Goal: Information Seeking & Learning: Learn about a topic

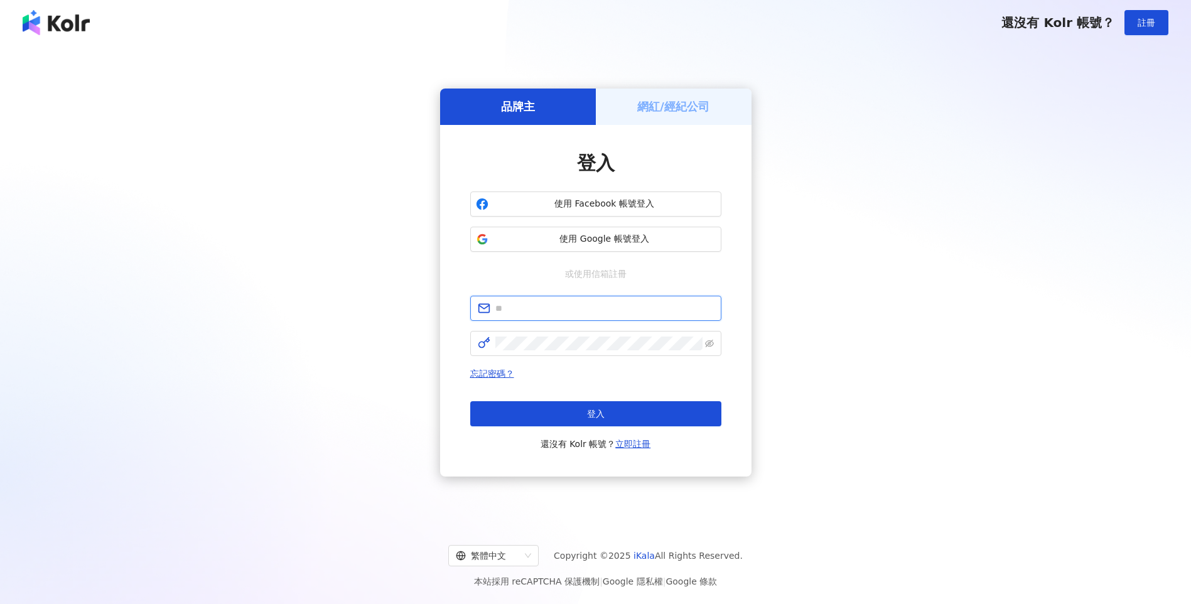
drag, startPoint x: 0, startPoint y: 0, endPoint x: 540, endPoint y: 307, distance: 620.8
click at [540, 307] on input "text" at bounding box center [605, 308] width 219 height 14
type input "**********"
click button "登入" at bounding box center [595, 413] width 251 height 25
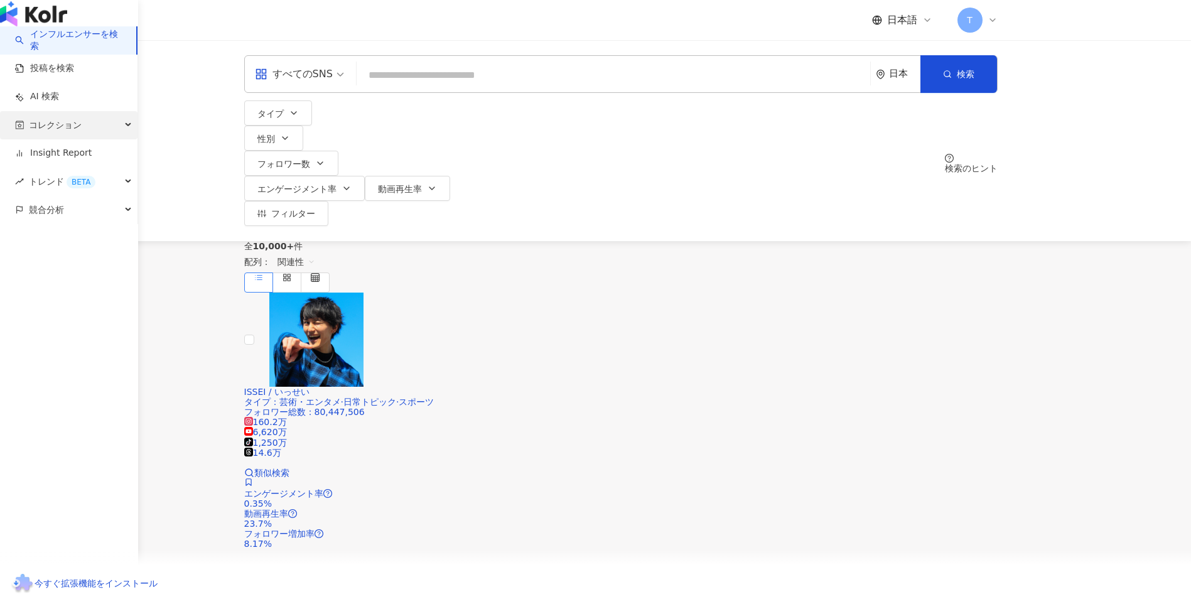
click at [44, 139] on span "コレクション" at bounding box center [55, 125] width 53 height 28
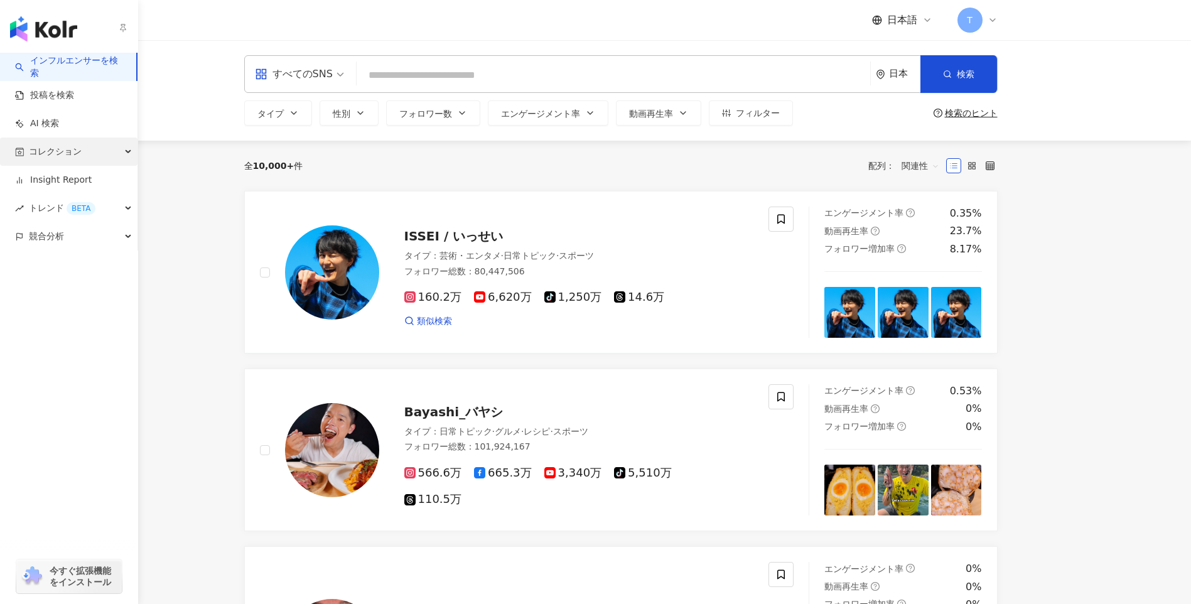
click at [16, 146] on div "コレクション" at bounding box center [69, 152] width 138 height 28
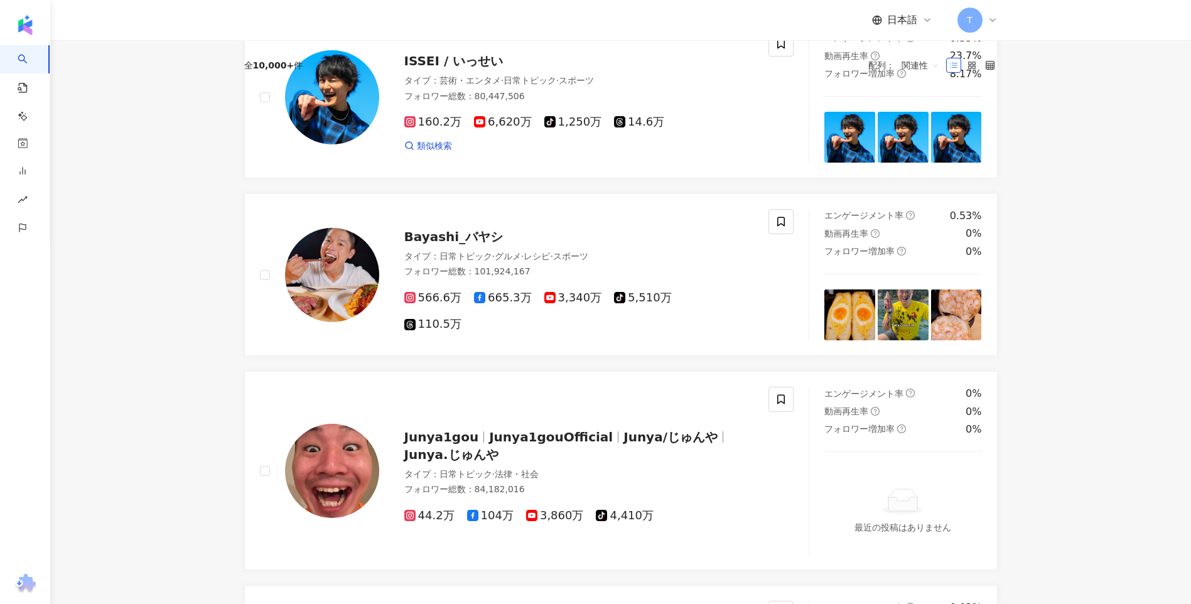
scroll to position [2016, 0]
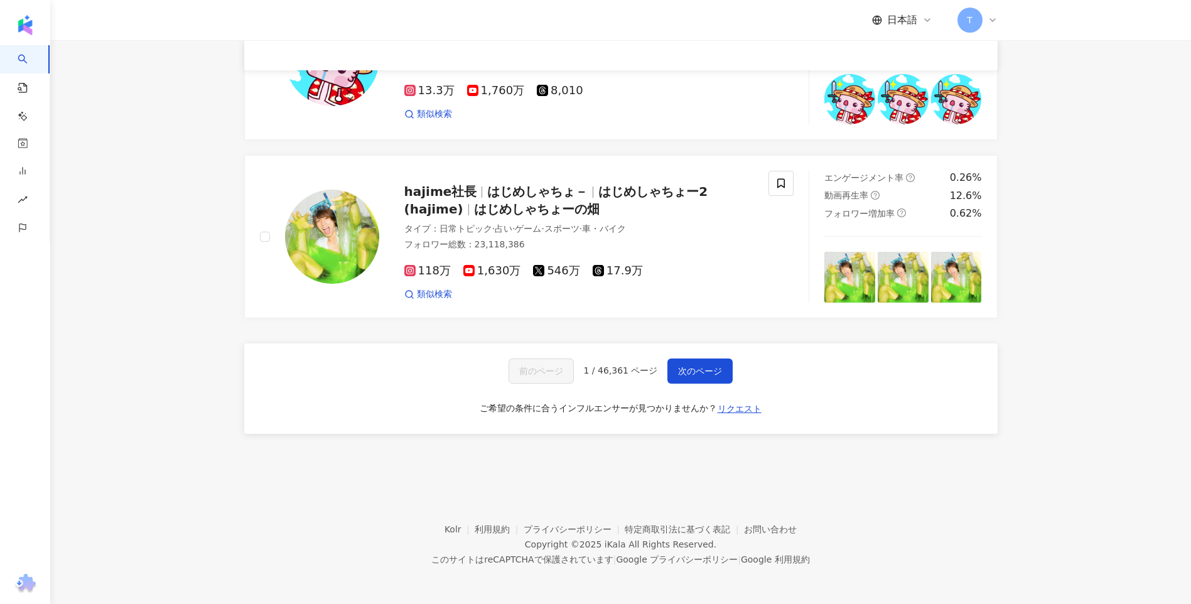
drag, startPoint x: 228, startPoint y: 244, endPoint x: 291, endPoint y: 516, distance: 279.3
click at [755, 410] on span "リクエスト" at bounding box center [740, 409] width 44 height 10
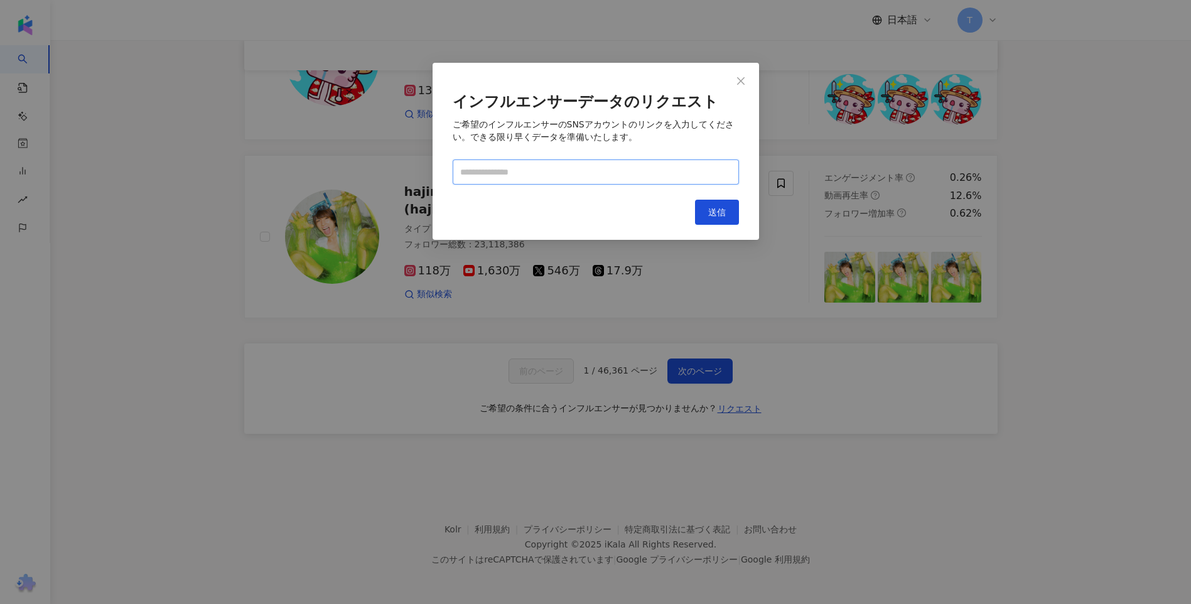
click at [584, 175] on input "text" at bounding box center [596, 172] width 286 height 25
paste input "**********"
type input "**********"
click at [707, 213] on button "送信" at bounding box center [717, 212] width 44 height 25
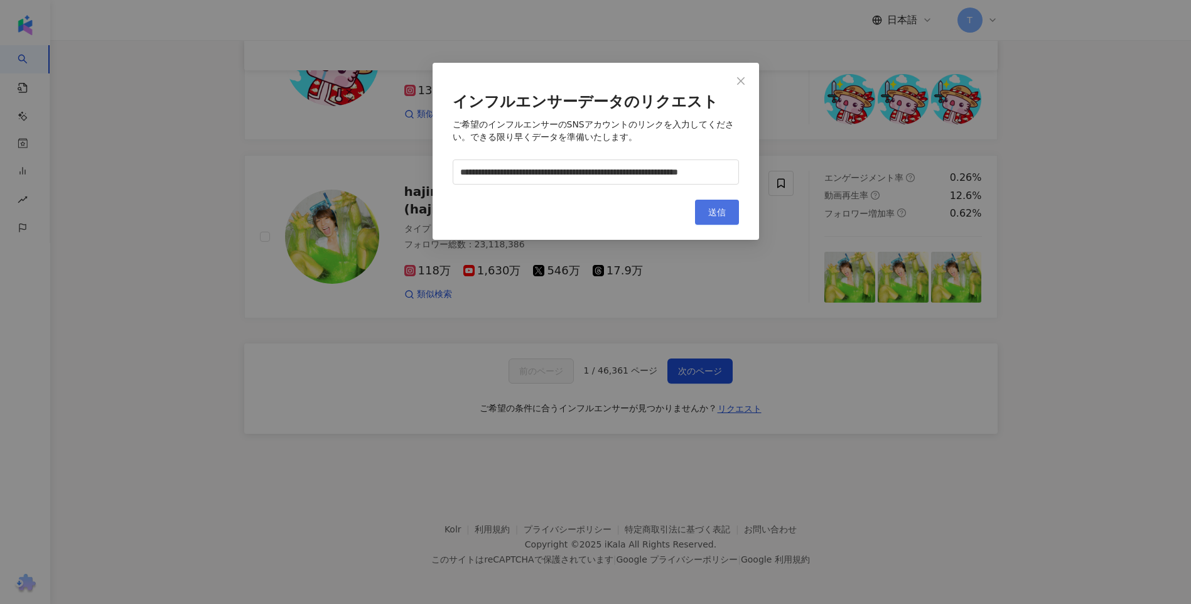
scroll to position [0, 0]
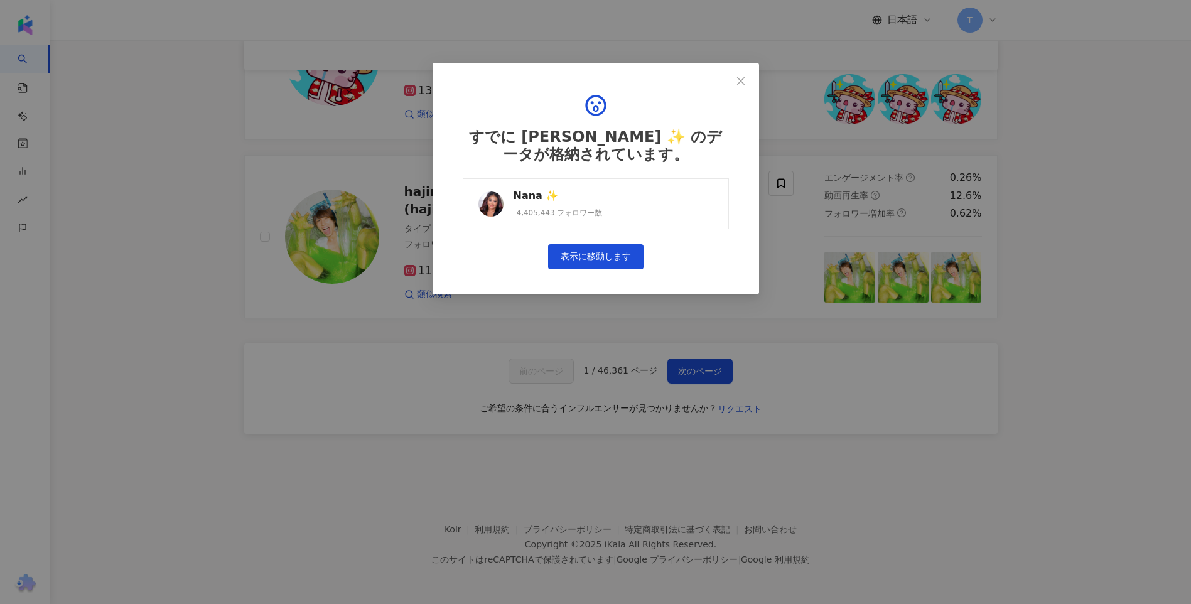
click at [665, 212] on link "Nana ✨ 4,405,443 フォロワー数" at bounding box center [596, 203] width 266 height 51
click at [754, 82] on div "すでに Nana ✨ のデータが格納されています。 Nana ✨ 4,405,443 フォロワー数 表示に移動します" at bounding box center [596, 179] width 327 height 232
drag, startPoint x: 746, startPoint y: 78, endPoint x: 744, endPoint y: 187, distance: 108.7
click at [746, 77] on span "Close" at bounding box center [741, 81] width 25 height 10
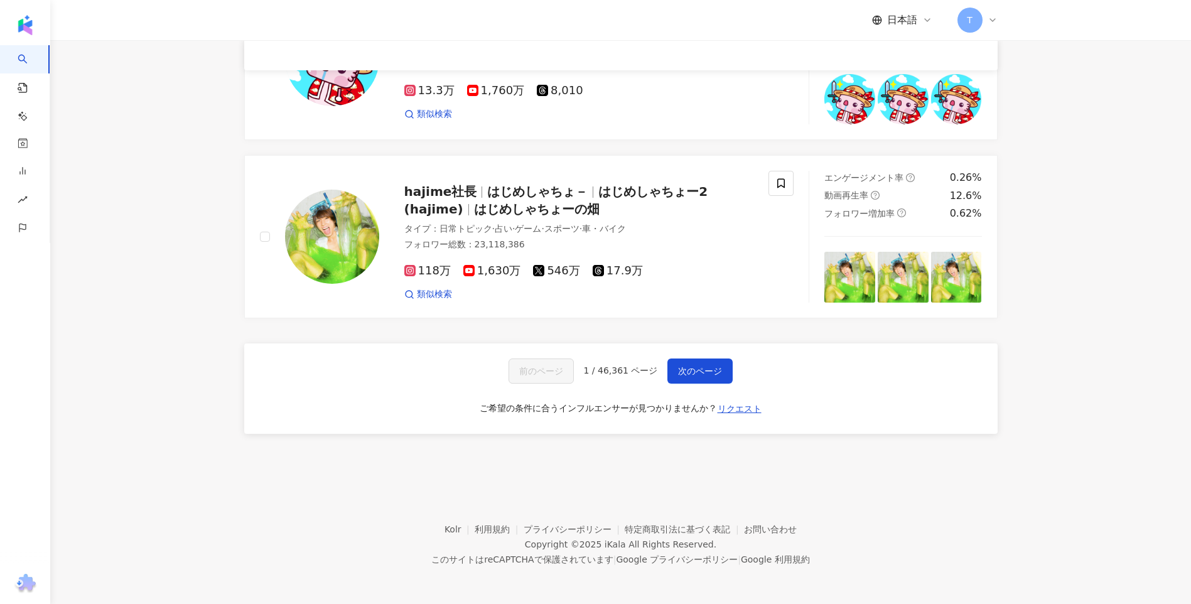
click at [735, 418] on div "前のページ 1 / 46,361 ページ 次のページ ご希望の条件に合うインフルエンサーが見つかりませんか？ リクエスト" at bounding box center [621, 389] width 754 height 90
click at [739, 406] on span "リクエスト" at bounding box center [740, 409] width 44 height 10
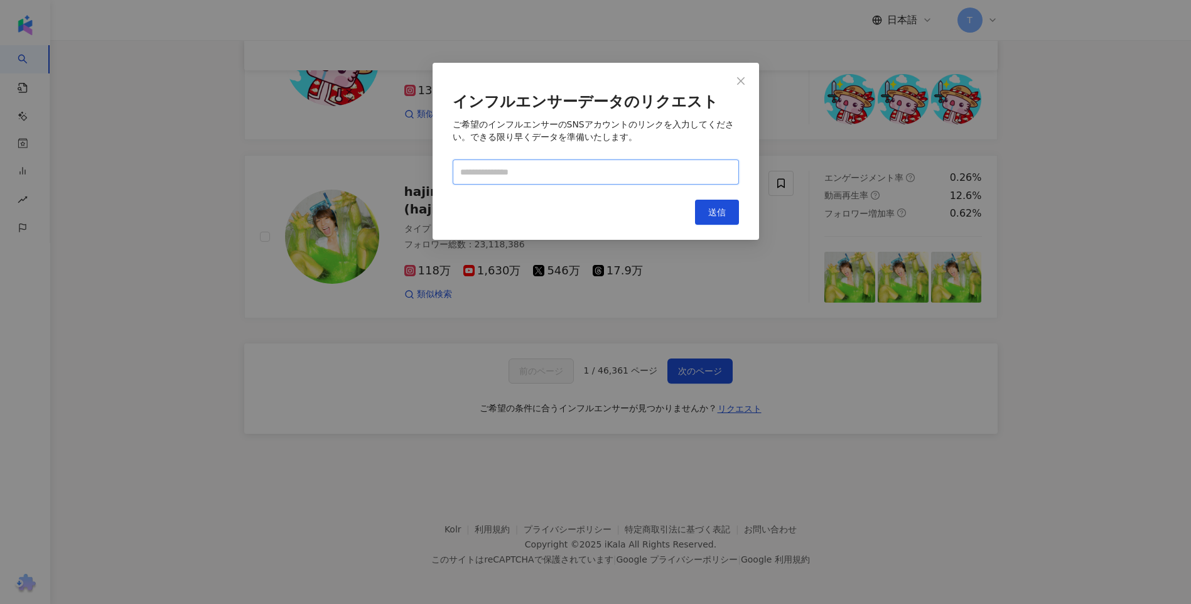
paste input "**********"
type input "**********"
click at [712, 226] on div "**********" at bounding box center [596, 151] width 327 height 177
click at [716, 214] on span "送信" at bounding box center [717, 212] width 18 height 10
click at [692, 177] on input "**********" at bounding box center [596, 172] width 286 height 25
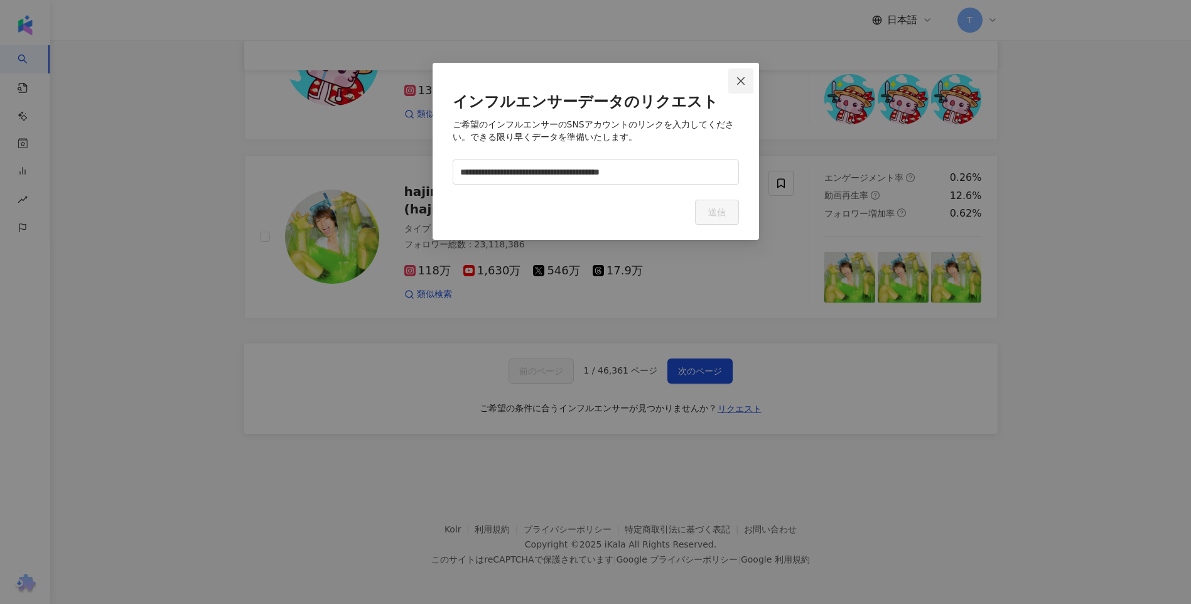
click at [744, 82] on div "**********" at bounding box center [595, 302] width 1191 height 604
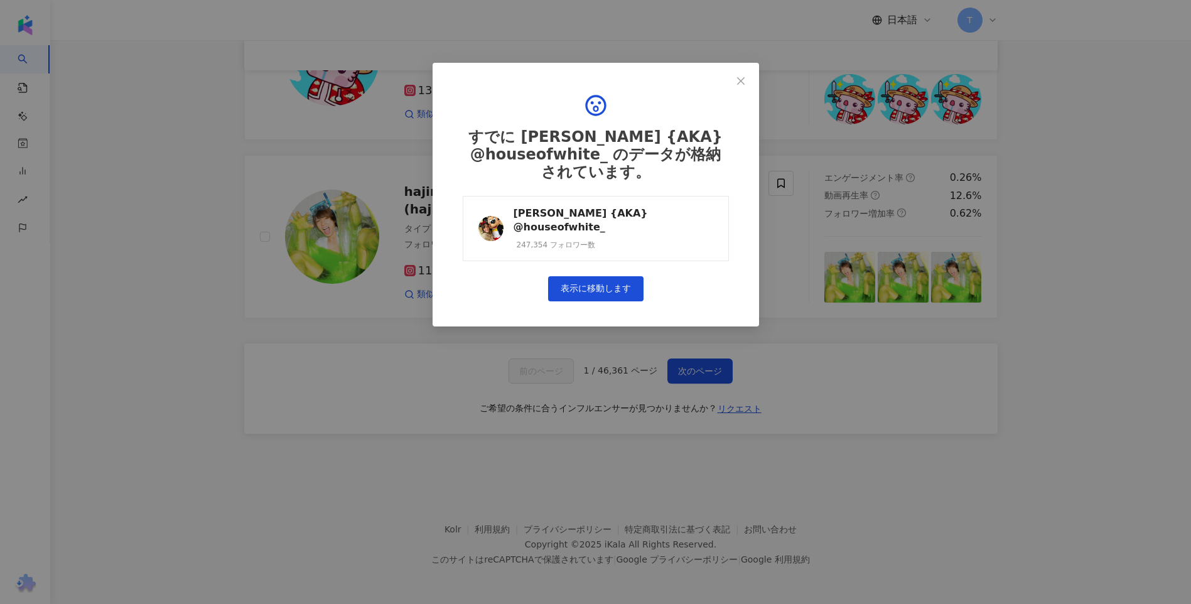
click at [614, 220] on div "Olivia White {AKA} @houseofwhite_ 247,354 フォロワー数" at bounding box center [614, 229] width 200 height 44
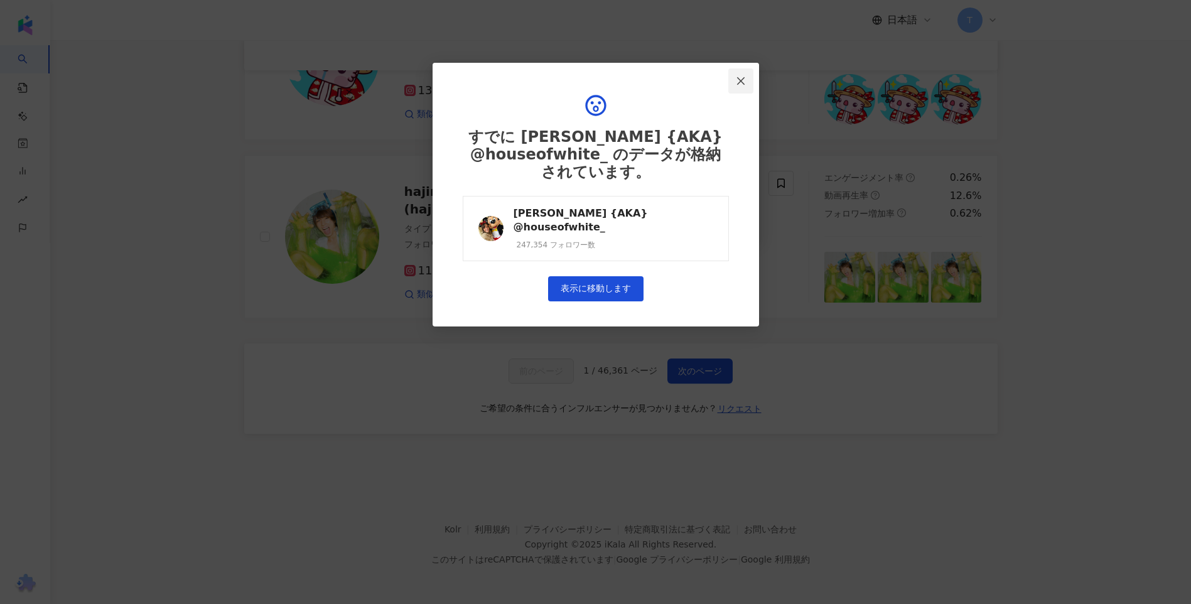
click at [749, 76] on span "Close" at bounding box center [741, 81] width 25 height 10
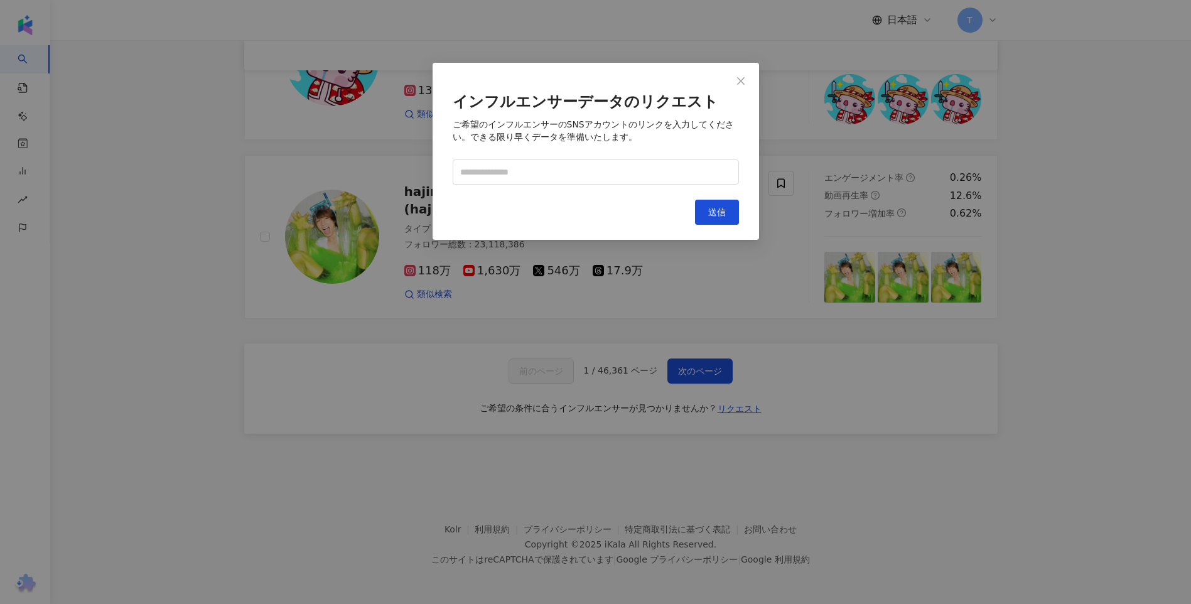
click at [732, 411] on div "インフルエンサーデータのリクエスト ご希望のインフルエンサーのSNSアカウントのリンクを入力してください。できる限り早くデータを準備いたします。 キャンセル …" at bounding box center [595, 302] width 1191 height 604
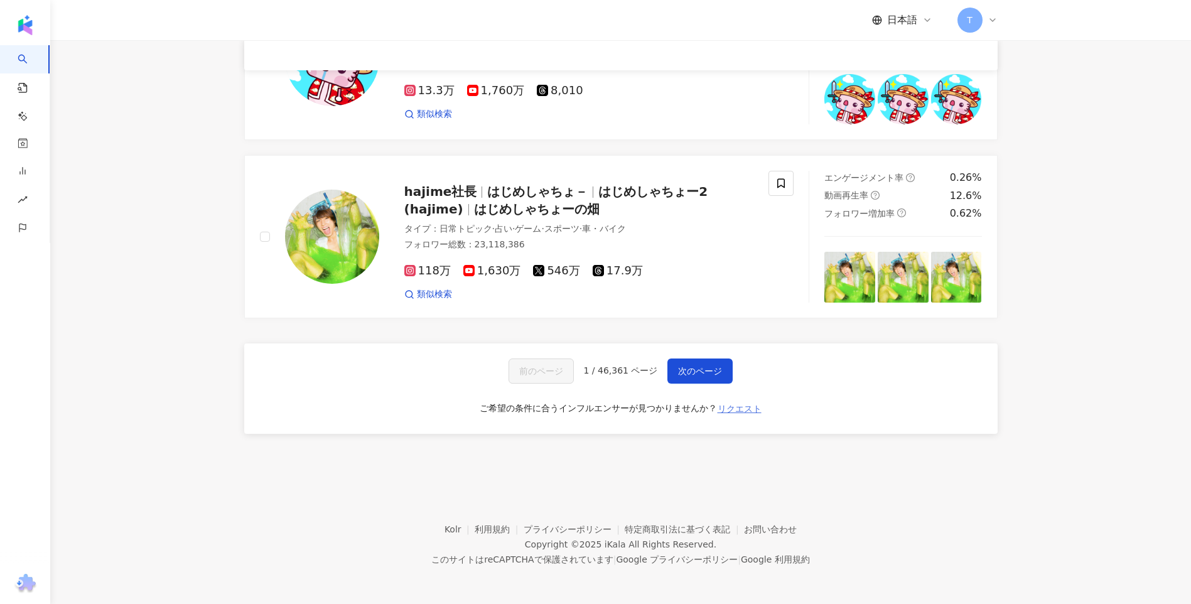
click at [730, 407] on span "リクエスト" at bounding box center [740, 409] width 44 height 10
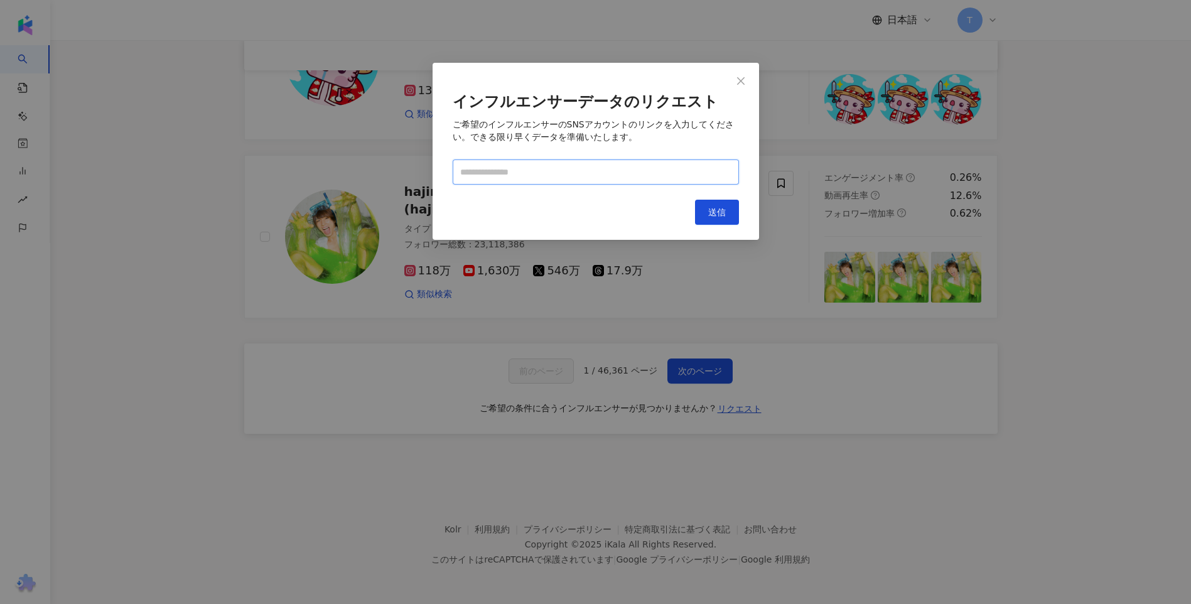
click at [545, 170] on input "text" at bounding box center [596, 172] width 286 height 25
paste input "**********"
type input "**********"
click at [706, 205] on button "送信" at bounding box center [717, 212] width 44 height 25
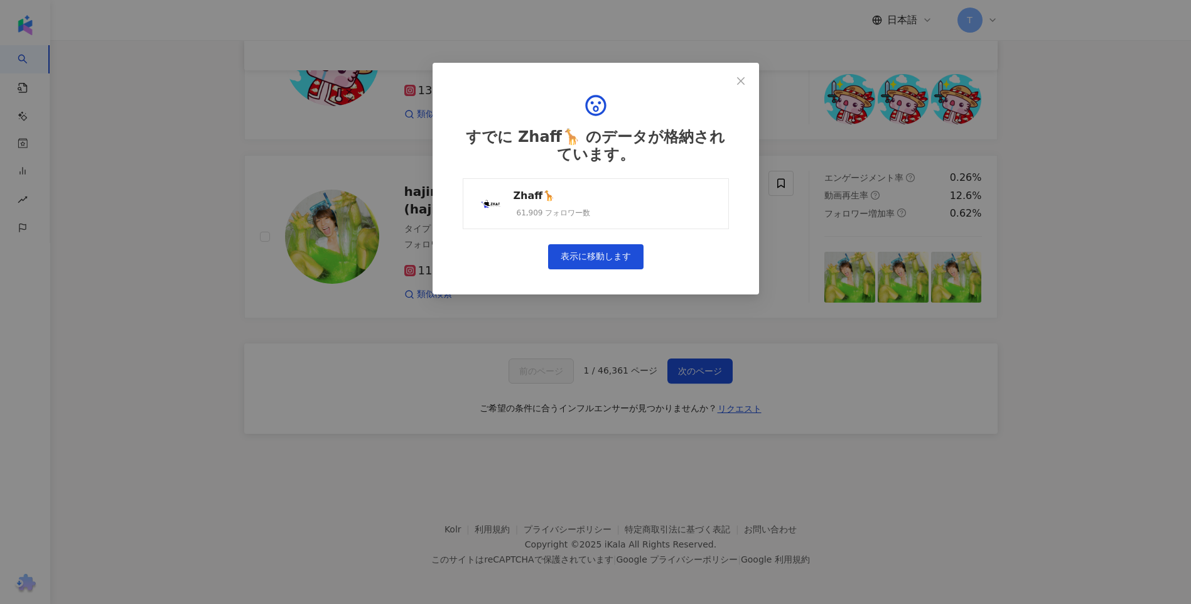
click at [603, 166] on div "すでに Zhaff🦒 のデータが格納されています。 Zhaff🦒 61,909 フォロワー数 表示に移動します" at bounding box center [596, 181] width 286 height 197
click at [599, 202] on link "Zhaff🦒 61,909 フォロワー数" at bounding box center [596, 203] width 266 height 51
click at [737, 79] on icon "close" at bounding box center [741, 81] width 10 height 10
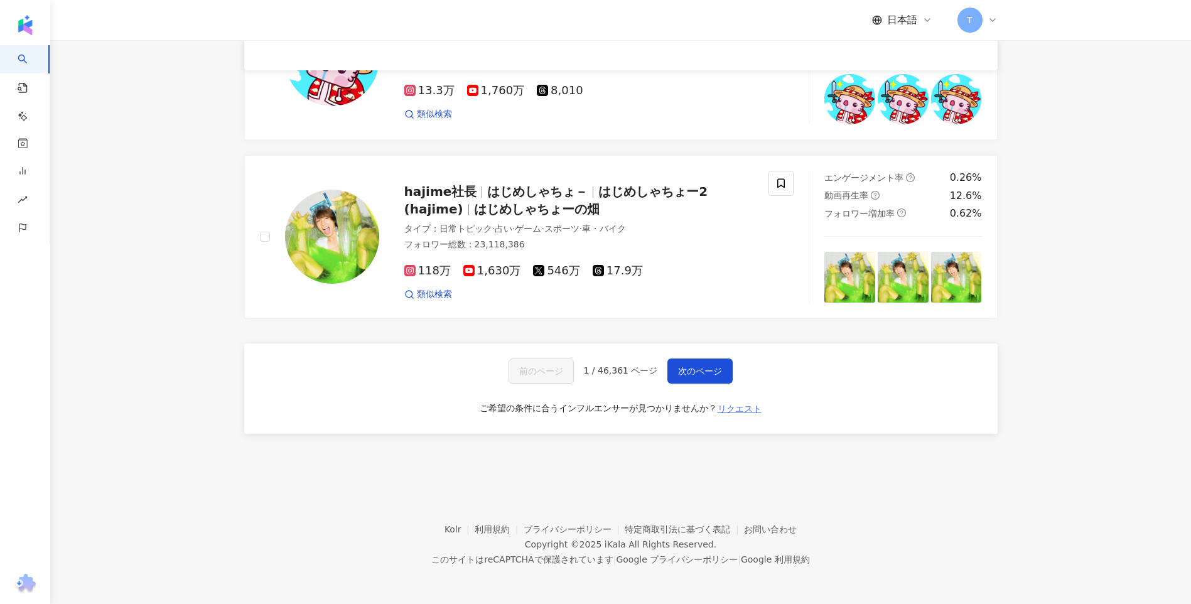
click at [753, 406] on span "リクエスト" at bounding box center [740, 409] width 44 height 10
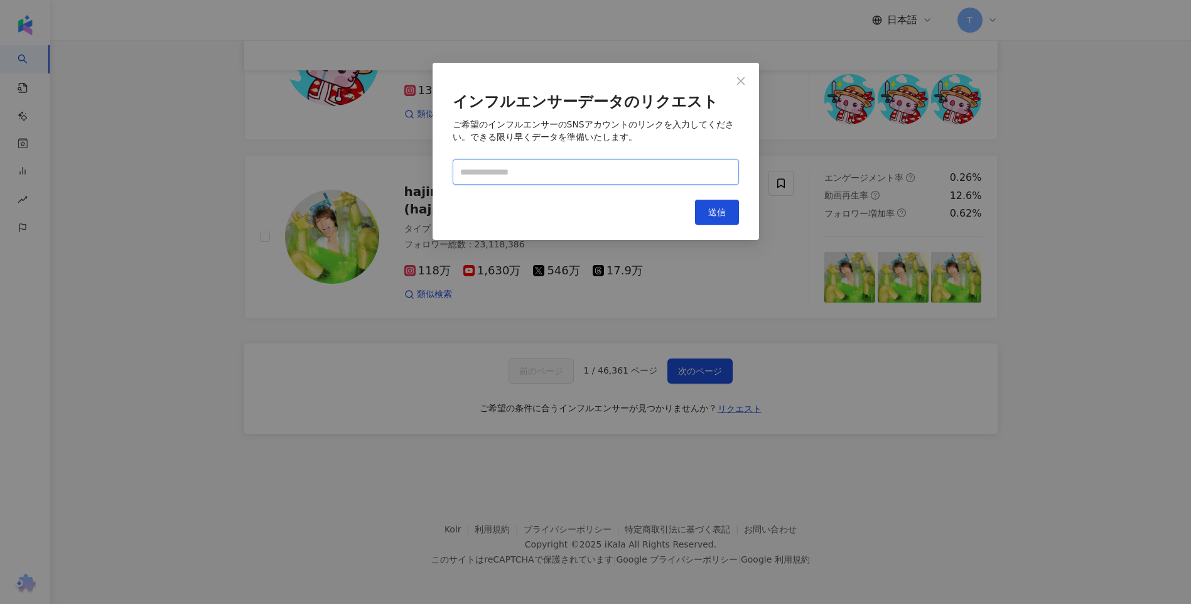
click at [635, 176] on input "text" at bounding box center [596, 172] width 286 height 25
paste input "**********"
type input "**********"
click at [703, 219] on button "送信" at bounding box center [717, 212] width 44 height 25
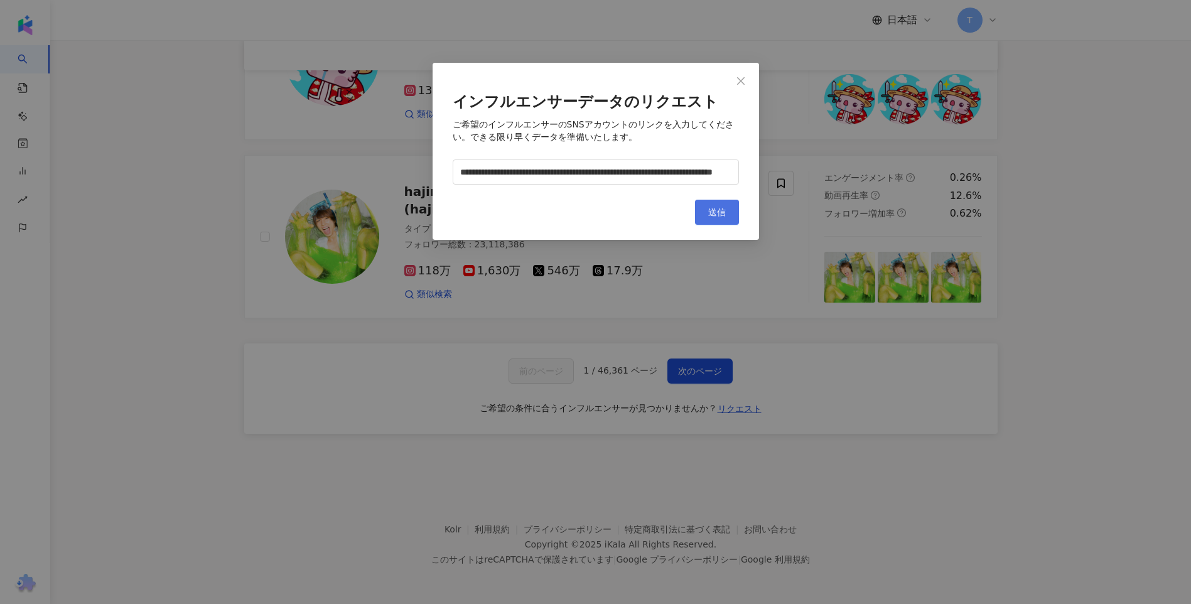
scroll to position [0, 0]
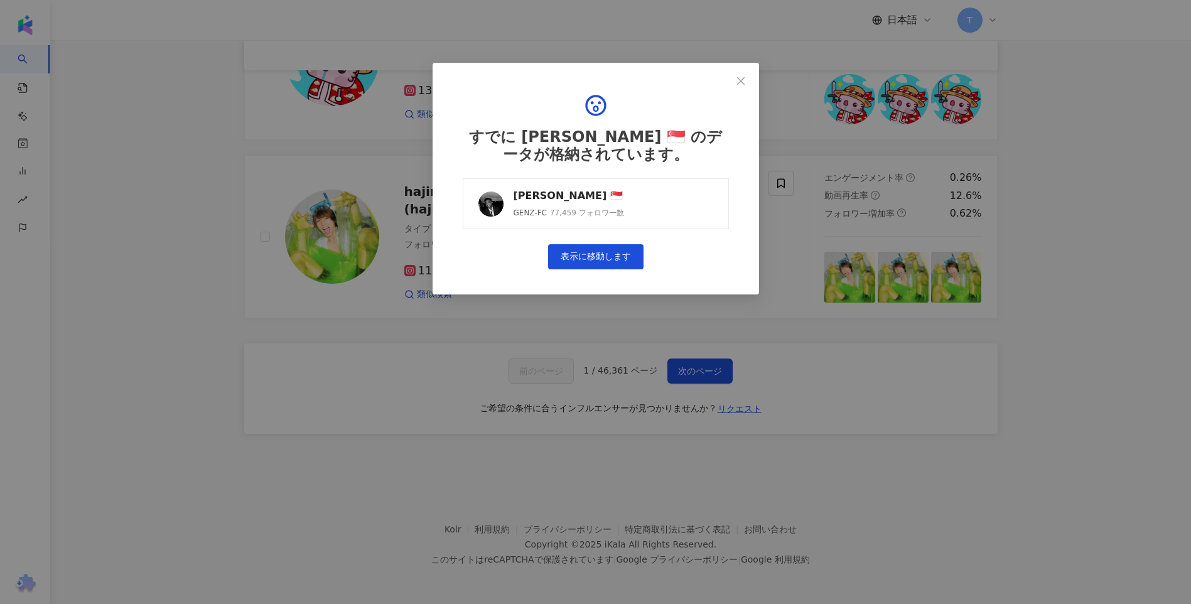
click at [661, 206] on link "Ian Jeevan 🇸🇬 GENZ-FC 77,459 フォロワー数" at bounding box center [596, 203] width 266 height 51
click at [685, 295] on div "すでに Ian Jeevan 🇸🇬 のデータが格納されています。 Ian Jeevan 🇸🇬 GENZ-FC 77,459 フォロワー数 表示に移動します" at bounding box center [595, 302] width 1191 height 604
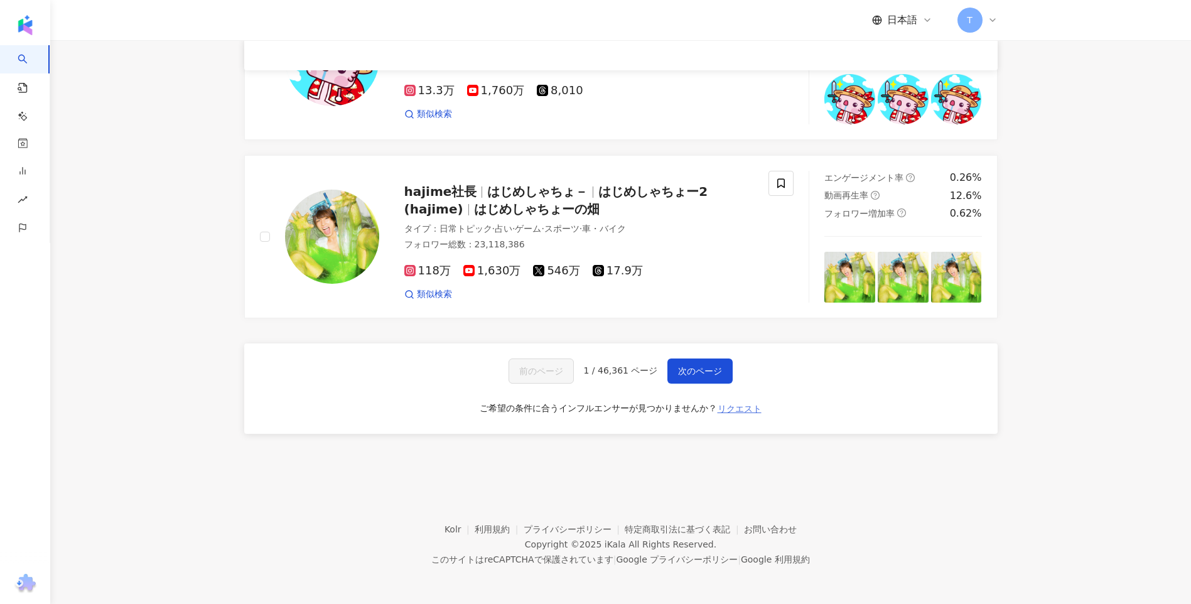
click at [755, 404] on span "リクエスト" at bounding box center [740, 409] width 44 height 10
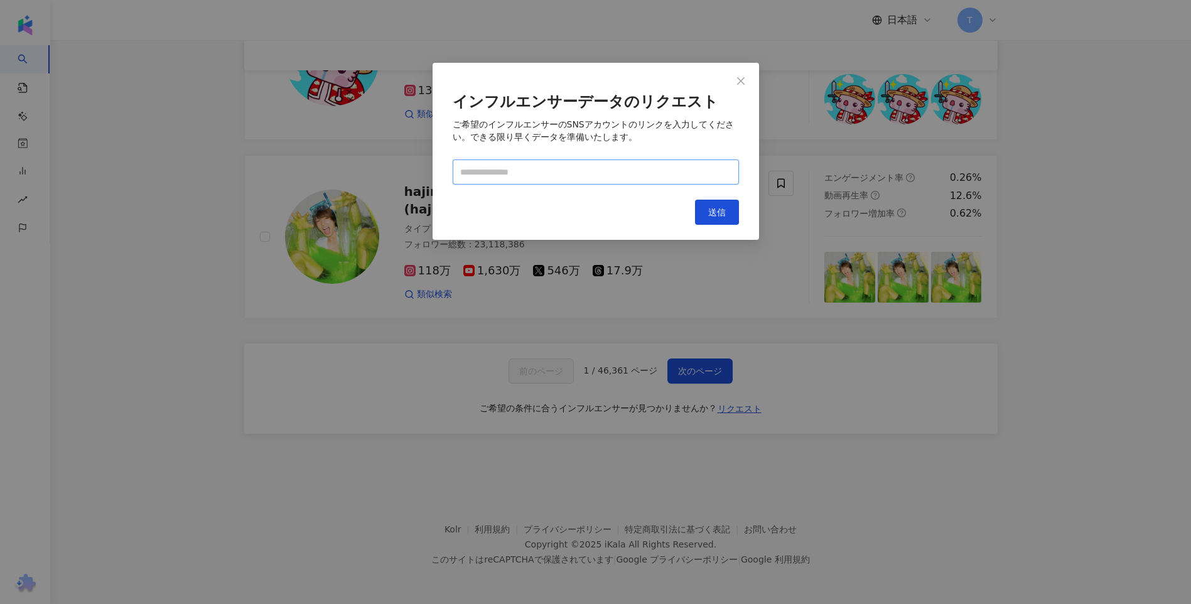
click at [578, 178] on input "text" at bounding box center [596, 172] width 286 height 25
paste input "**********"
type input "**********"
click at [717, 217] on span "送信" at bounding box center [717, 212] width 18 height 10
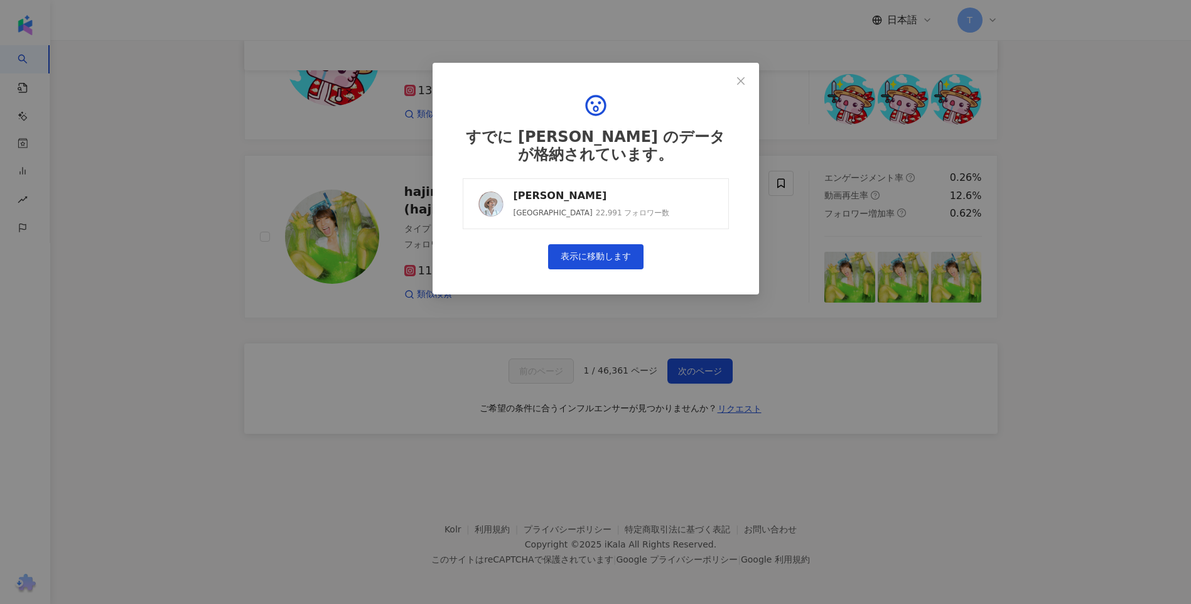
click at [596, 209] on div "22,991 フォロワー数" at bounding box center [633, 213] width 74 height 11
click at [700, 328] on div "すでに Aldi Pradana のデータが格納されています。 Aldi Pradana Bali 22,991 フォロワー数 表示に移動します" at bounding box center [595, 302] width 1191 height 604
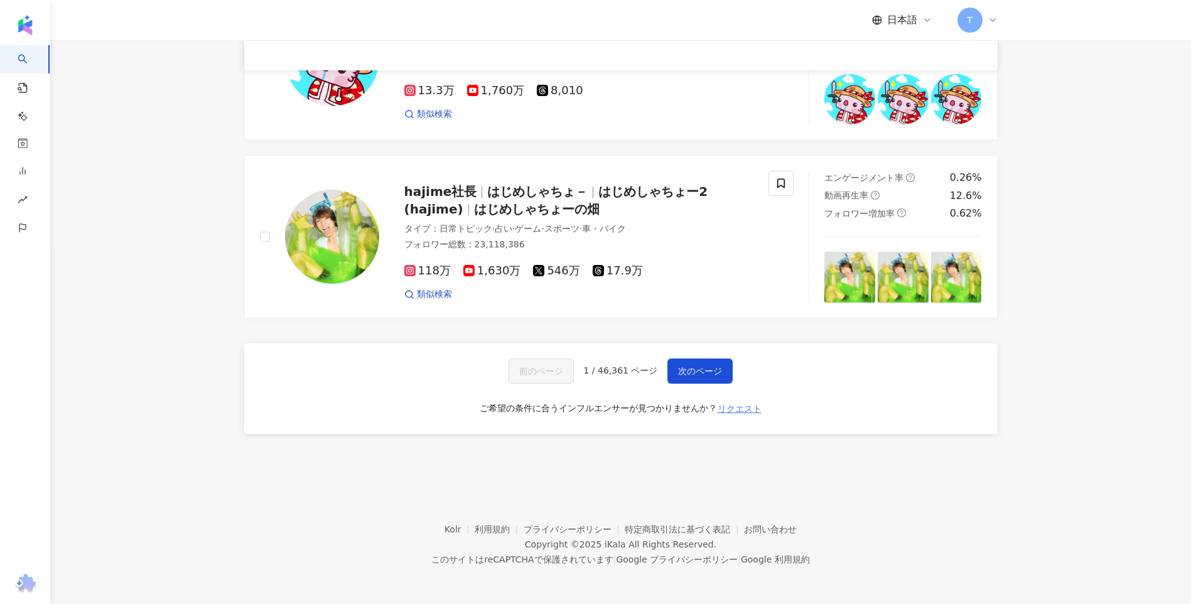
click at [761, 410] on span "リクエスト" at bounding box center [740, 409] width 44 height 10
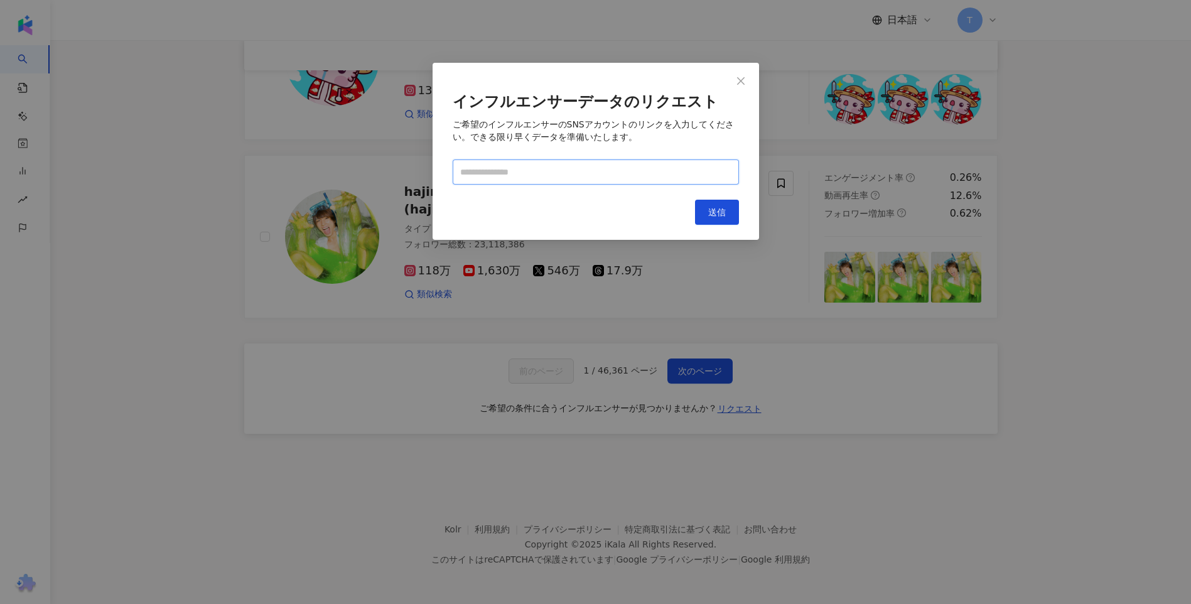
click at [619, 175] on input "text" at bounding box center [596, 172] width 286 height 25
paste input "**********"
type input "**********"
click at [724, 209] on span "送信" at bounding box center [717, 212] width 18 height 10
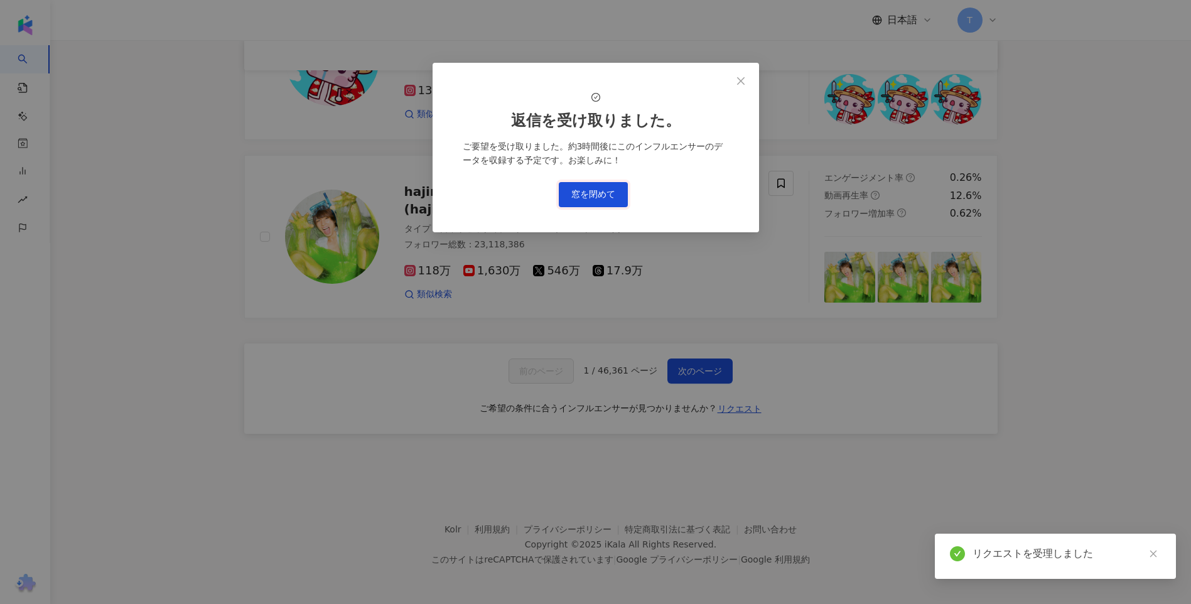
click at [622, 207] on button "窓を閉めて" at bounding box center [593, 194] width 69 height 25
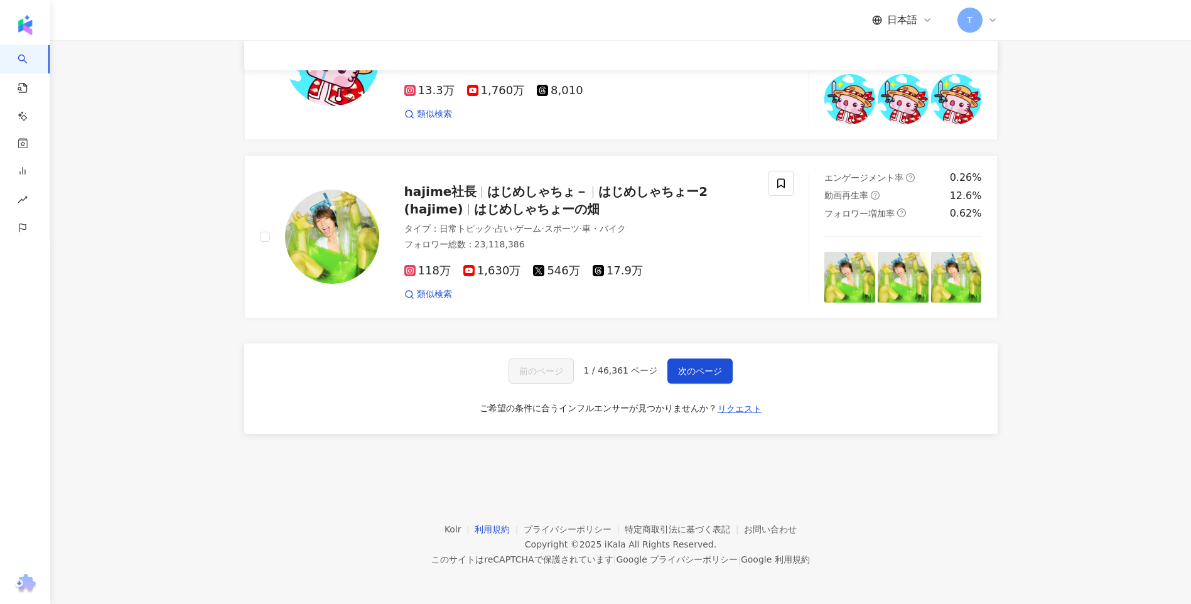
click at [487, 531] on link "利用規約" at bounding box center [499, 529] width 49 height 10
click at [752, 404] on span "リクエスト" at bounding box center [740, 409] width 44 height 10
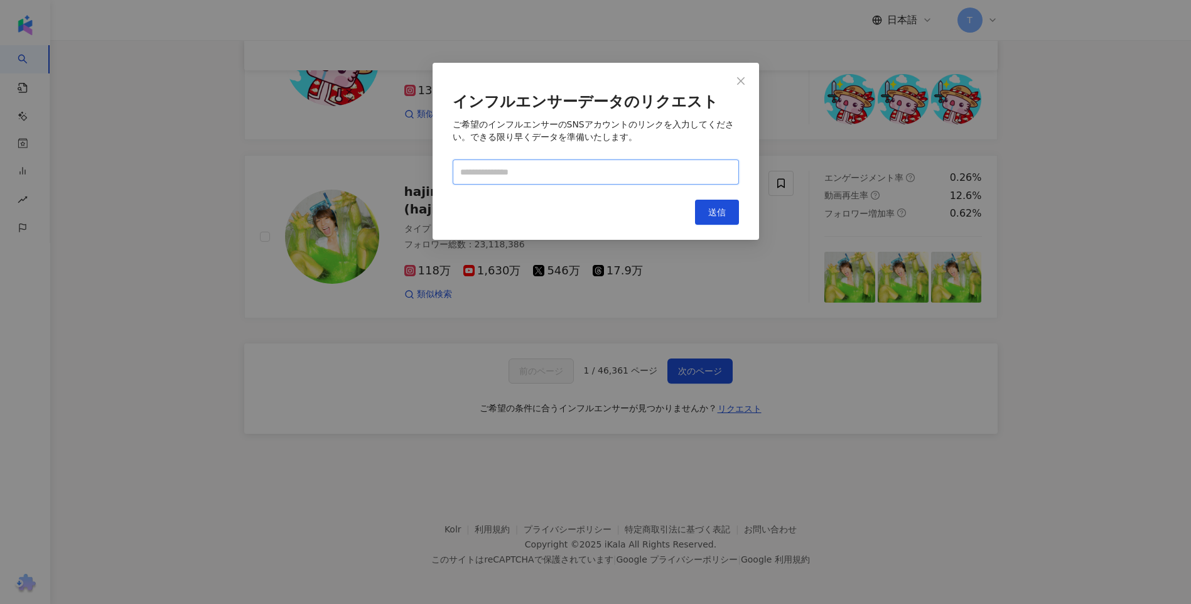
click at [599, 180] on input "text" at bounding box center [596, 172] width 286 height 25
paste input "**********"
type input "**********"
click at [710, 209] on span "送信" at bounding box center [717, 212] width 18 height 10
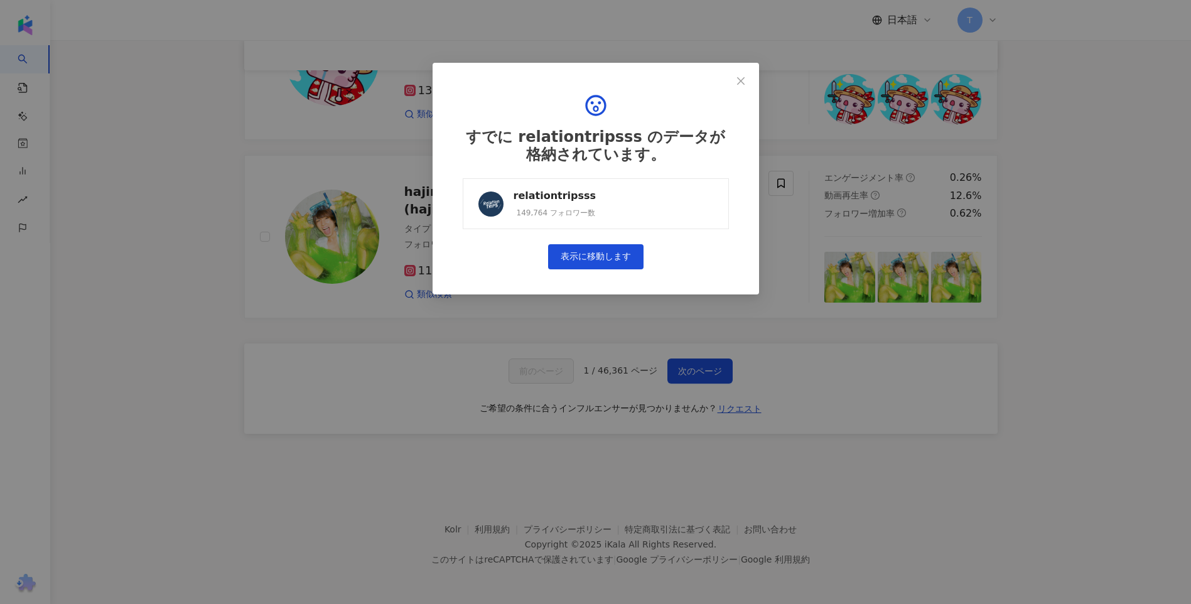
click at [691, 199] on link "relationtripsss 149,764 フォロワー数" at bounding box center [596, 203] width 266 height 51
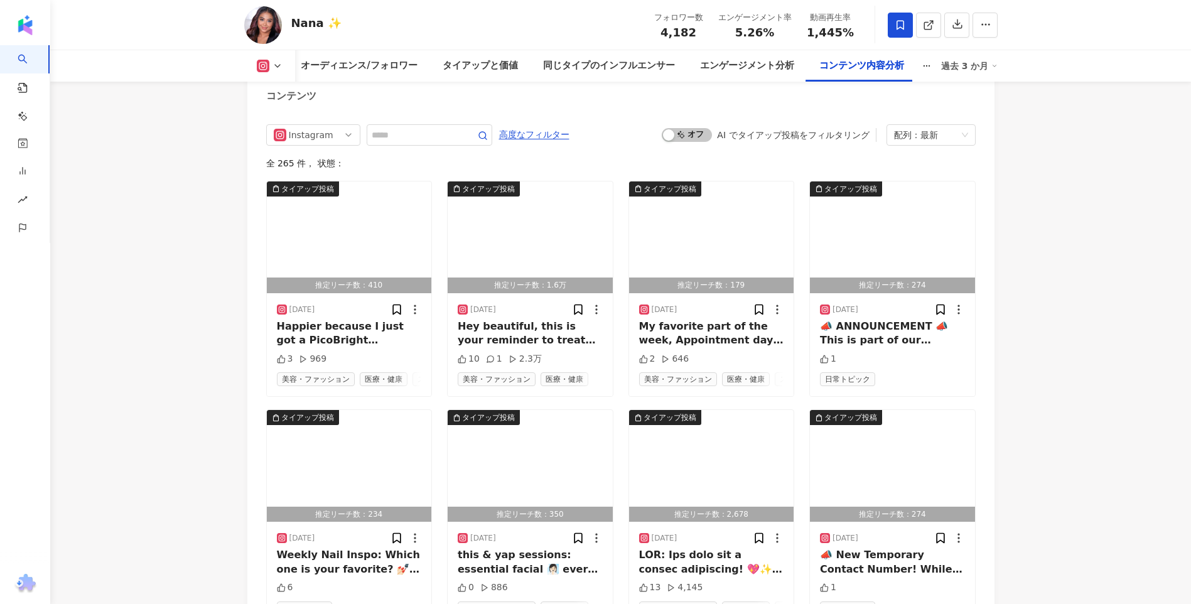
scroll to position [3266, 0]
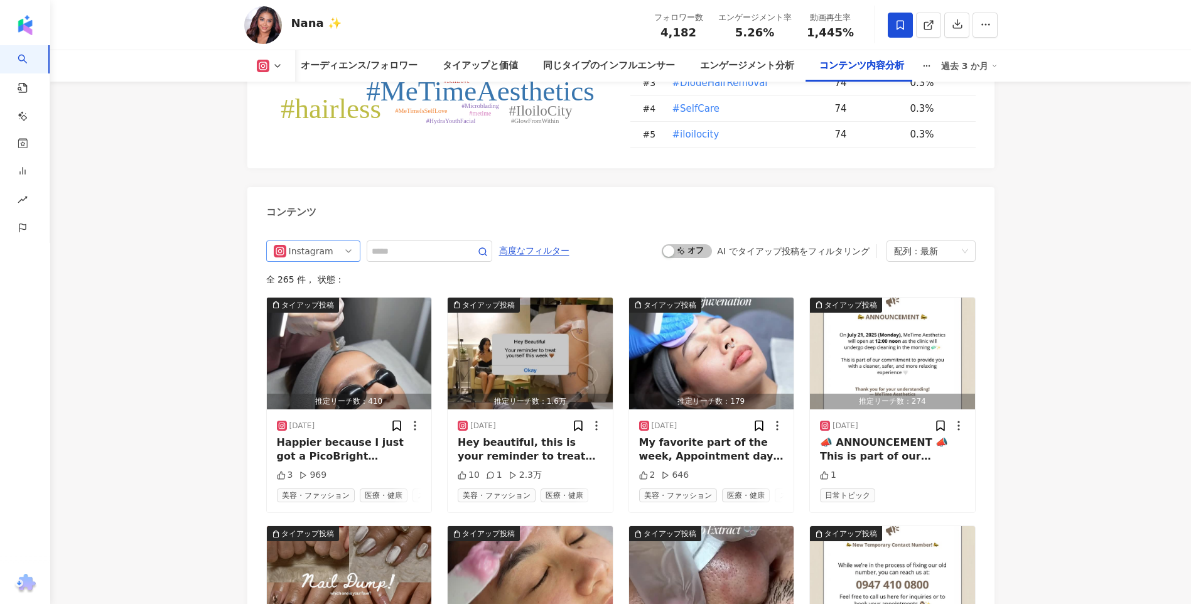
click at [318, 251] on div "Instagram" at bounding box center [309, 251] width 41 height 20
click at [299, 317] on div "TikTok" at bounding box center [311, 320] width 41 height 14
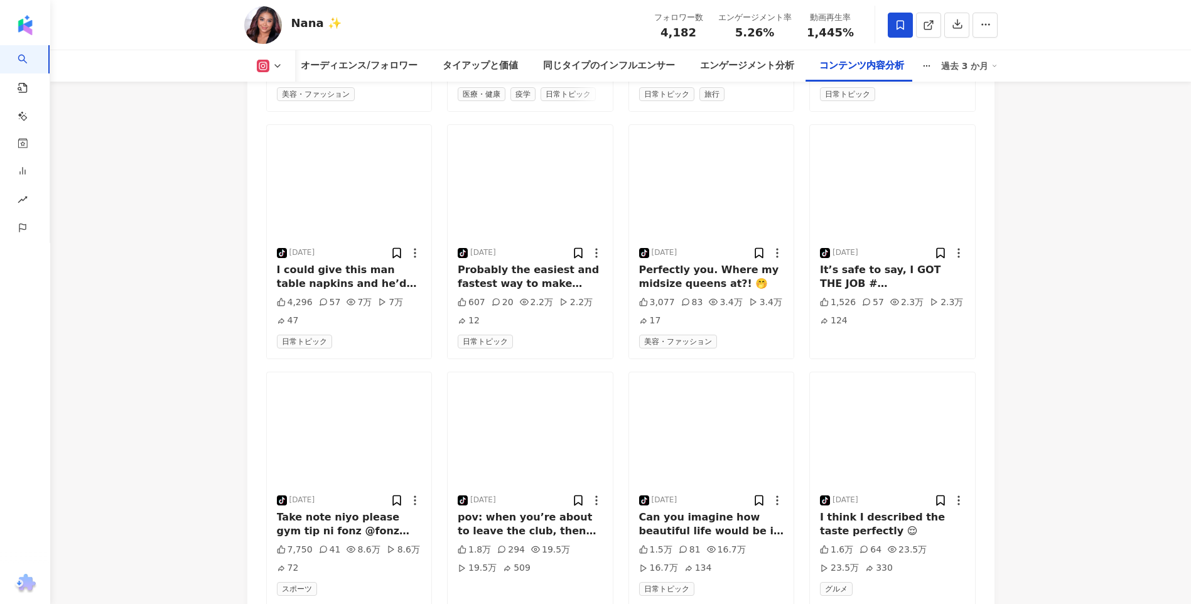
scroll to position [3888, 0]
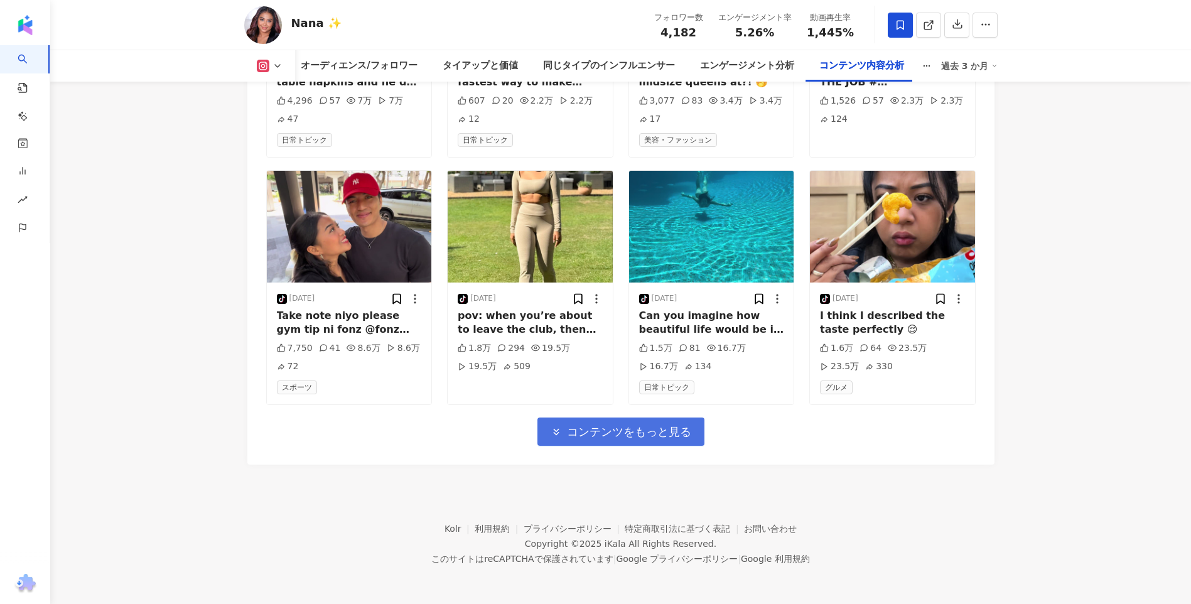
click at [622, 420] on button "コンテンツをもっと見る" at bounding box center [621, 432] width 167 height 28
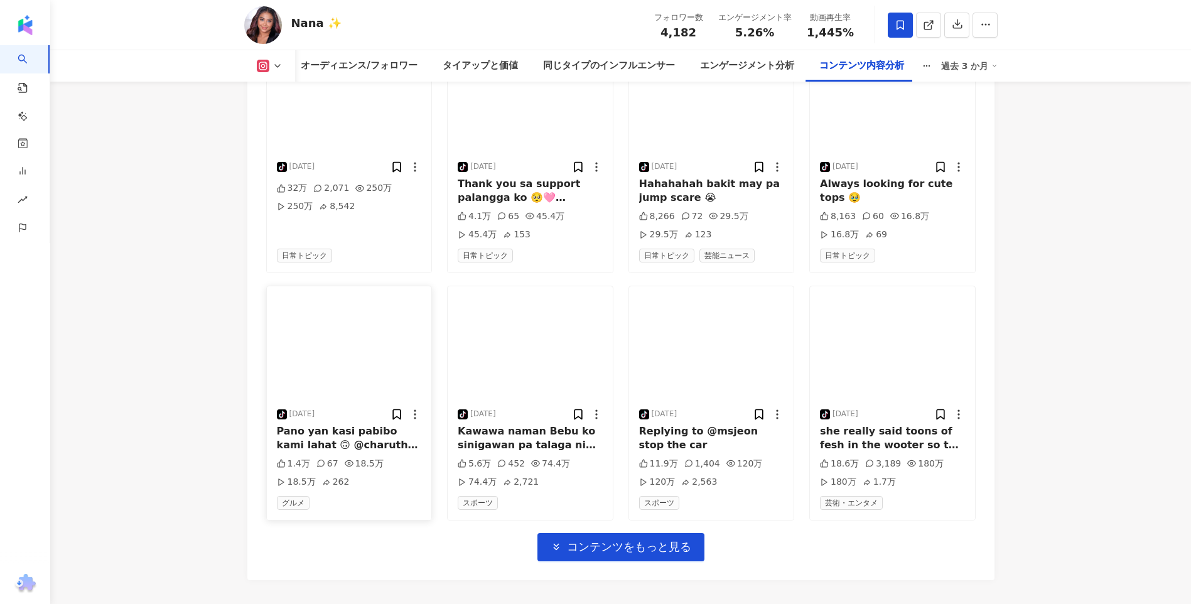
scroll to position [4631, 0]
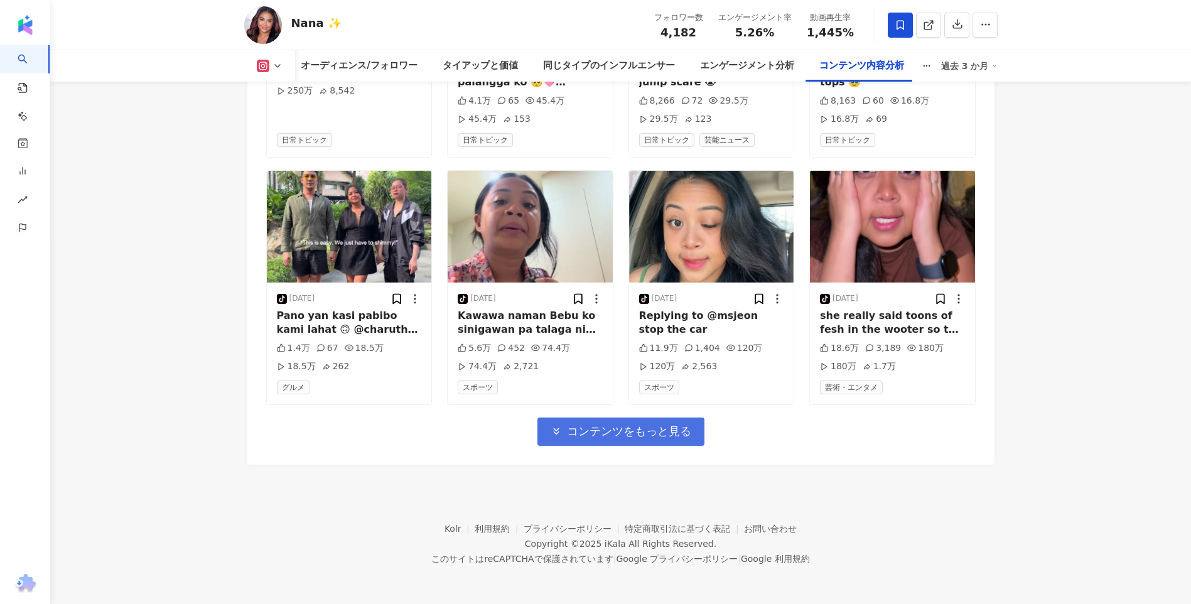
click at [676, 425] on span "コンテンツをもっと見る" at bounding box center [629, 432] width 124 height 14
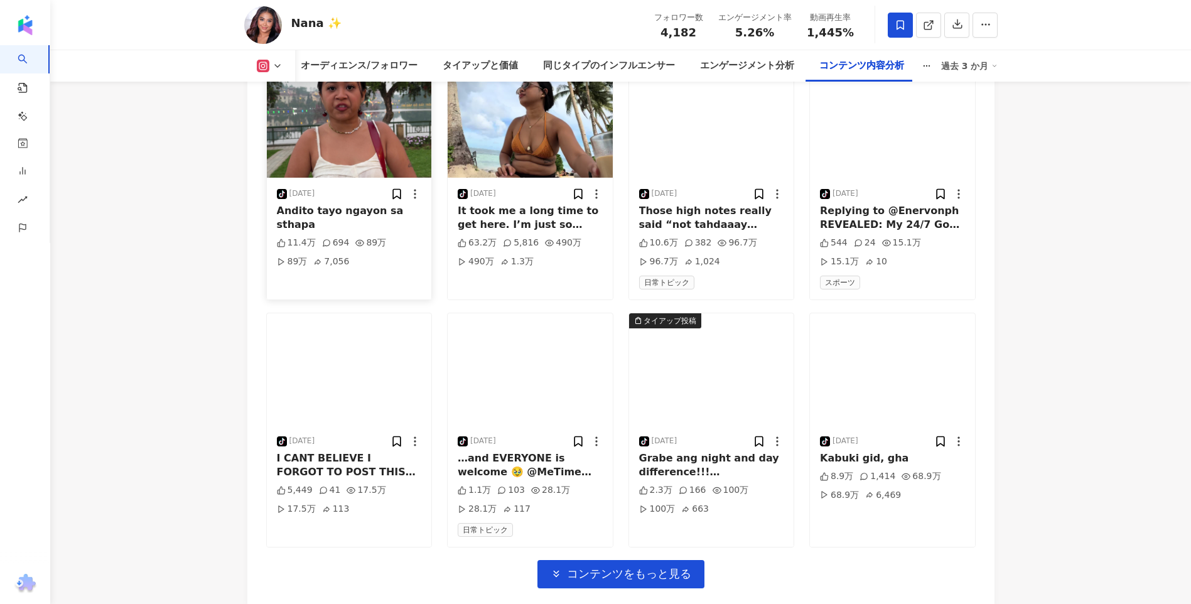
scroll to position [5322, 0]
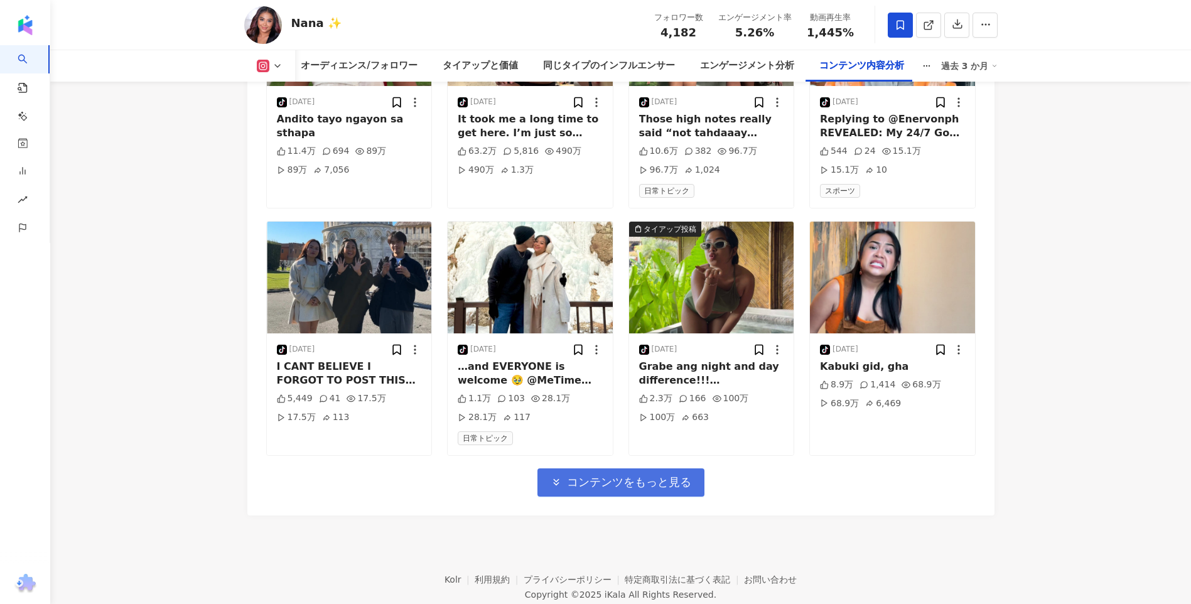
click at [666, 480] on button "コンテンツをもっと見る" at bounding box center [621, 483] width 167 height 28
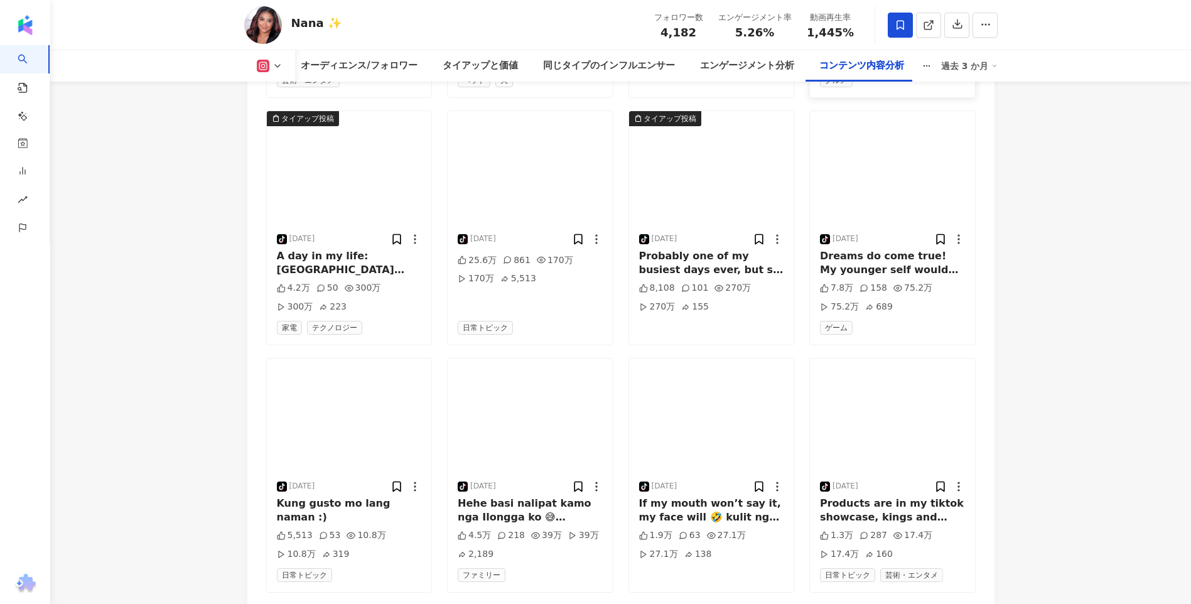
scroll to position [6013, 0]
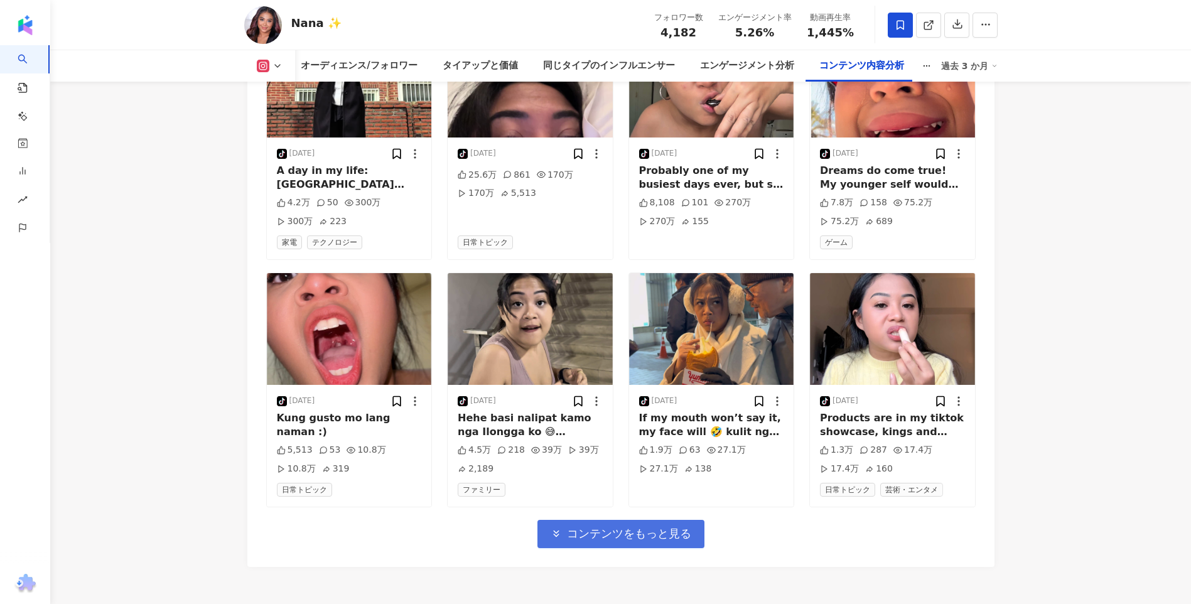
click at [666, 533] on button "コンテンツをもっと見る" at bounding box center [621, 534] width 167 height 28
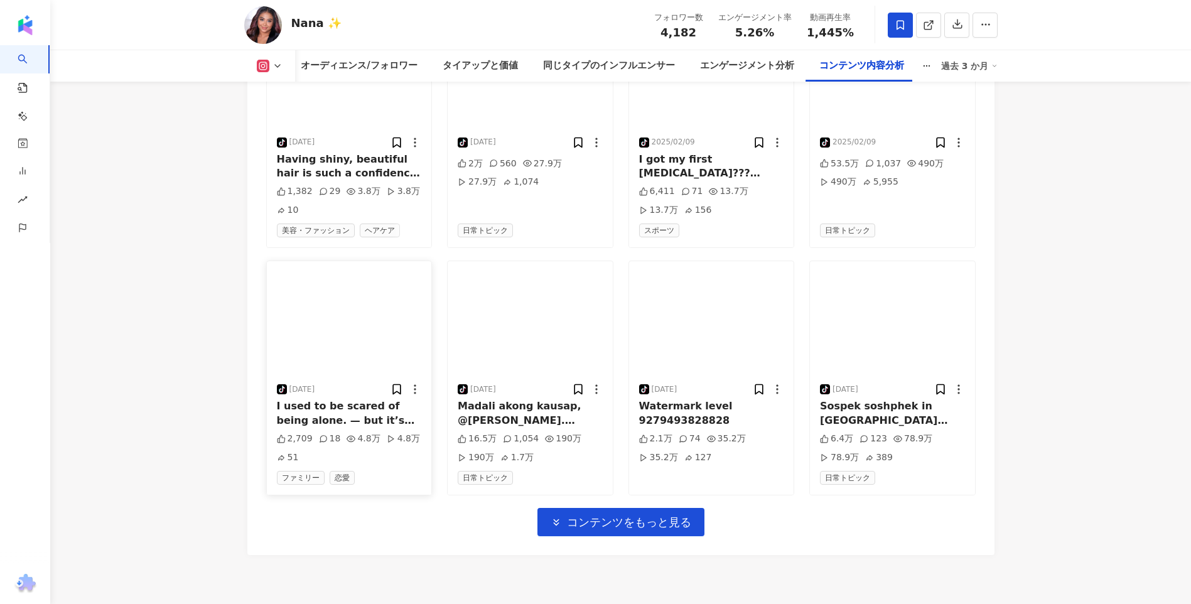
scroll to position [6867, 0]
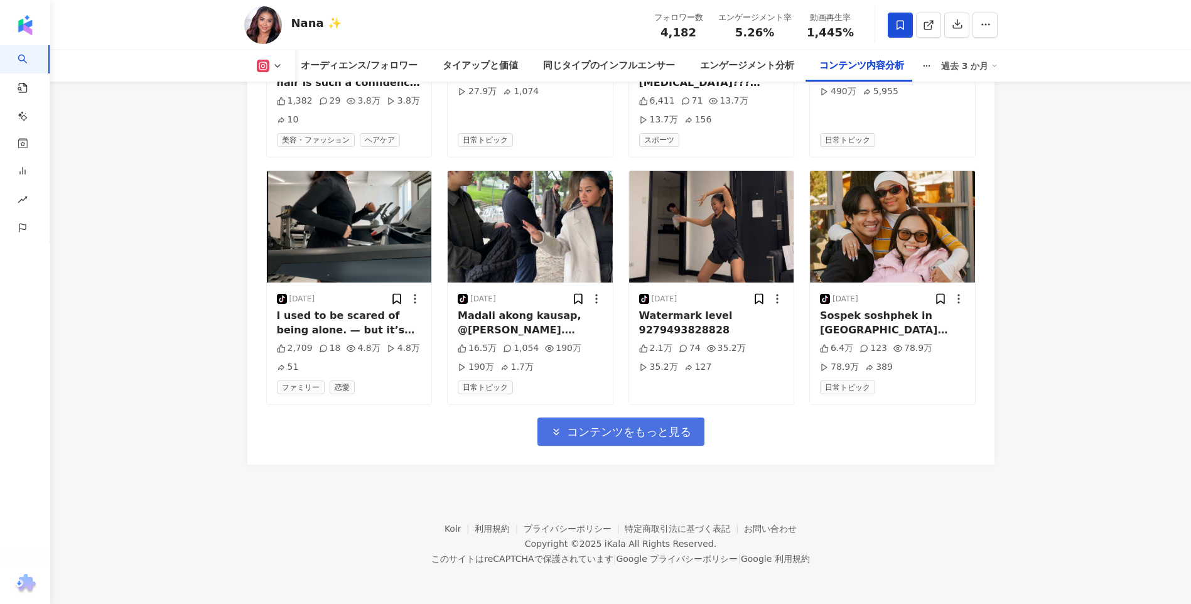
click at [654, 435] on span "コンテンツをもっと見る" at bounding box center [629, 432] width 124 height 14
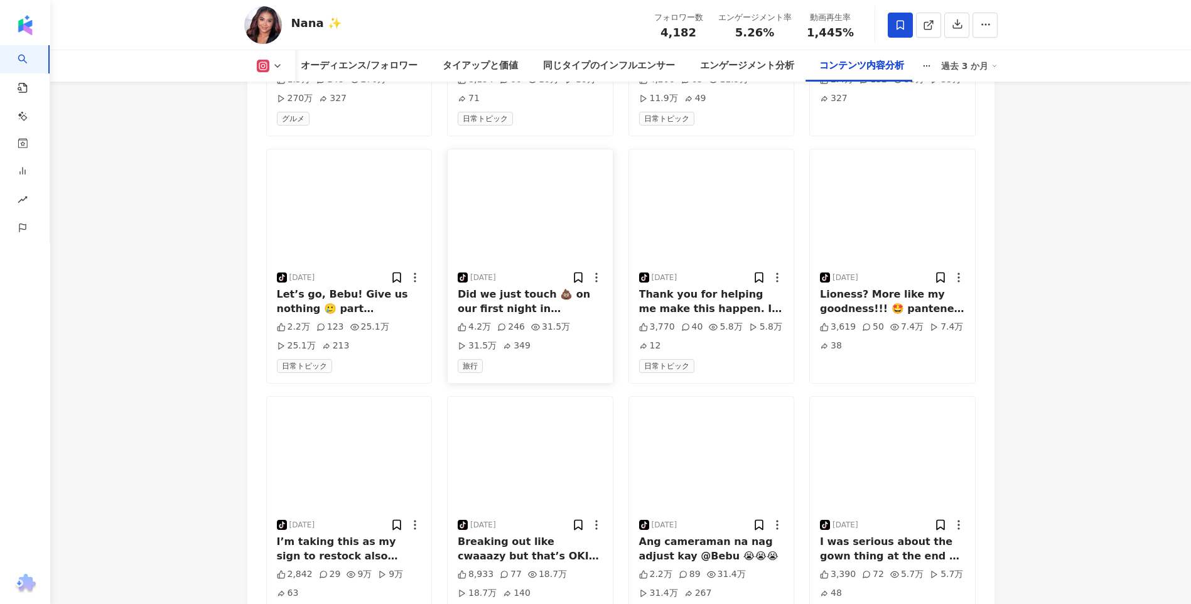
scroll to position [7496, 0]
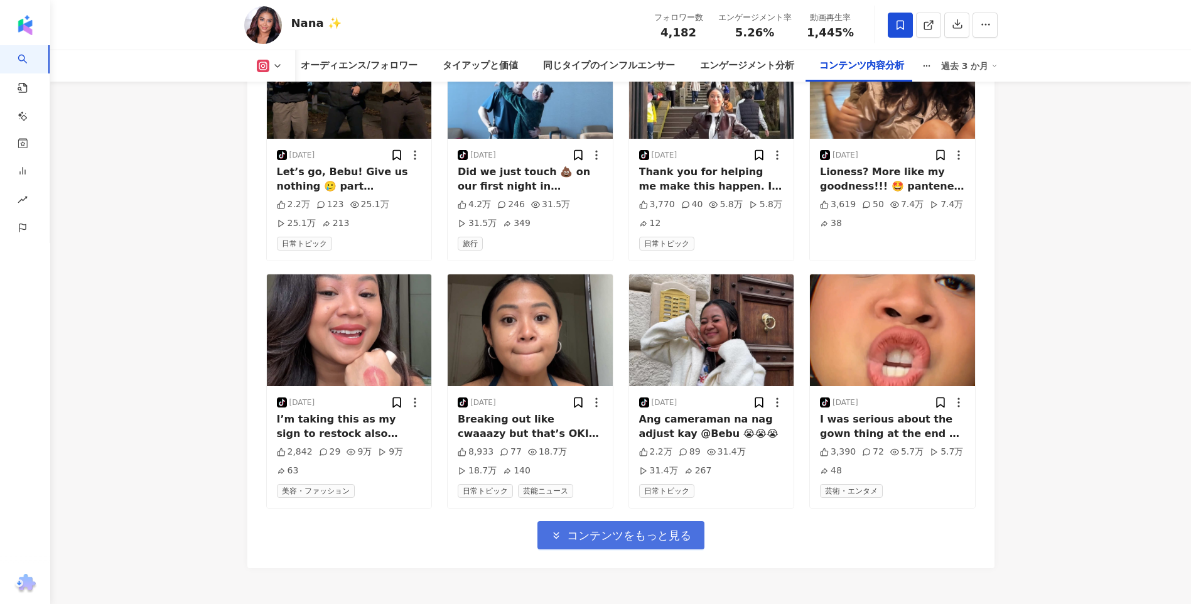
click at [673, 550] on button "コンテンツをもっと見る" at bounding box center [621, 535] width 167 height 28
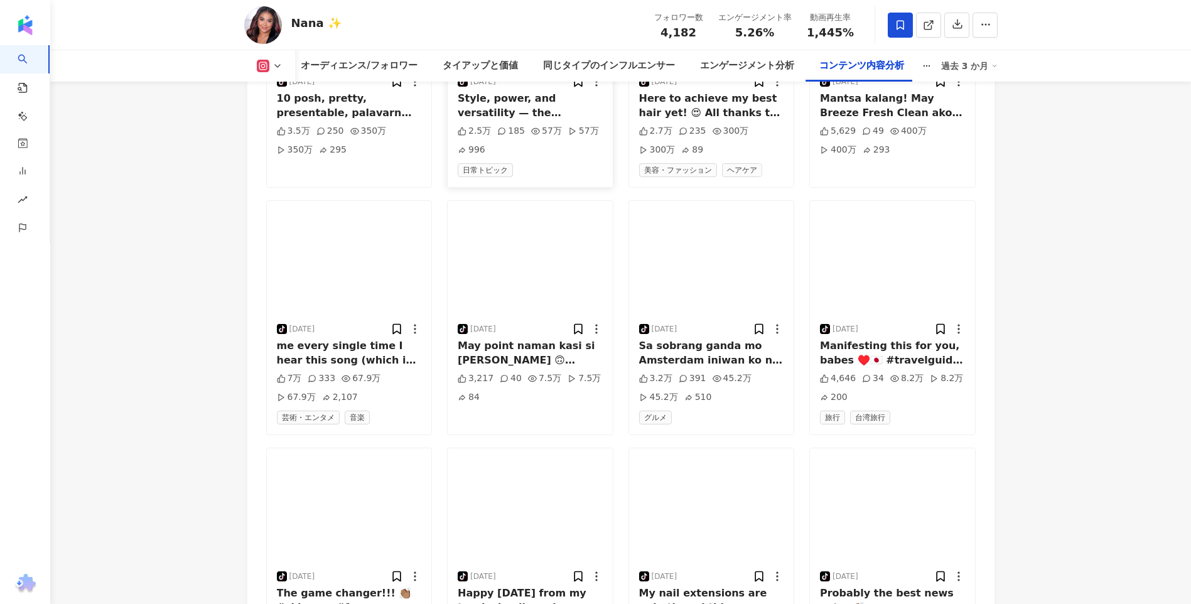
scroll to position [8249, 0]
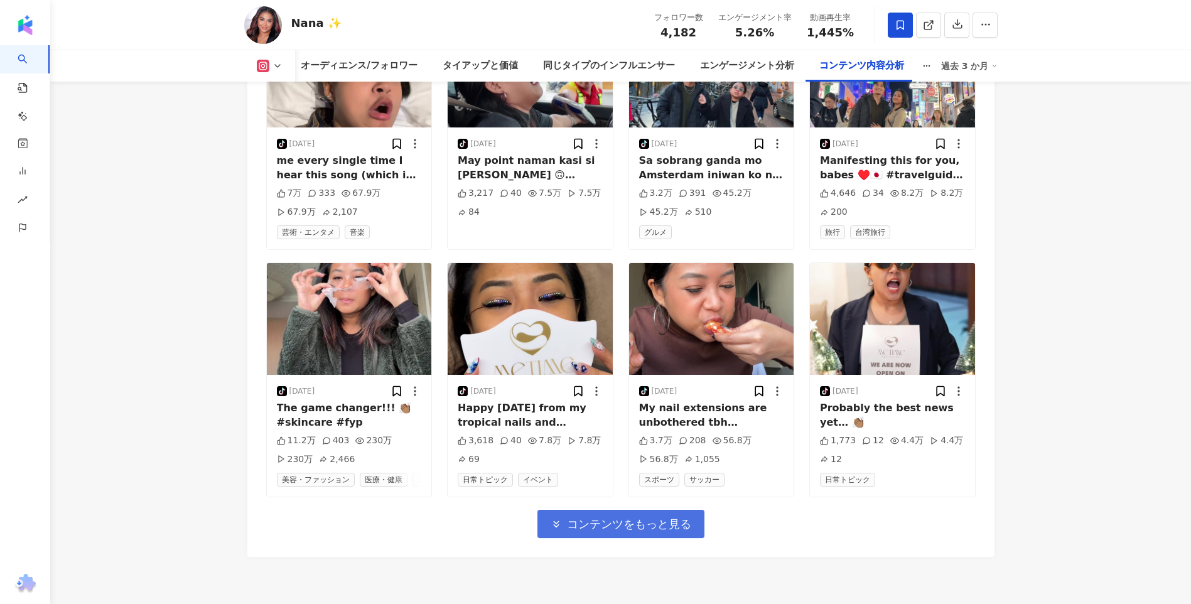
click at [628, 531] on span "コンテンツをもっと見る" at bounding box center [629, 525] width 124 height 14
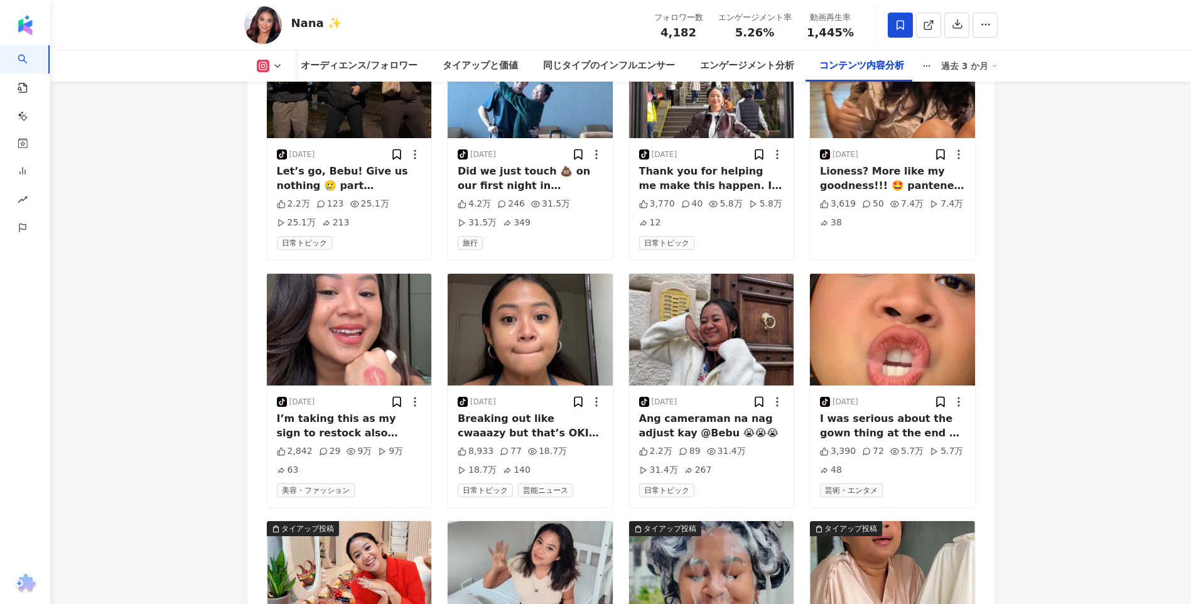
scroll to position [7496, 0]
click at [716, 328] on img "button" at bounding box center [711, 330] width 165 height 112
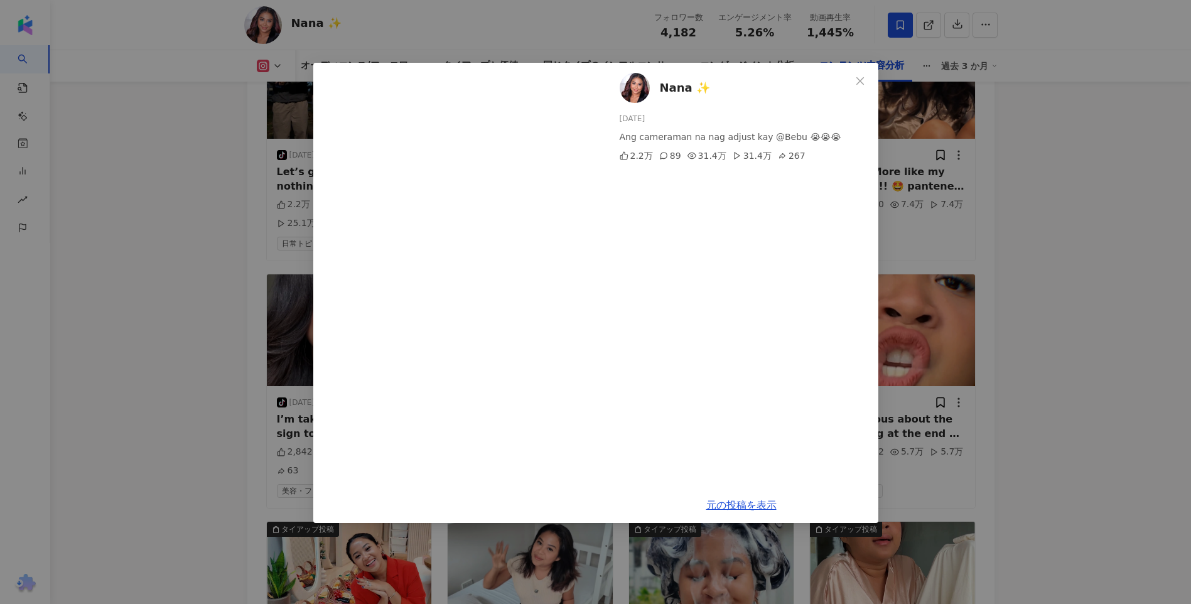
click at [1082, 343] on div "Nana ✨ 2024/12/16 Ang cameraman na nag adjust kay @Bebu 😭😭😭 2.2万 89 31.4万 31.4万…" at bounding box center [595, 302] width 1191 height 604
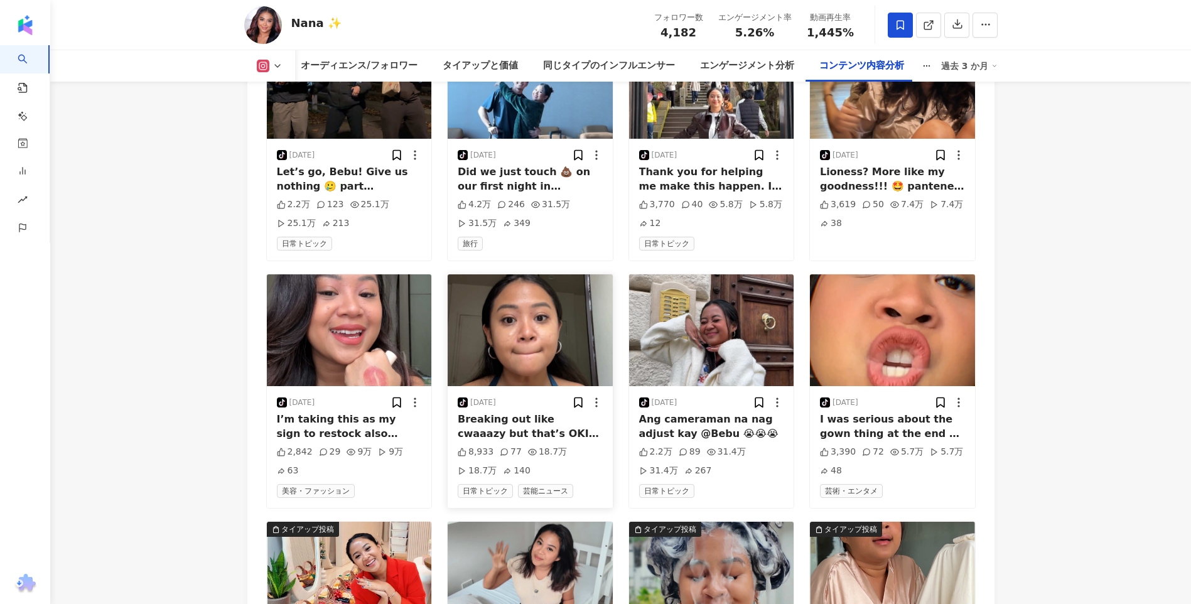
click at [491, 339] on img "button" at bounding box center [530, 330] width 165 height 112
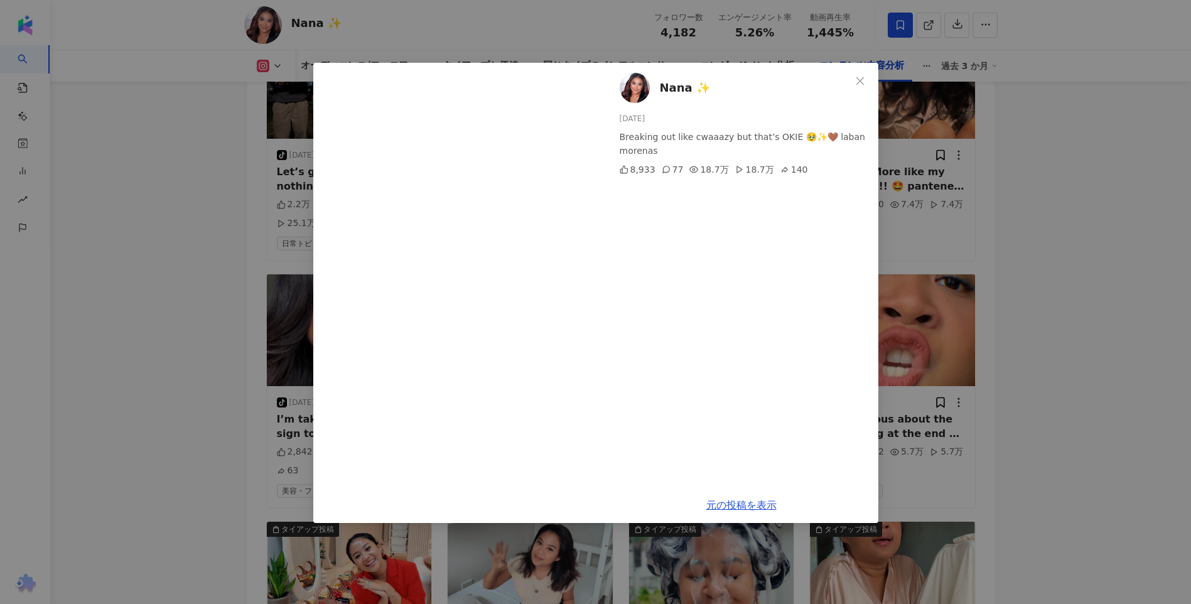
click at [998, 291] on div "Nana ✨ 2024/12/19 Breaking out like cwaaazy but that’s OKIE 🥹✨🤎 laban morenas 8…" at bounding box center [595, 302] width 1191 height 604
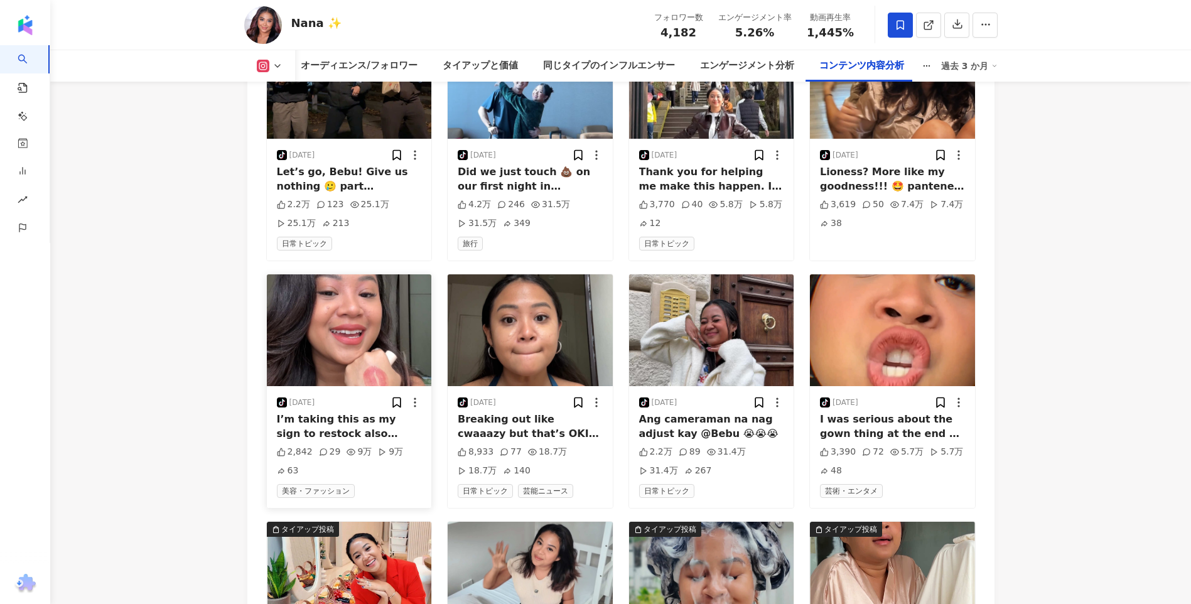
click at [372, 352] on img "button" at bounding box center [349, 330] width 165 height 112
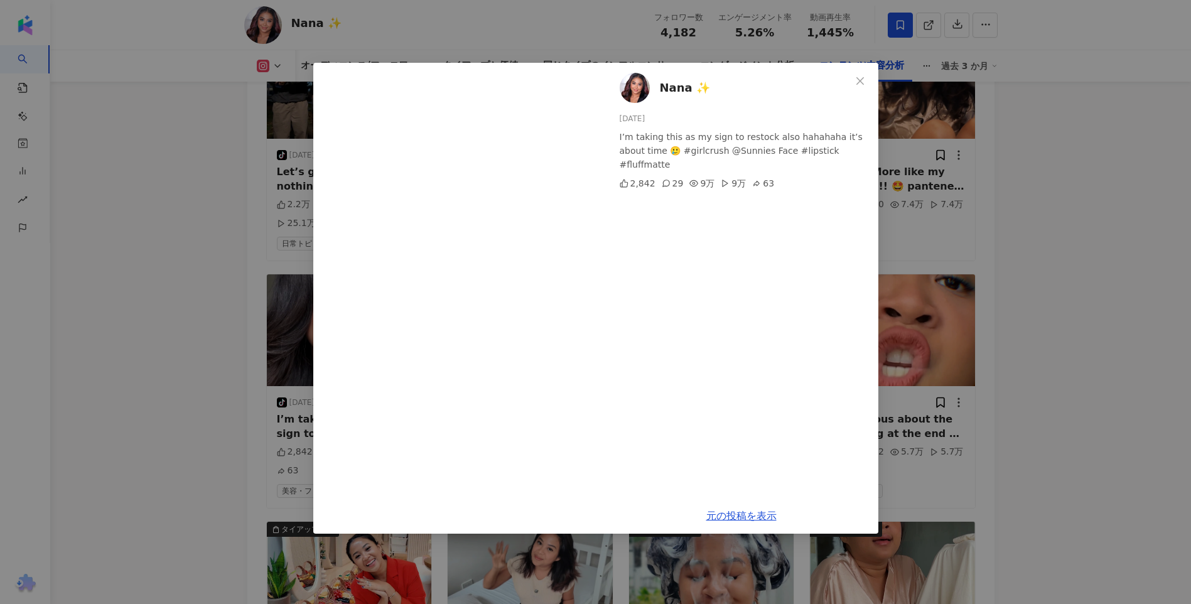
click at [1047, 282] on div "Nana ✨ 2024/12/22 I’m taking this as my sign to restock also hahahaha it’s abou…" at bounding box center [595, 302] width 1191 height 604
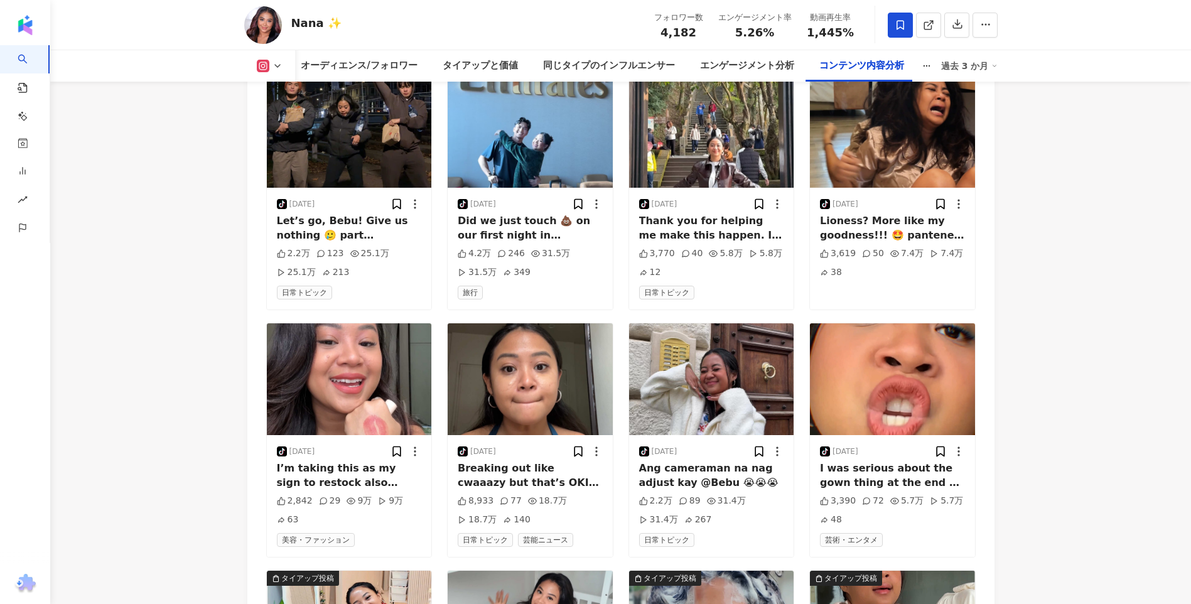
scroll to position [7307, 0]
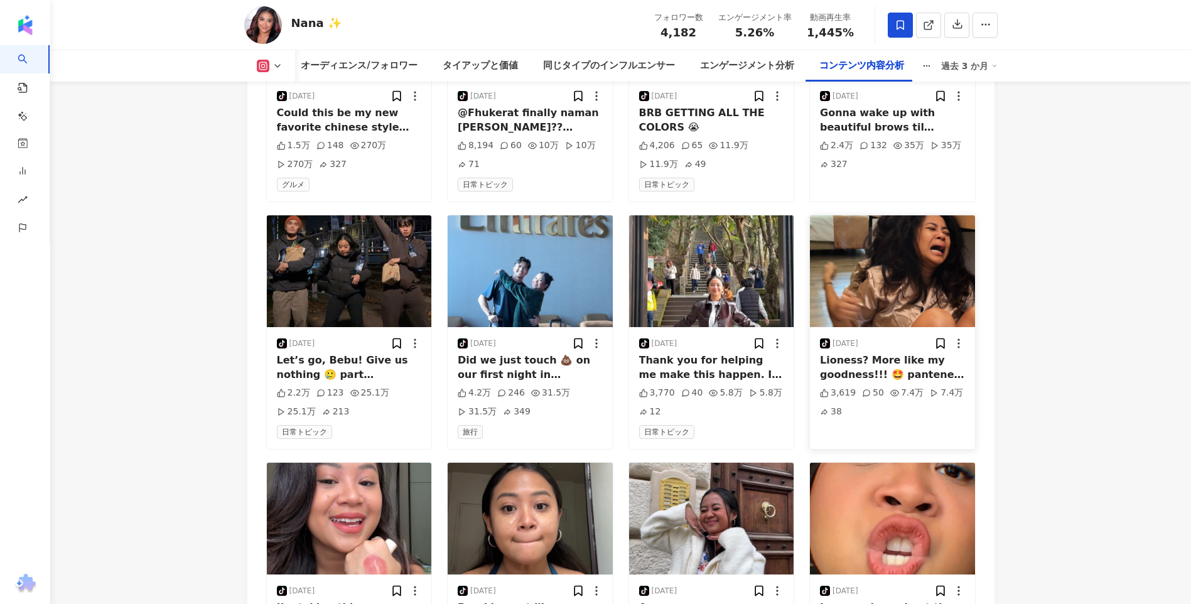
click at [881, 270] on img "button" at bounding box center [892, 271] width 165 height 112
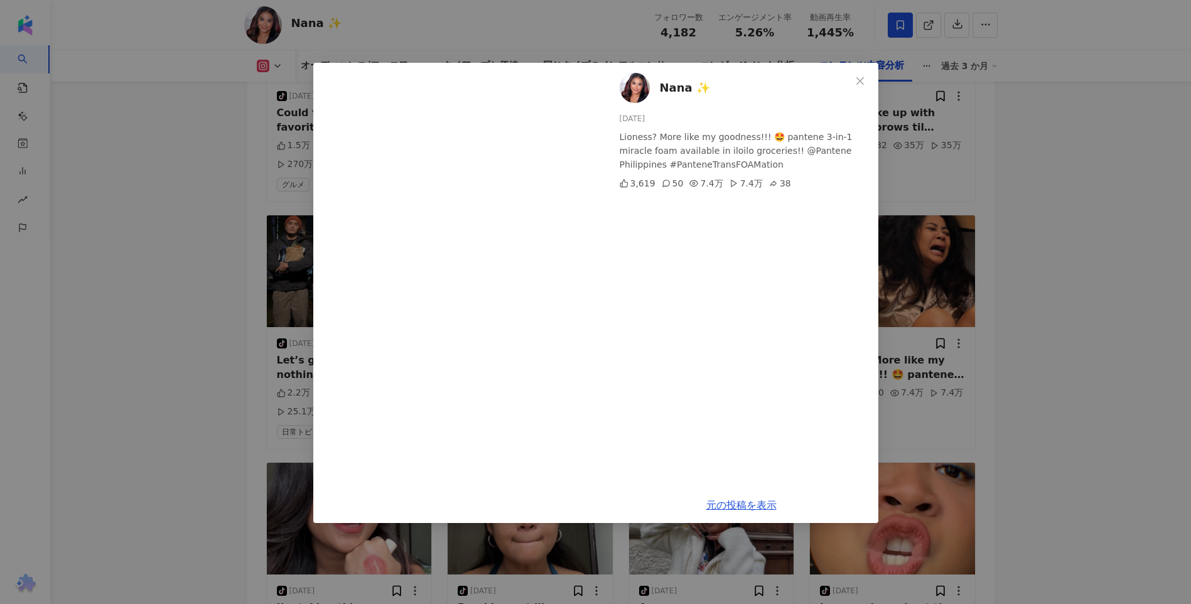
click at [1066, 268] on div "Nana ✨ 2024/12/23 Lioness? More like my goodness!!! 🤩 pantene 3-in-1 miracle fo…" at bounding box center [595, 302] width 1191 height 604
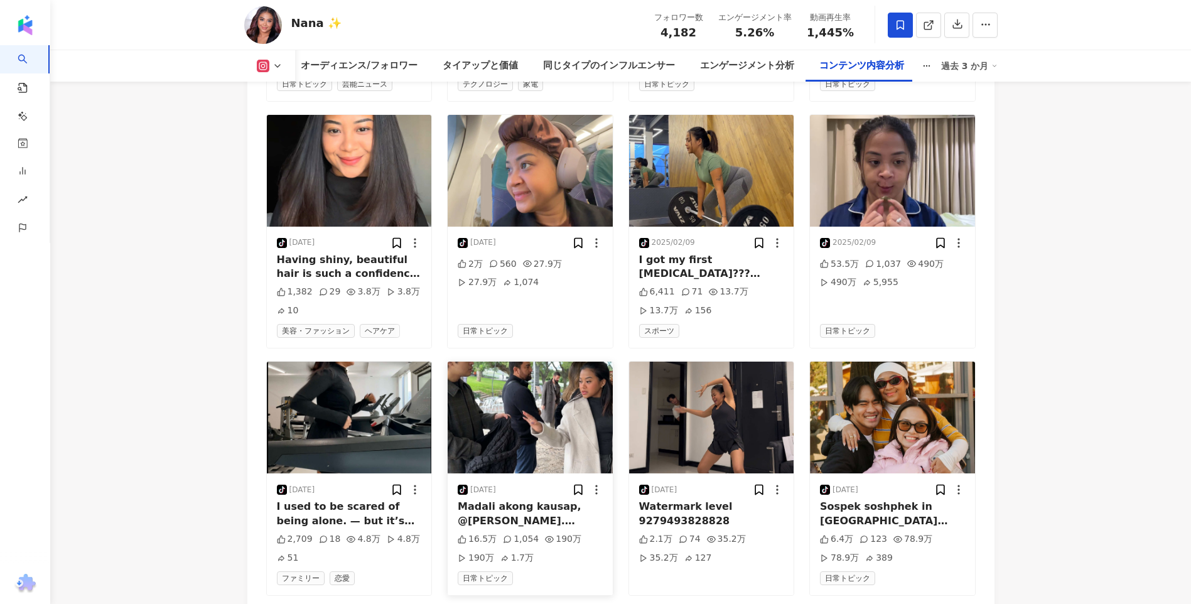
scroll to position [6616, 0]
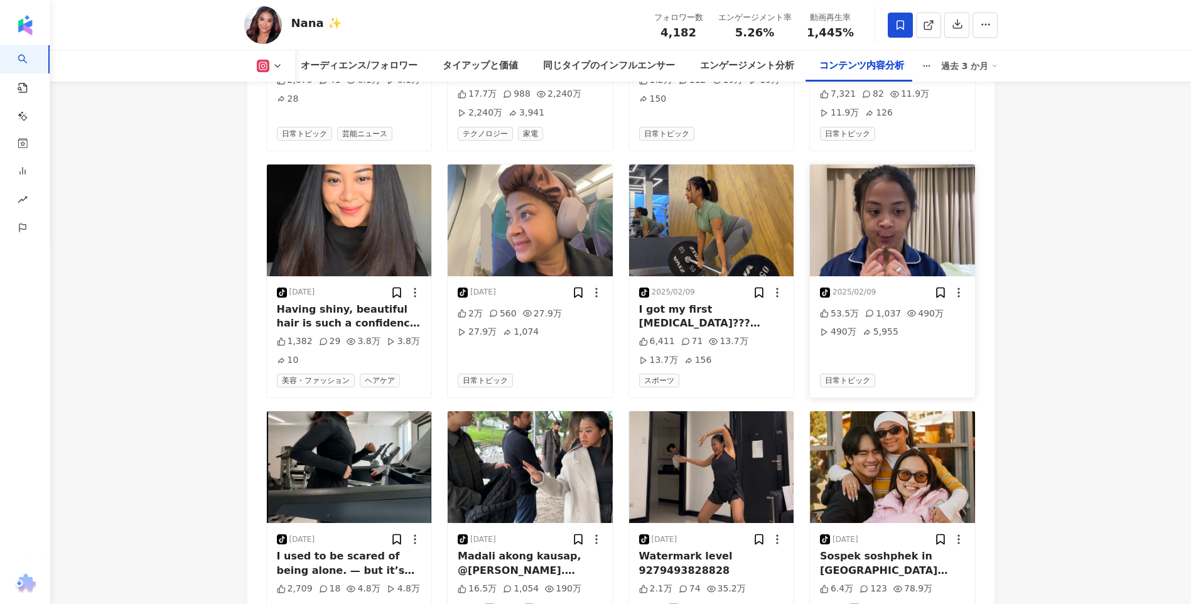
click at [916, 225] on img "button" at bounding box center [892, 221] width 165 height 112
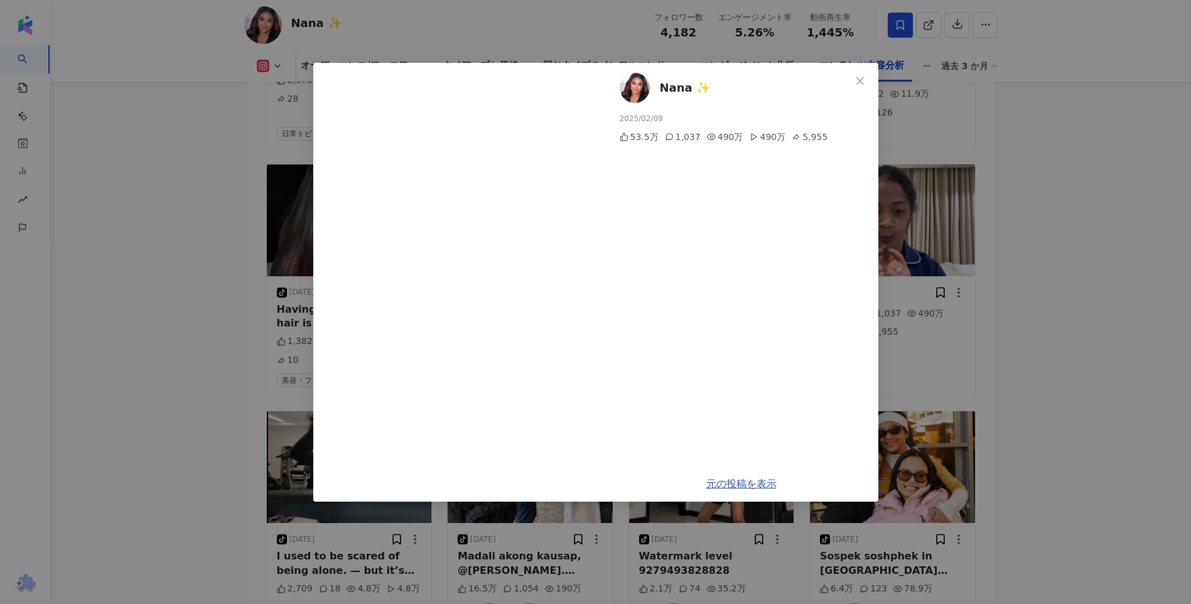
click at [997, 220] on div "Nana ✨ 2025/02/09 53.5万 1,037 490万 490万 5,955 元の投稿を表示" at bounding box center [595, 302] width 1191 height 604
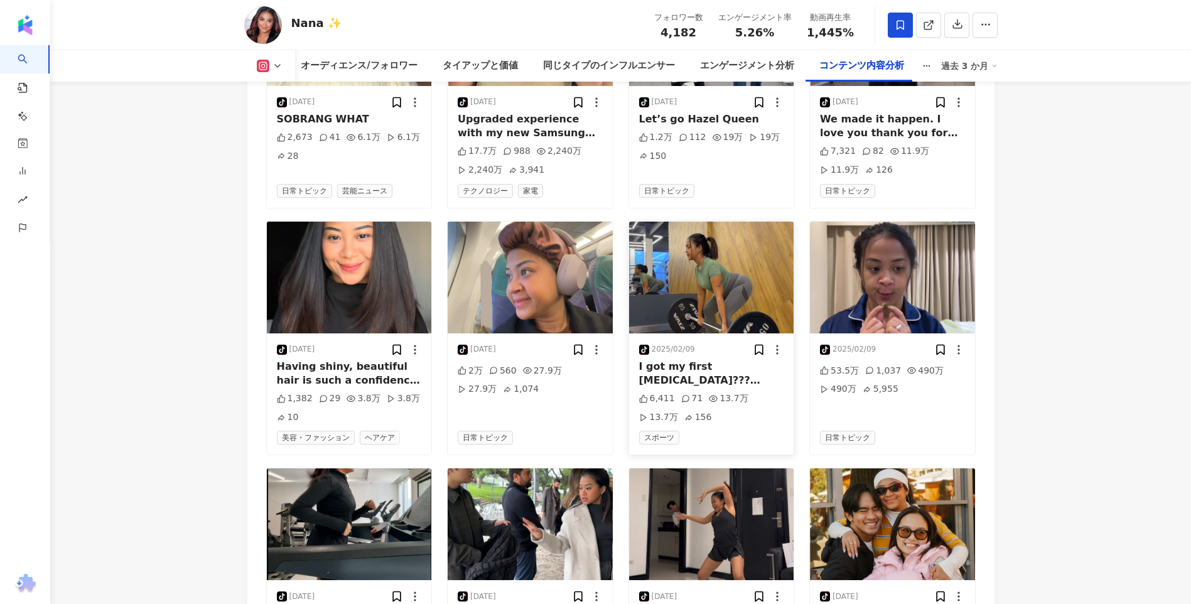
scroll to position [6491, 0]
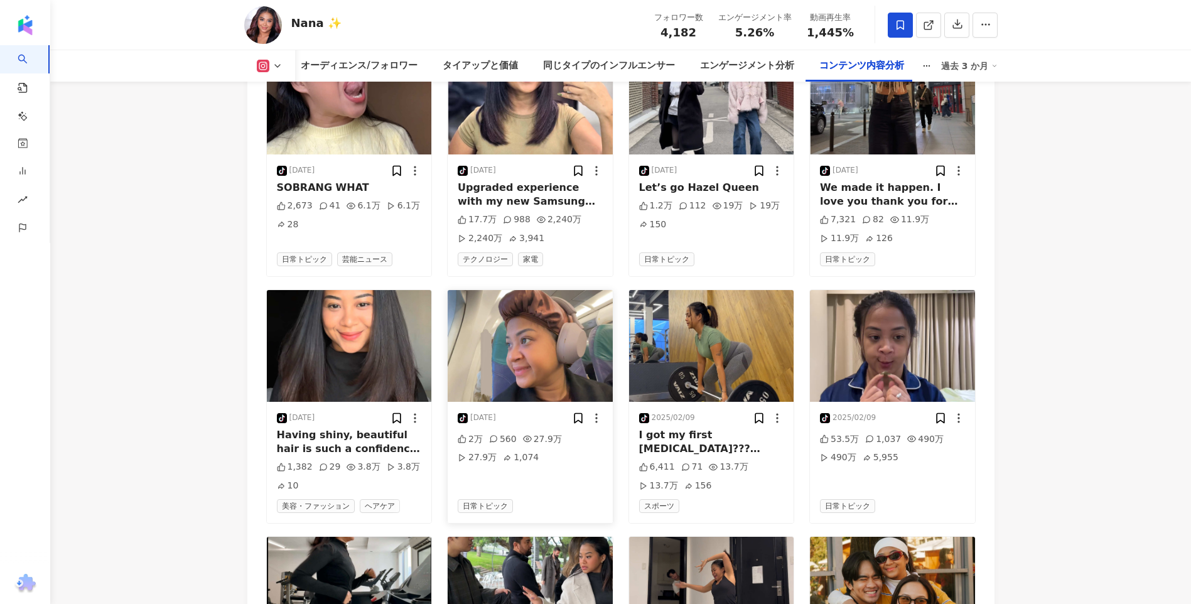
click at [516, 381] on img "button" at bounding box center [530, 346] width 165 height 112
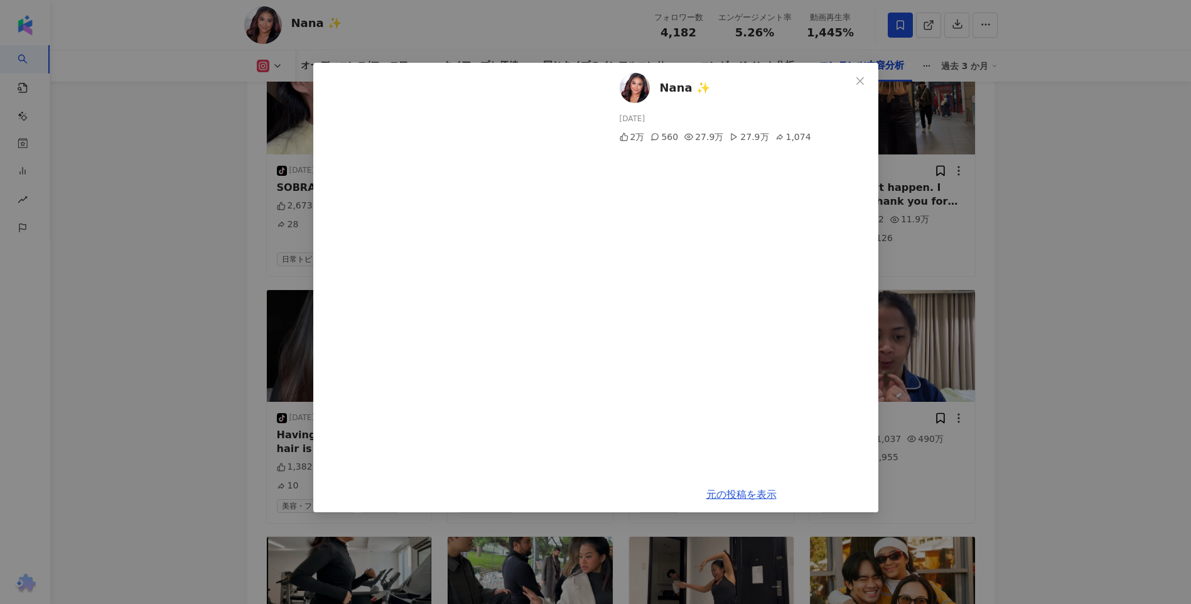
click at [988, 330] on div "Nana ✨ 2025/02/11 2万 560 27.9万 27.9万 1,074 元の投稿を表示" at bounding box center [595, 302] width 1191 height 604
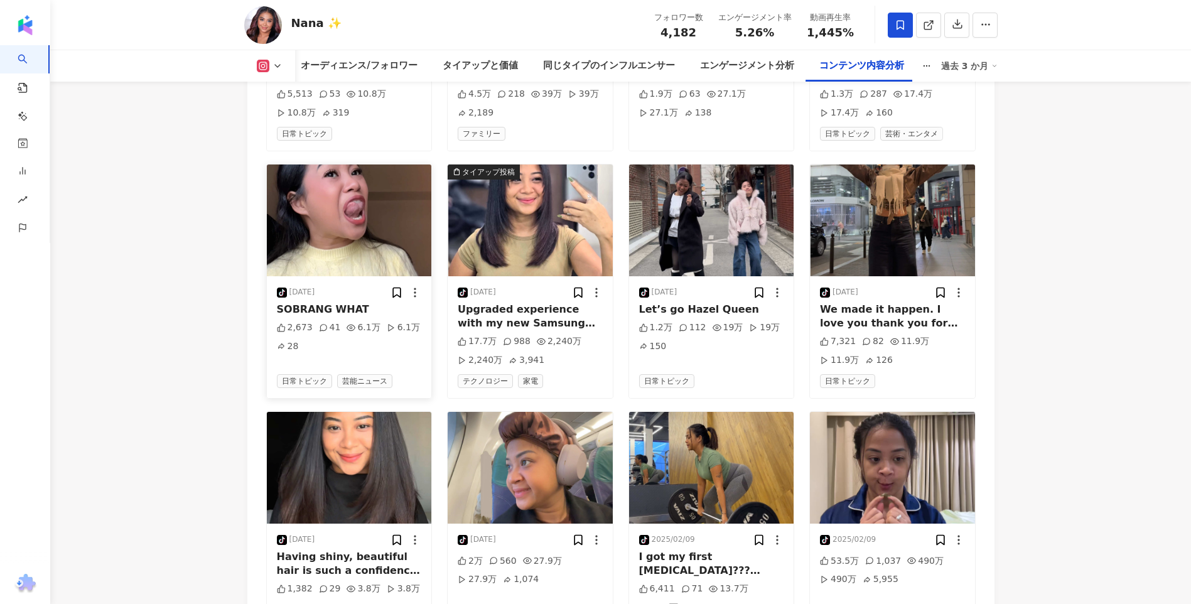
scroll to position [6239, 0]
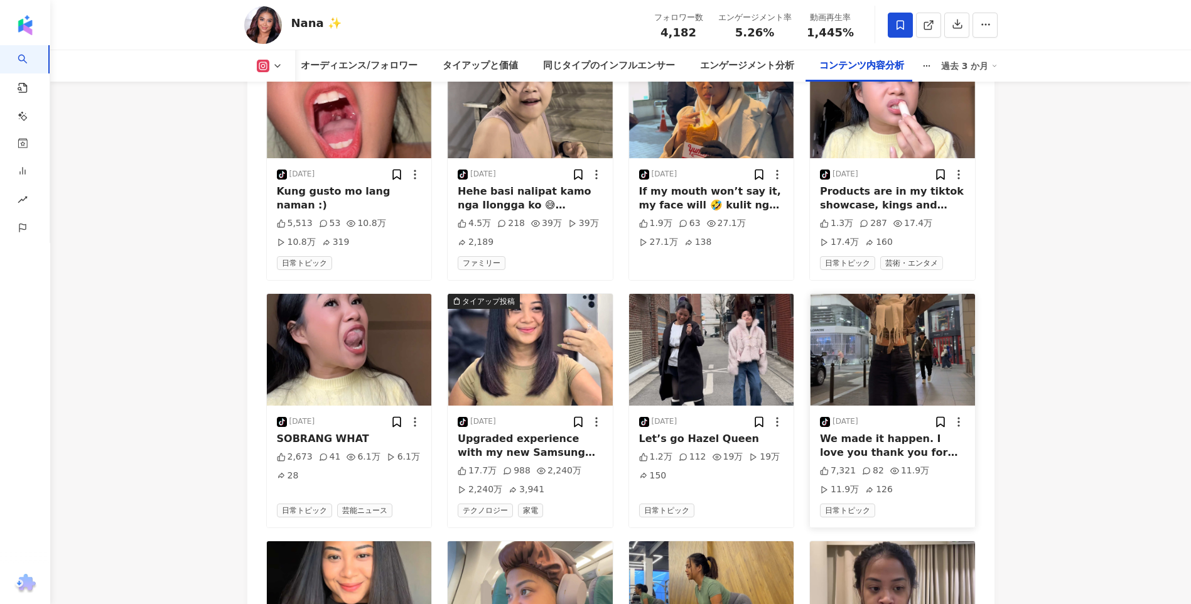
click at [903, 351] on img "button" at bounding box center [892, 350] width 165 height 112
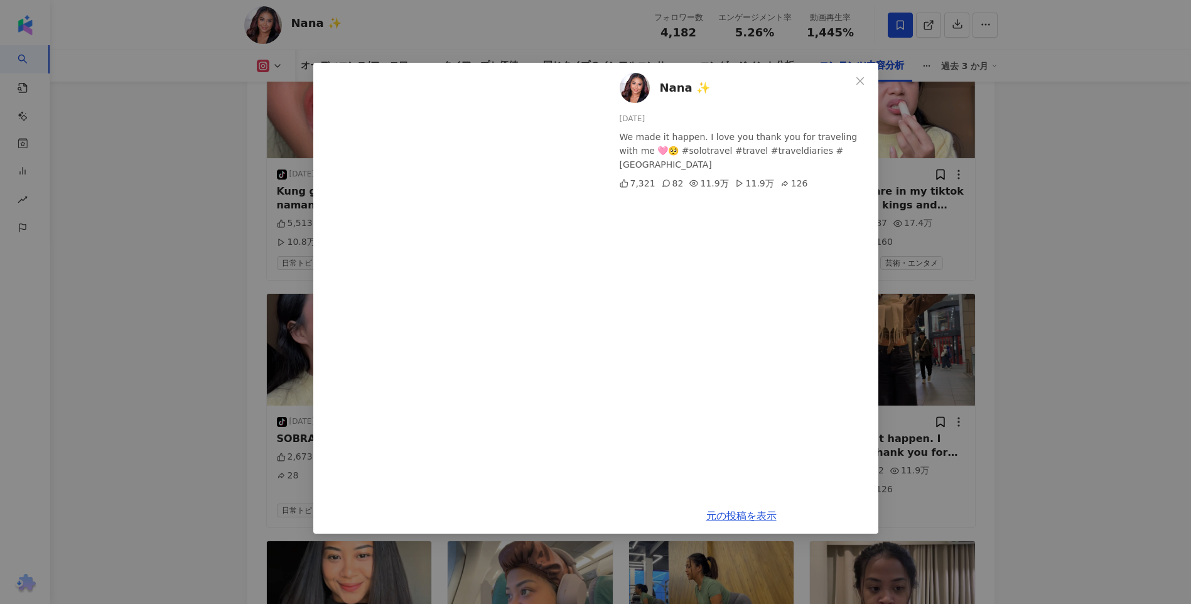
click at [131, 277] on div "Nana ✨ 2025/02/23 We made it happen. I love you thank you for traveling with me…" at bounding box center [595, 302] width 1191 height 604
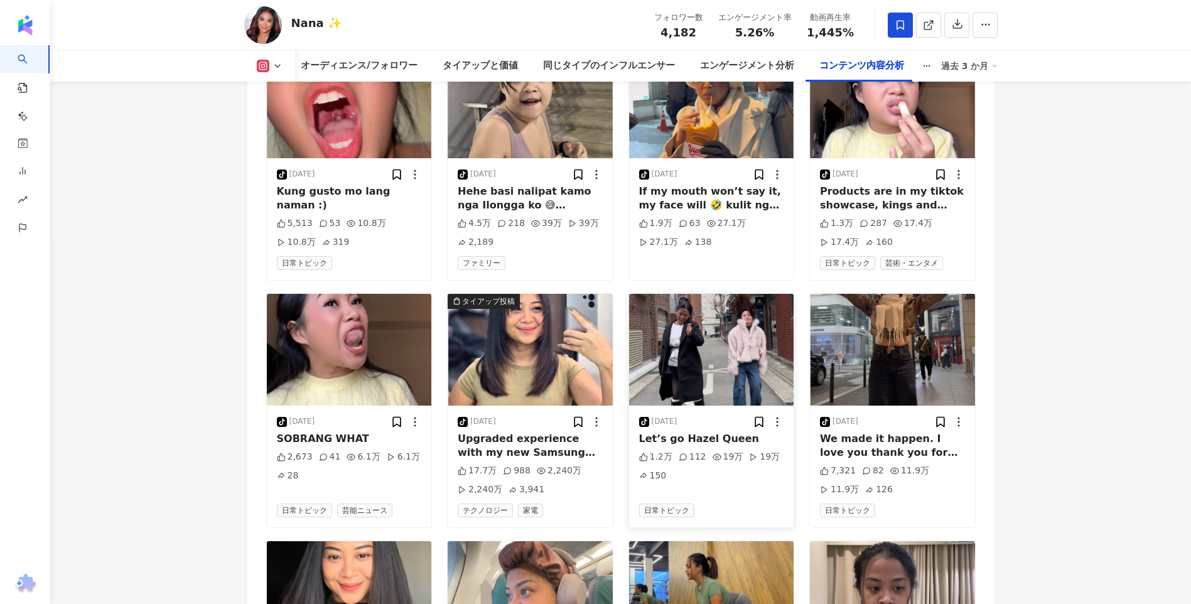
click at [696, 356] on img "button" at bounding box center [711, 350] width 165 height 112
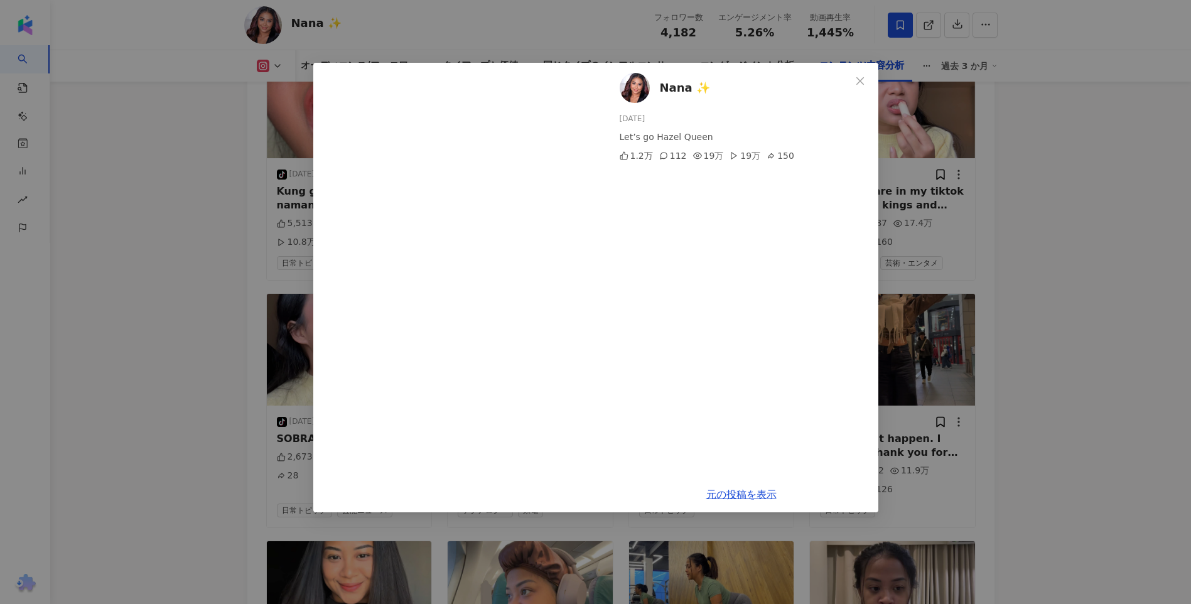
click at [164, 241] on div "Nana ✨ 2025/03/03 Let’s go Hazel Queen 1.2万 112 19万 19万 150 元の投稿を表示" at bounding box center [595, 302] width 1191 height 604
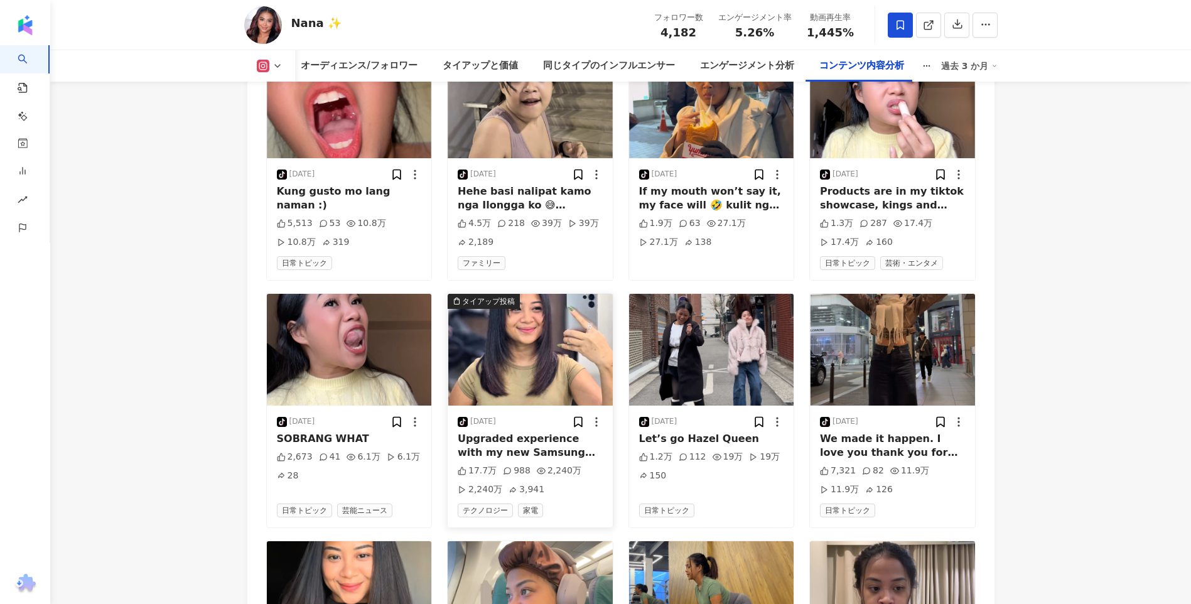
click at [550, 377] on img "button" at bounding box center [530, 350] width 165 height 112
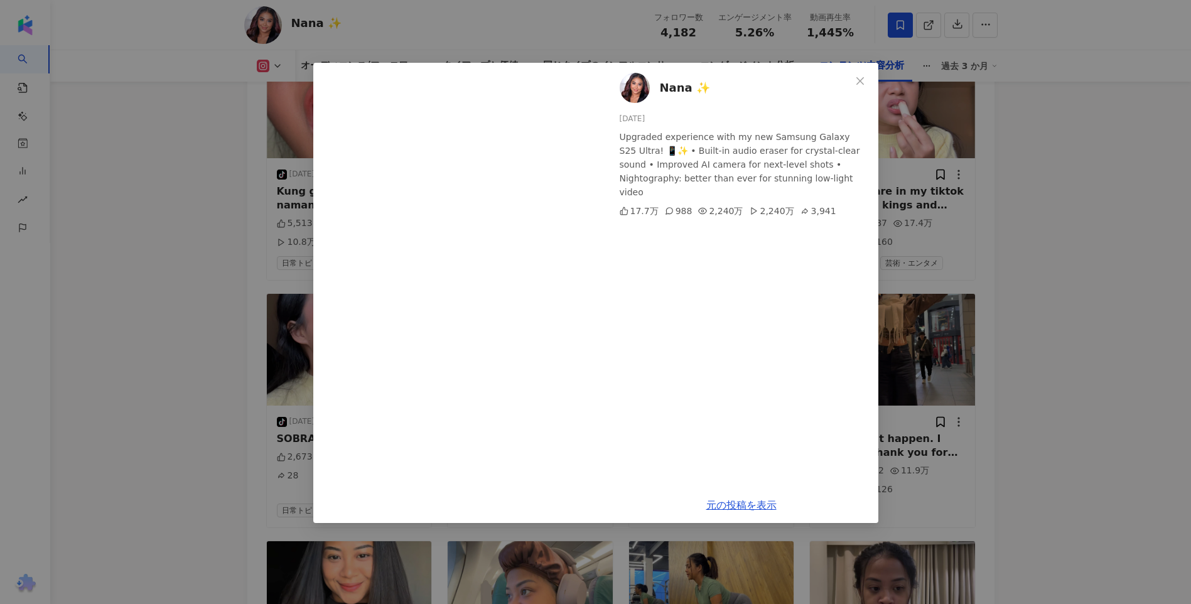
drag, startPoint x: 1031, startPoint y: 265, endPoint x: 617, endPoint y: 333, distance: 420.1
click at [1031, 265] on div "Nana ✨ 2025/03/04 Upgraded experience with my new Samsung Galaxy S25 Ultra! 📱✨ …" at bounding box center [595, 302] width 1191 height 604
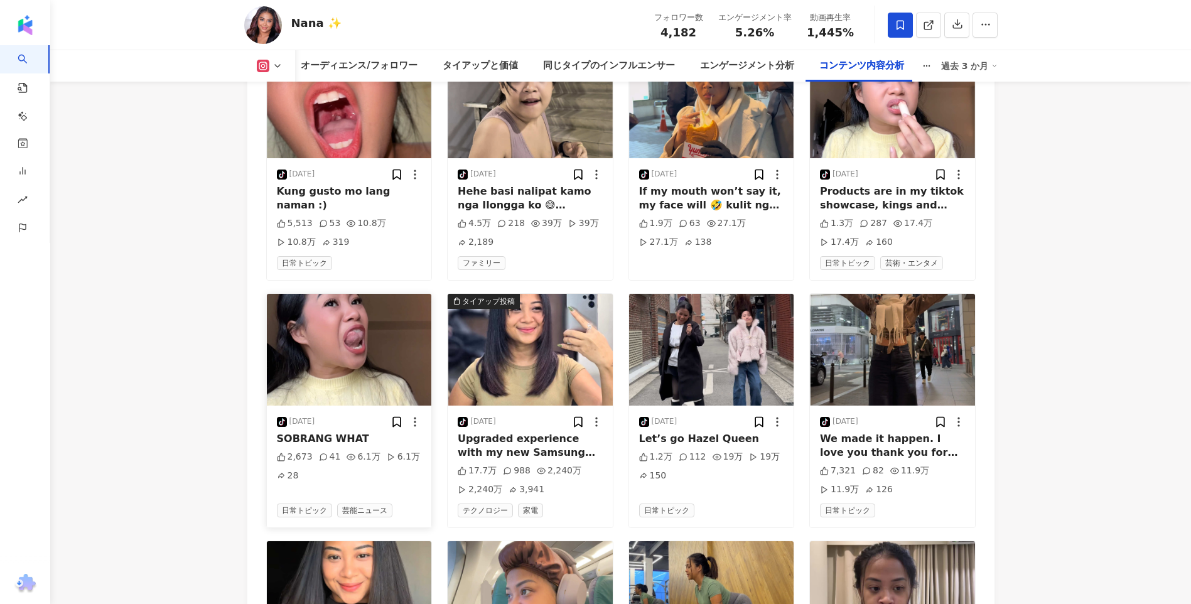
click at [365, 352] on img "button" at bounding box center [349, 350] width 165 height 112
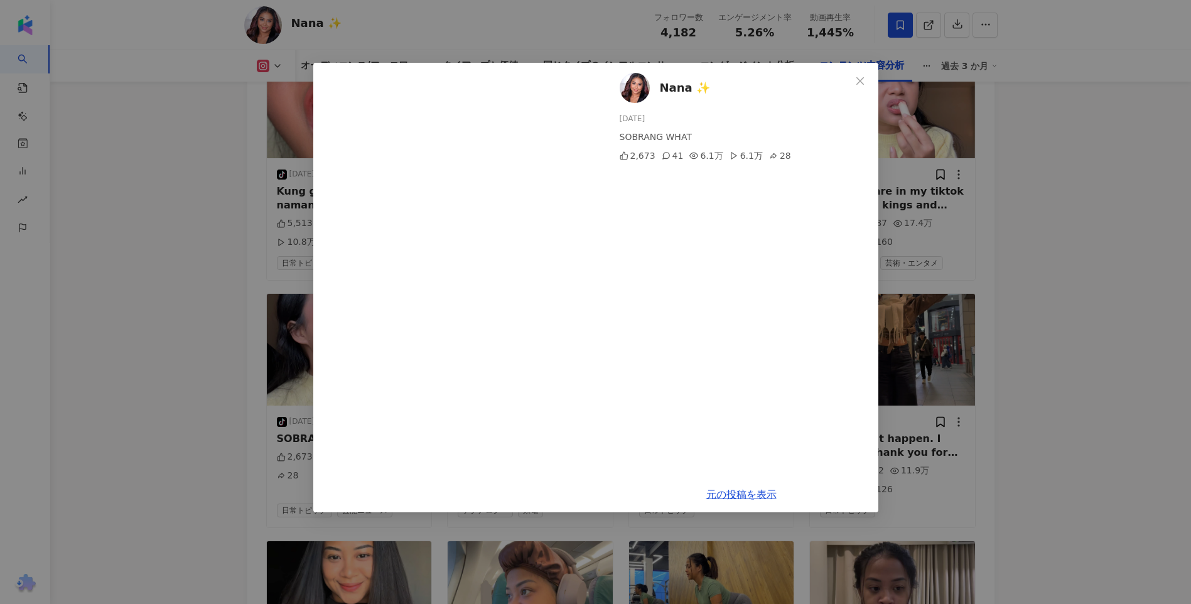
click at [187, 324] on div "Nana ✨ 2025/03/06 SOBRANG WHAT 2,673 41 6.1万 6.1万 28 元の投稿を表示" at bounding box center [595, 302] width 1191 height 604
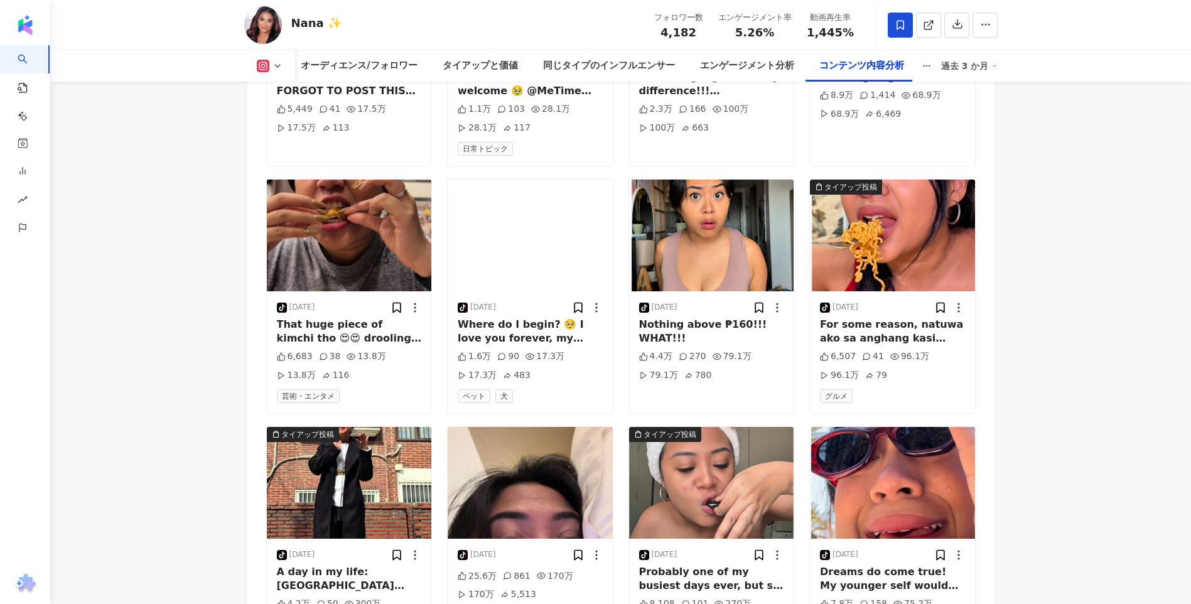
scroll to position [5800, 0]
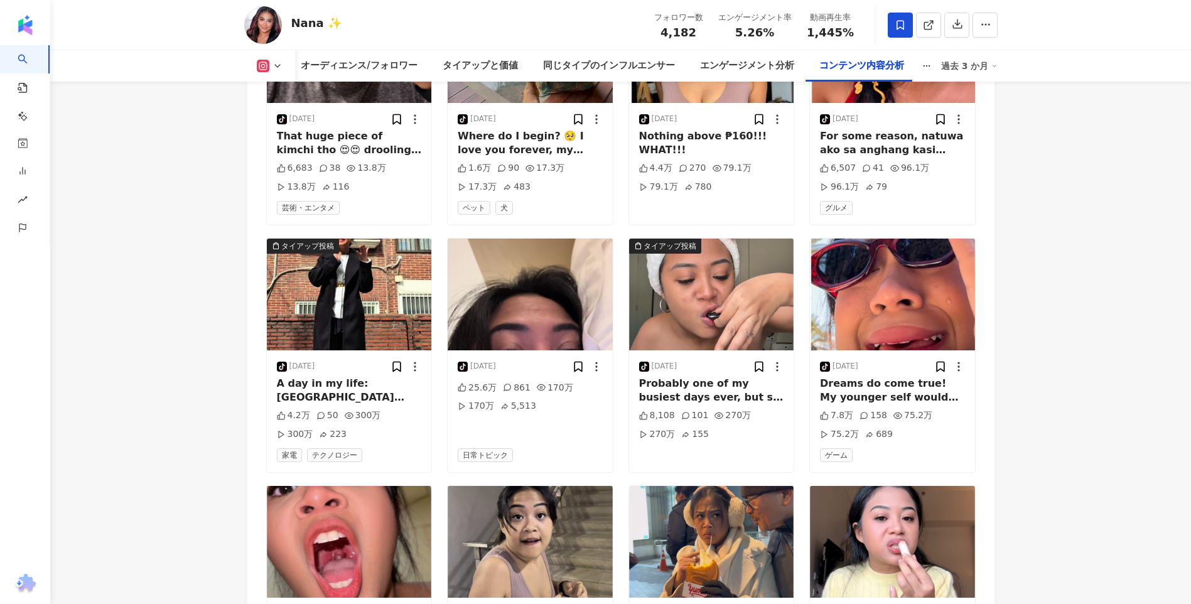
click at [737, 330] on img "button" at bounding box center [711, 295] width 165 height 112
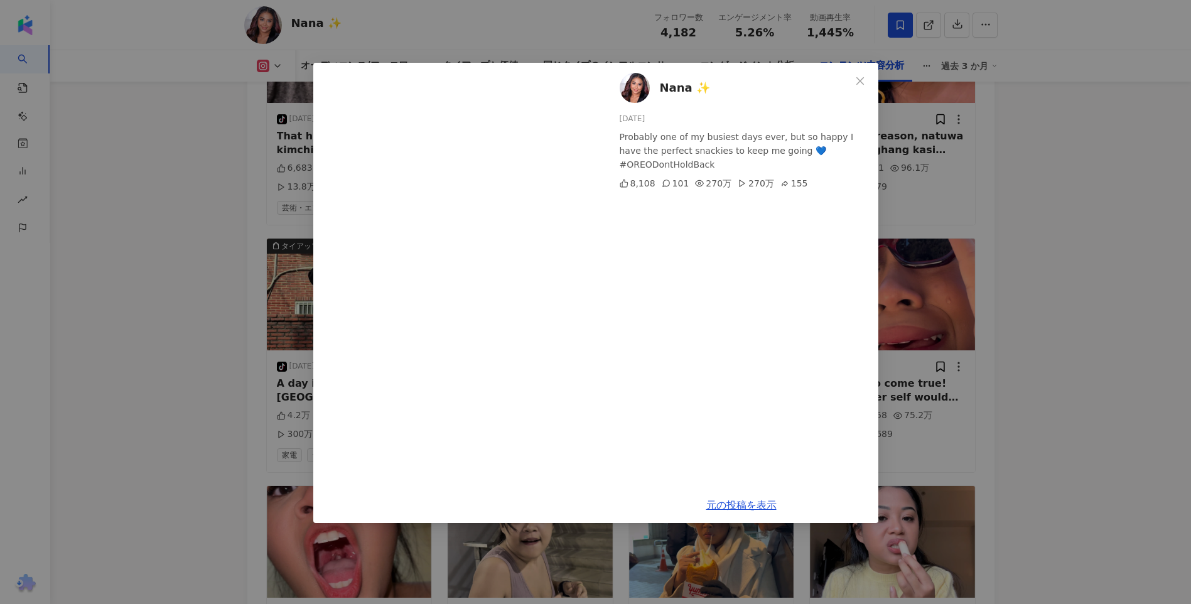
click at [1014, 287] on div "Nana ✨ 2025/03/19 Probably one of my busiest days ever, but so happy I have the…" at bounding box center [595, 302] width 1191 height 604
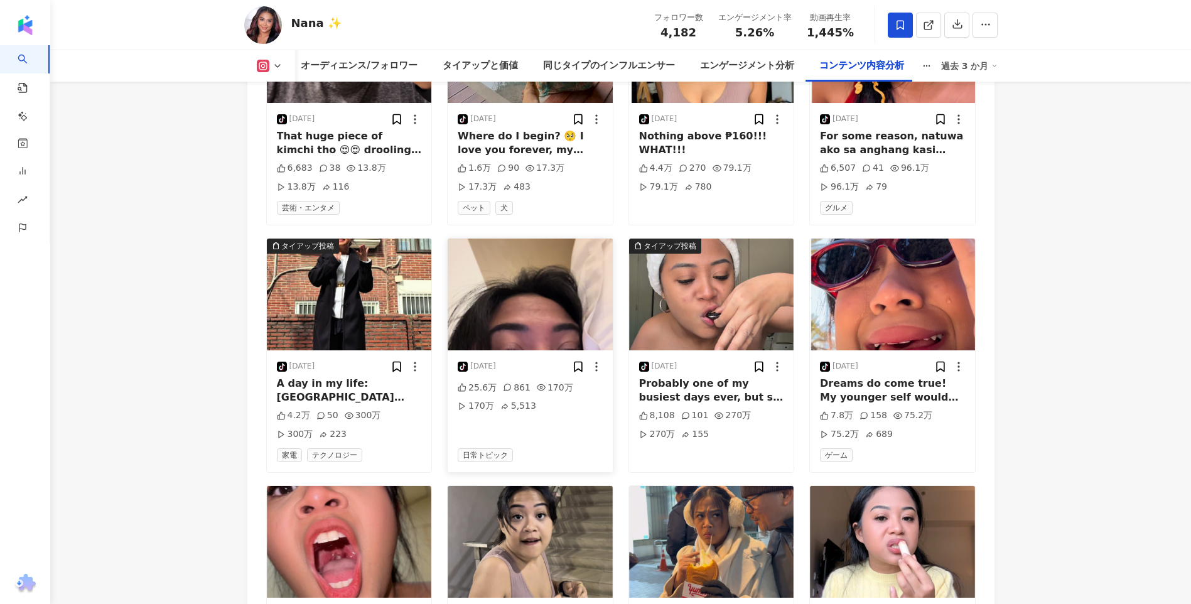
click at [552, 318] on img "button" at bounding box center [530, 295] width 165 height 112
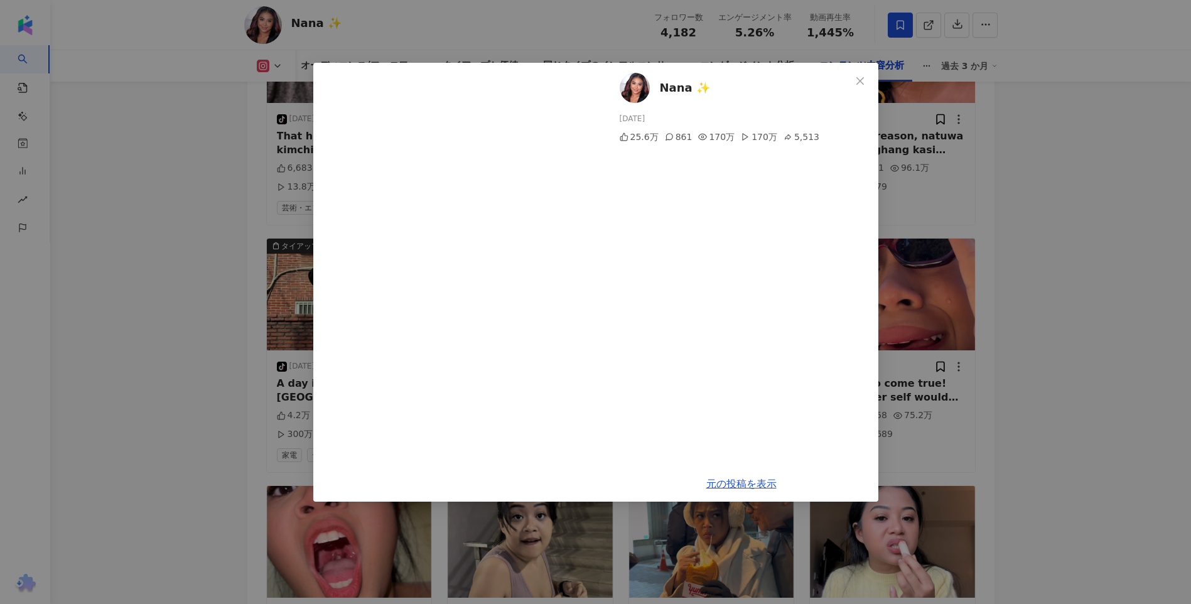
click at [999, 193] on div "Nana ✨ 2025/03/20 25.6万 861 170万 170万 5,513 元の投稿を表示" at bounding box center [595, 302] width 1191 height 604
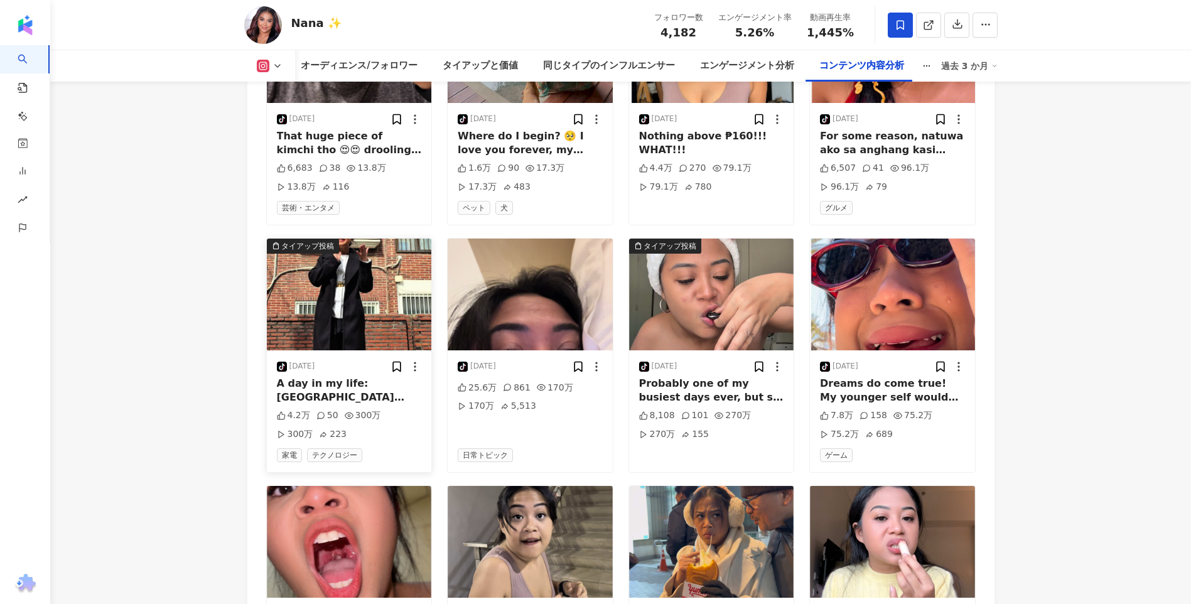
click at [347, 300] on img "button" at bounding box center [349, 295] width 165 height 112
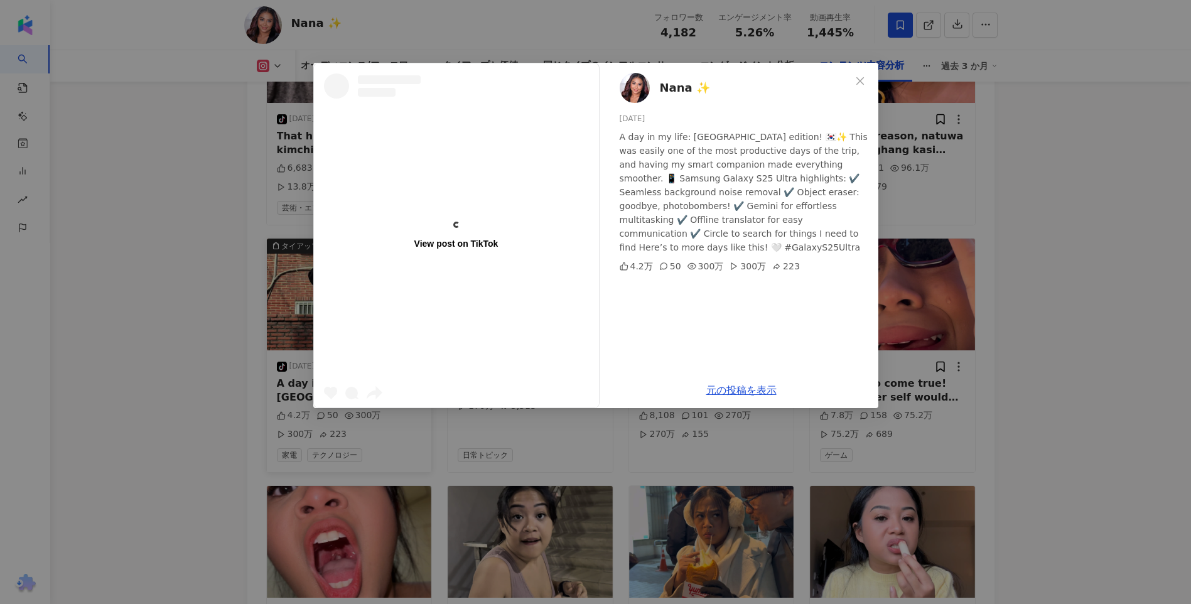
drag, startPoint x: 210, startPoint y: 337, endPoint x: 281, endPoint y: 330, distance: 70.7
click at [210, 335] on div "View post on TikTok Nana ✨ 2025/03/20 A day in my life: Seoul edition! 🇰🇷✨ This…" at bounding box center [595, 302] width 1191 height 604
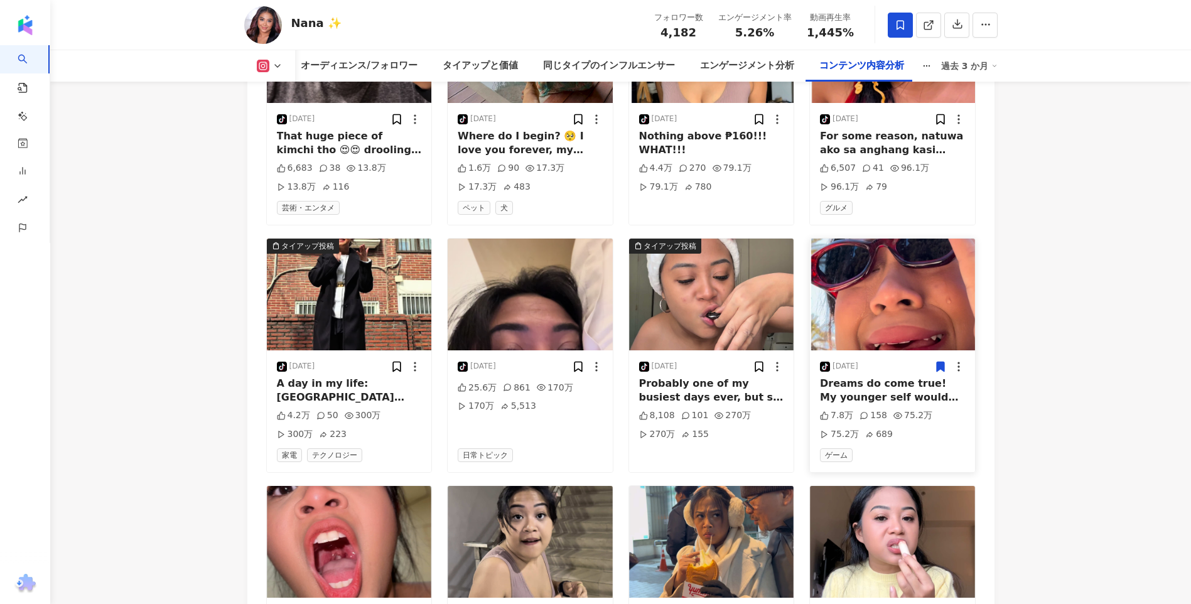
click at [939, 371] on icon at bounding box center [941, 366] width 8 height 9
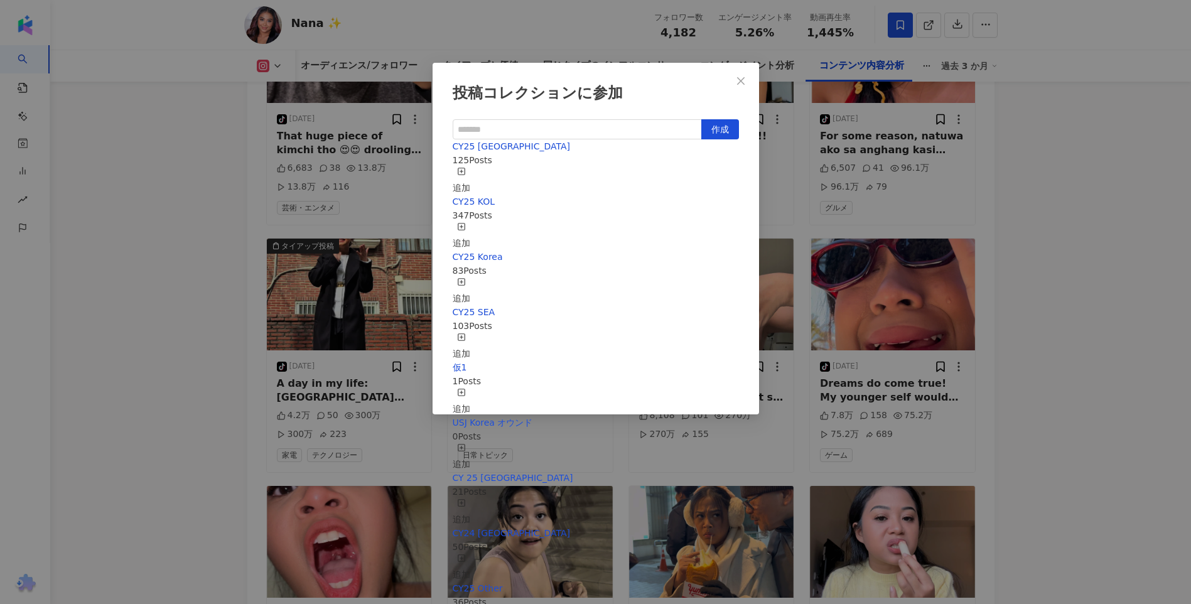
click at [466, 222] on icon "button" at bounding box center [461, 226] width 9 height 9
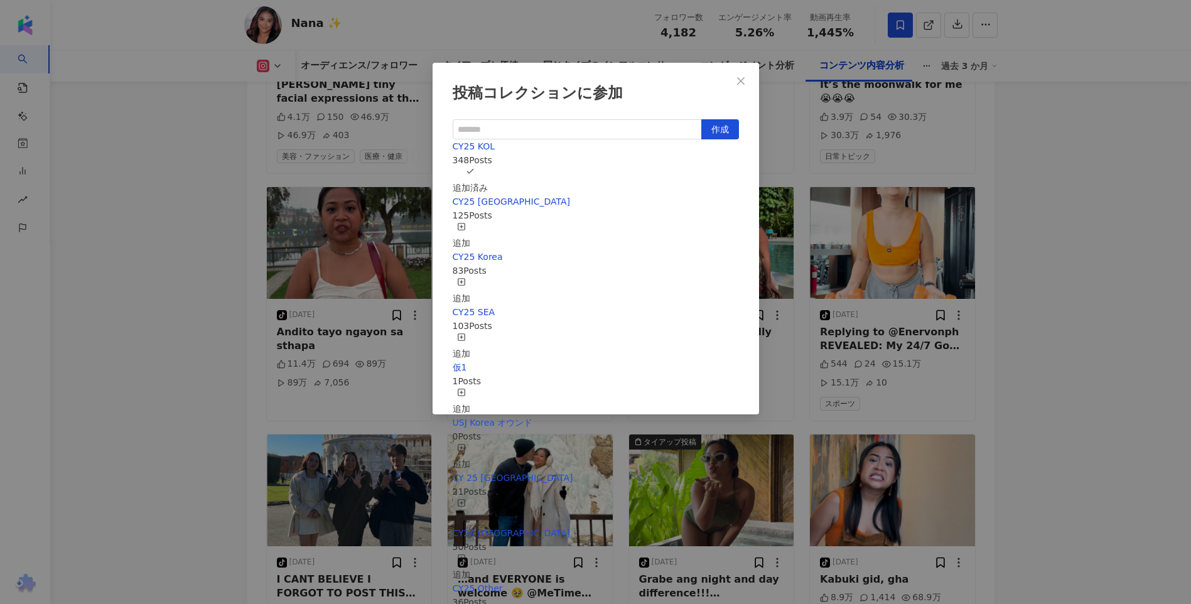
scroll to position [251, 0]
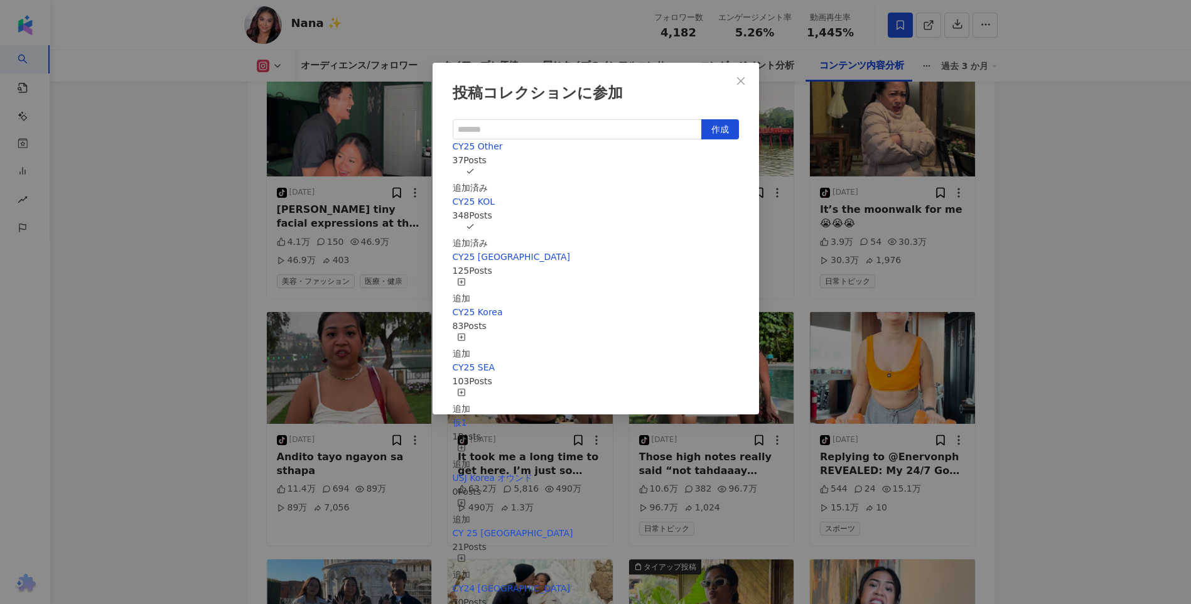
scroll to position [4858, 0]
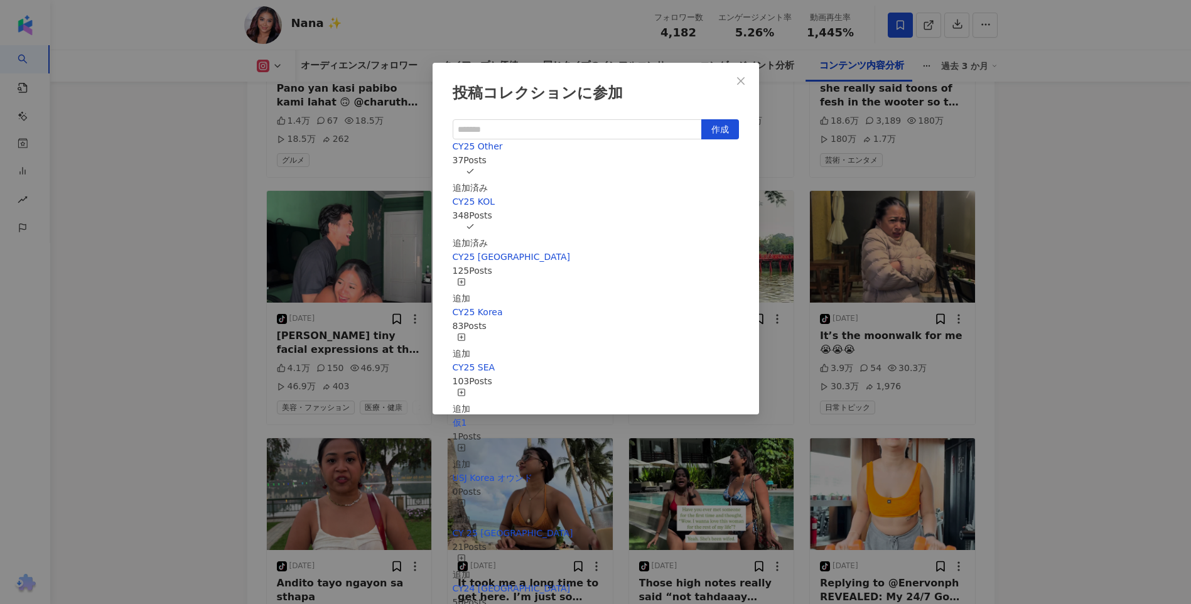
click at [1102, 295] on div "投稿コレクションに参加 作成 CY25 Other 37 Posts 追加済み CY25 KOL 348 Posts 追加済み CY25 Taiwan 125…" at bounding box center [595, 302] width 1191 height 604
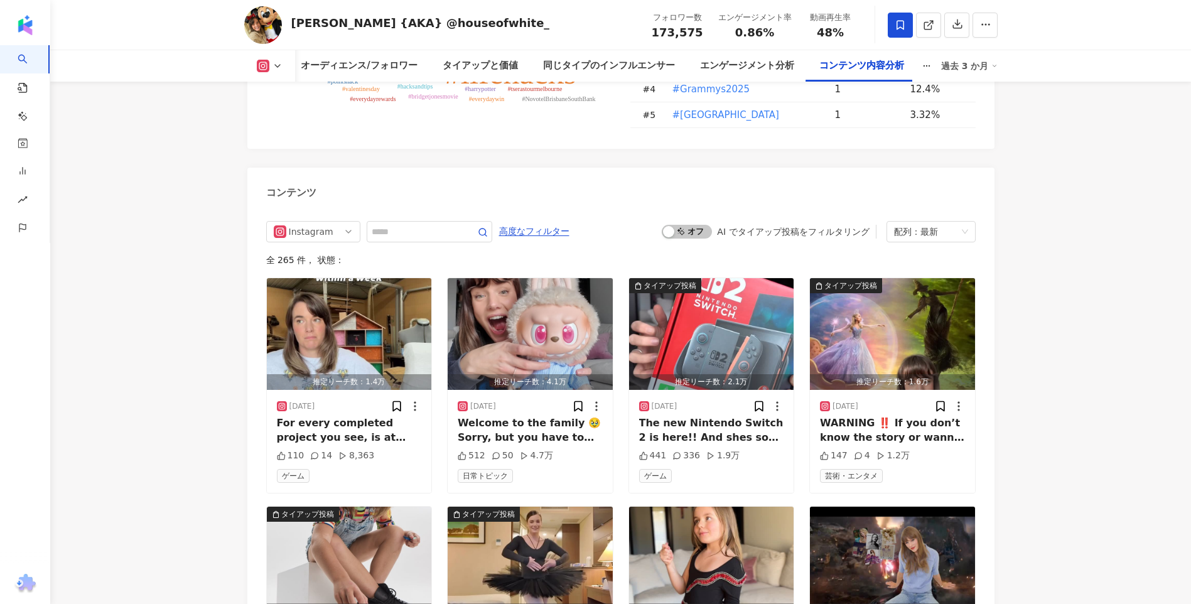
scroll to position [3468, 0]
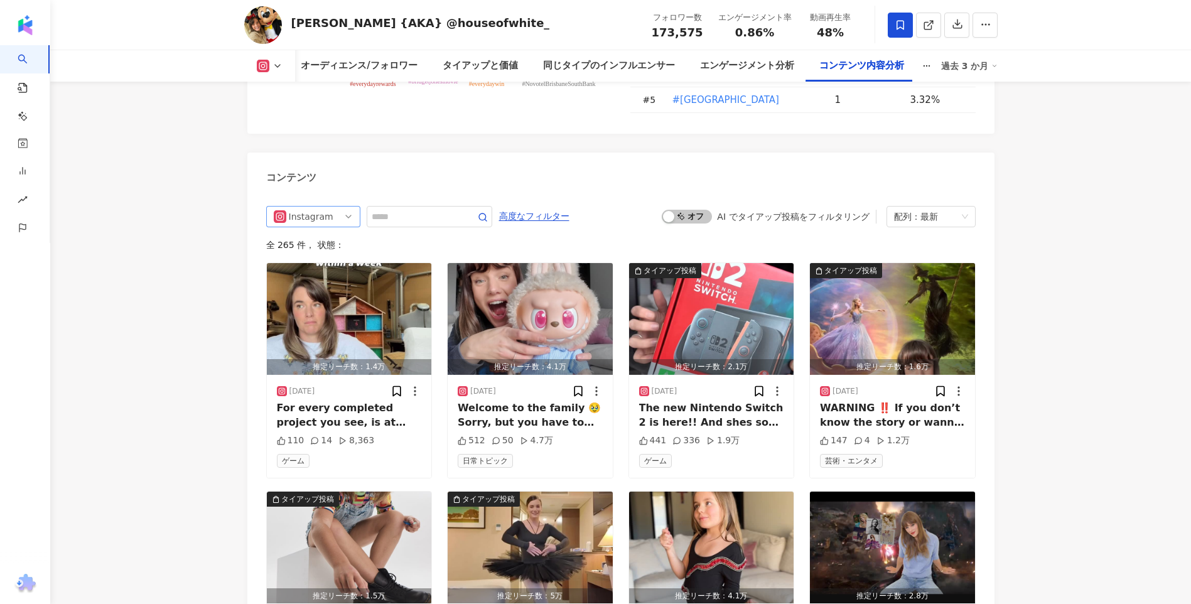
click at [316, 214] on div "Instagram" at bounding box center [309, 217] width 41 height 20
click at [318, 238] on div "すべてのSNS" at bounding box center [311, 243] width 41 height 14
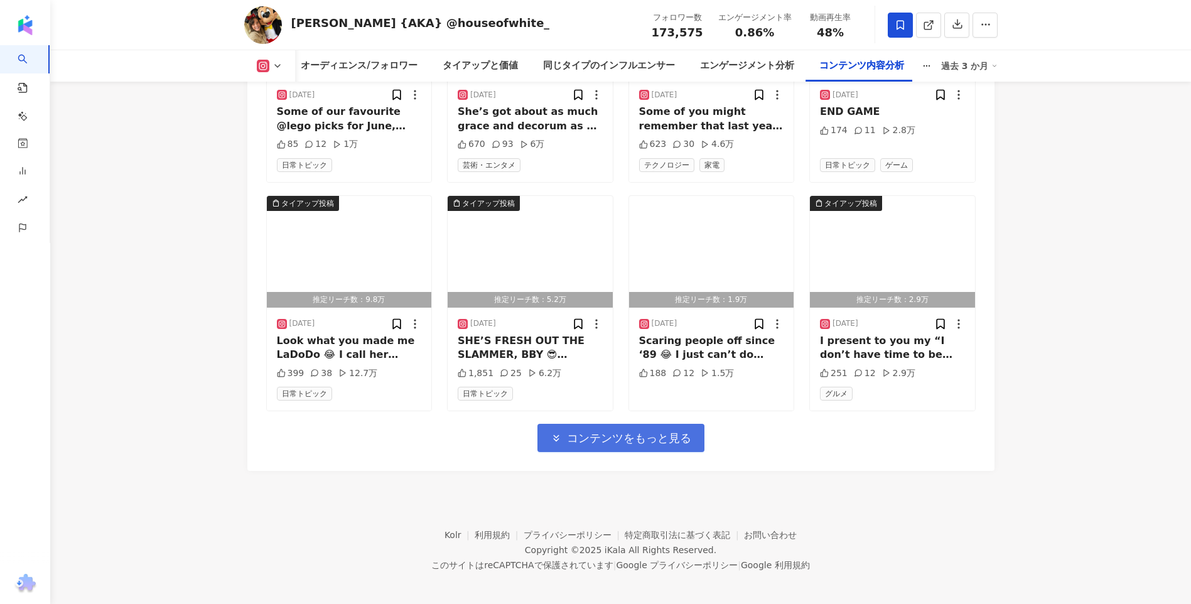
scroll to position [4001, 0]
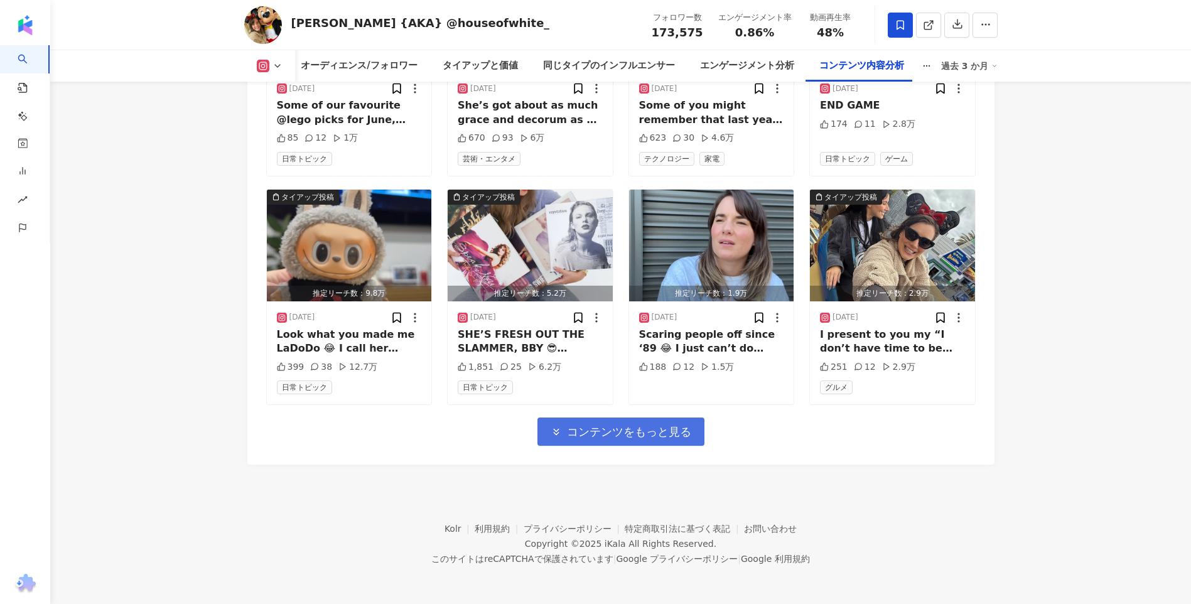
click at [636, 433] on span "コンテンツをもっと見る" at bounding box center [629, 432] width 124 height 14
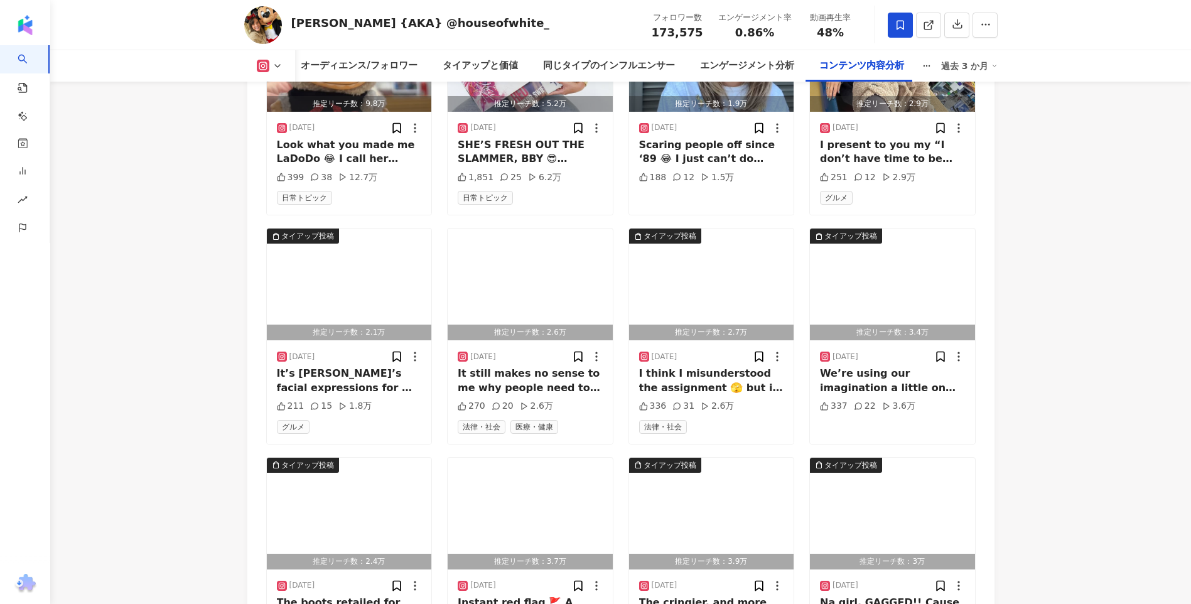
scroll to position [4687, 0]
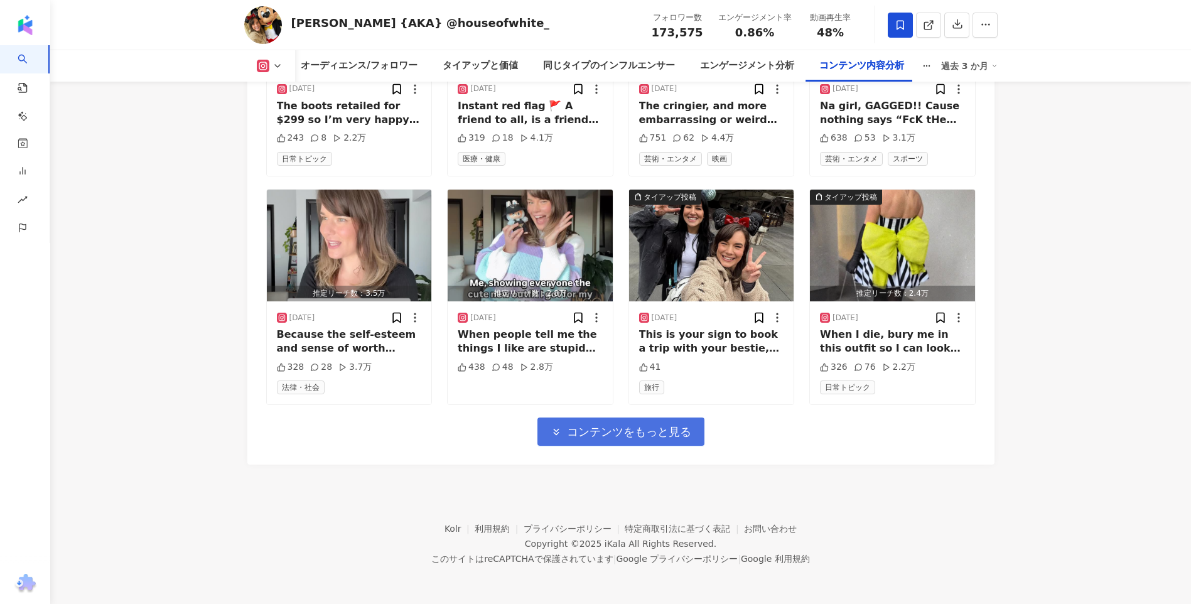
click at [644, 434] on span "コンテンツをもっと見る" at bounding box center [629, 432] width 124 height 14
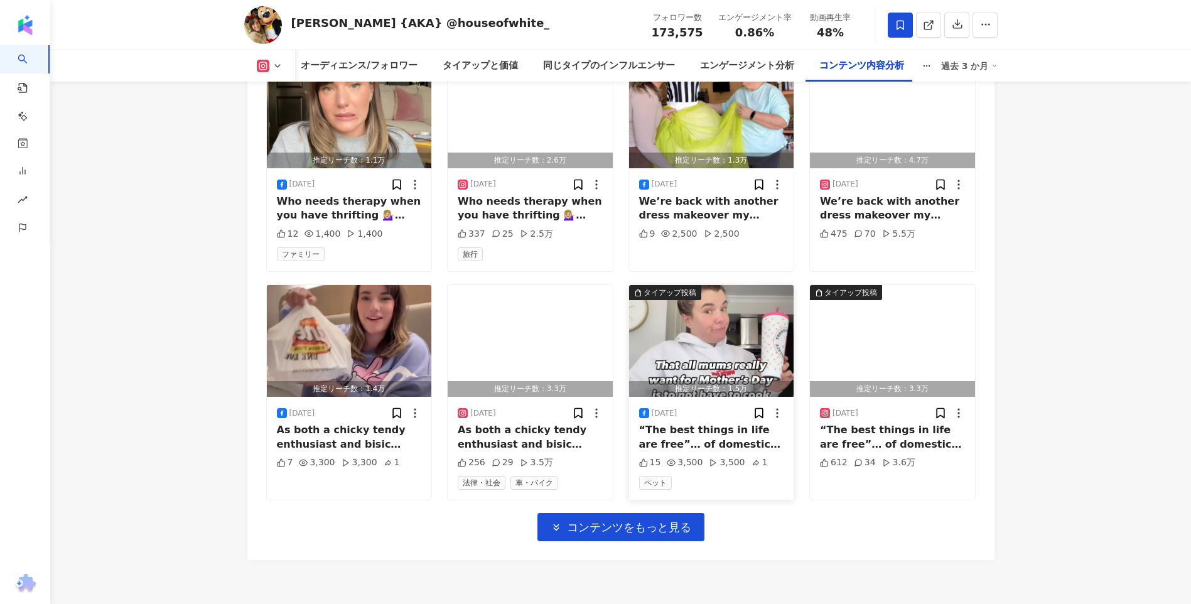
scroll to position [5374, 0]
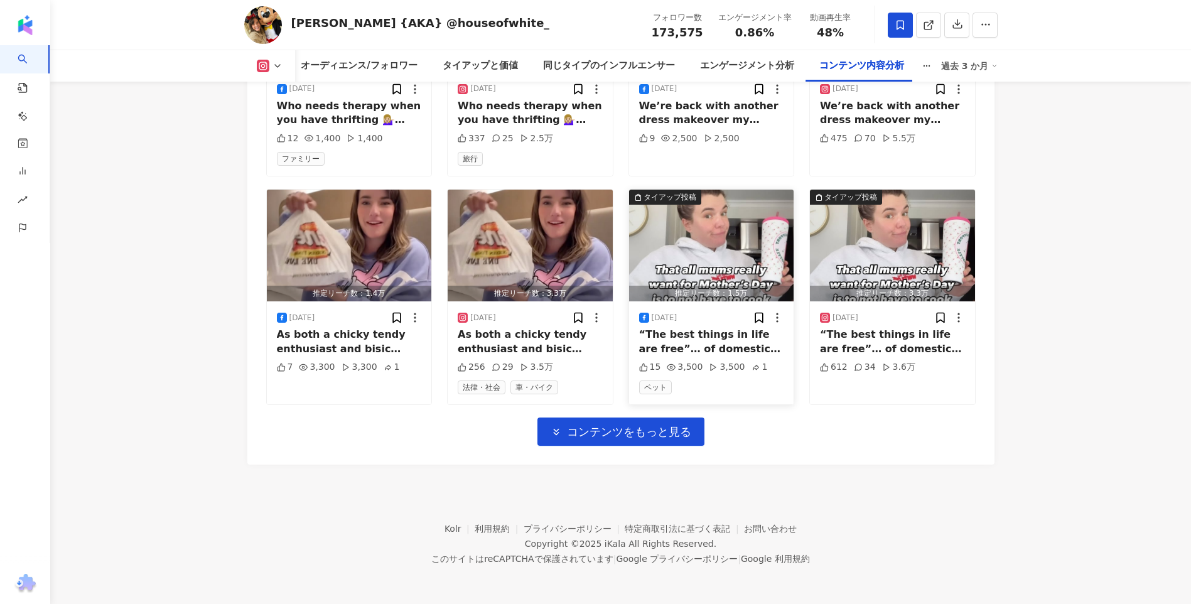
click at [644, 435] on span "コンテンツをもっと見る" at bounding box center [629, 432] width 124 height 14
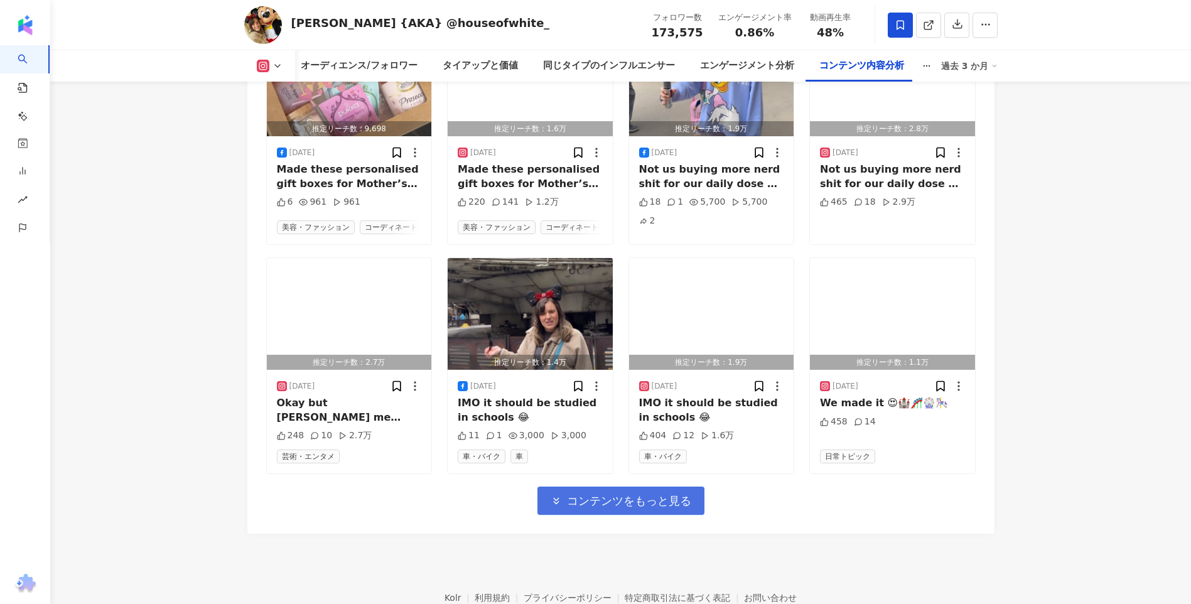
scroll to position [6089, 0]
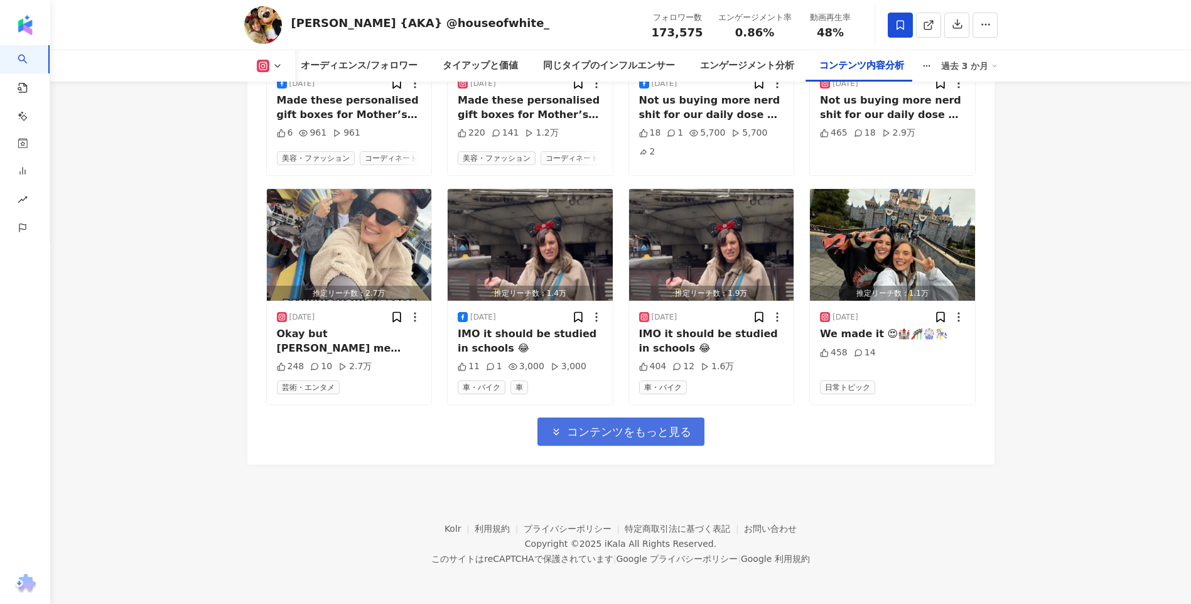
click at [645, 434] on span "コンテンツをもっと見る" at bounding box center [629, 432] width 124 height 14
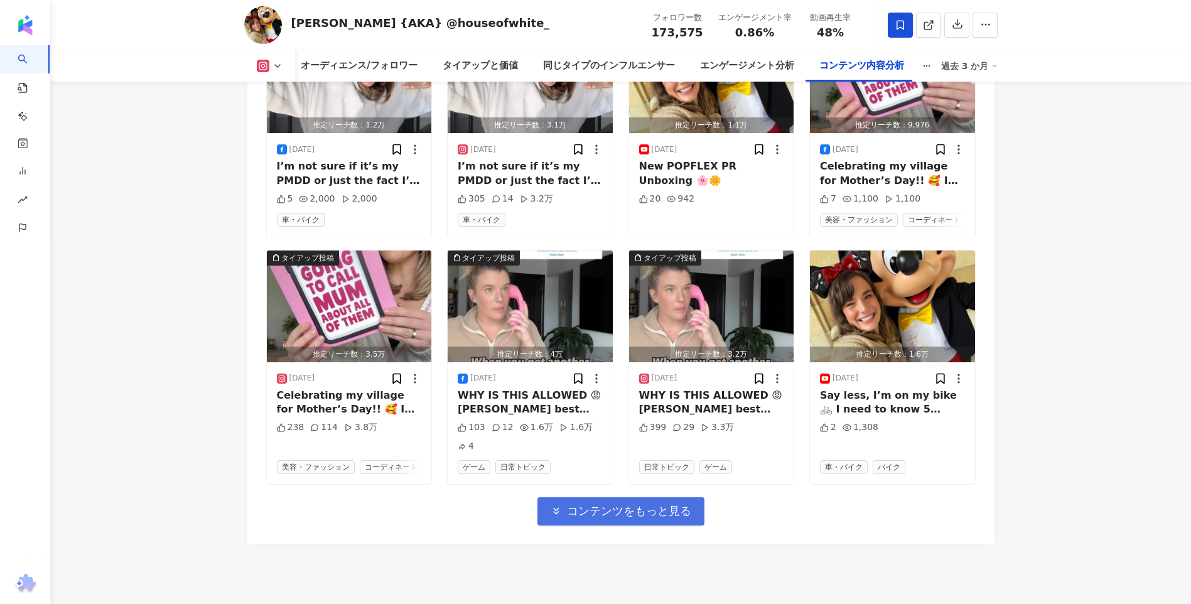
scroll to position [6780, 0]
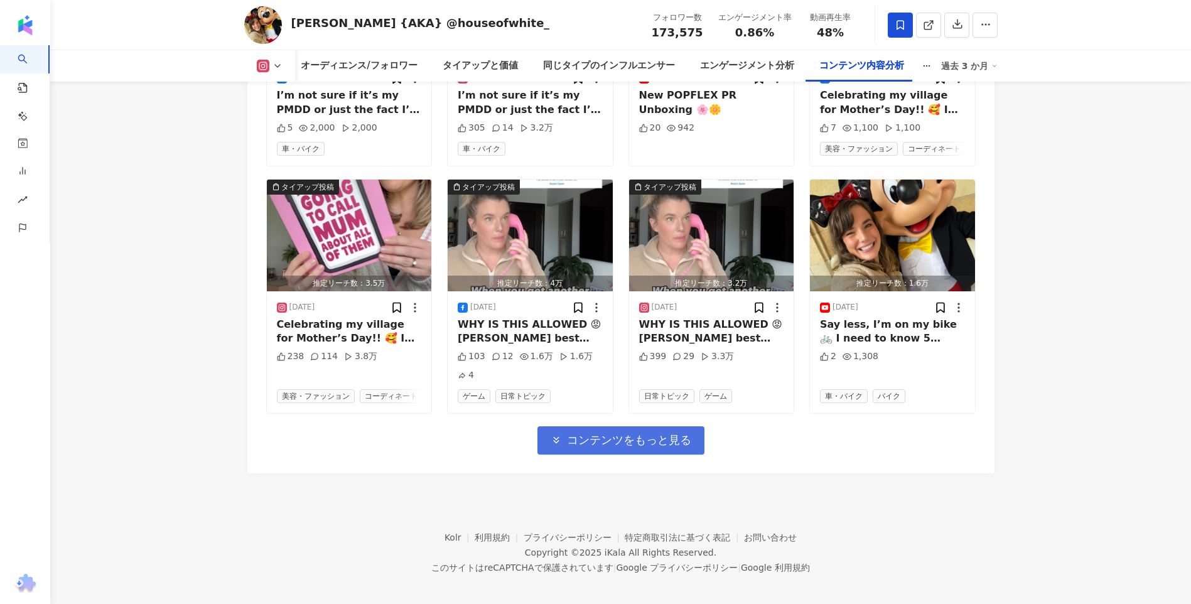
click at [634, 447] on span "コンテンツをもっと見る" at bounding box center [629, 440] width 124 height 14
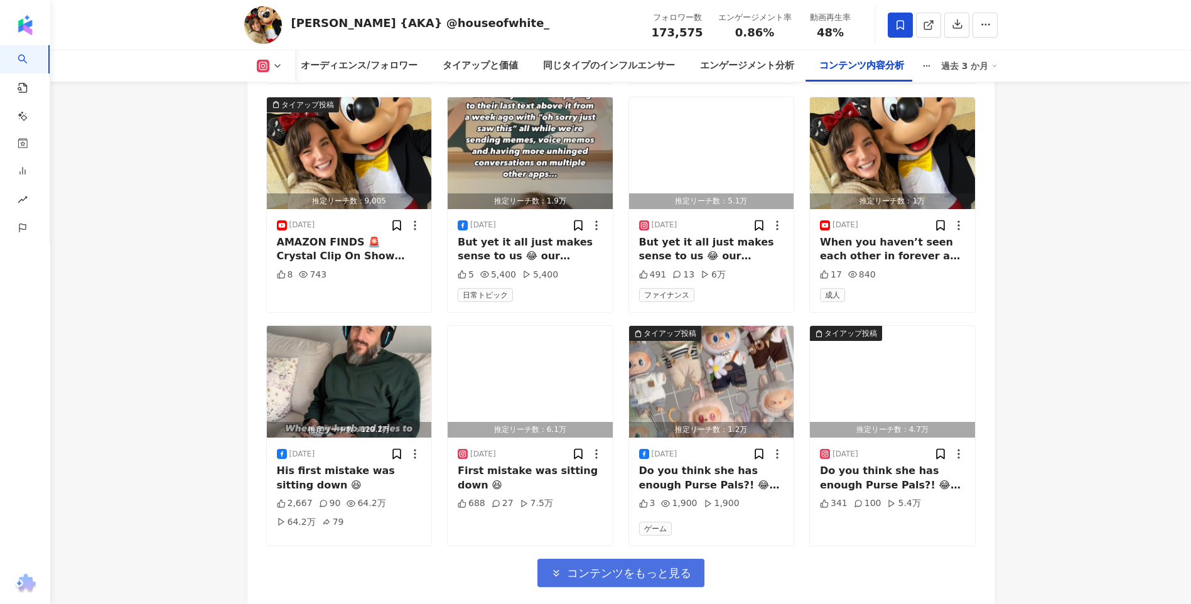
scroll to position [7494, 0]
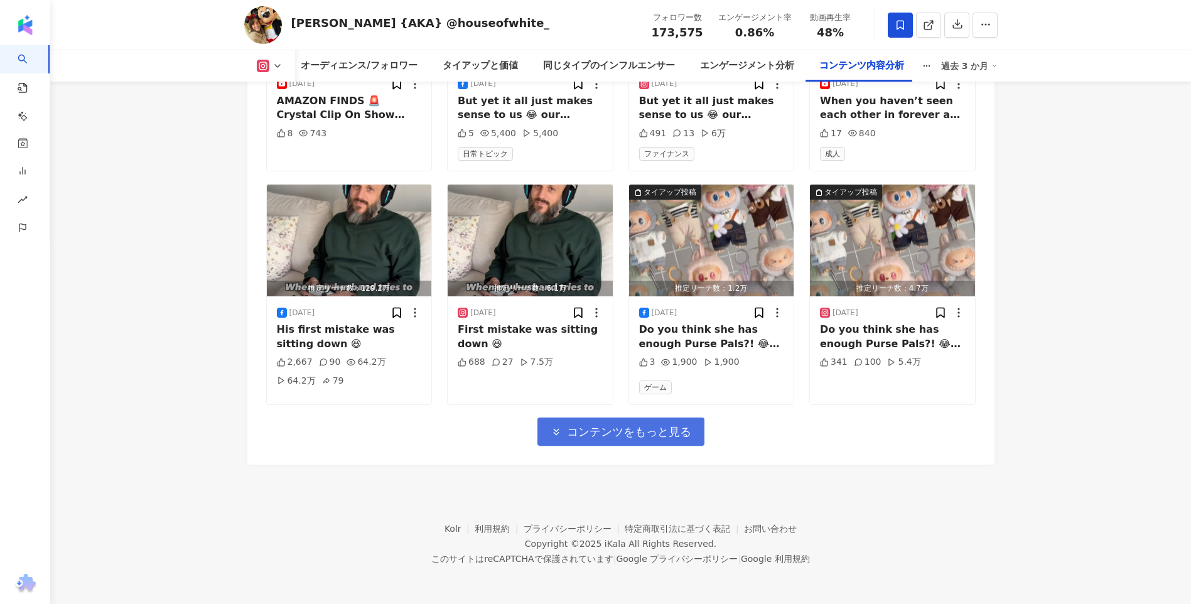
click at [643, 435] on span "コンテンツをもっと見る" at bounding box center [629, 432] width 124 height 14
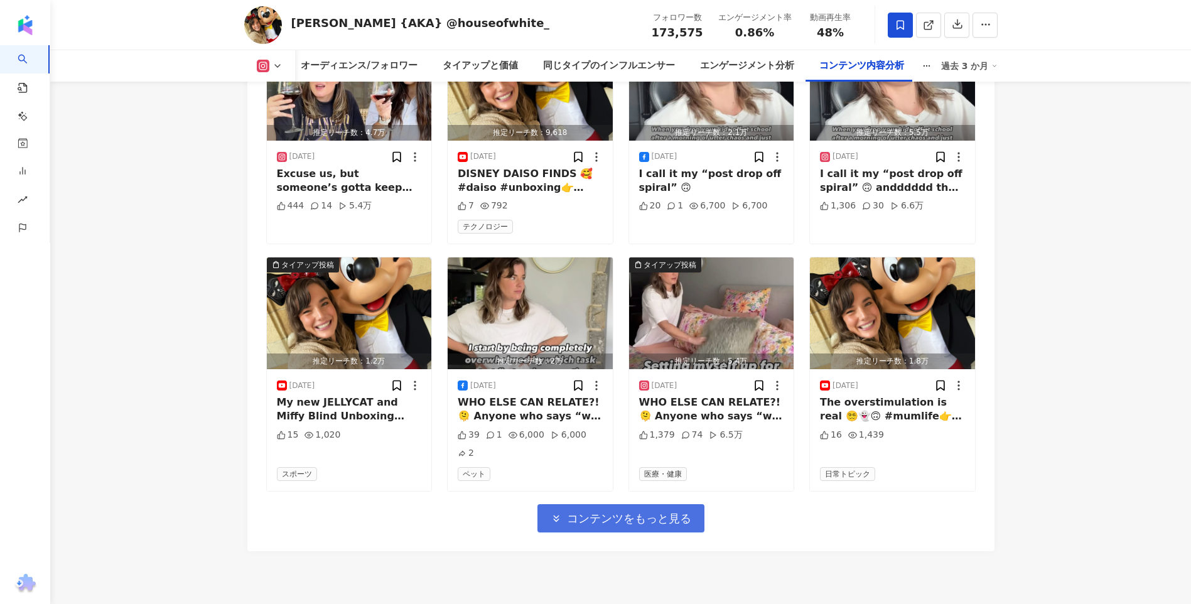
scroll to position [8181, 0]
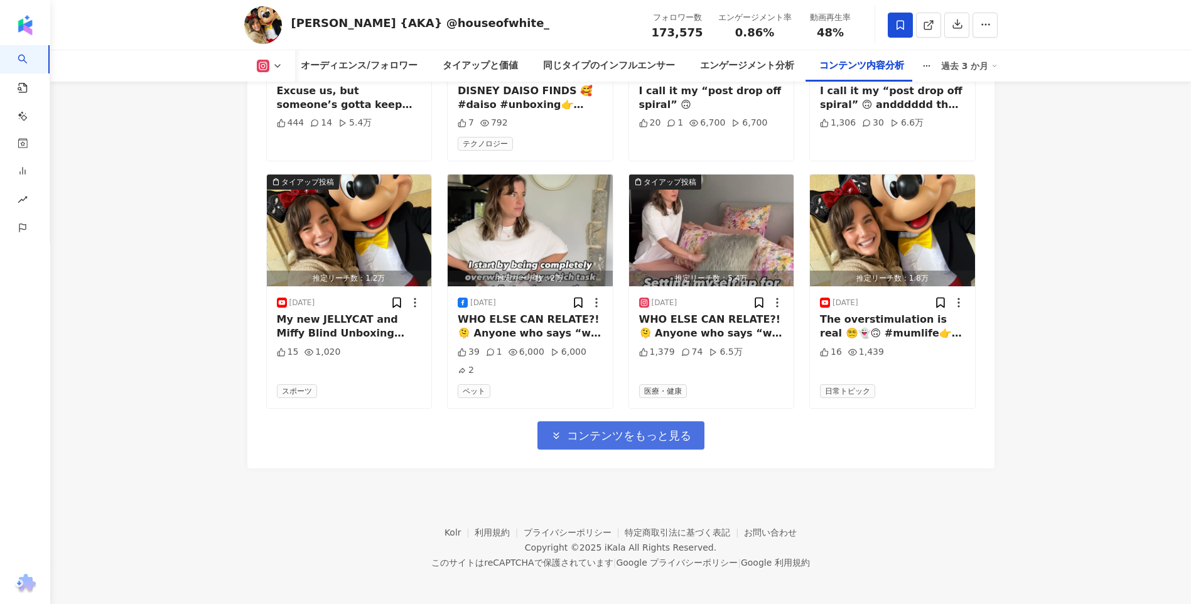
click at [645, 431] on span "コンテンツをもっと見る" at bounding box center [629, 436] width 124 height 14
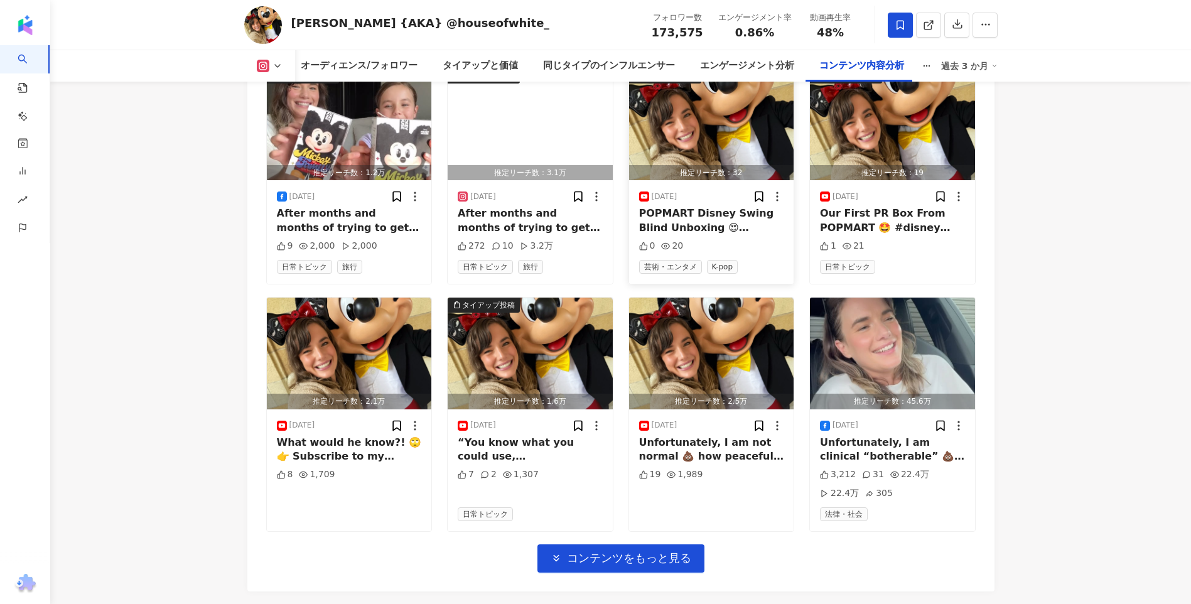
scroll to position [8886, 0]
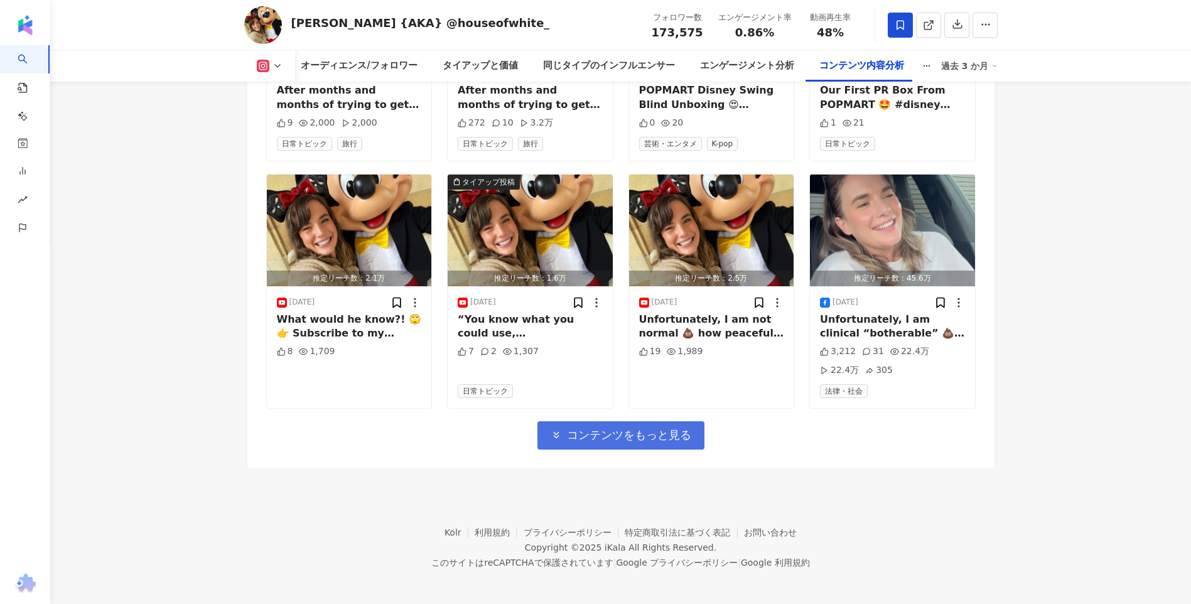
click at [597, 438] on span "コンテンツをもっと見る" at bounding box center [629, 435] width 124 height 14
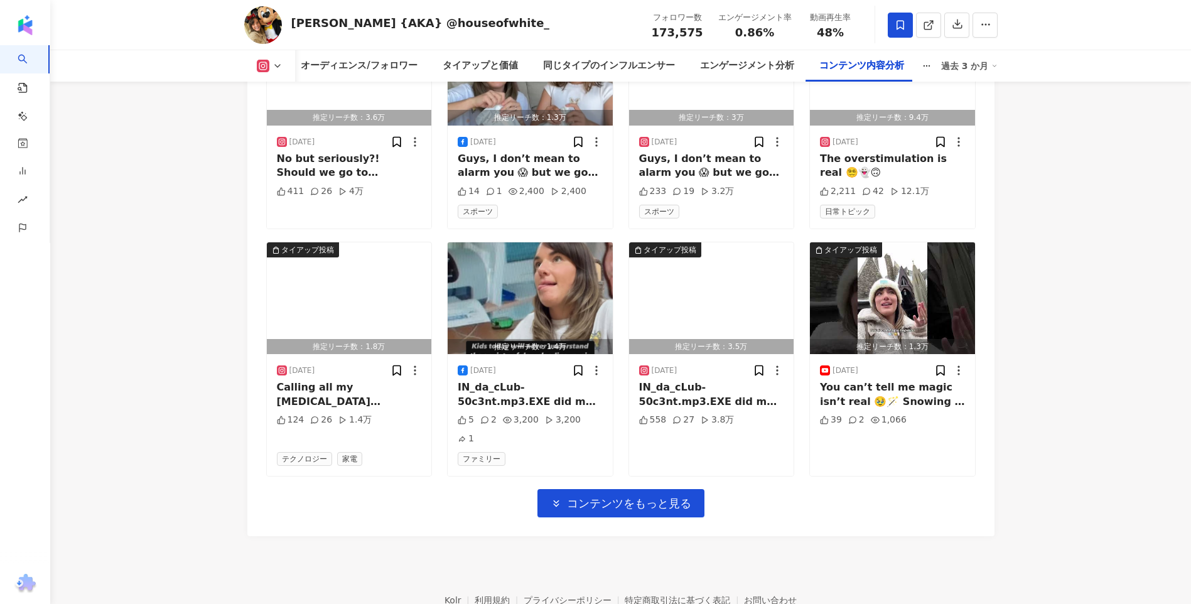
scroll to position [9573, 0]
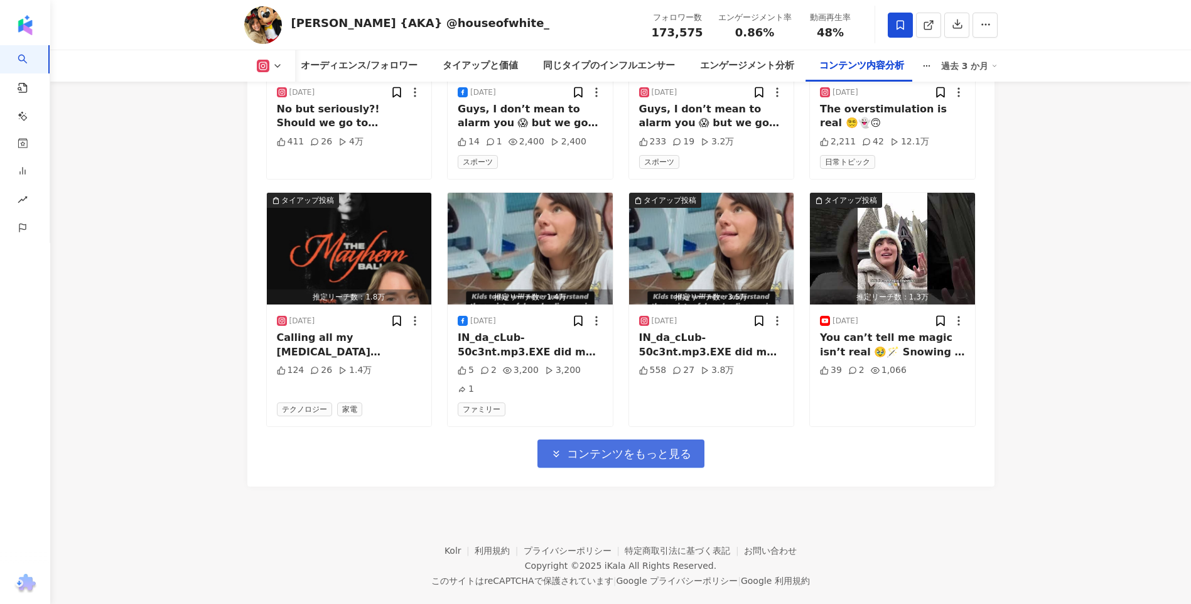
click at [604, 447] on span "コンテンツをもっと見る" at bounding box center [629, 454] width 124 height 14
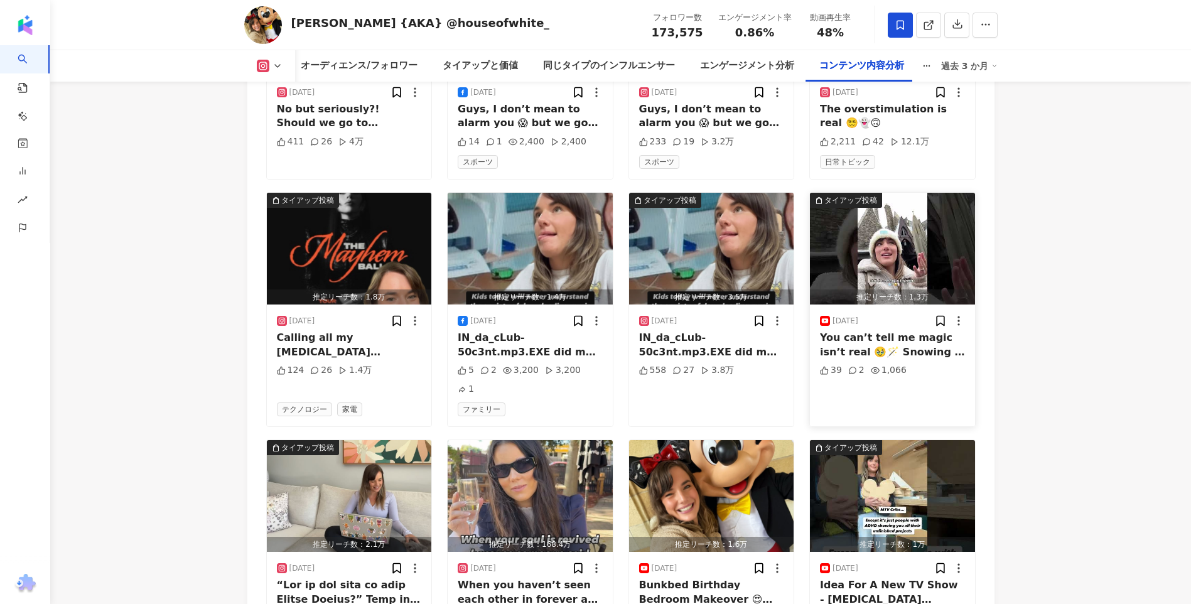
click at [907, 340] on div "You can’t tell me magic isn’t real 🥹🪄 Snowing @ Hogwarts!!Never in my millennia…" at bounding box center [892, 345] width 145 height 28
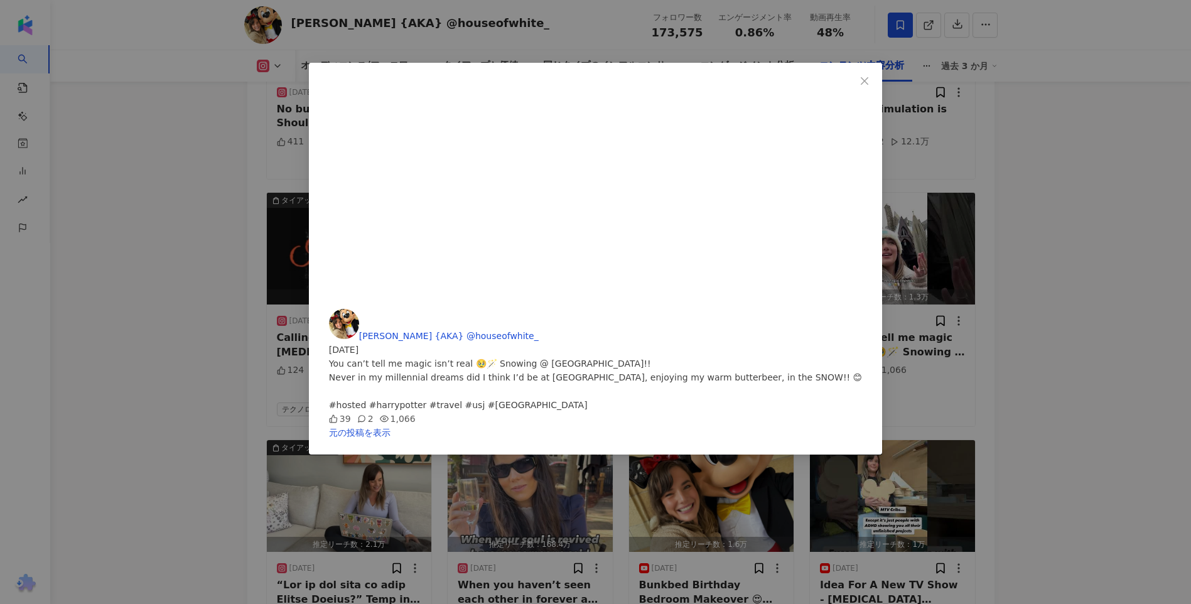
click at [1054, 353] on div "Olivia White {AKA} @houseofwhite_ 2025/04/12 You can’t tell me magic isn’t real…" at bounding box center [595, 302] width 1191 height 604
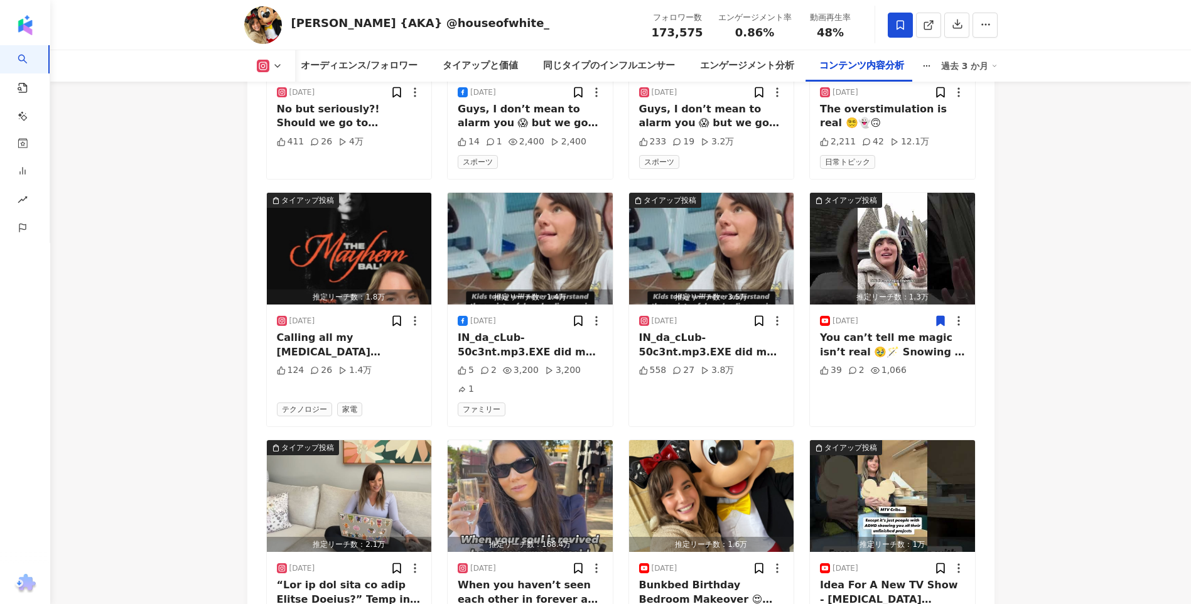
click at [938, 318] on icon at bounding box center [941, 321] width 8 height 9
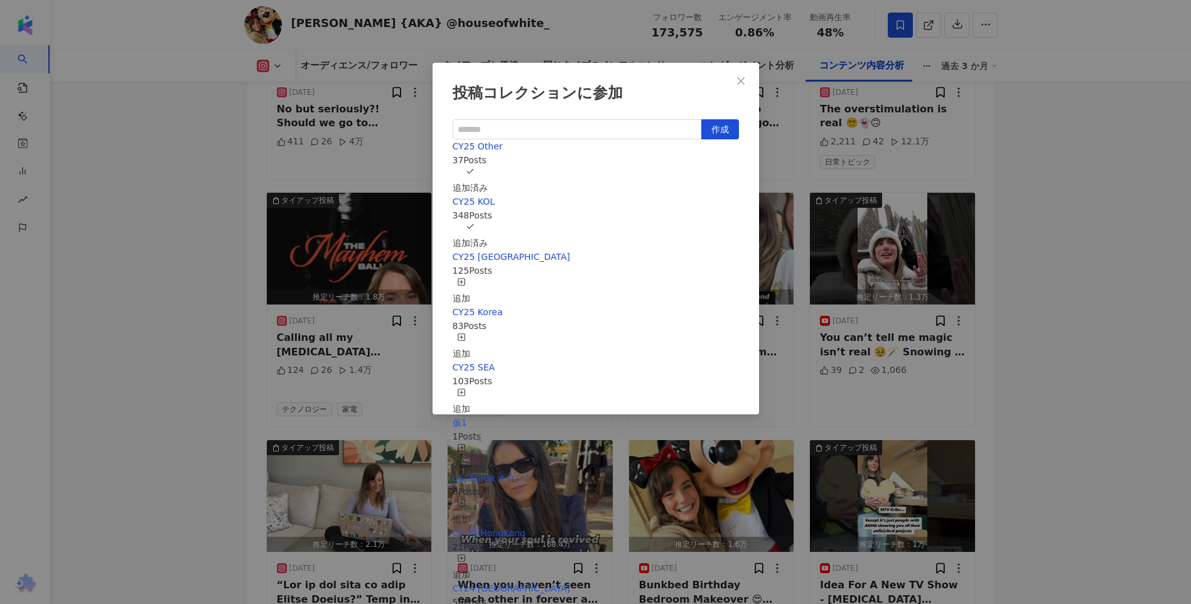
click at [1004, 196] on div "投稿コレクションに参加 作成 CY25 Other 37 Posts 追加済み CY25 KOL 348 Posts 追加済み CY25 Taiwan 125…" at bounding box center [595, 302] width 1191 height 604
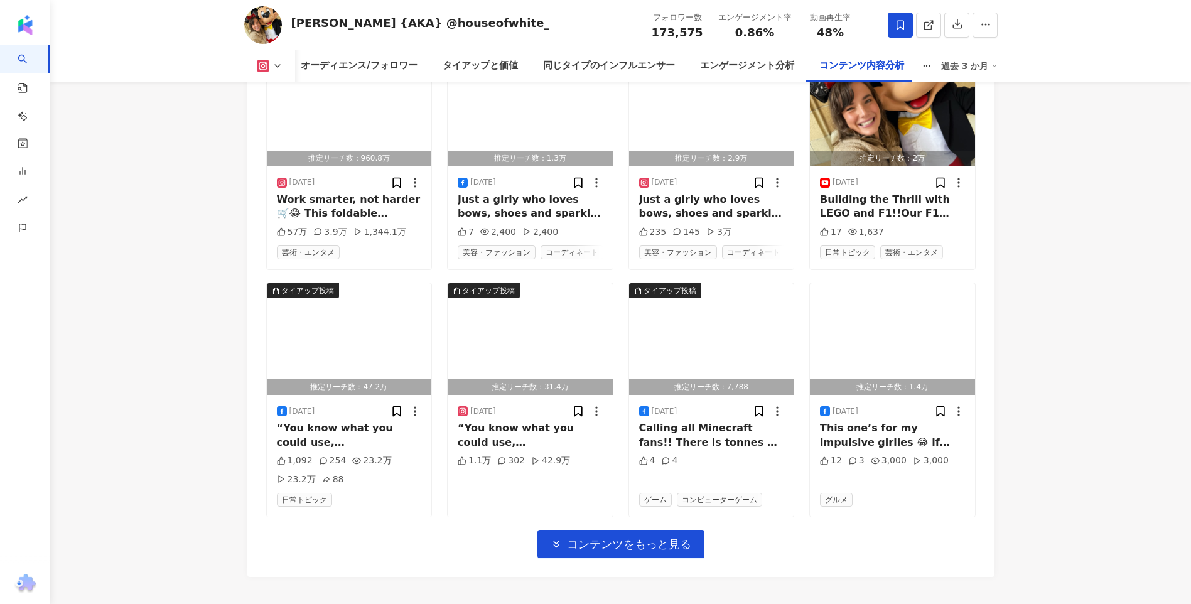
scroll to position [10264, 0]
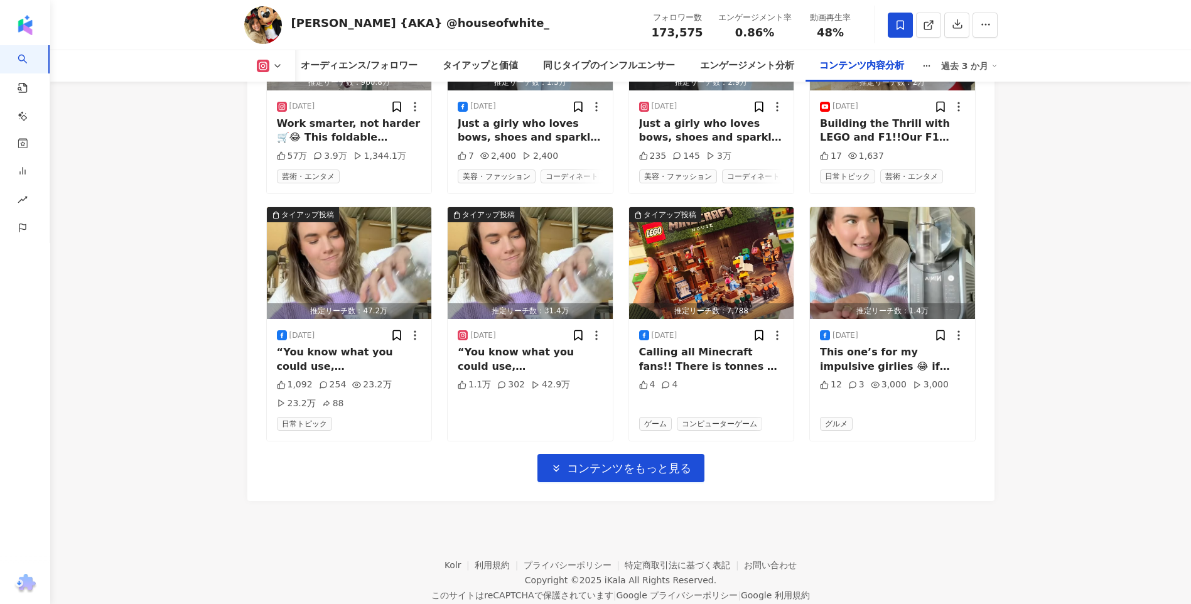
click at [661, 454] on button "コンテンツをもっと見る" at bounding box center [621, 468] width 167 height 28
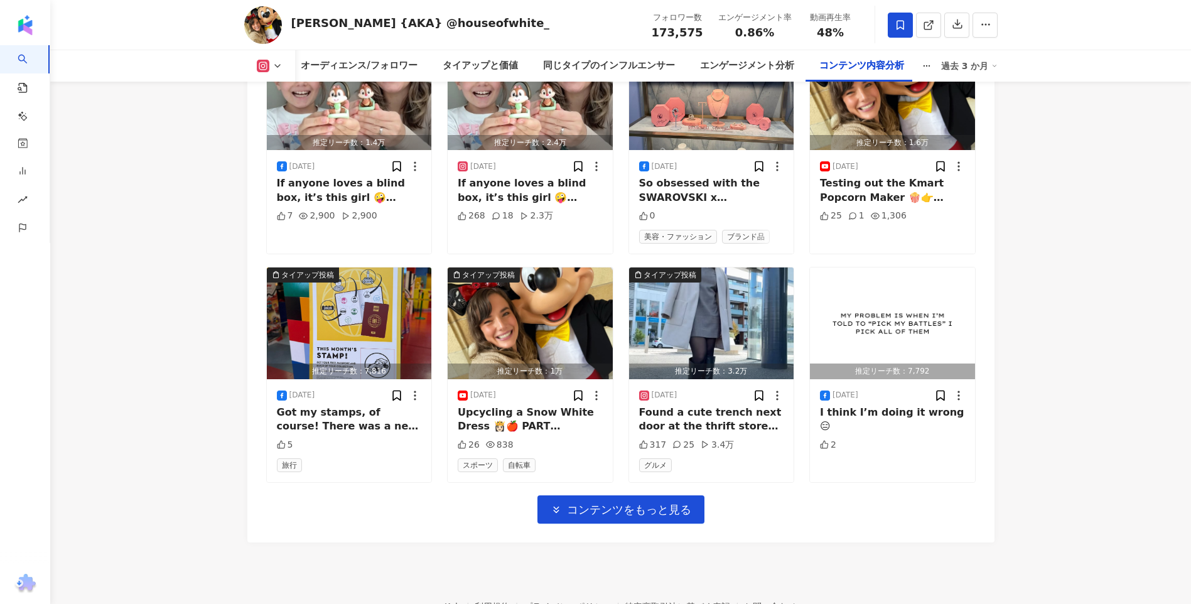
scroll to position [10983, 0]
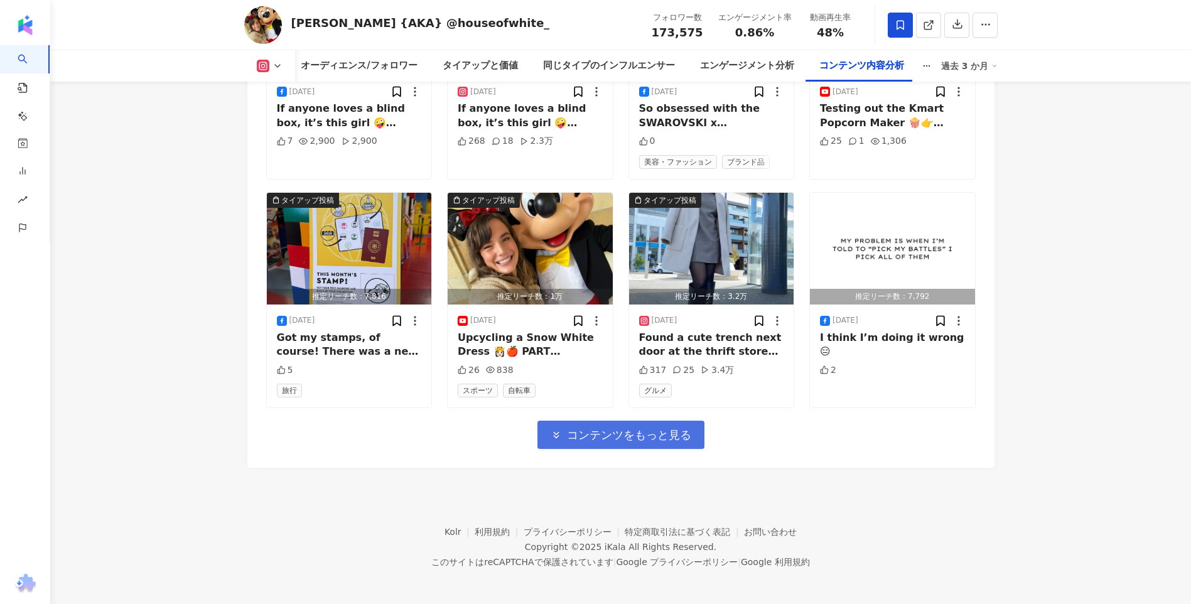
click at [638, 428] on span "コンテンツをもっと見る" at bounding box center [629, 435] width 124 height 14
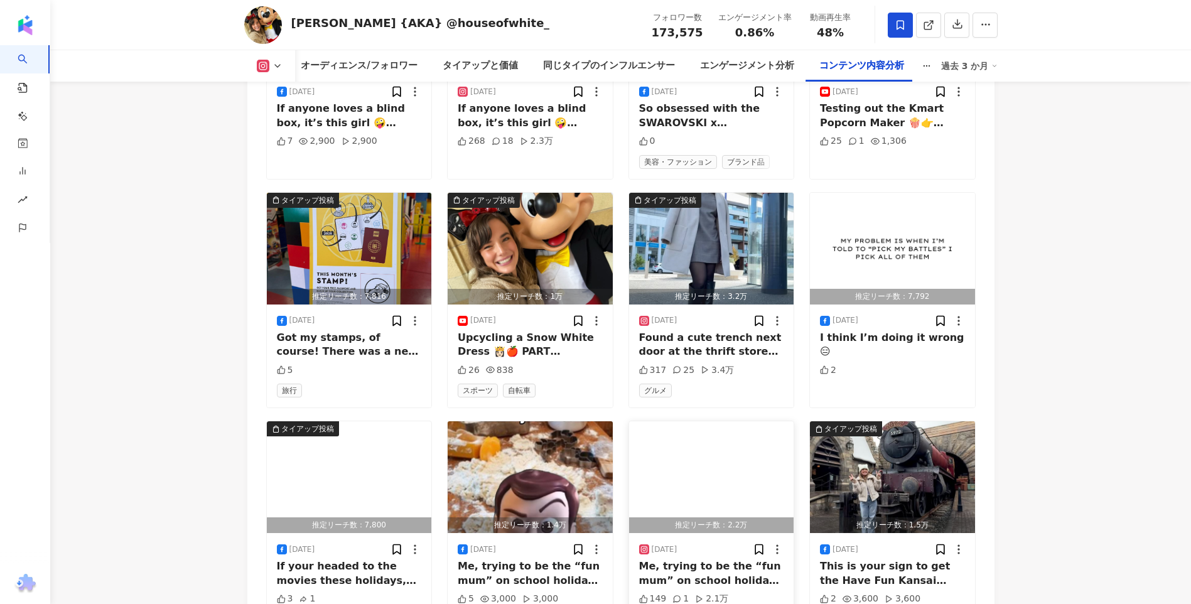
scroll to position [11189, 0]
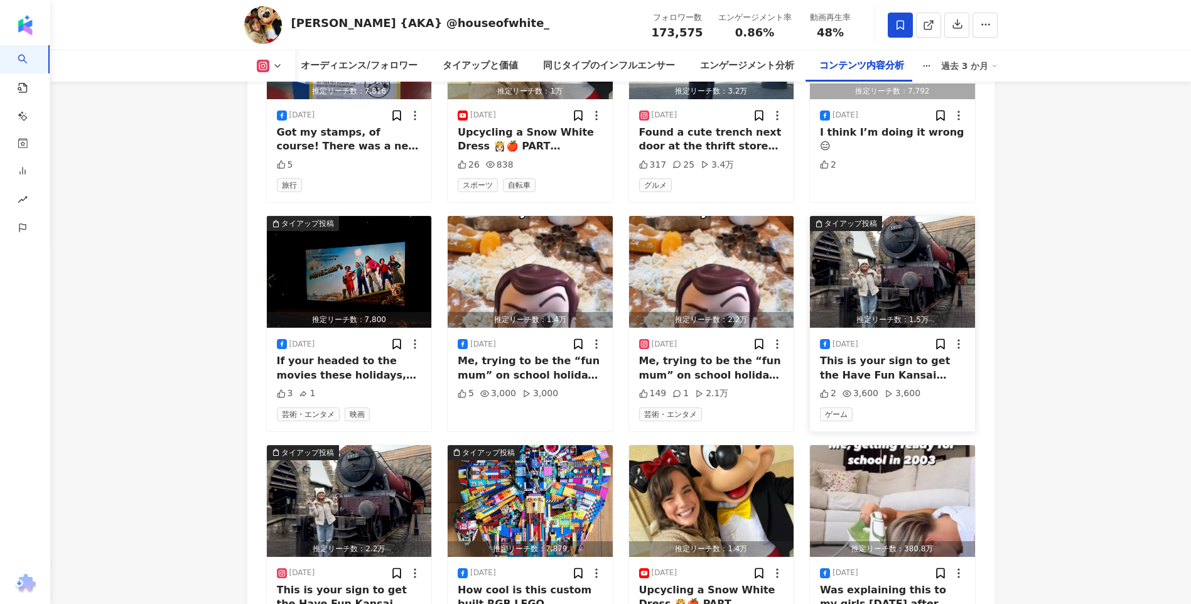
click at [916, 283] on img "button" at bounding box center [892, 272] width 165 height 112
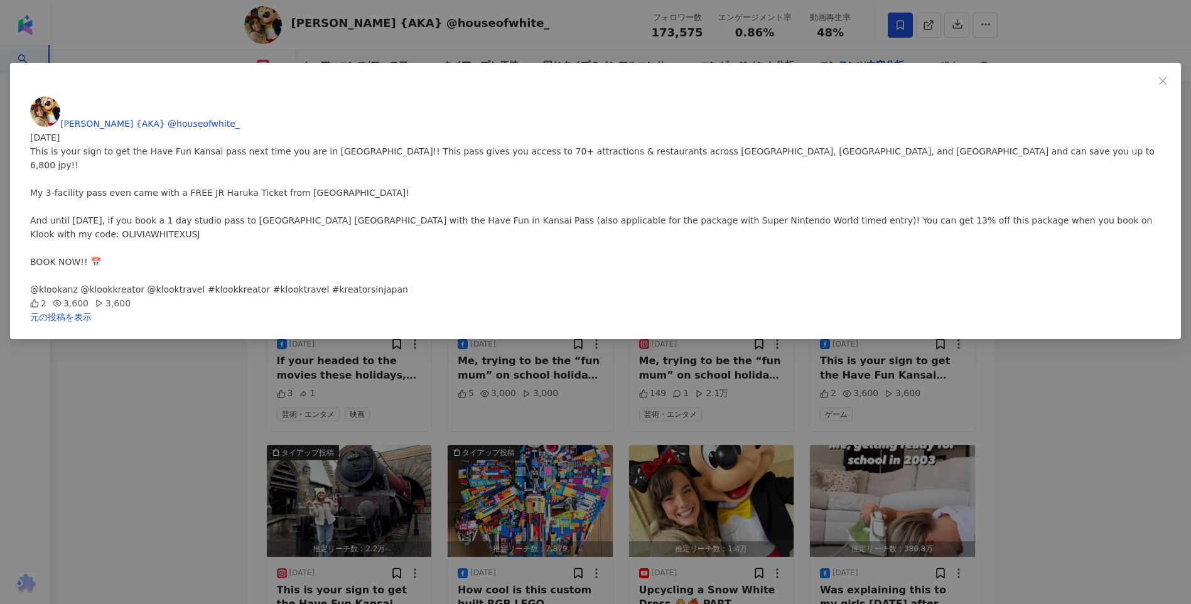
click at [1048, 315] on div "Olivia White {AKA} @houseofwhite_ 2025/04/05 This is your sign to get the Have …" at bounding box center [595, 302] width 1191 height 604
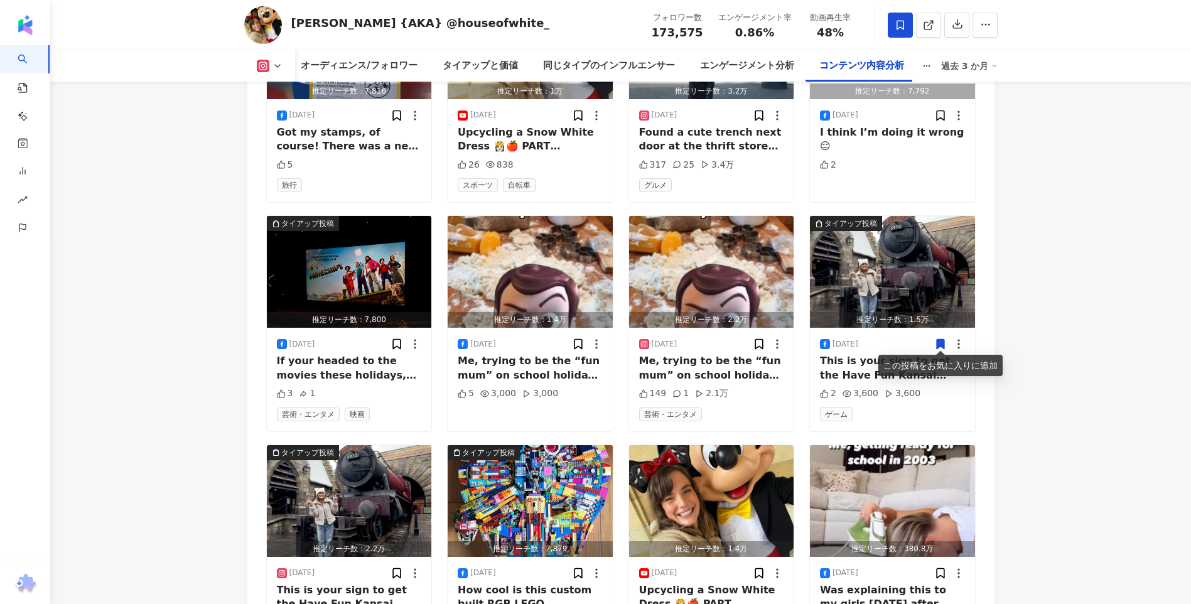
click at [937, 342] on icon at bounding box center [941, 344] width 8 height 9
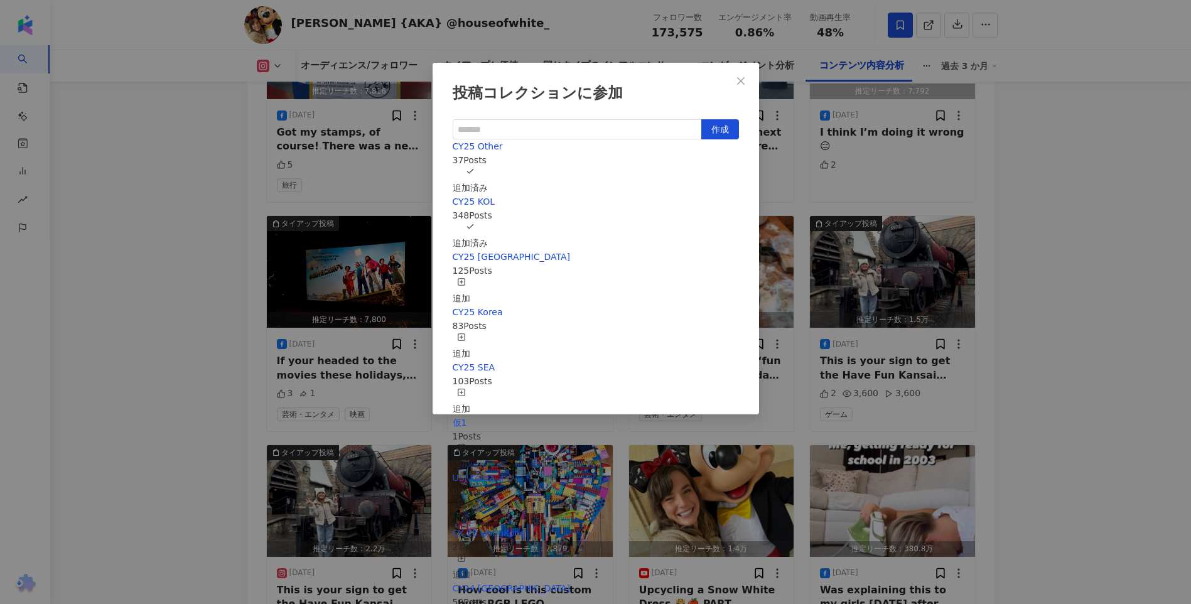
drag, startPoint x: 1035, startPoint y: 326, endPoint x: 1033, endPoint y: 320, distance: 6.6
click at [1034, 321] on div "投稿コレクションに参加 作成 CY25 Other 37 Posts 追加済み CY25 KOL 348 Posts 追加済み CY25 Taiwan 125…" at bounding box center [595, 302] width 1191 height 604
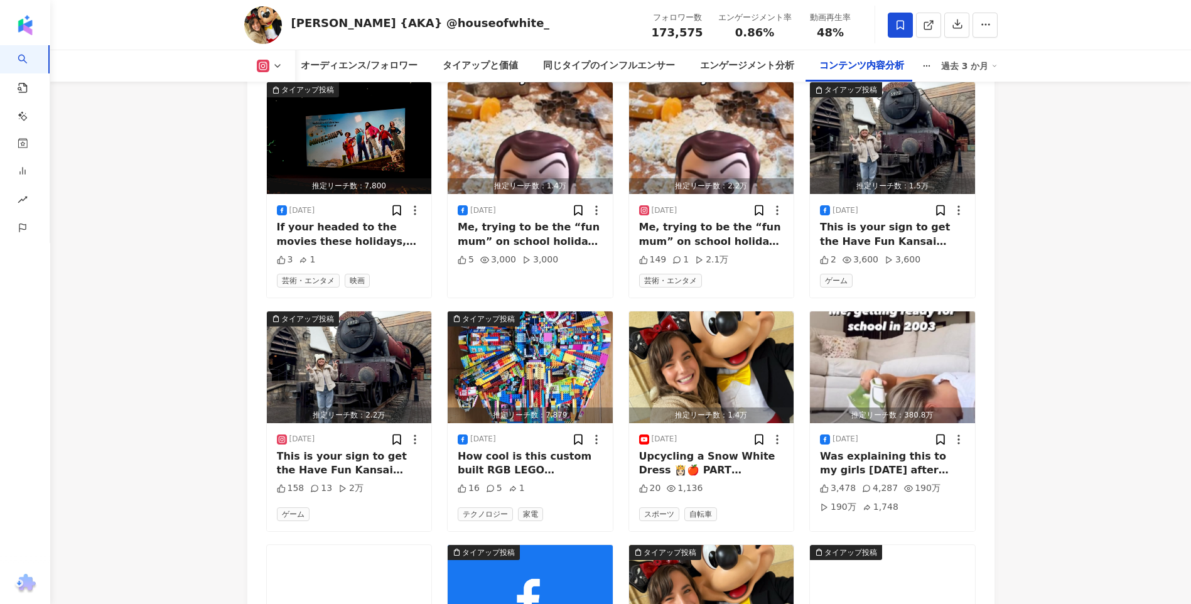
scroll to position [11440, 0]
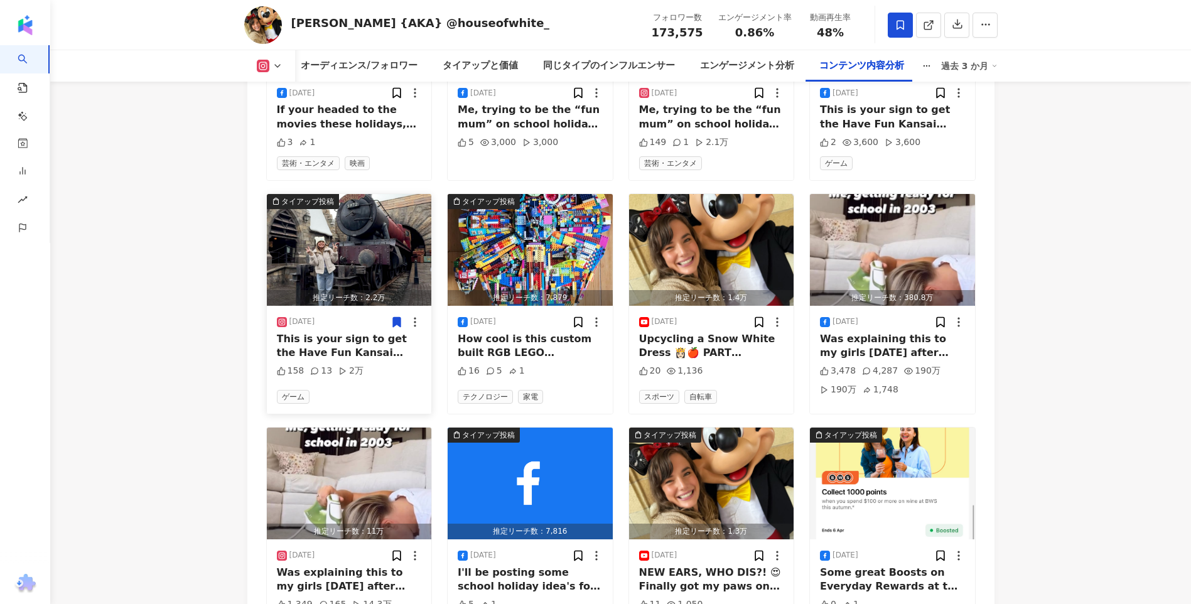
click at [401, 320] on icon at bounding box center [397, 322] width 13 height 13
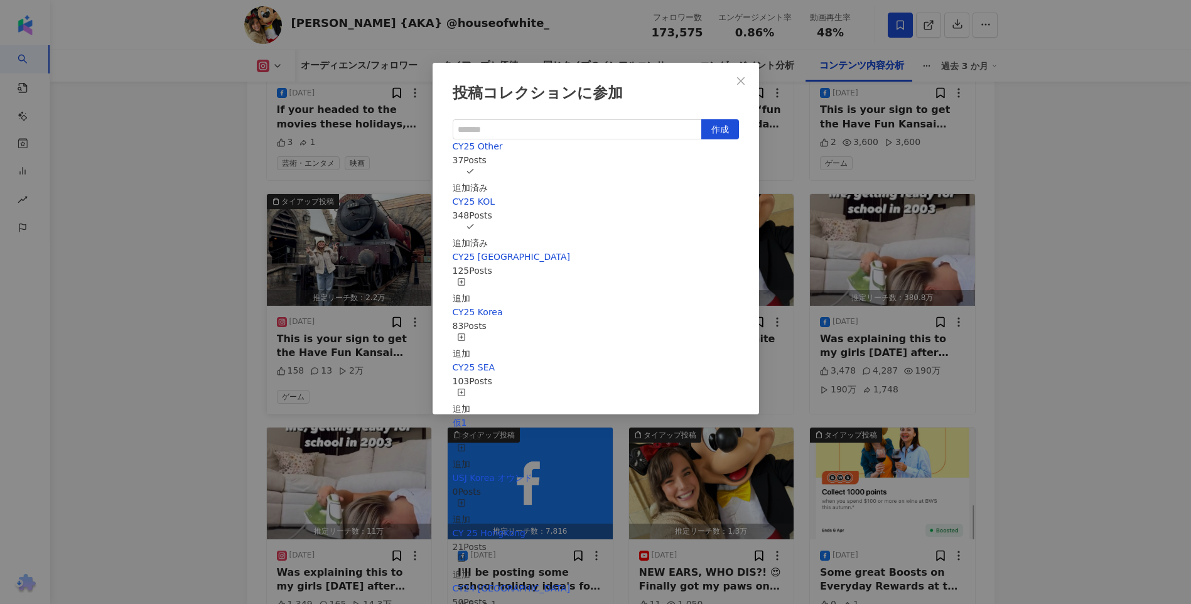
click at [1110, 314] on div "投稿コレクションに参加 作成 CY25 Other 37 Posts 追加済み CY25 KOL 348 Posts 追加済み CY25 Taiwan 125…" at bounding box center [595, 302] width 1191 height 604
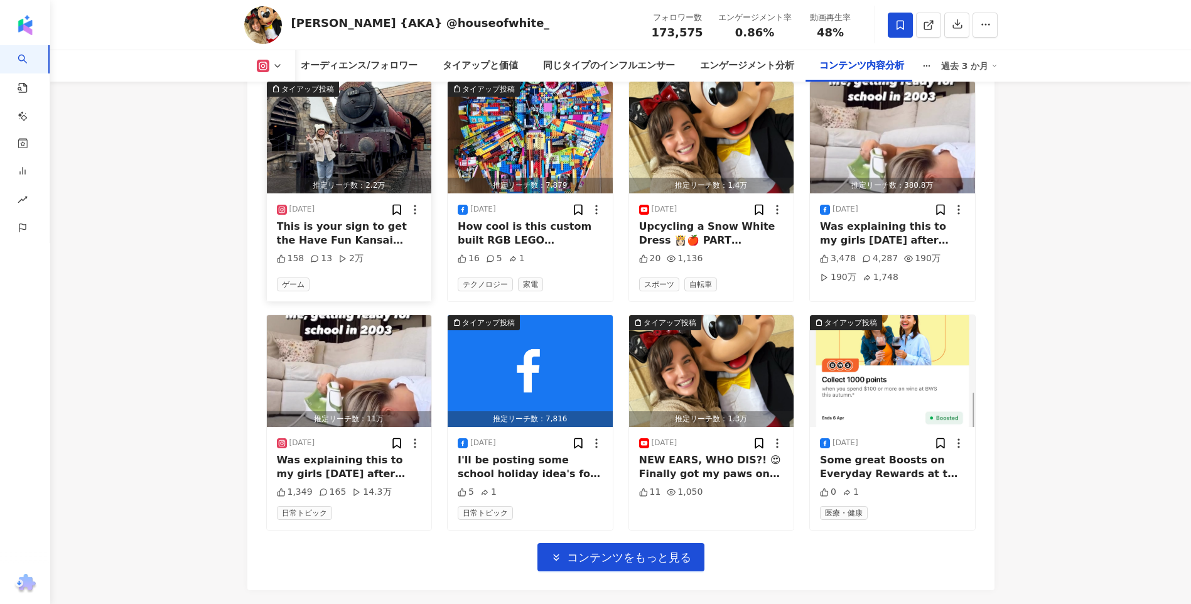
scroll to position [11675, 0]
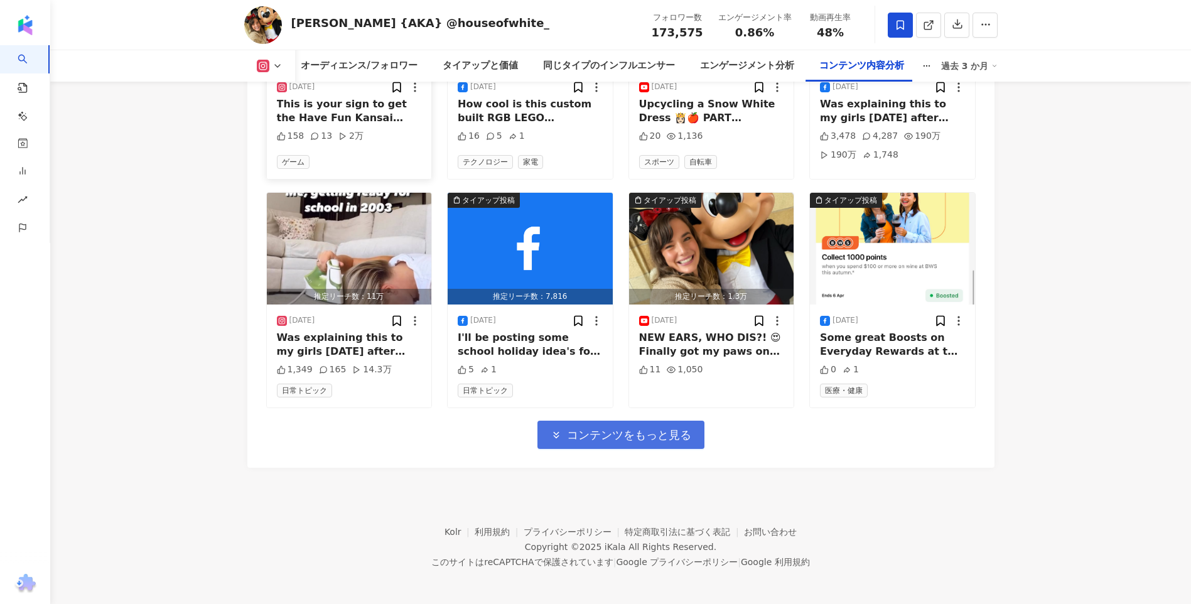
click at [594, 435] on span "コンテンツをもっと見る" at bounding box center [629, 435] width 124 height 14
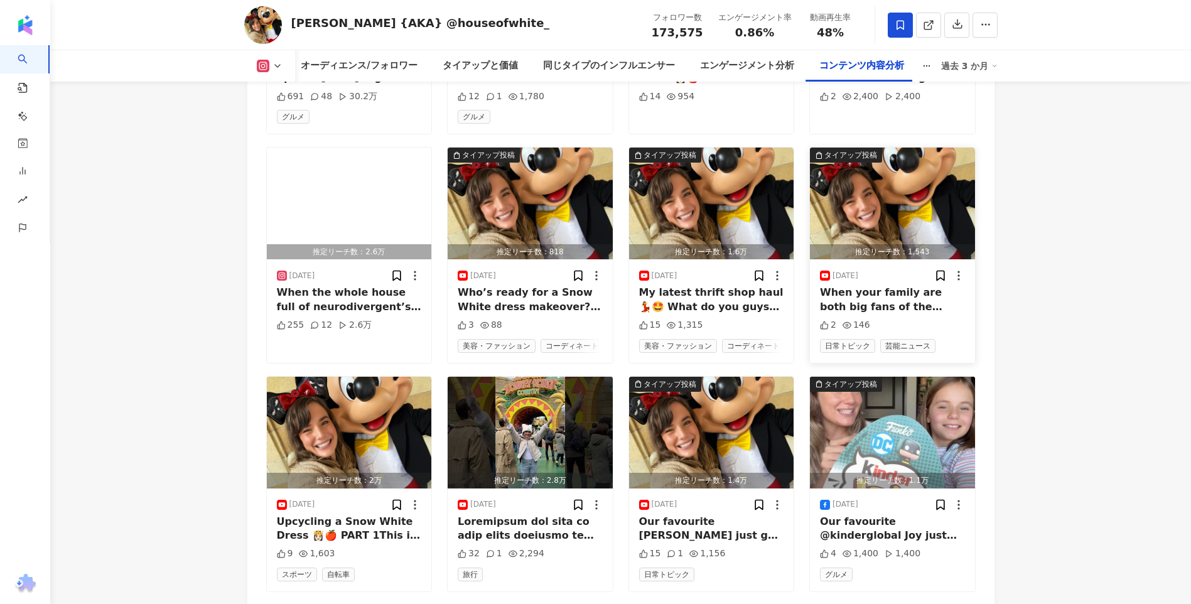
scroll to position [12303, 0]
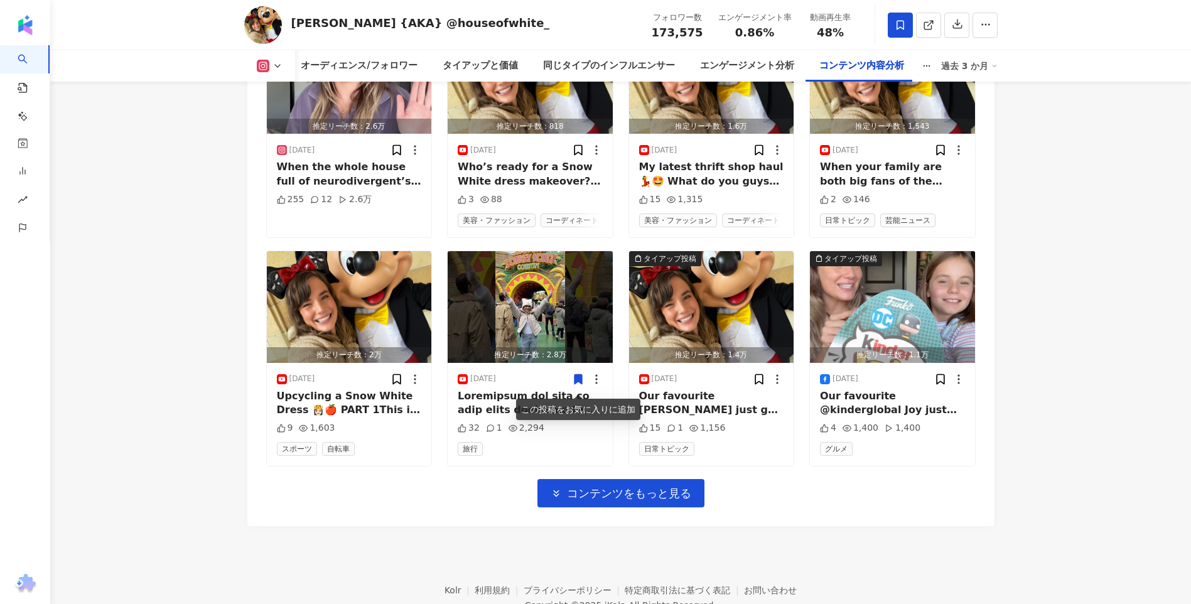
click at [583, 386] on icon at bounding box center [578, 379] width 13 height 13
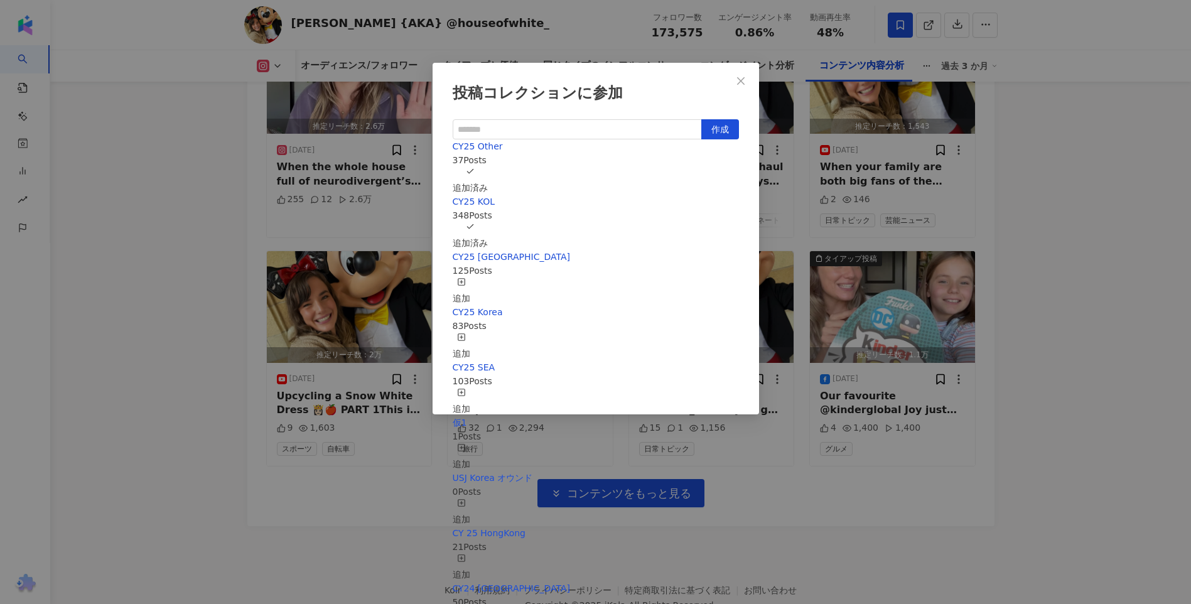
click at [988, 289] on div "投稿コレクションに参加 作成 CY25 Other 37 Posts 追加済み CY25 KOL 348 Posts 追加済み CY25 Taiwan 125…" at bounding box center [595, 302] width 1191 height 604
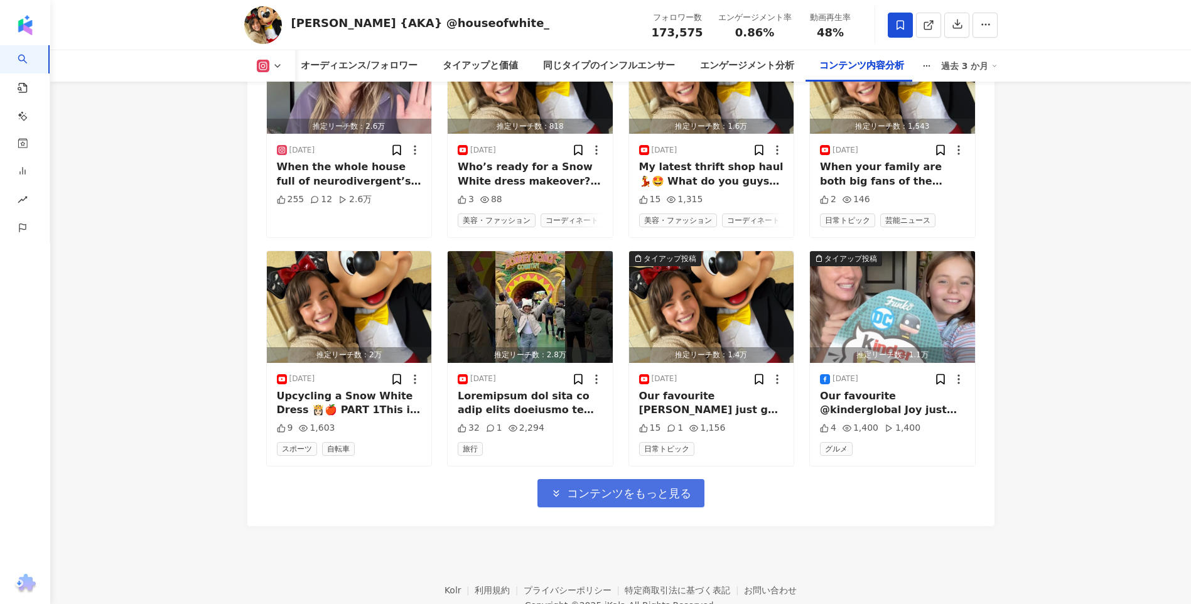
click at [582, 499] on span "コンテンツをもっと見る" at bounding box center [629, 494] width 124 height 14
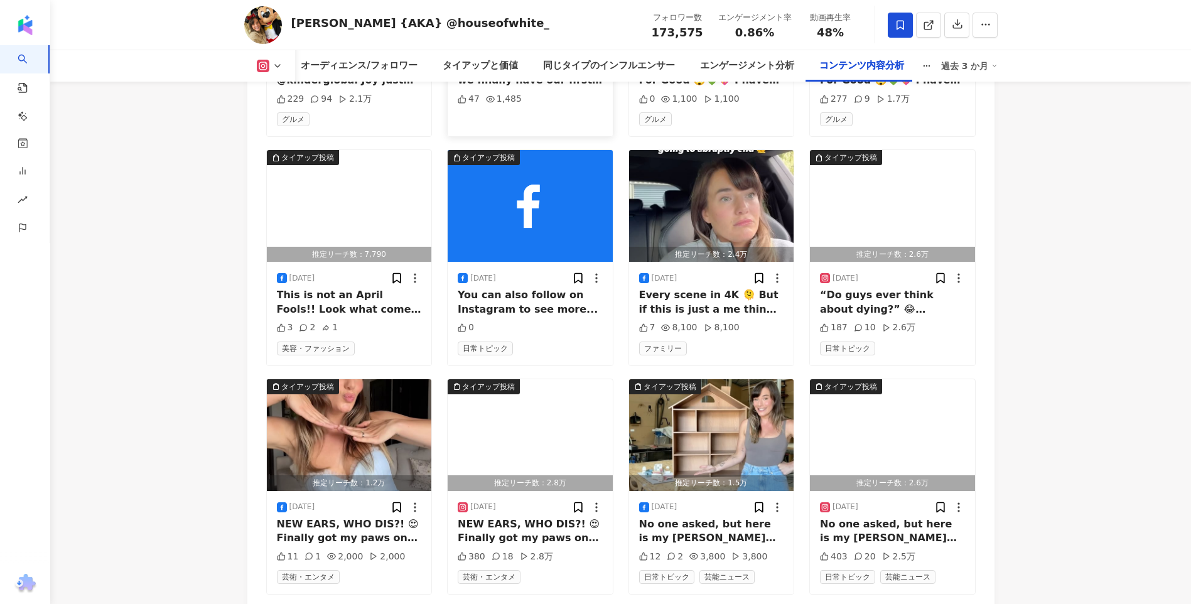
scroll to position [12994, 0]
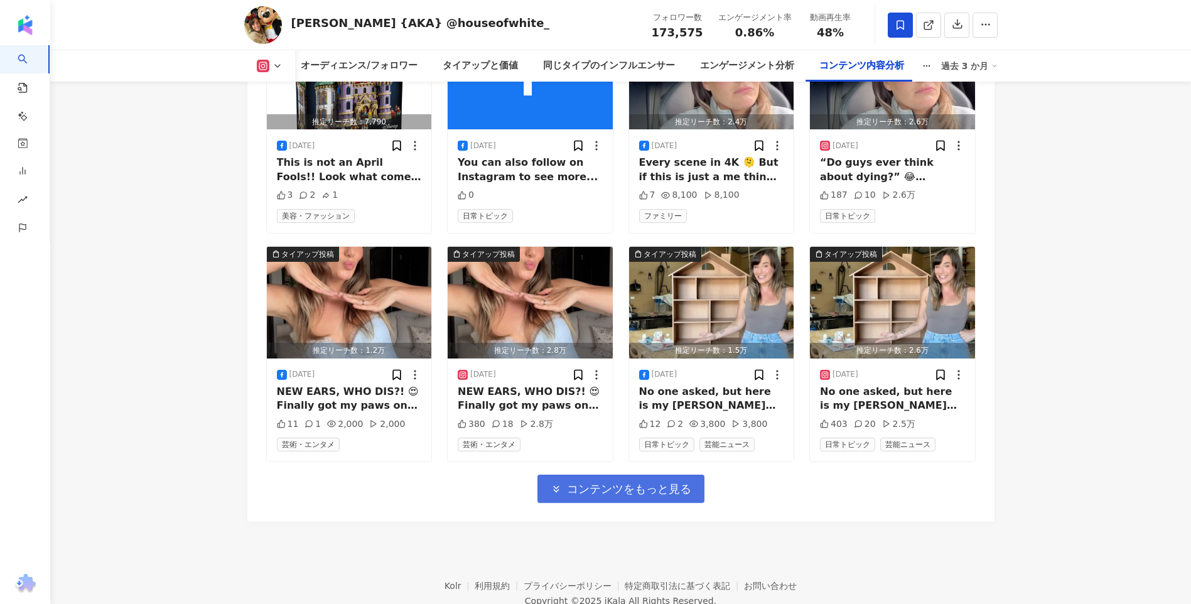
click at [626, 489] on span "コンテンツをもっと見る" at bounding box center [629, 489] width 124 height 14
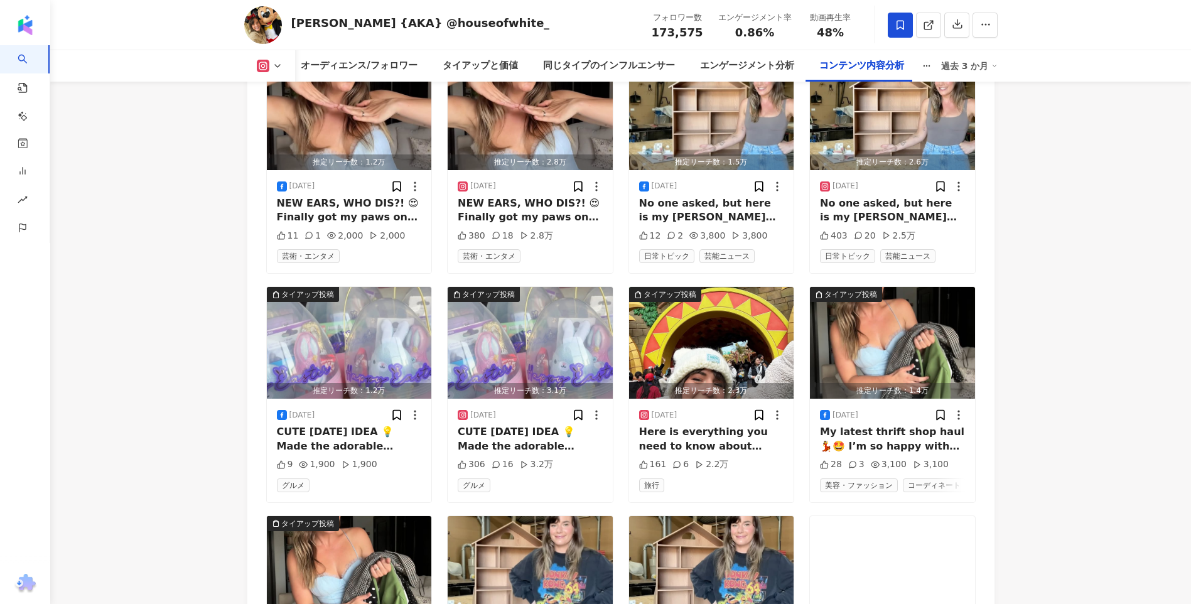
scroll to position [13434, 0]
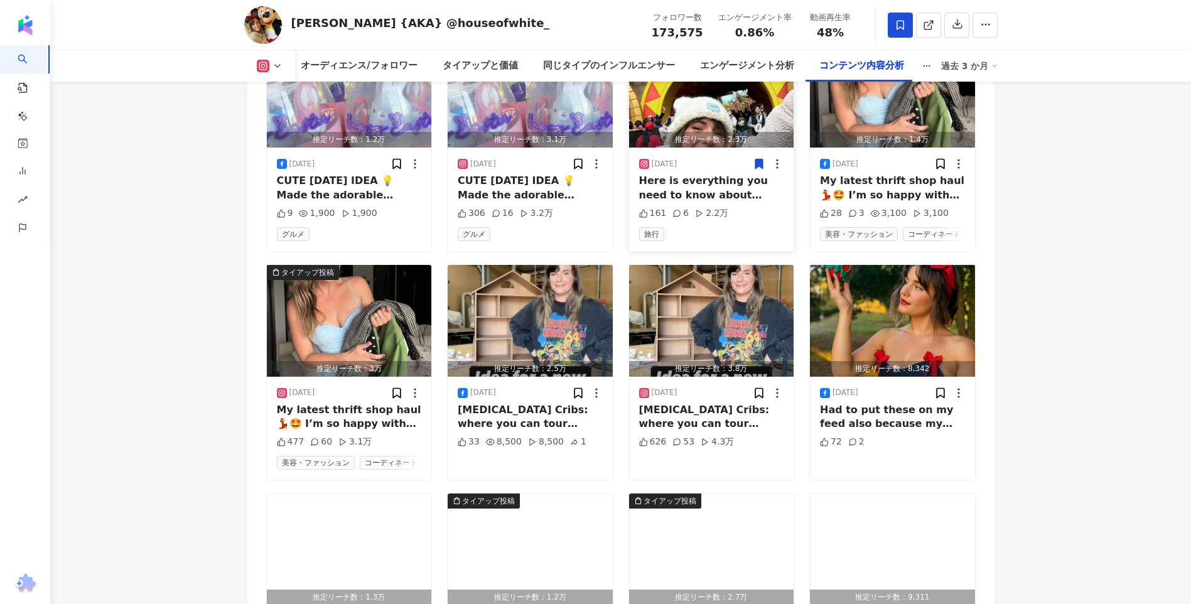
drag, startPoint x: 762, startPoint y: 173, endPoint x: 755, endPoint y: 180, distance: 10.2
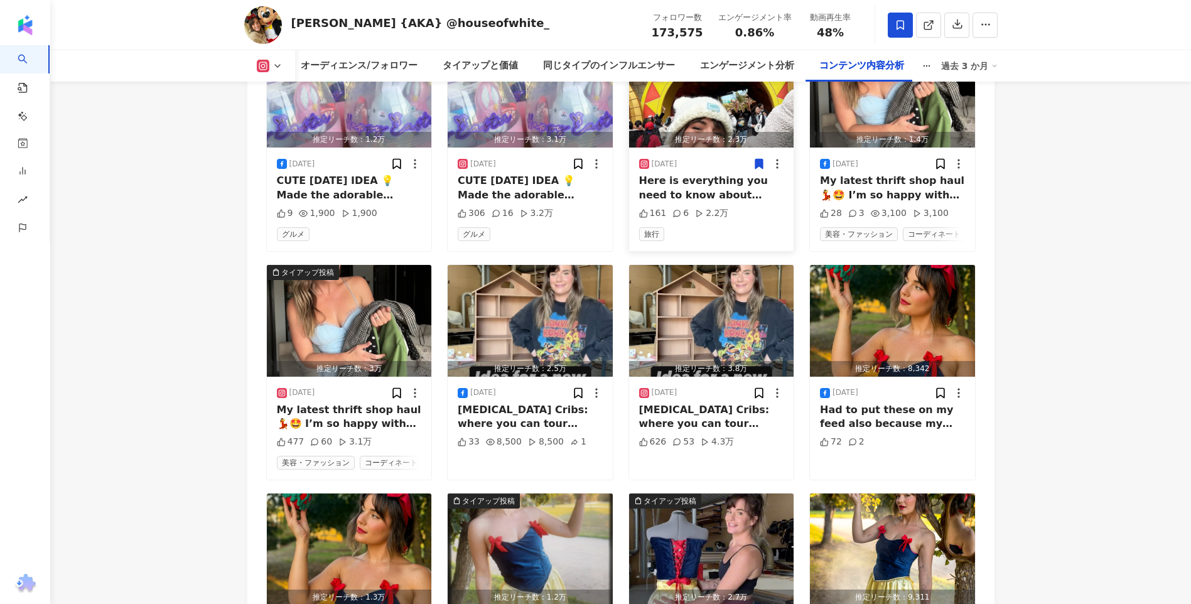
click at [759, 169] on icon at bounding box center [760, 164] width 8 height 9
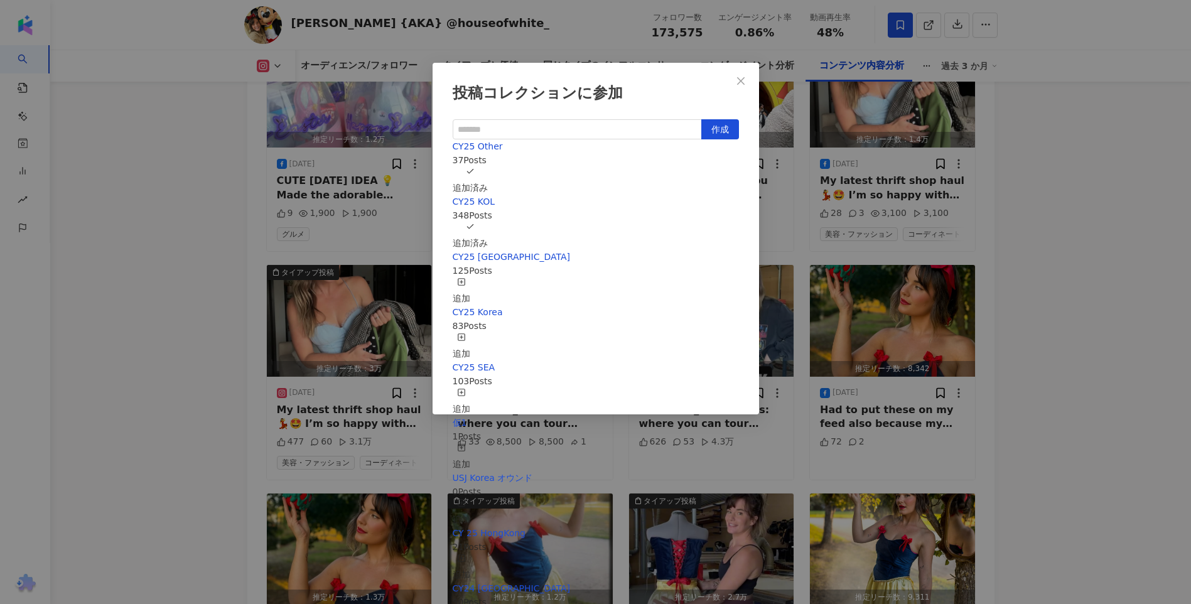
click at [992, 248] on div "投稿コレクションに参加 作成 CY25 Other 37 Posts 追加済み CY25 KOL 348 Posts 追加済み CY25 Taiwan 125…" at bounding box center [595, 302] width 1191 height 604
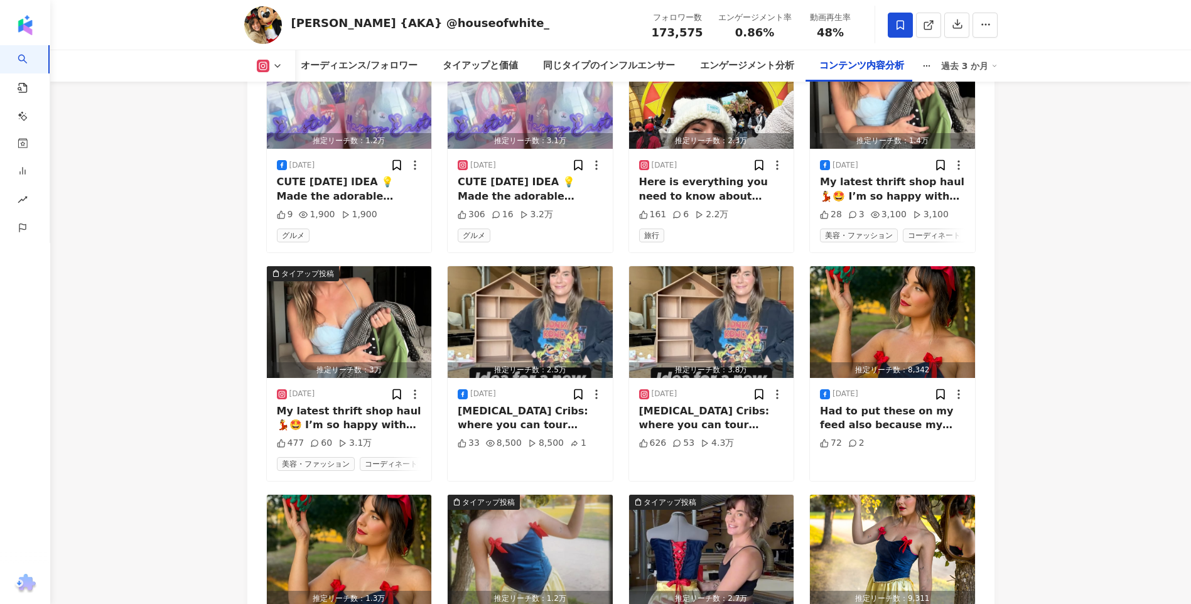
scroll to position [13685, 0]
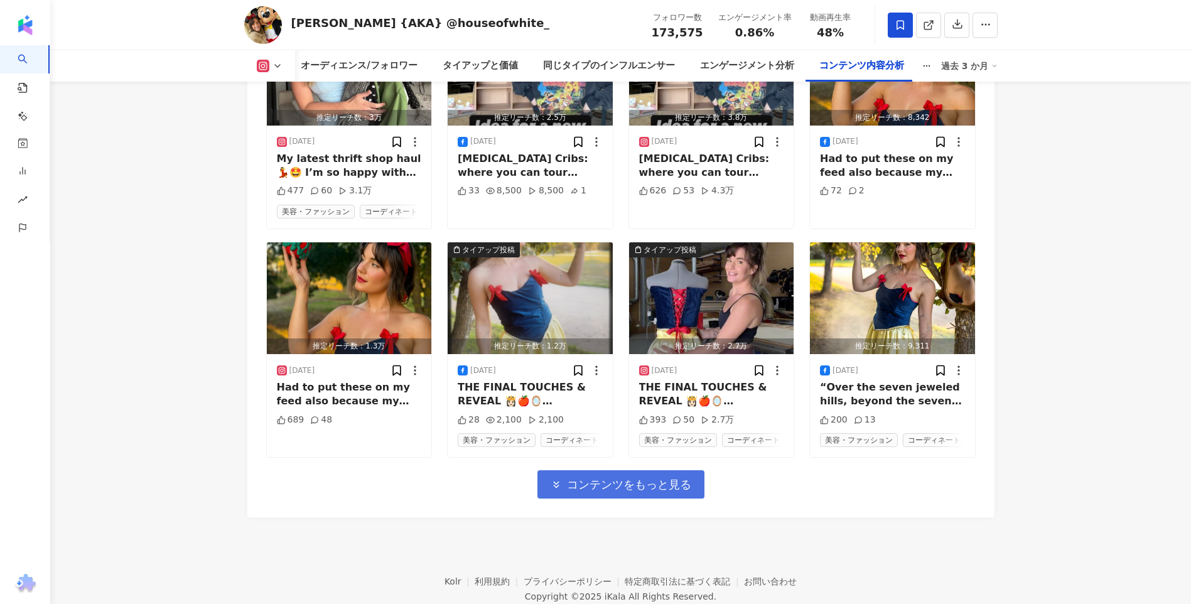
click at [619, 492] on span "コンテンツをもっと見る" at bounding box center [629, 485] width 124 height 14
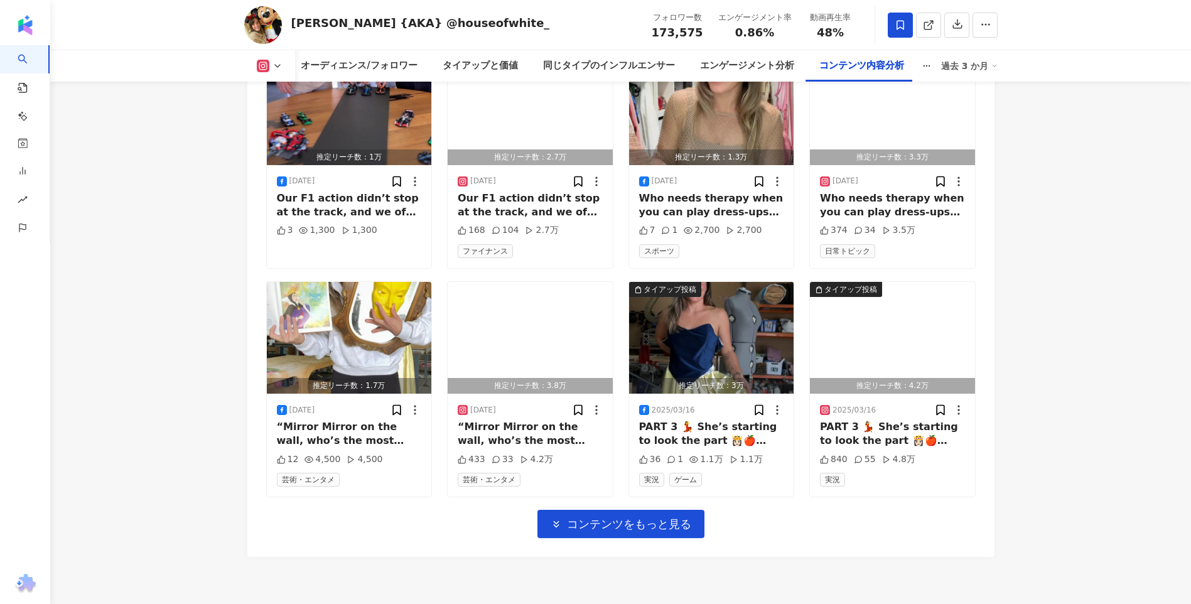
scroll to position [14459, 0]
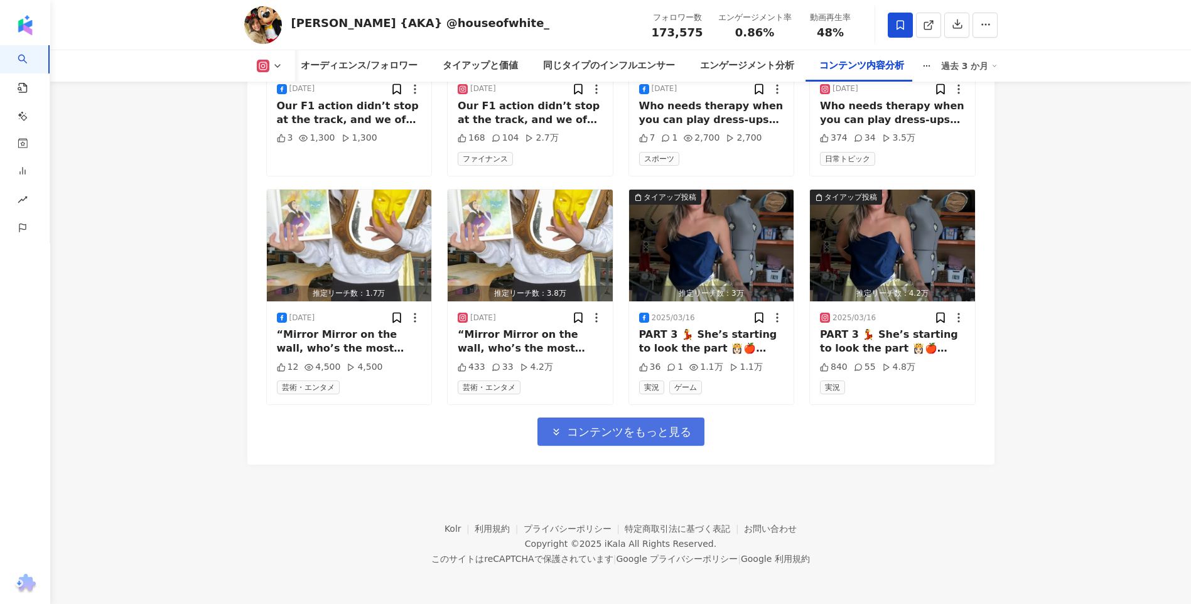
click at [652, 440] on button "コンテンツをもっと見る" at bounding box center [621, 432] width 167 height 28
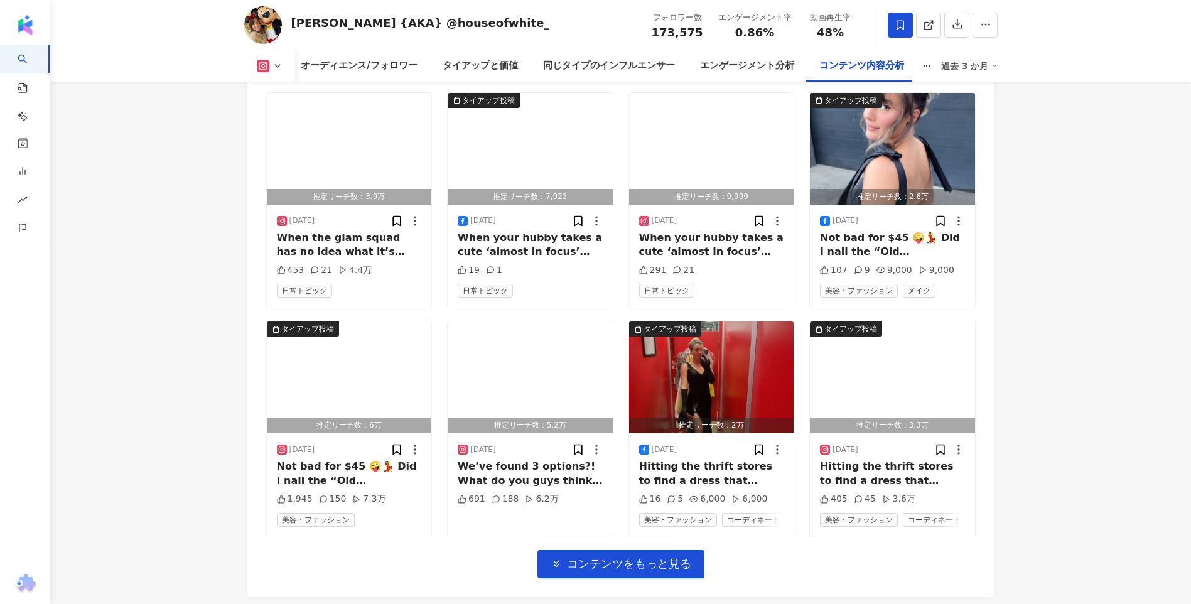
scroll to position [15154, 0]
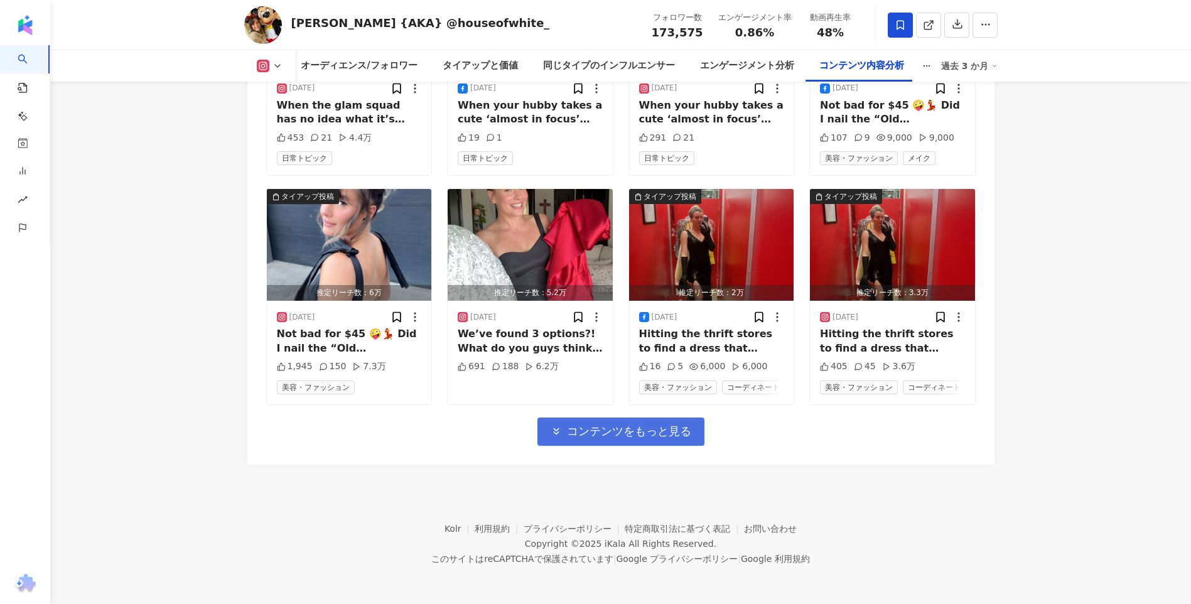
click at [632, 434] on span "コンテンツをもっと見る" at bounding box center [629, 432] width 124 height 14
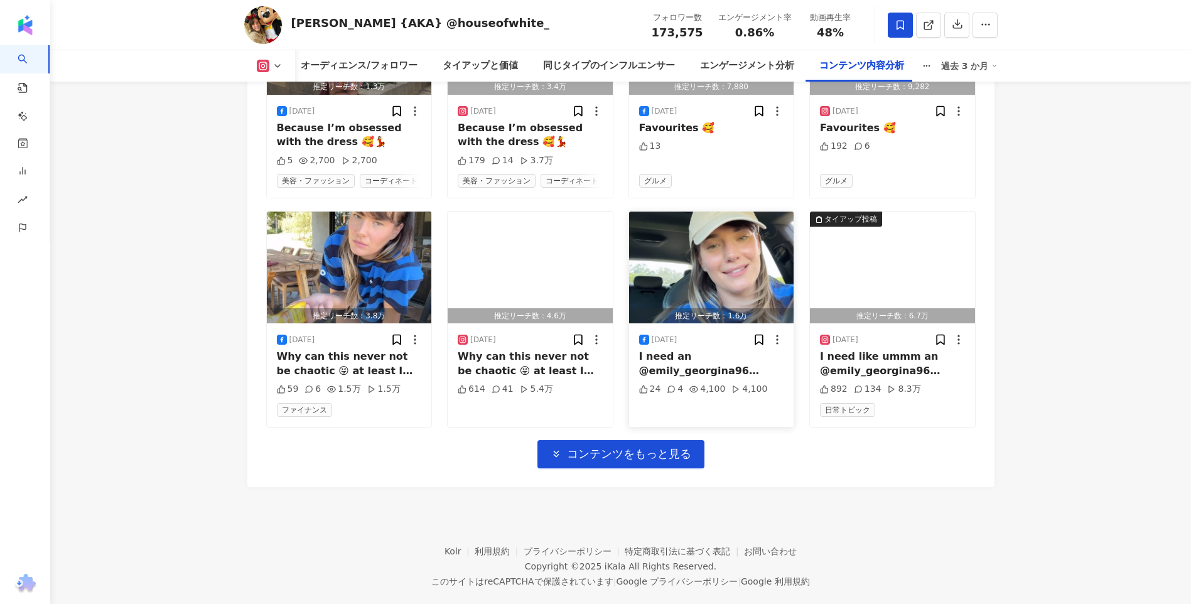
scroll to position [15860, 0]
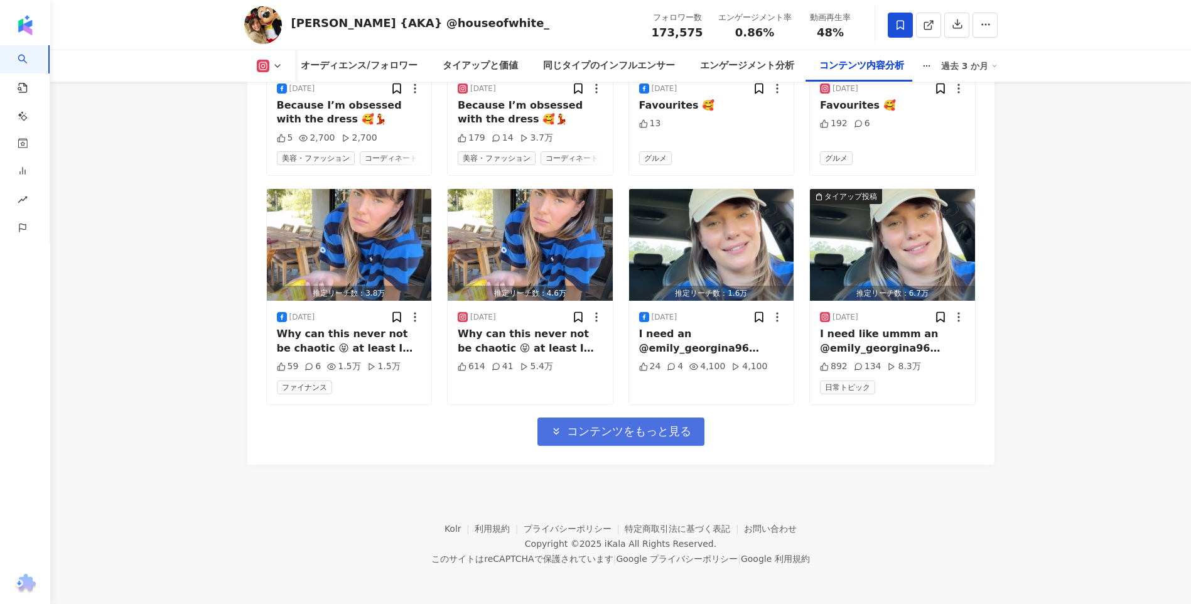
click at [632, 432] on span "コンテンツをもっと見る" at bounding box center [629, 432] width 124 height 14
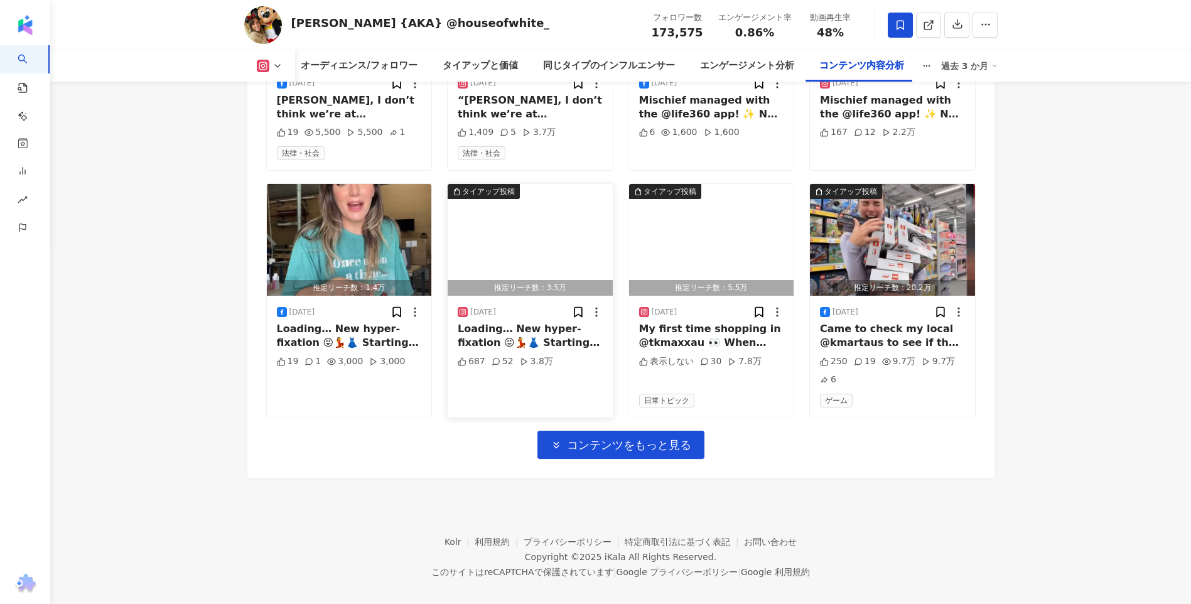
scroll to position [16565, 0]
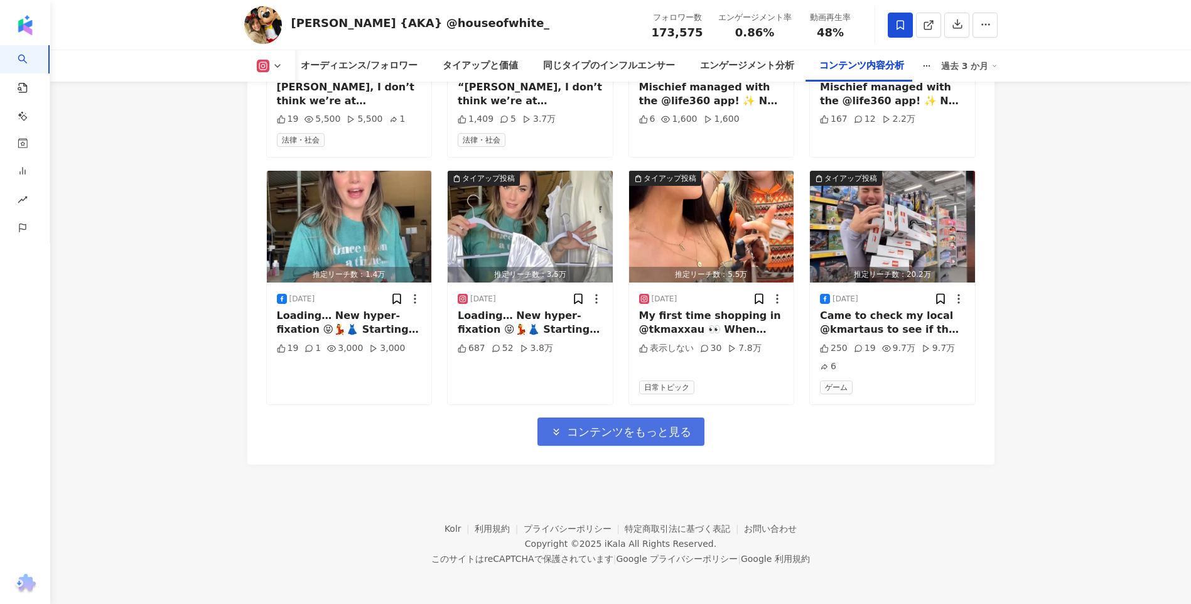
click at [615, 442] on button "コンテンツをもっと見る" at bounding box center [621, 432] width 167 height 28
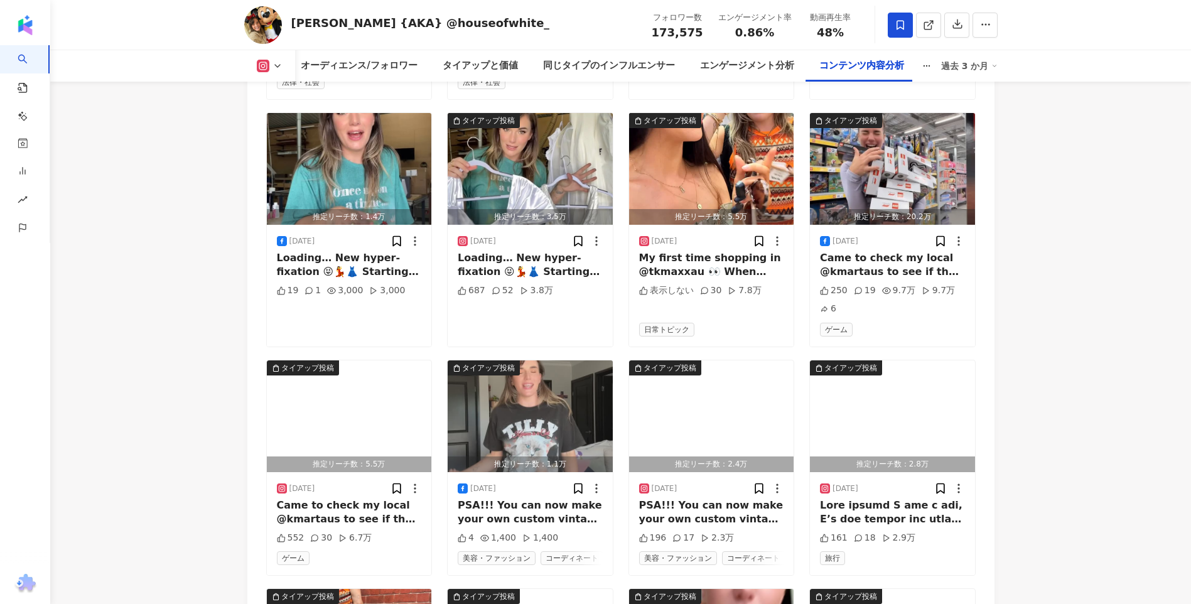
drag, startPoint x: 196, startPoint y: 289, endPoint x: 674, endPoint y: 25, distance: 545.9
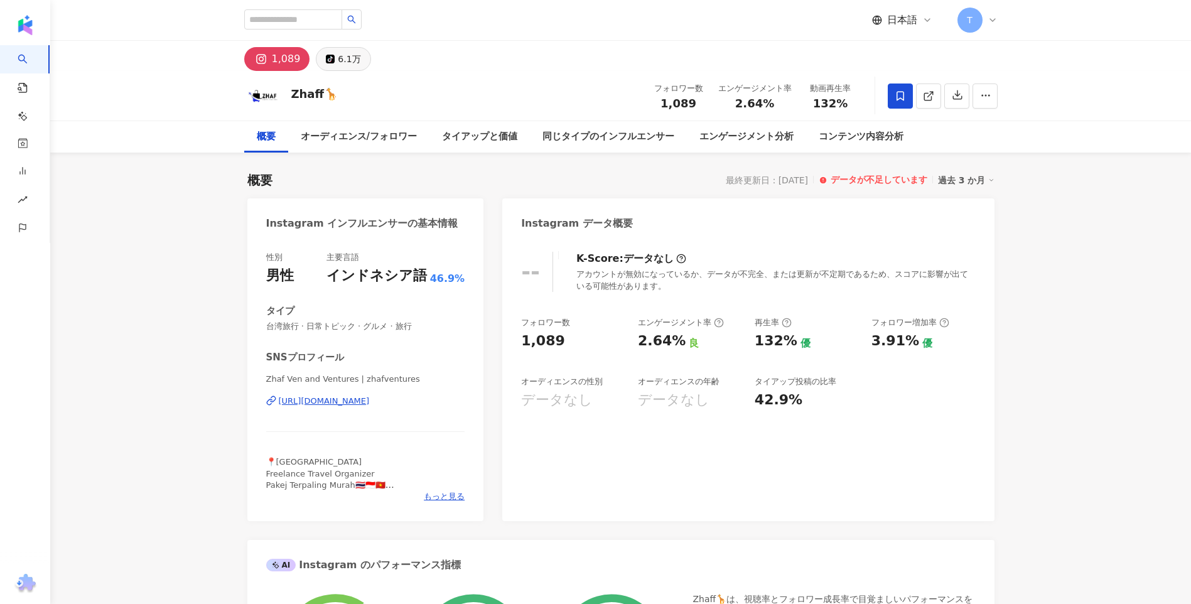
click at [349, 60] on div "6.1万" at bounding box center [349, 59] width 23 height 18
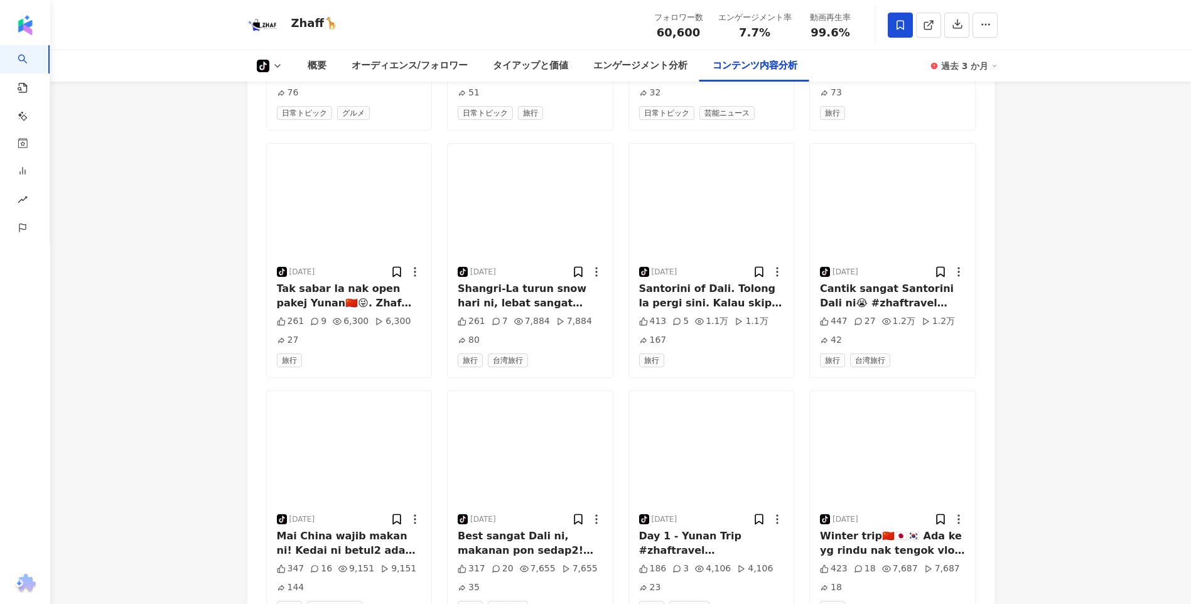
scroll to position [2510, 0]
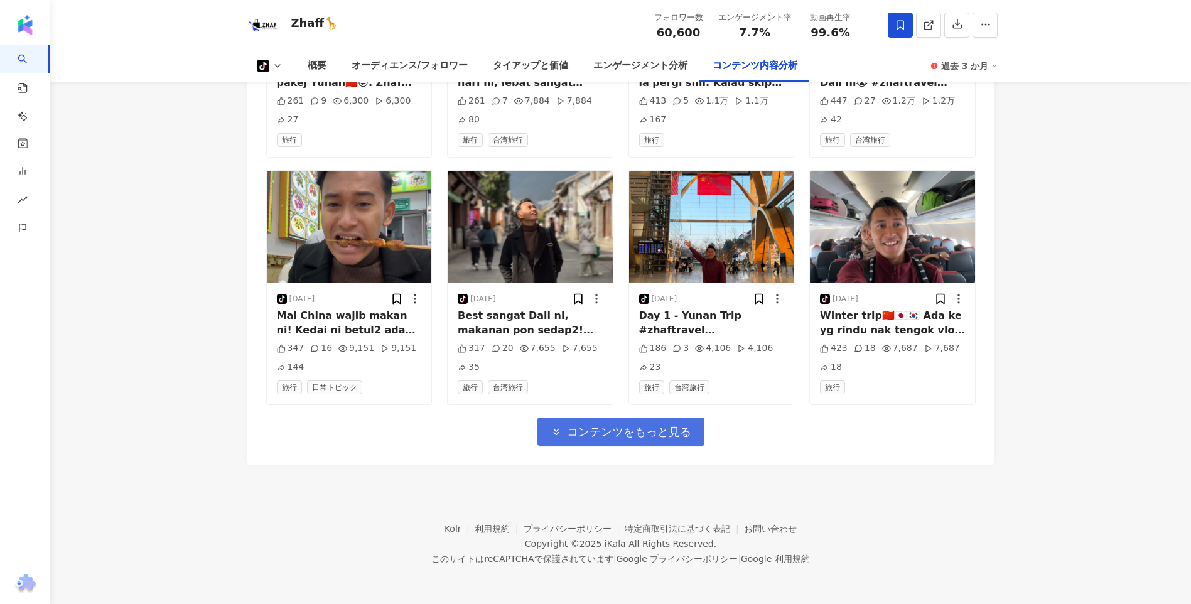
click at [674, 423] on button "コンテンツをもっと見る" at bounding box center [621, 432] width 167 height 28
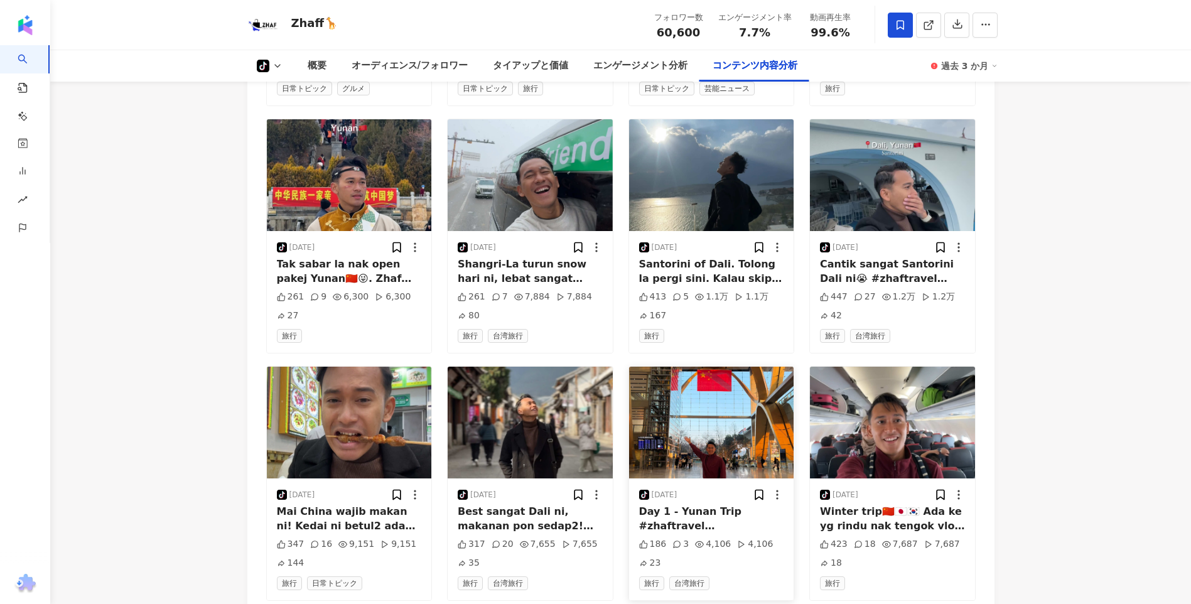
scroll to position [2321, 0]
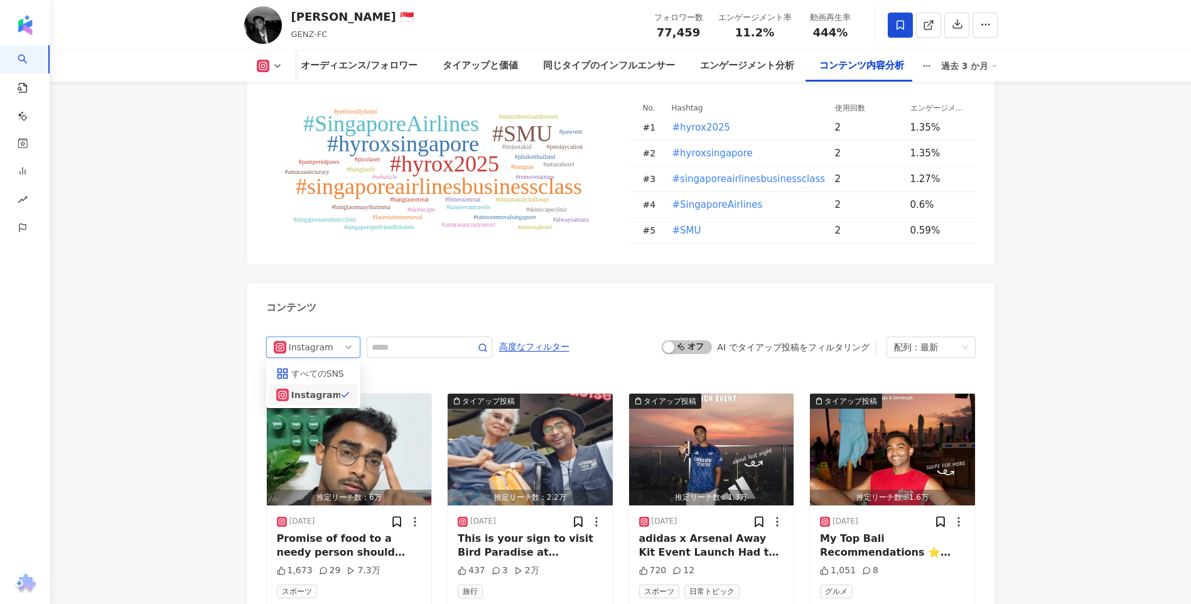
click at [324, 337] on div "Instagram" at bounding box center [309, 347] width 41 height 20
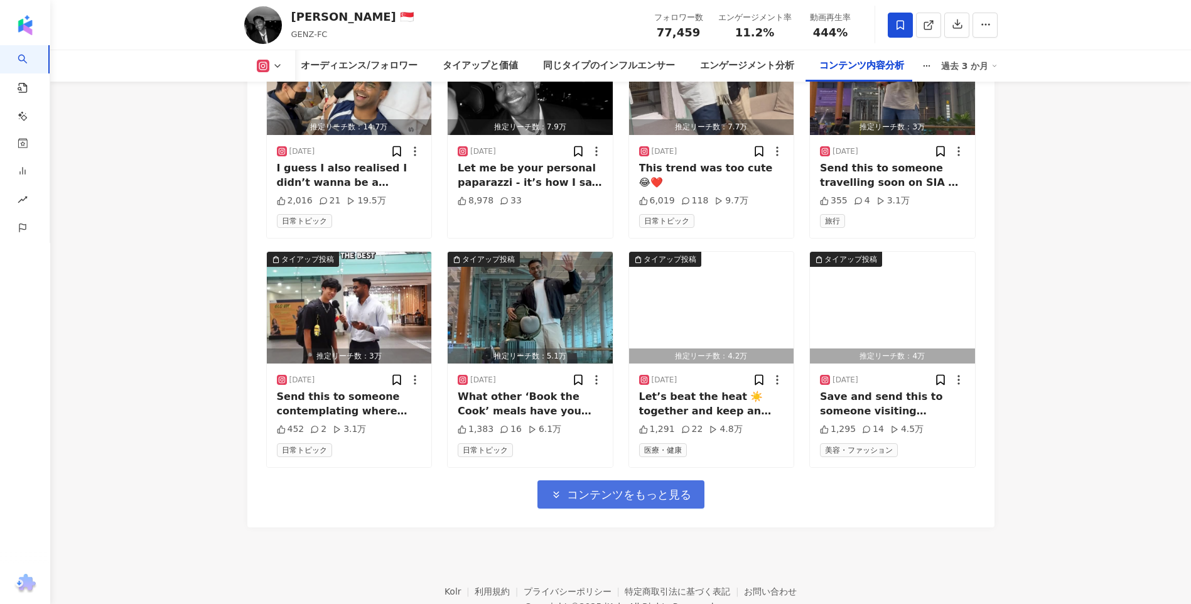
scroll to position [5037, 0]
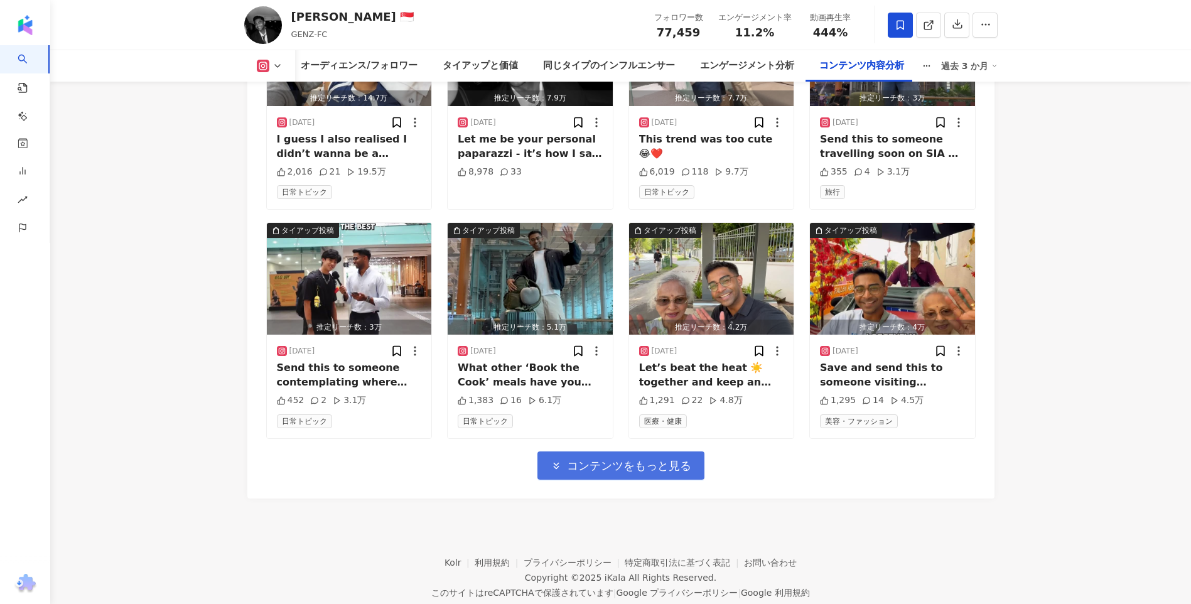
click at [583, 459] on span "コンテンツをもっと見る" at bounding box center [629, 466] width 124 height 14
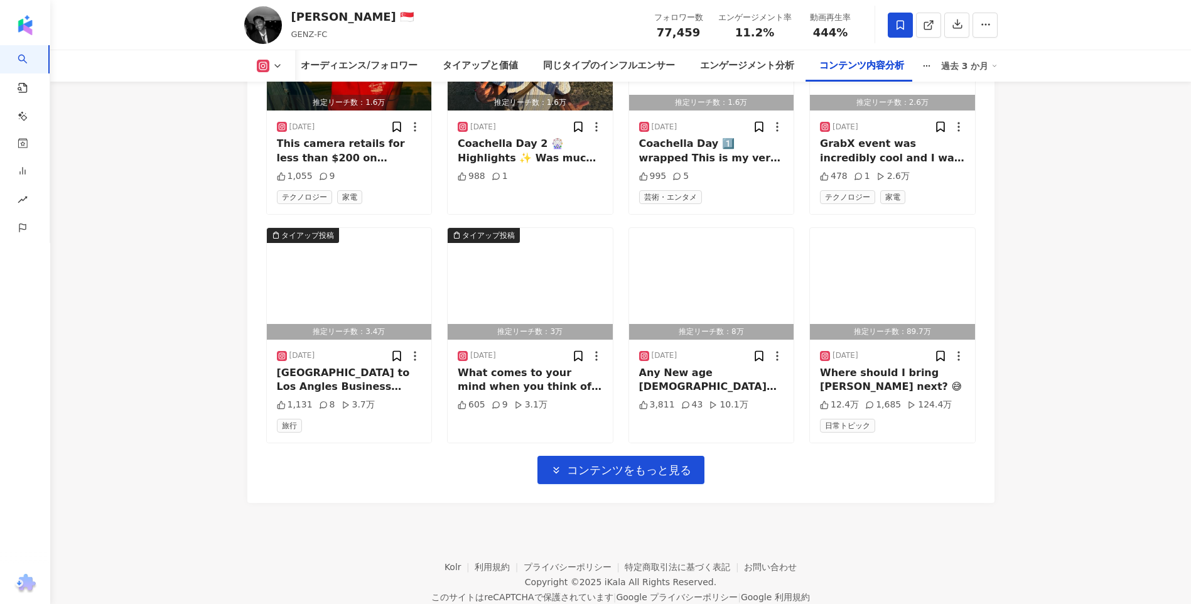
scroll to position [5724, 0]
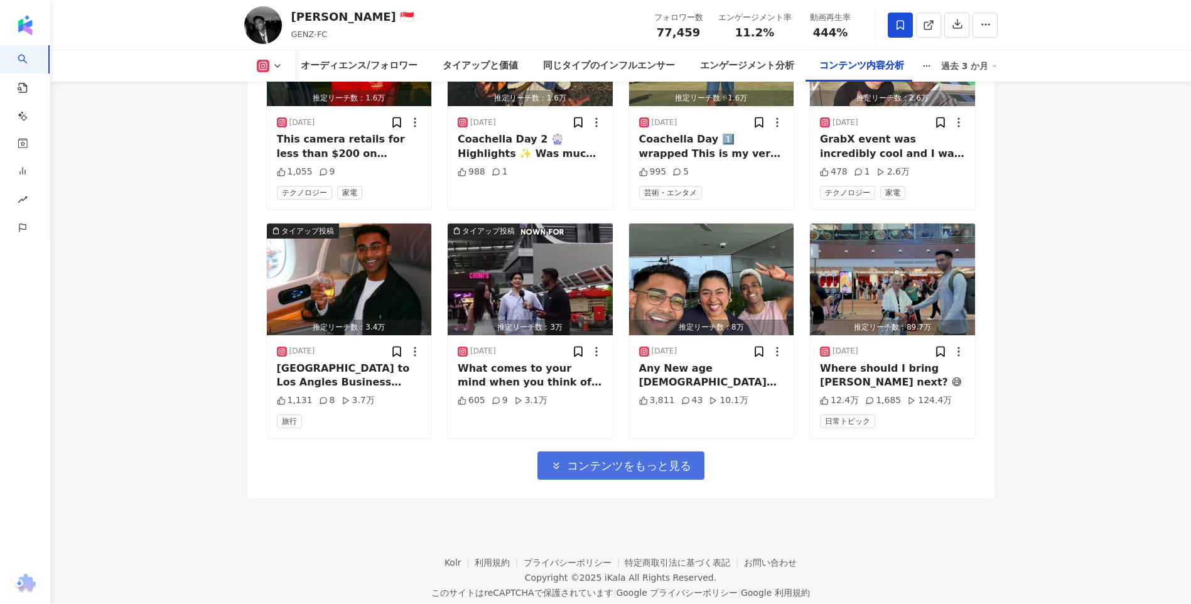
click at [615, 459] on span "コンテンツをもっと見る" at bounding box center [629, 466] width 124 height 14
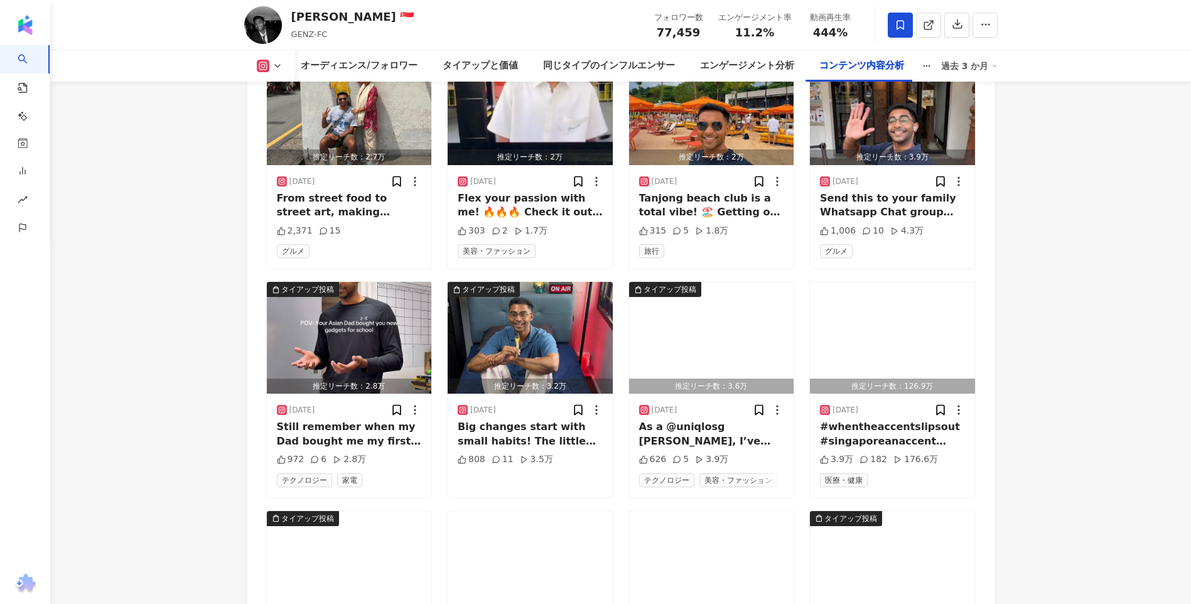
scroll to position [6226, 0]
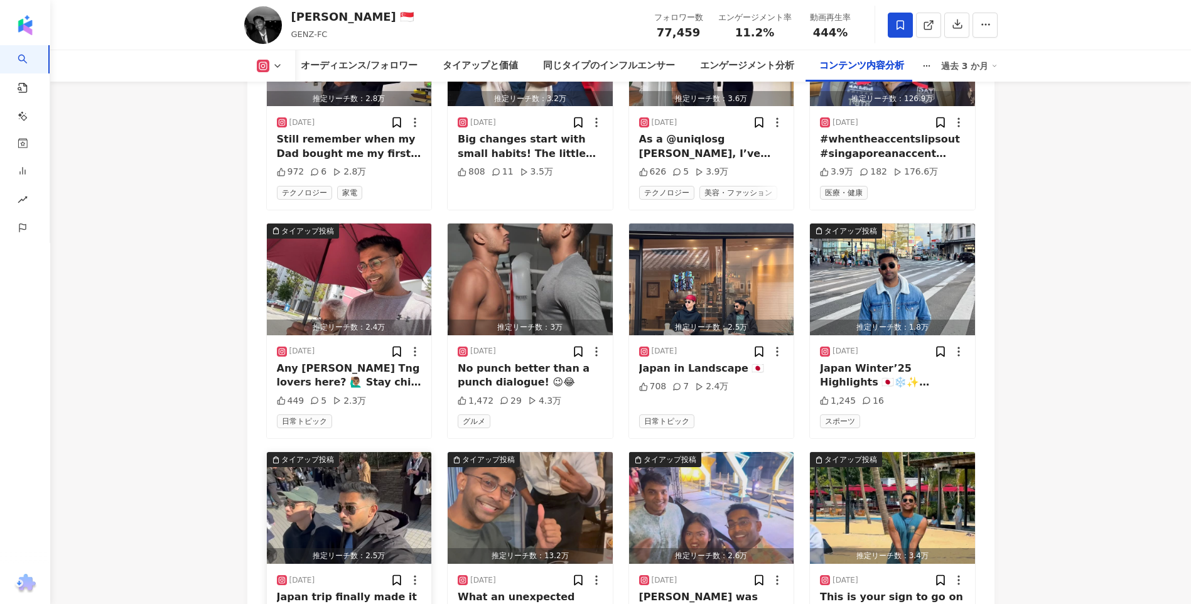
click at [397, 472] on img "button" at bounding box center [349, 508] width 165 height 112
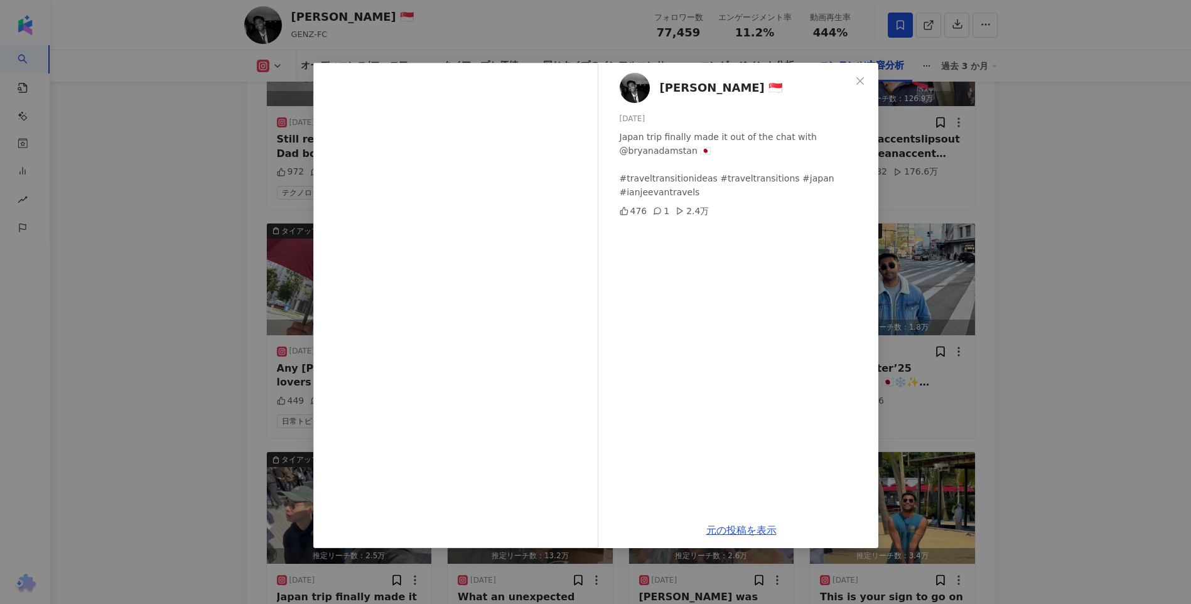
click at [197, 371] on div "[PERSON_NAME] 🇸🇬 [DATE] [GEOGRAPHIC_DATA] trip finally made it out of the chat …" at bounding box center [595, 302] width 1191 height 604
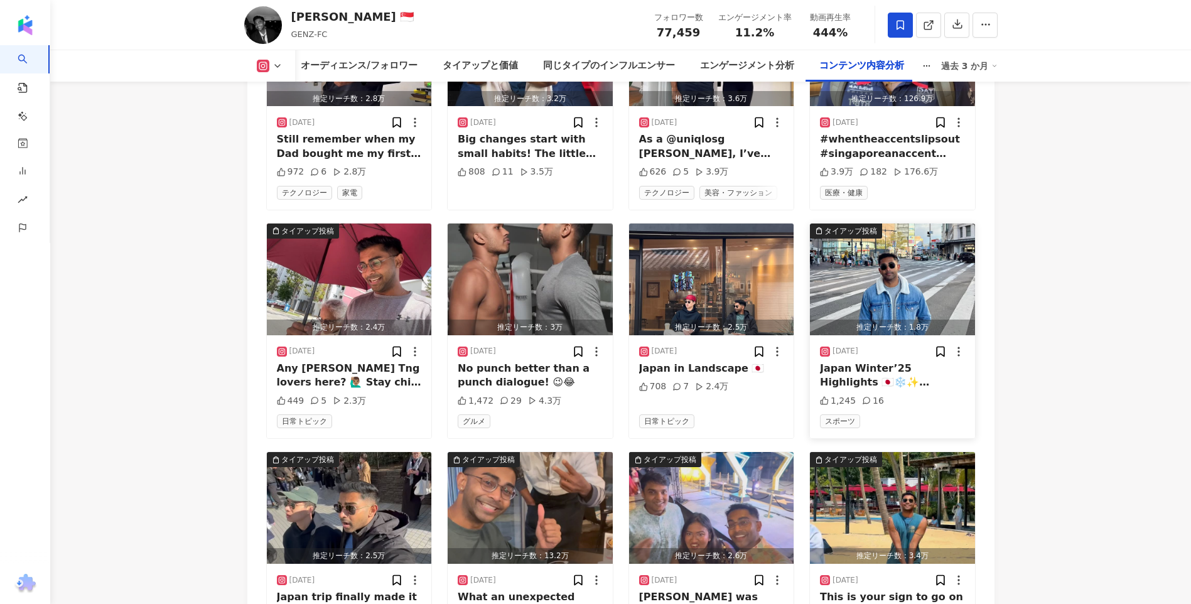
click at [938, 266] on img "button" at bounding box center [892, 280] width 165 height 112
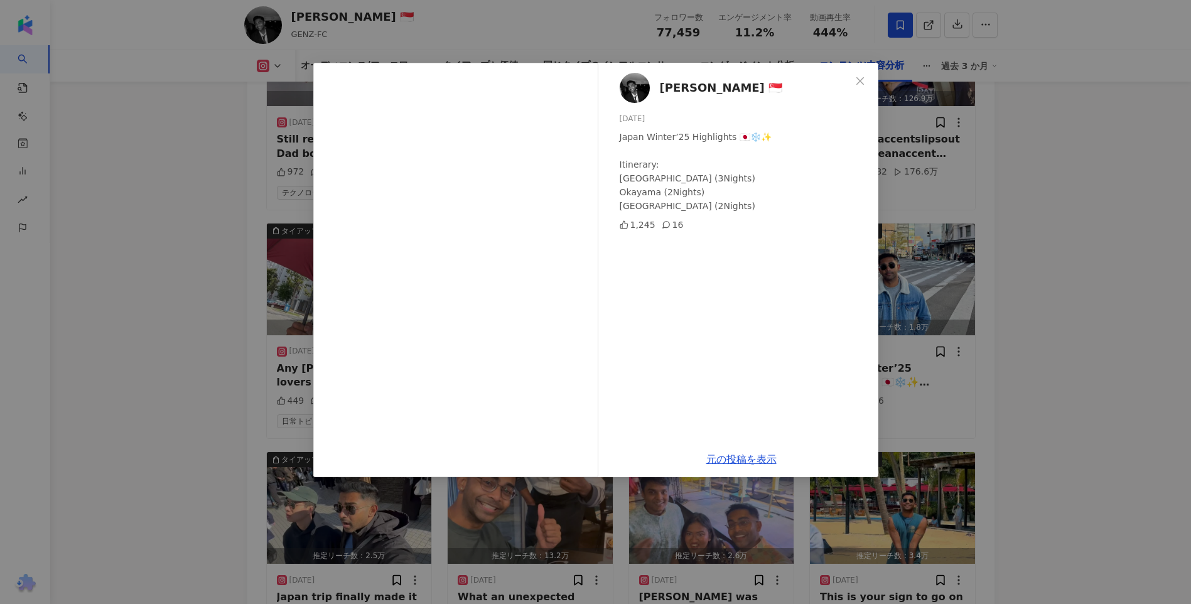
click at [979, 268] on div "Ian Jeevan 🇸🇬 2025/02/26 Japan Winter’25 Highlights 🇯🇵❄️✨ Itinerary: Osaka (3Ni…" at bounding box center [595, 302] width 1191 height 604
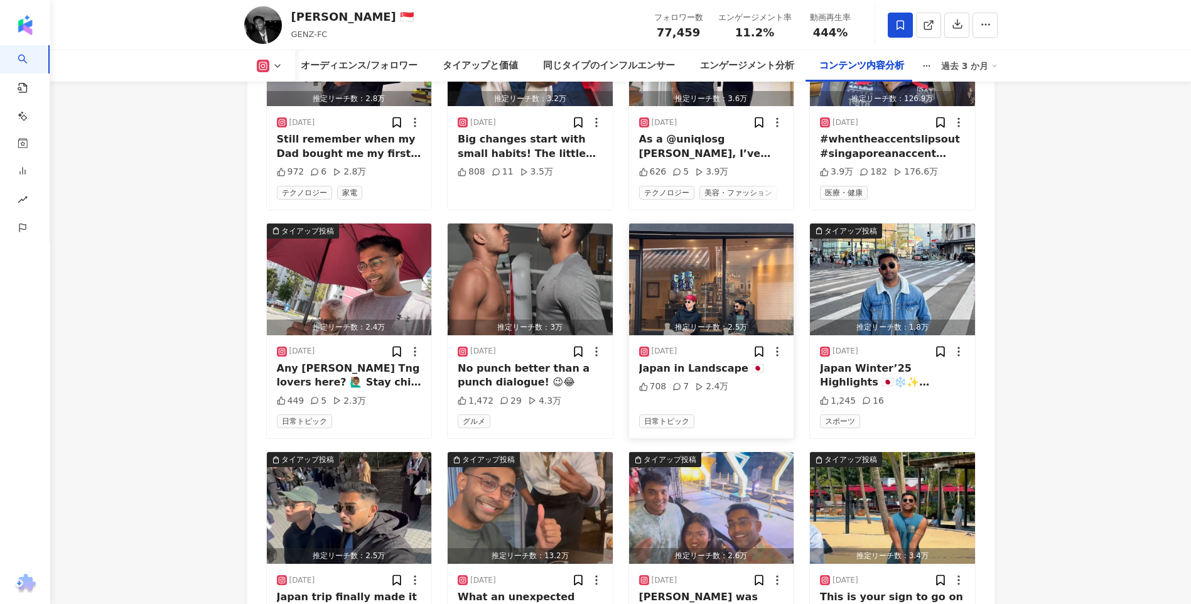
click at [743, 254] on img "button" at bounding box center [711, 280] width 165 height 112
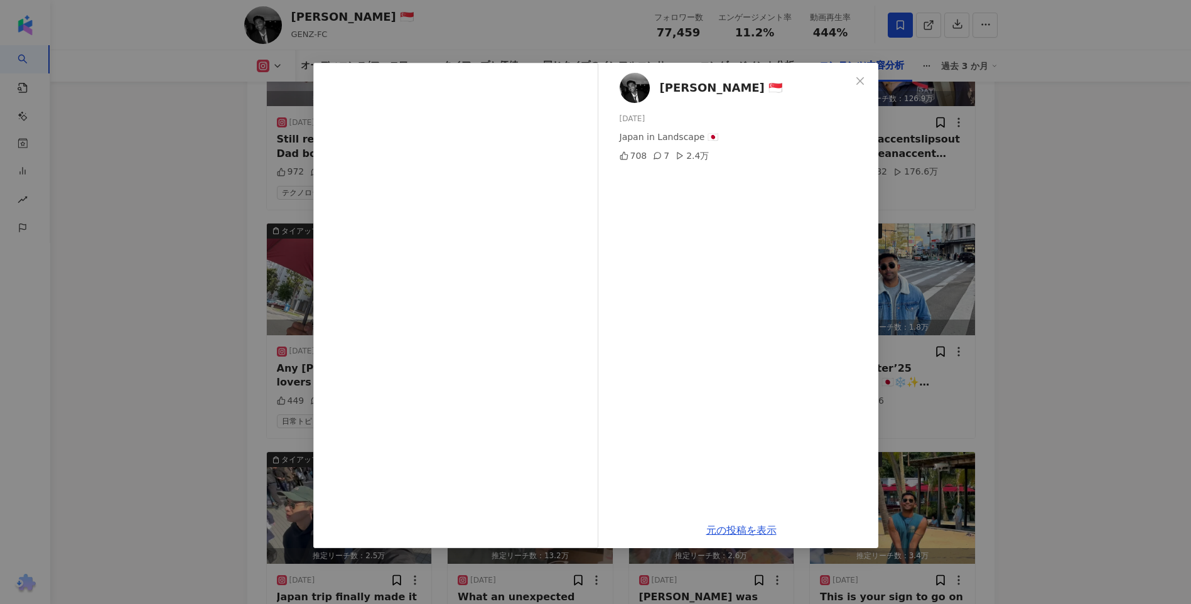
click at [1047, 302] on div "Ian Jeevan 🇸🇬 2025/02/28 Japan in Landscape 🇯🇵 708 7 2.4万 元の投稿を表示" at bounding box center [595, 302] width 1191 height 604
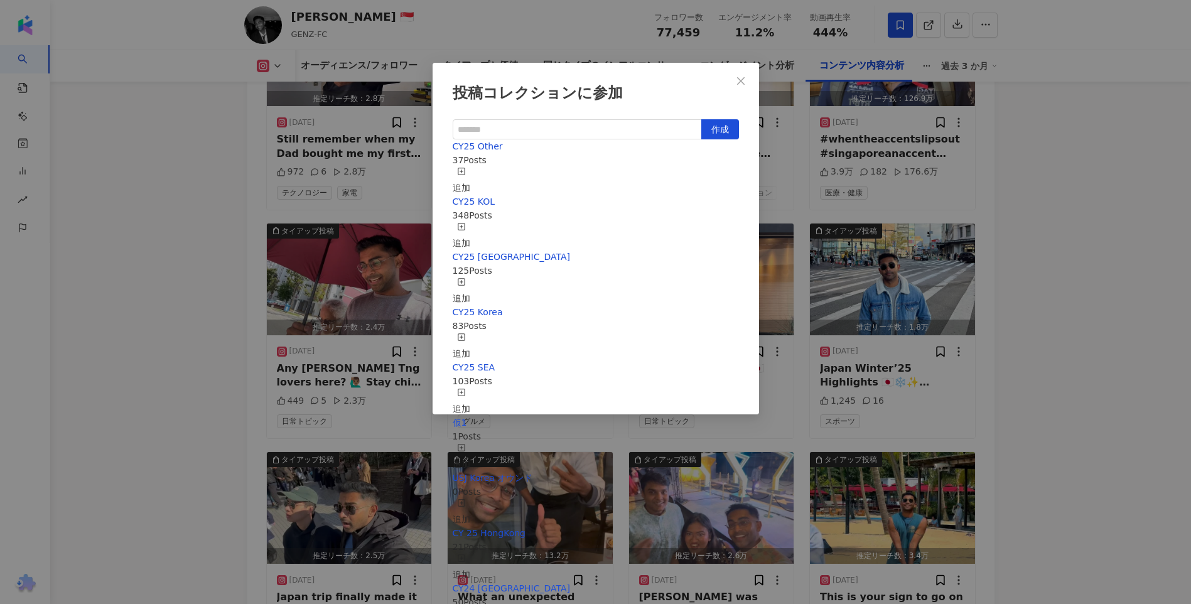
click at [470, 225] on div "追加" at bounding box center [462, 236] width 18 height 28
click at [466, 222] on icon "button" at bounding box center [461, 226] width 9 height 9
click at [1072, 259] on div "投稿コレクションに参加 作成 CY25 Other 38 Posts 追加済み CY25 KOL 349 Posts 追加済み CY25 Taiwan 125…" at bounding box center [595, 302] width 1191 height 604
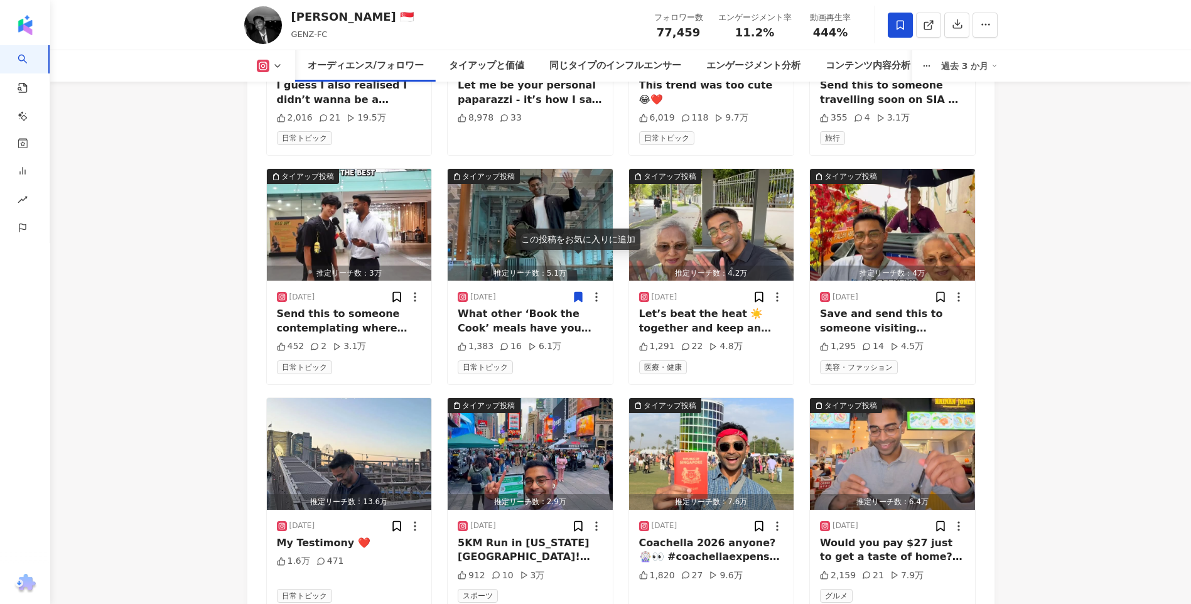
scroll to position [0, 0]
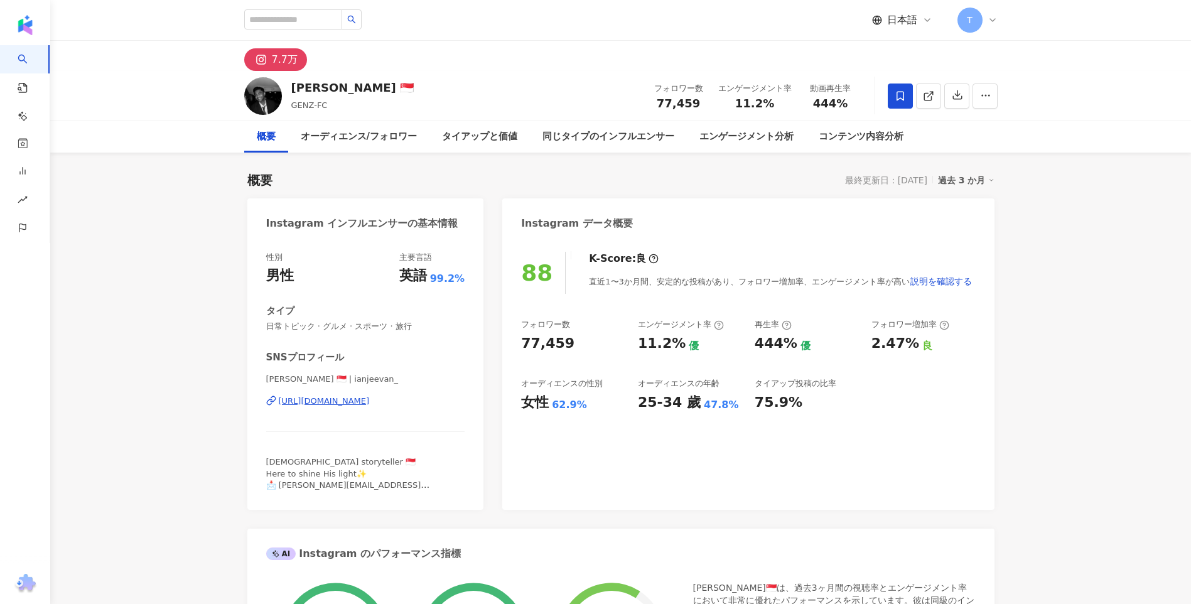
click at [362, 404] on div "https://www.instagram.com/ianjeevan_/" at bounding box center [324, 401] width 91 height 11
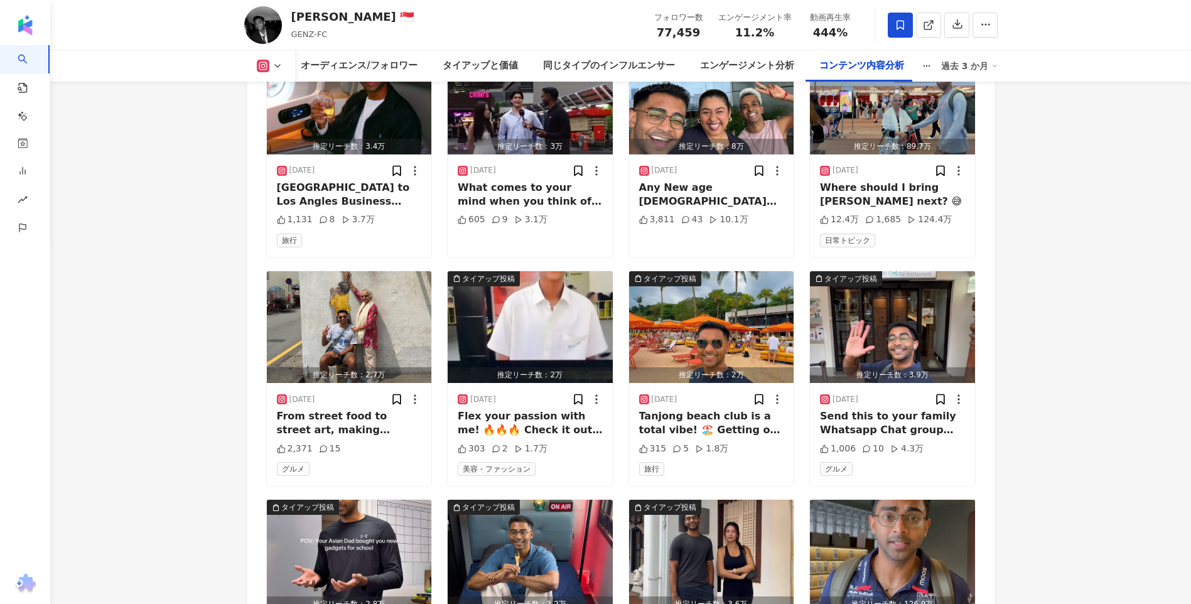
scroll to position [6533, 0]
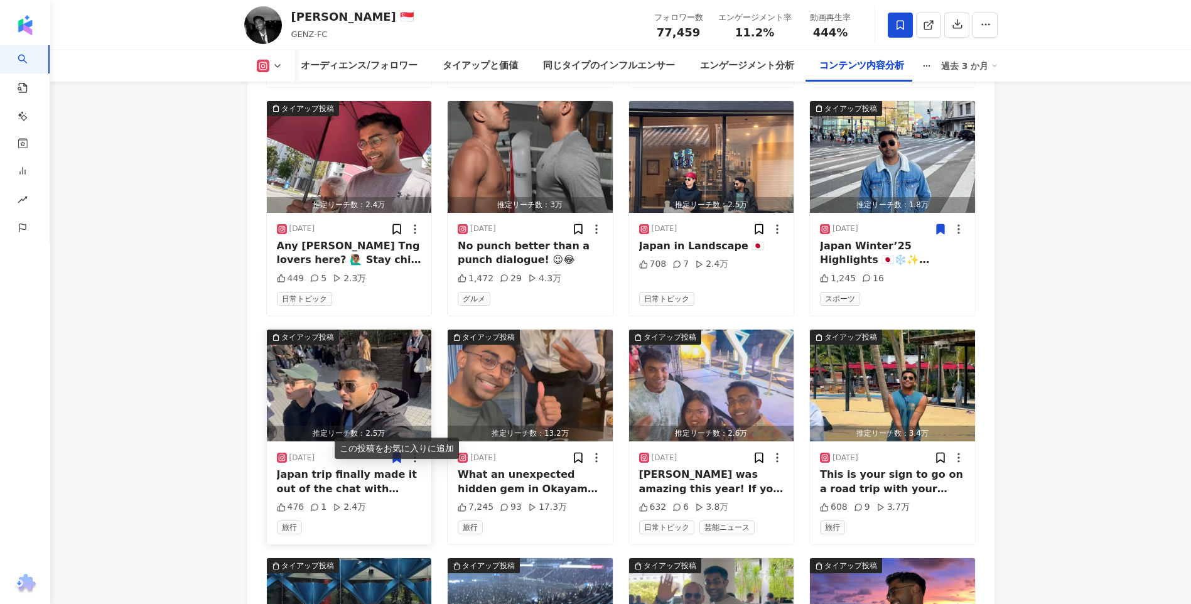
click at [396, 453] on icon at bounding box center [397, 457] width 8 height 9
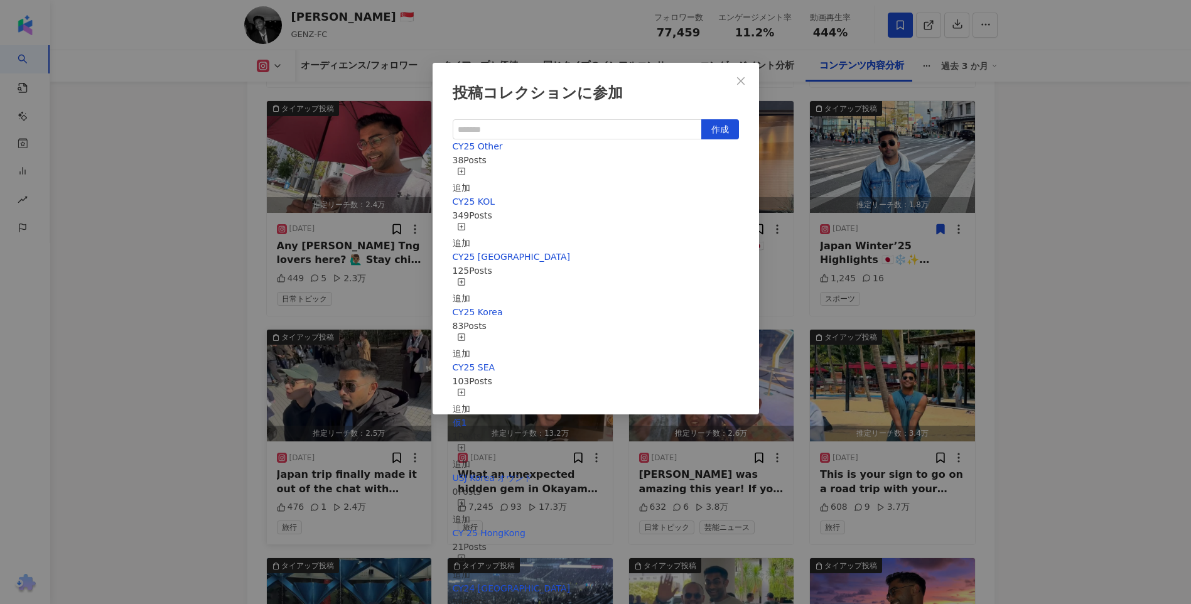
click at [470, 176] on div "追加" at bounding box center [462, 181] width 18 height 28
click at [470, 222] on div "追加" at bounding box center [462, 236] width 18 height 28
click at [744, 82] on icon "close" at bounding box center [741, 81] width 10 height 10
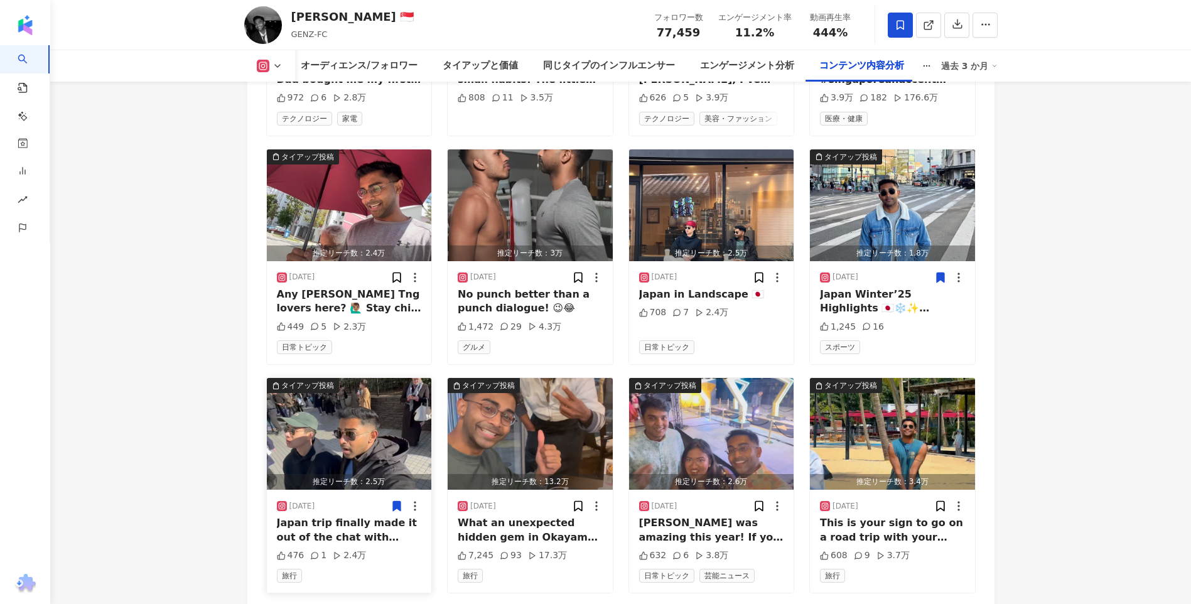
scroll to position [6470, 0]
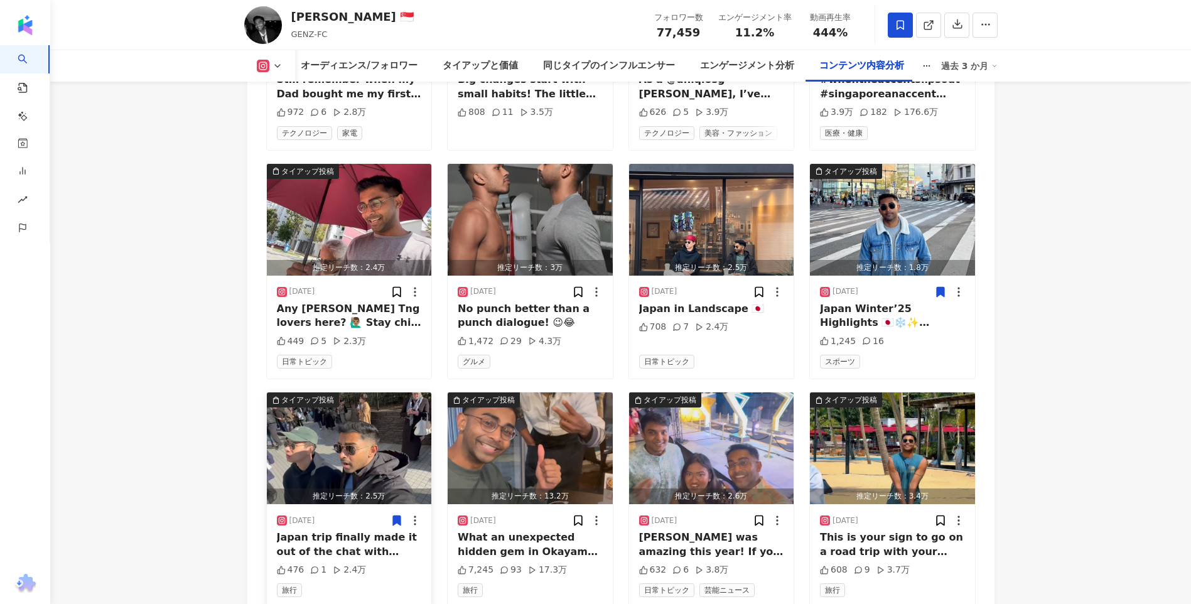
click at [938, 287] on icon at bounding box center [941, 291] width 8 height 9
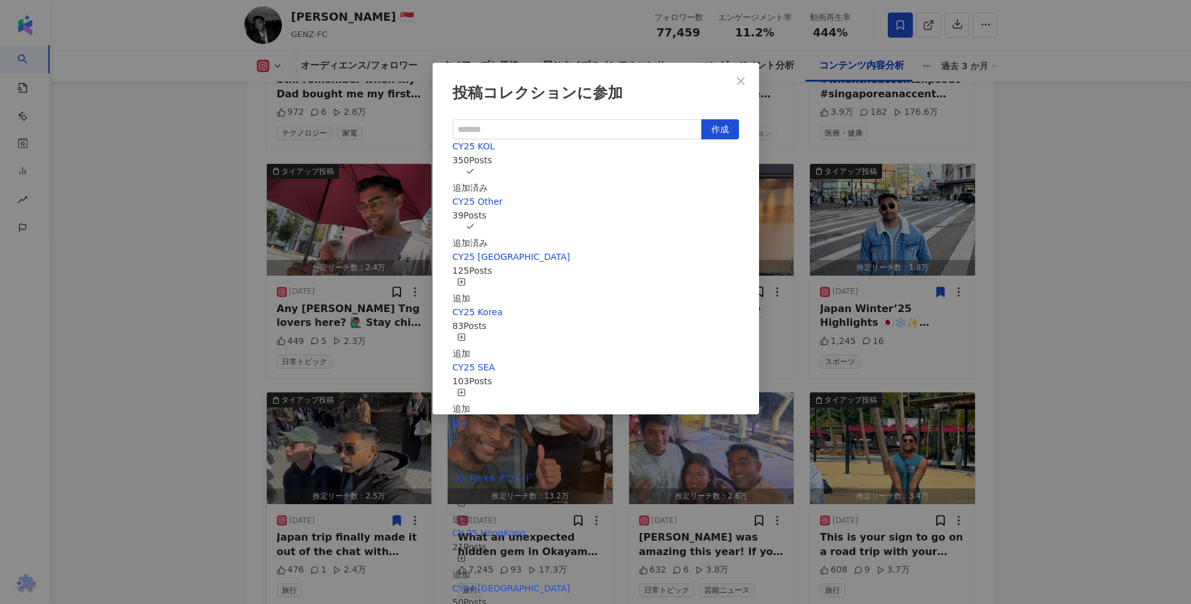
click at [1012, 252] on div "投稿コレクションに参加 作成 CY25 KOL 350 Posts 追加済み CY25 Other 39 Posts 追加済み CY25 Taiwan 125…" at bounding box center [595, 302] width 1191 height 604
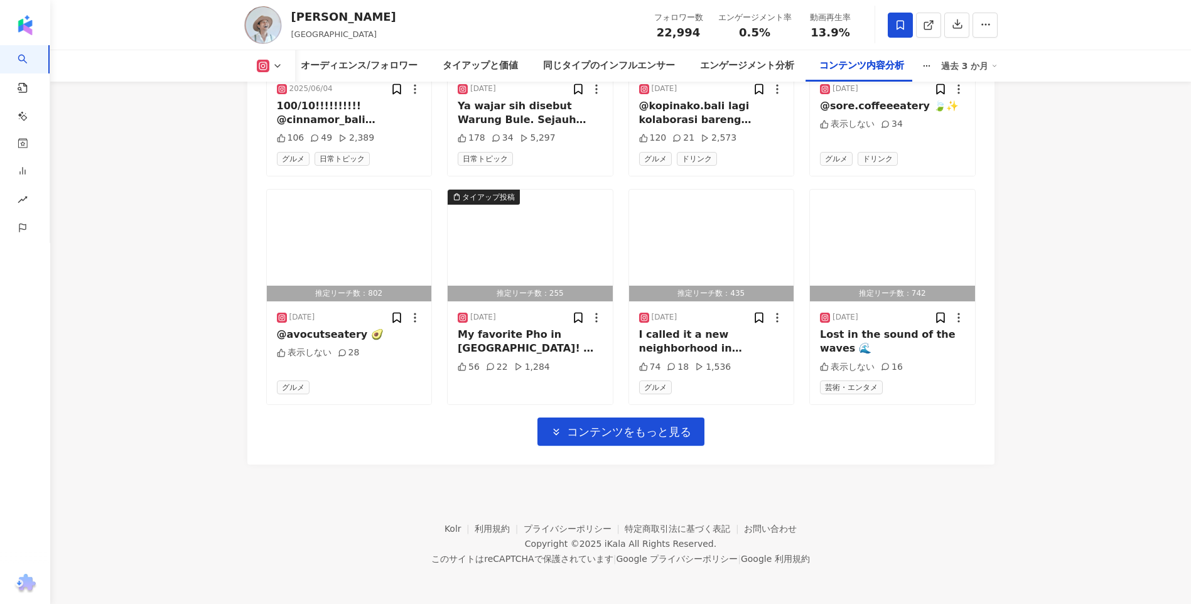
scroll to position [3514, 0]
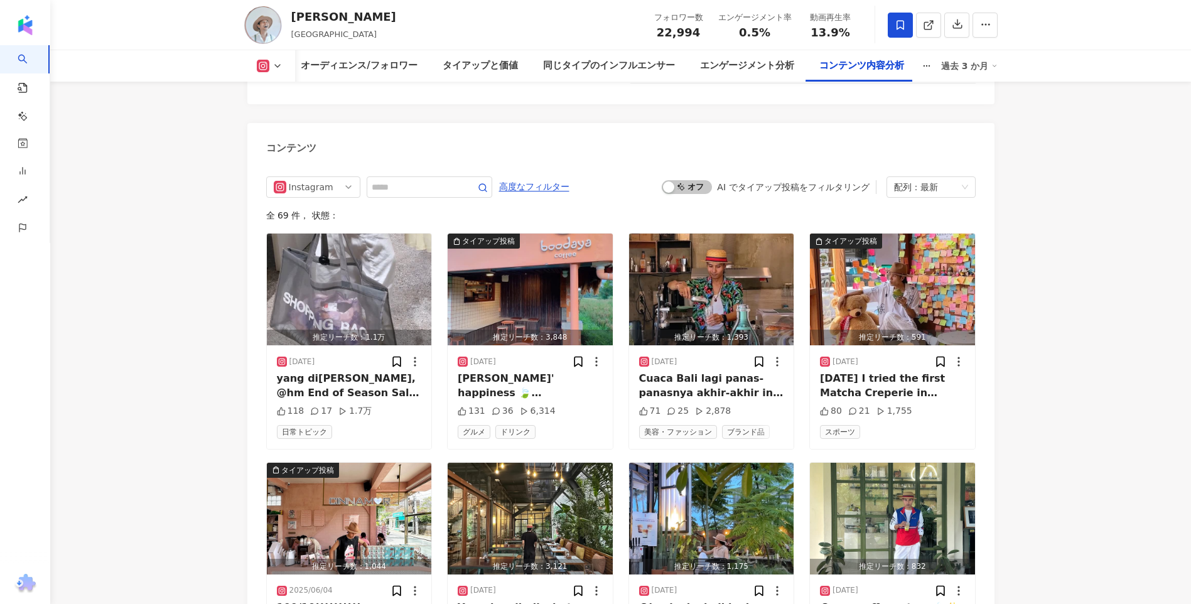
click at [281, 66] on icon at bounding box center [278, 66] width 10 height 10
click at [280, 66] on icon at bounding box center [278, 66] width 10 height 10
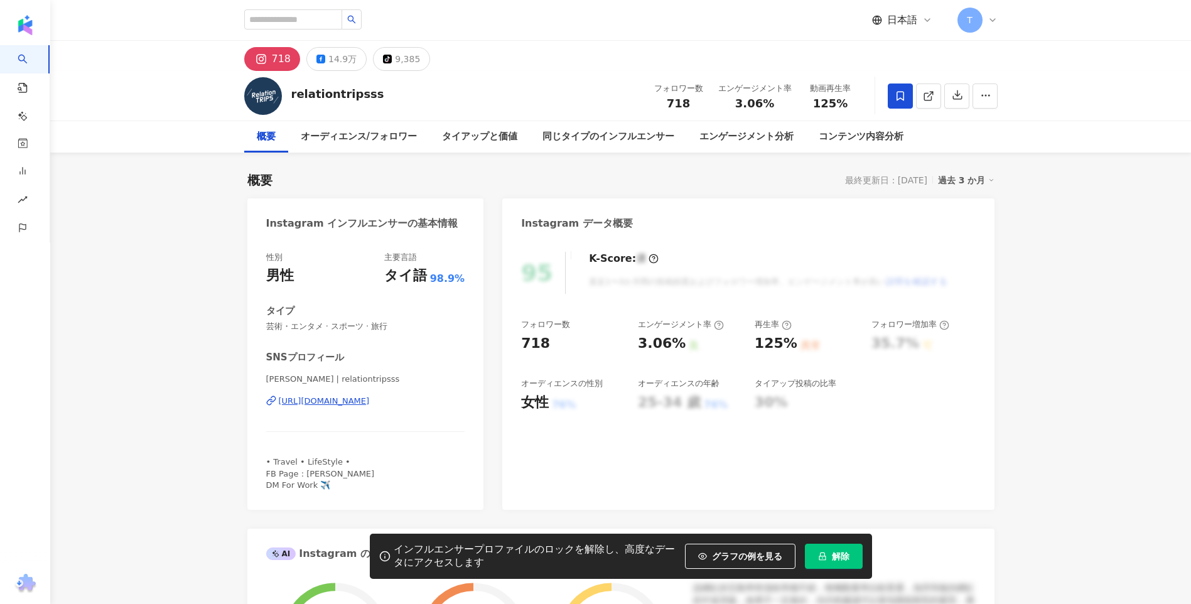
click at [846, 555] on span "解除" at bounding box center [841, 556] width 18 height 10
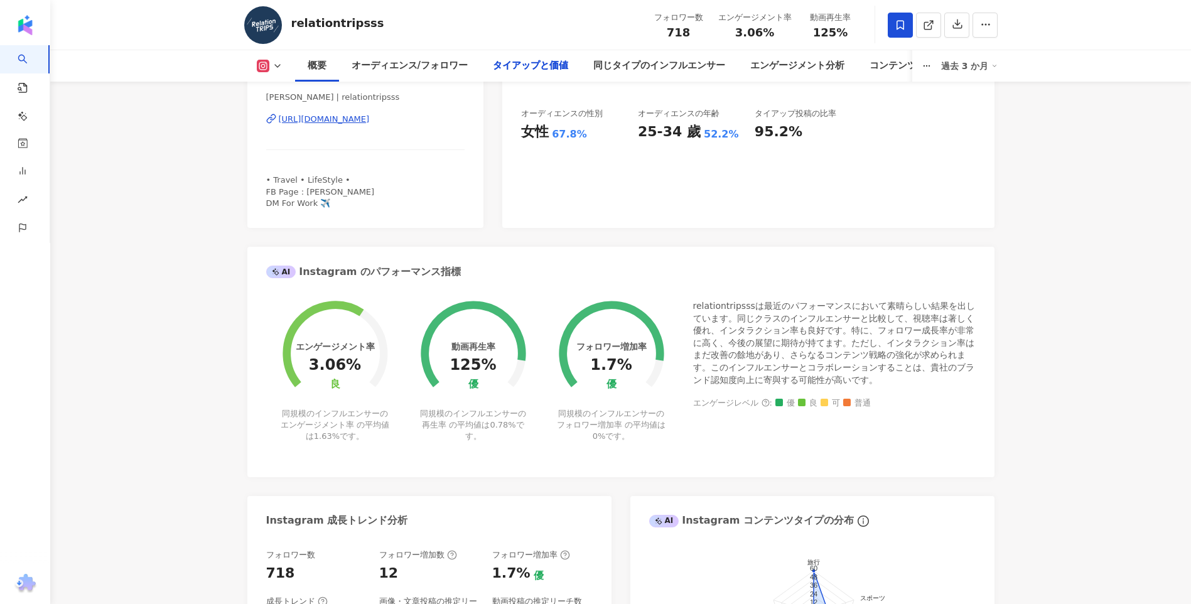
scroll to position [2882, 0]
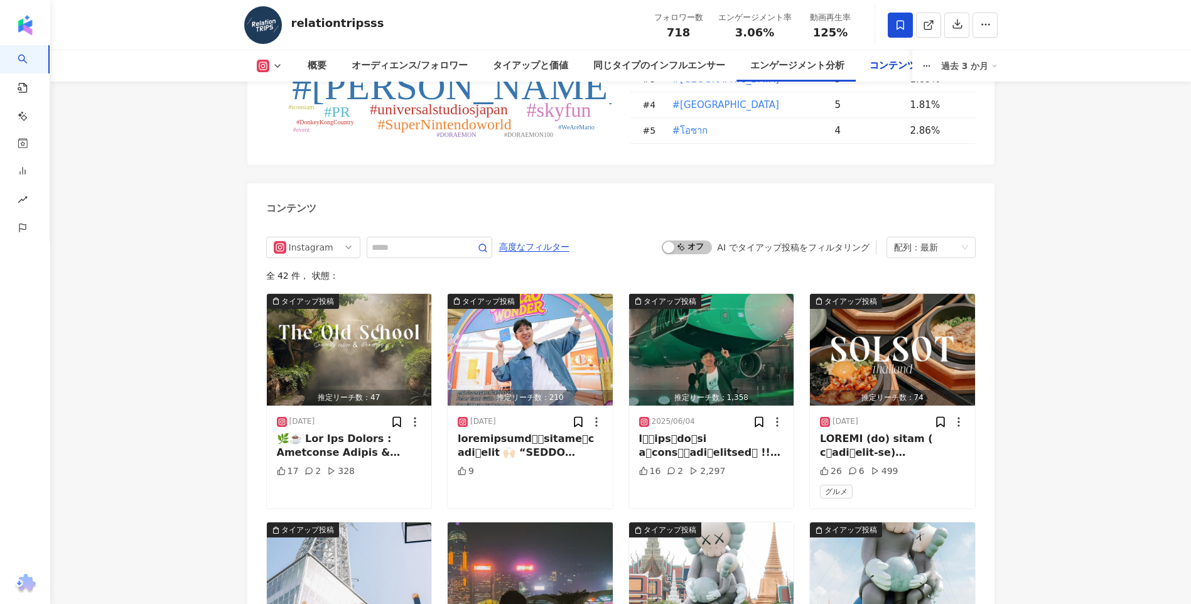
click at [453, 231] on div "View post on Instagram" at bounding box center [595, 200] width 285 height 232
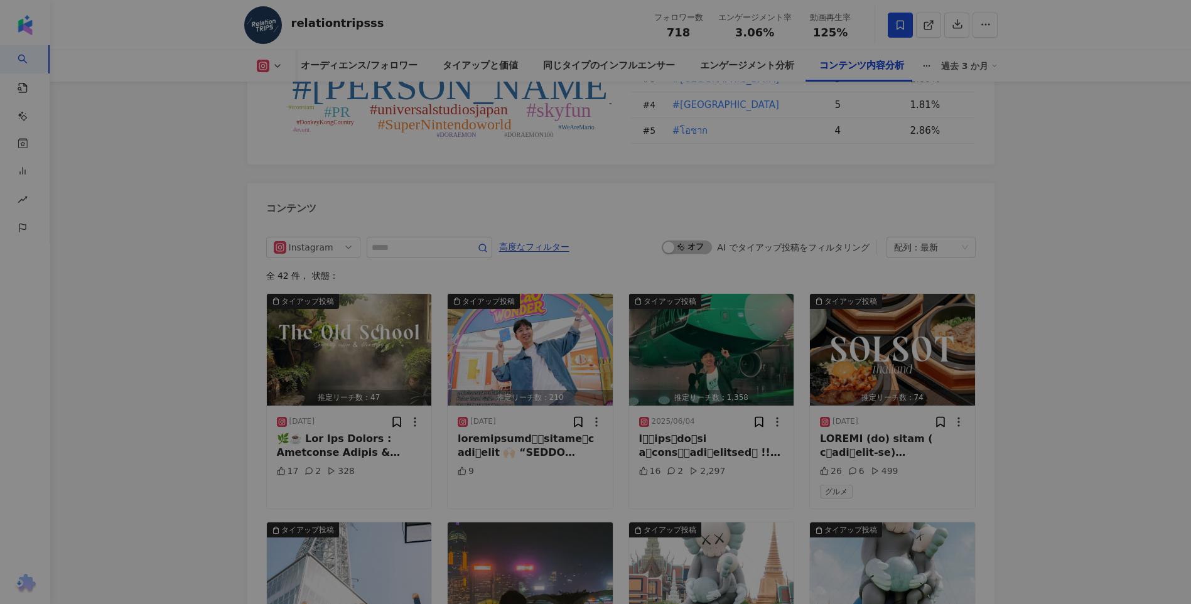
scroll to position [0, 0]
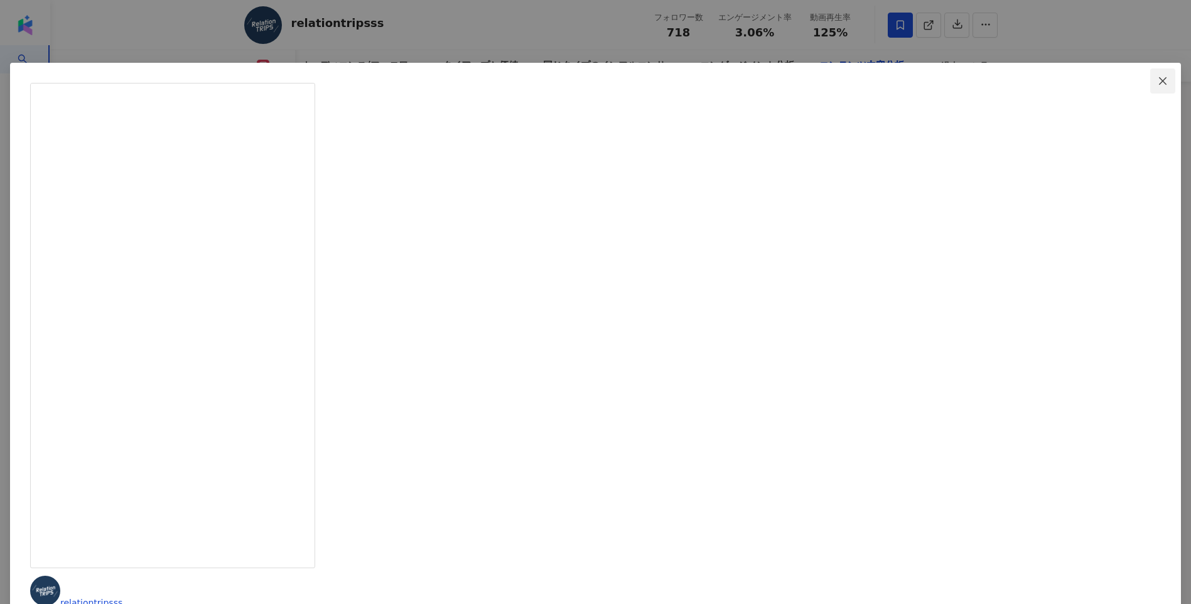
click at [1158, 82] on icon "close" at bounding box center [1163, 81] width 10 height 10
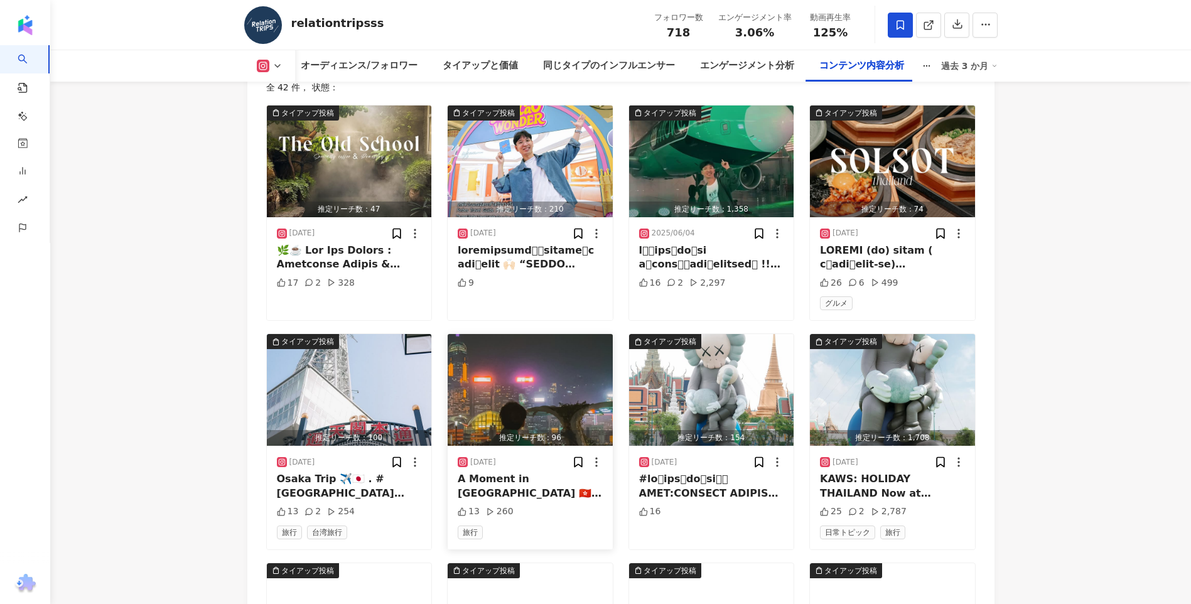
scroll to position [4263, 0]
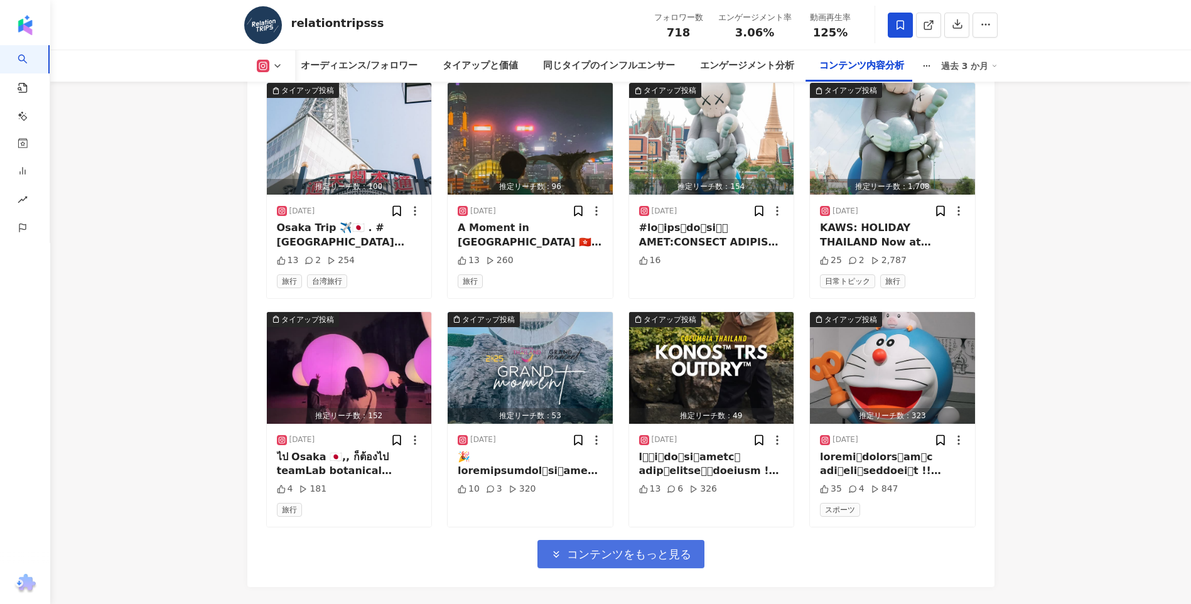
click at [624, 548] on span "コンテンツをもっと見る" at bounding box center [629, 555] width 124 height 14
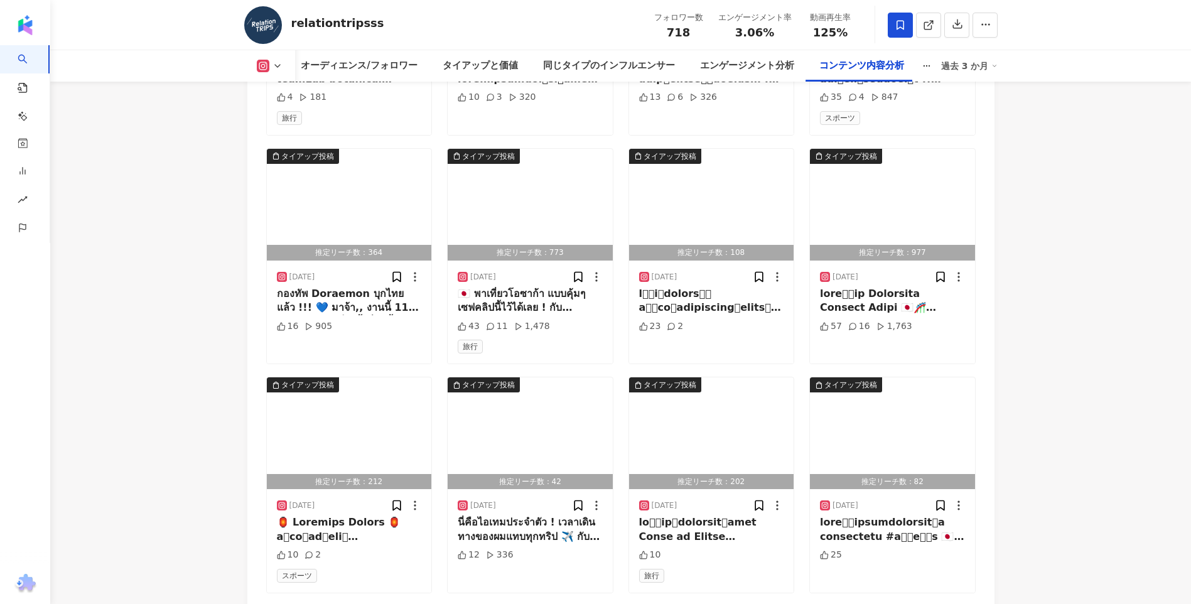
scroll to position [5017, 0]
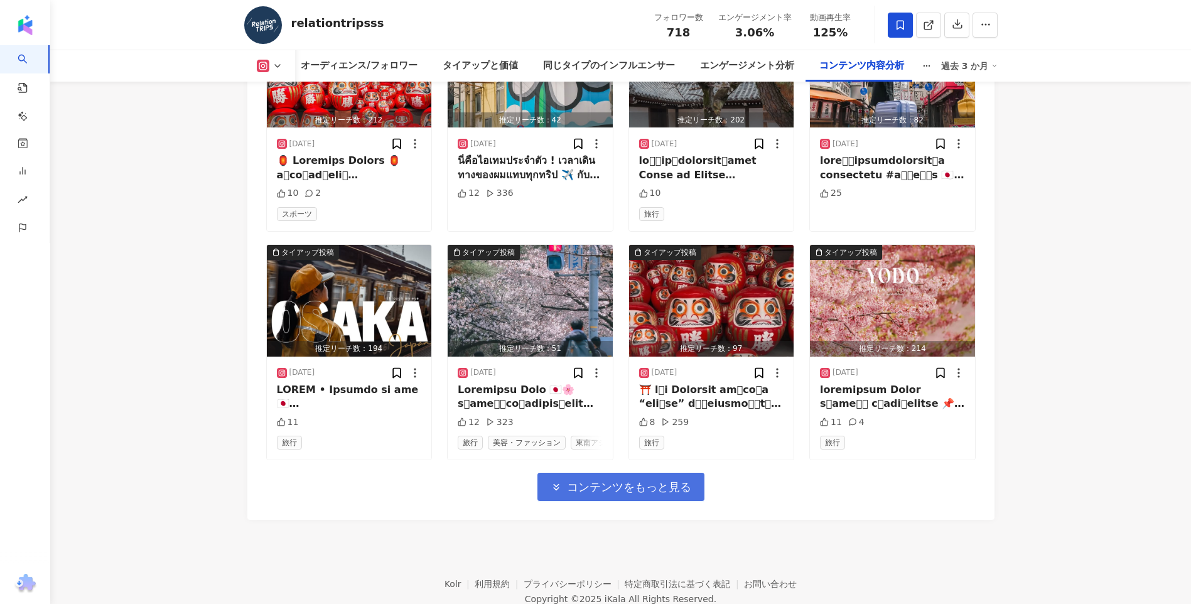
click at [624, 486] on span "コンテンツをもっと見る" at bounding box center [629, 487] width 124 height 14
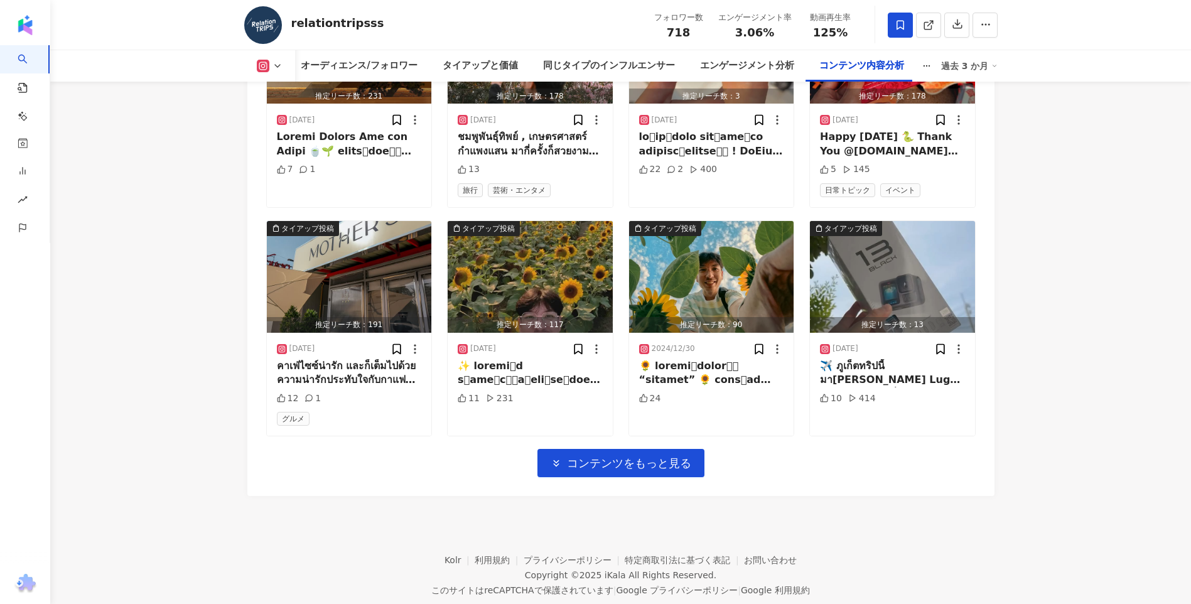
scroll to position [5754, 0]
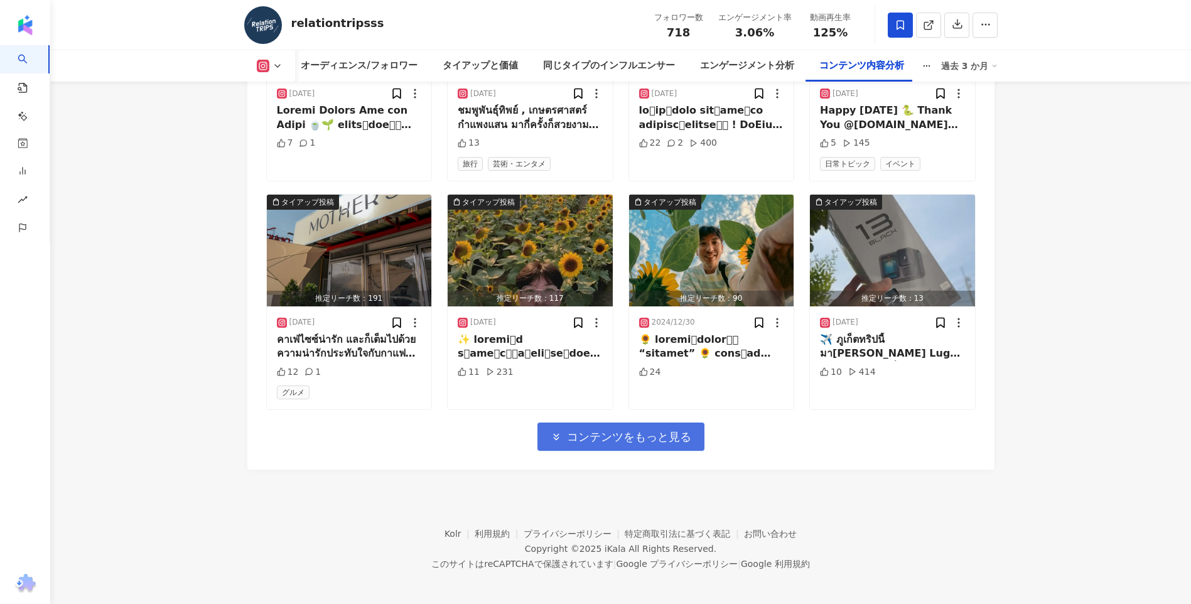
click at [627, 442] on button "コンテンツをもっと見る" at bounding box center [621, 437] width 167 height 28
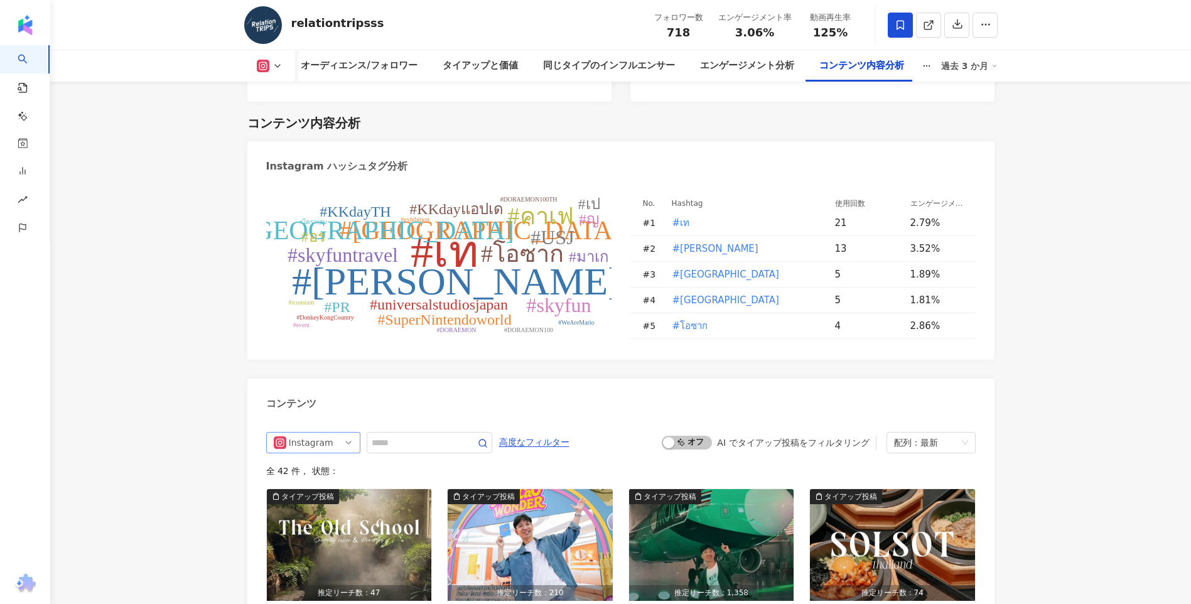
scroll to position [3807, 0]
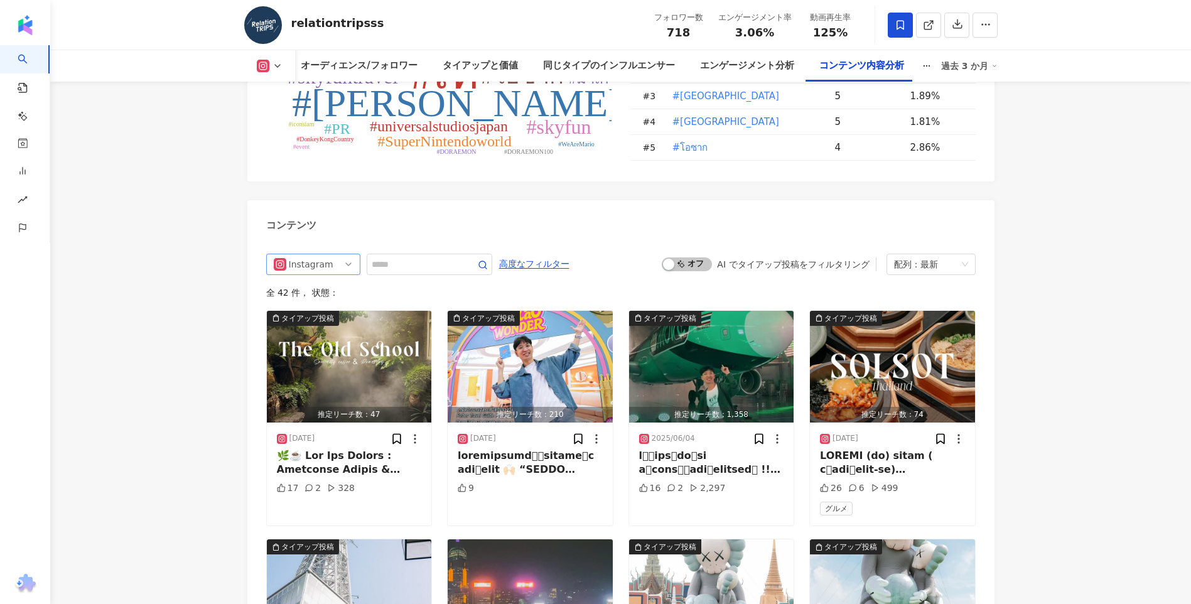
click at [338, 254] on span "Instagram" at bounding box center [313, 264] width 79 height 20
click at [322, 284] on div "すべてのSNS" at bounding box center [311, 291] width 41 height 14
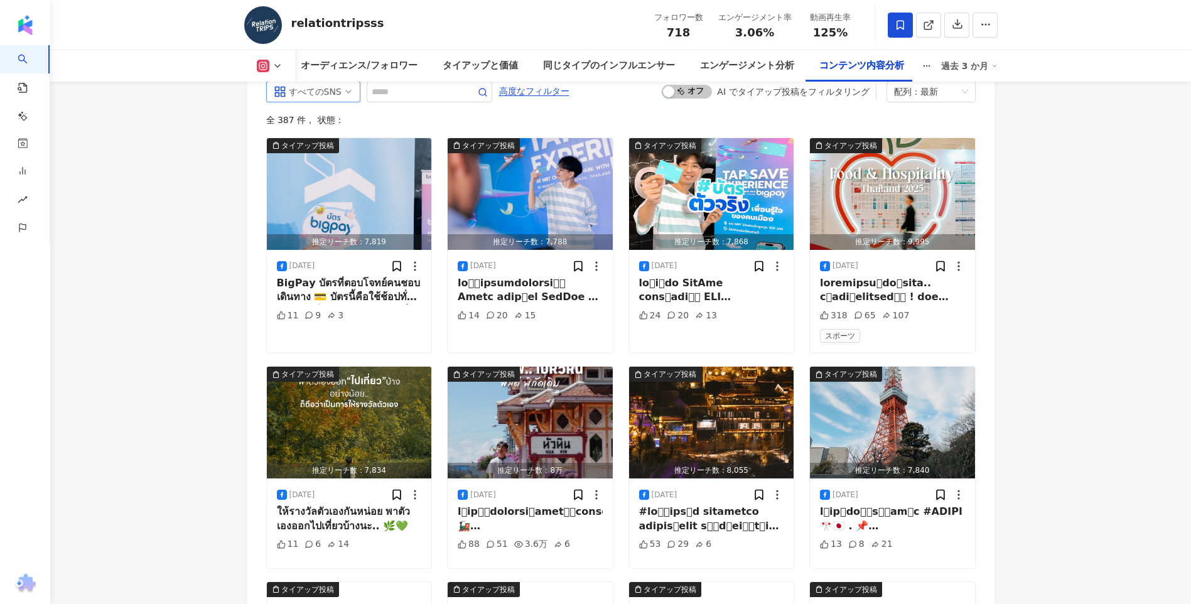
scroll to position [3974, 0]
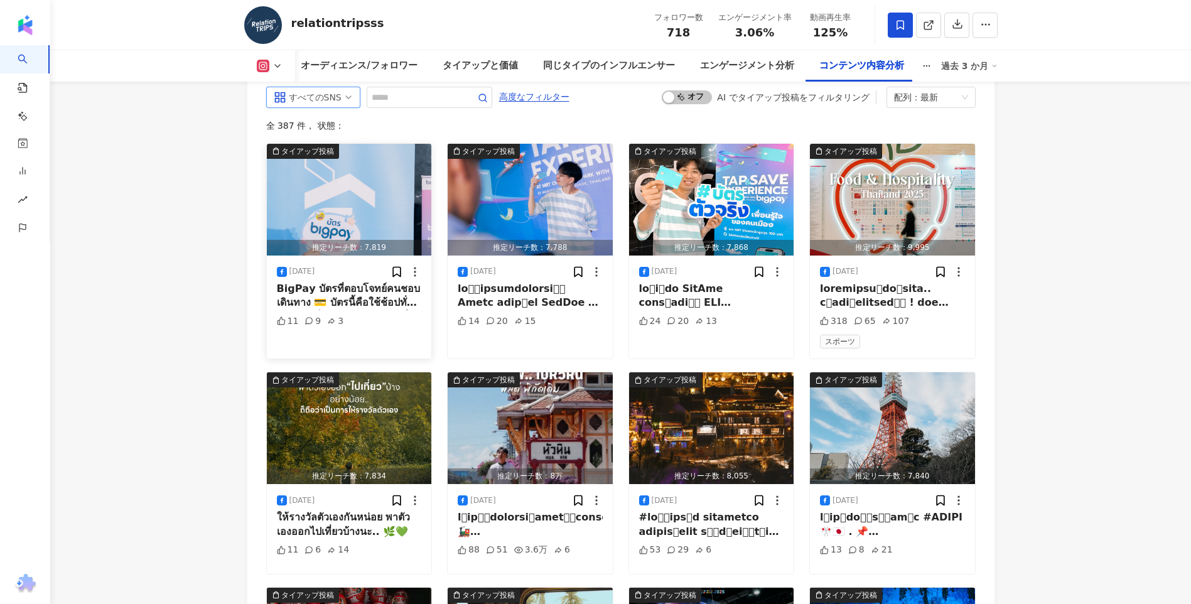
click at [371, 194] on img "button" at bounding box center [349, 200] width 165 height 112
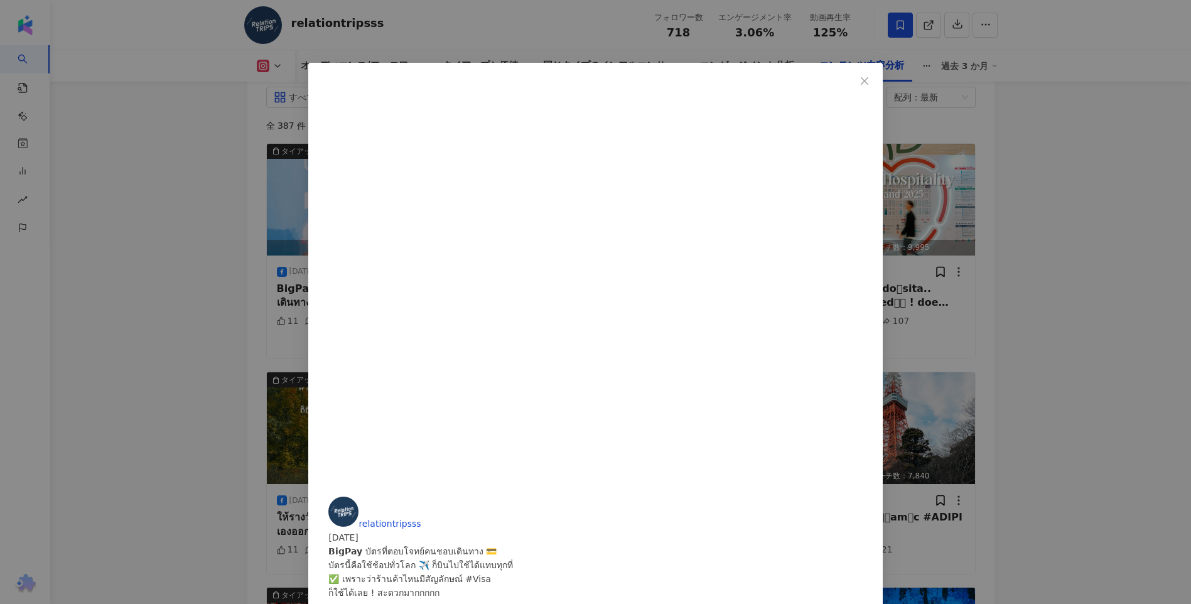
click at [985, 208] on div "relationtripsss 2025/08/22 11 9 3 元の投稿を表示" at bounding box center [595, 302] width 1191 height 604
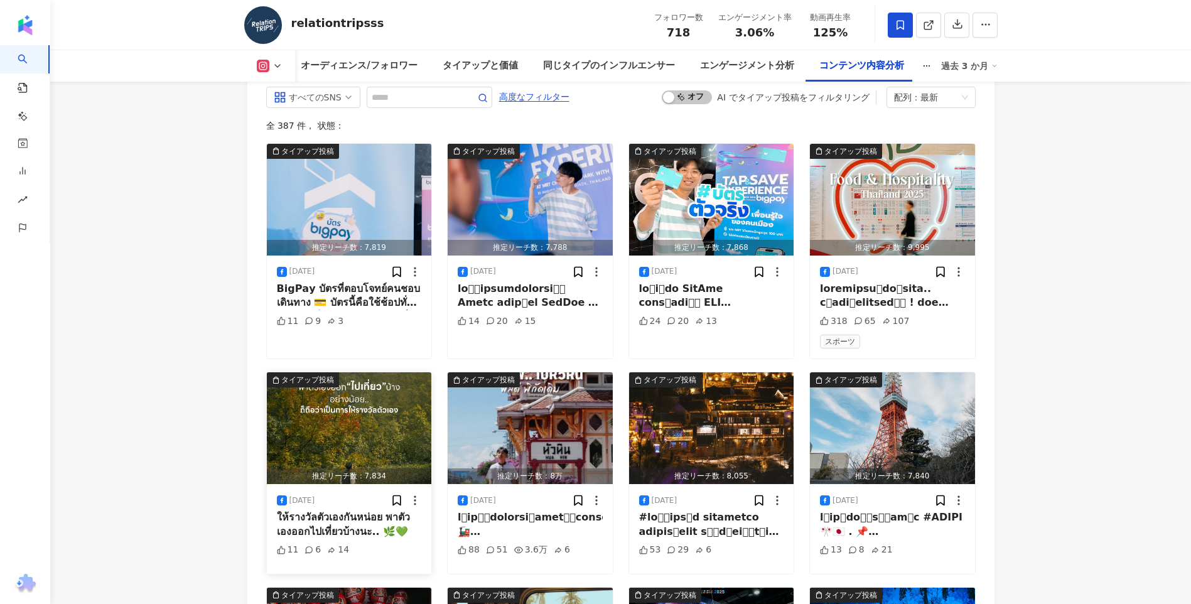
click at [364, 398] on img "button" at bounding box center [349, 428] width 165 height 112
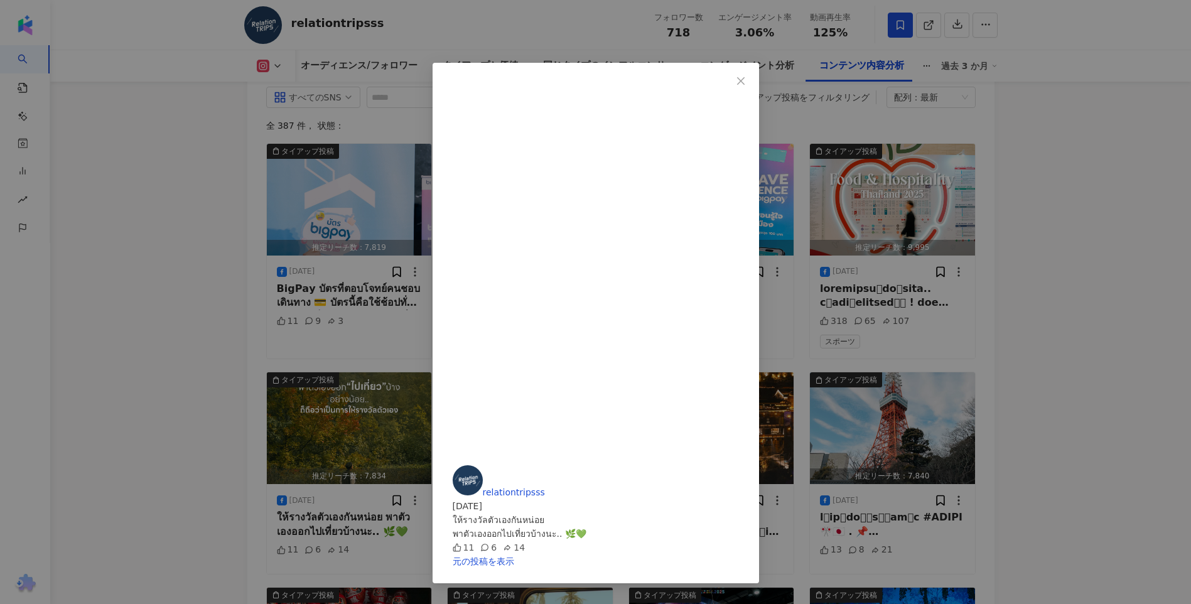
click at [182, 367] on div "relationtripsss 2025/08/19 ให้รางวัลตัวเองกันหน่อย พาตัวเองออกไปเที่ยวบ้างนะ.. …" at bounding box center [595, 302] width 1191 height 604
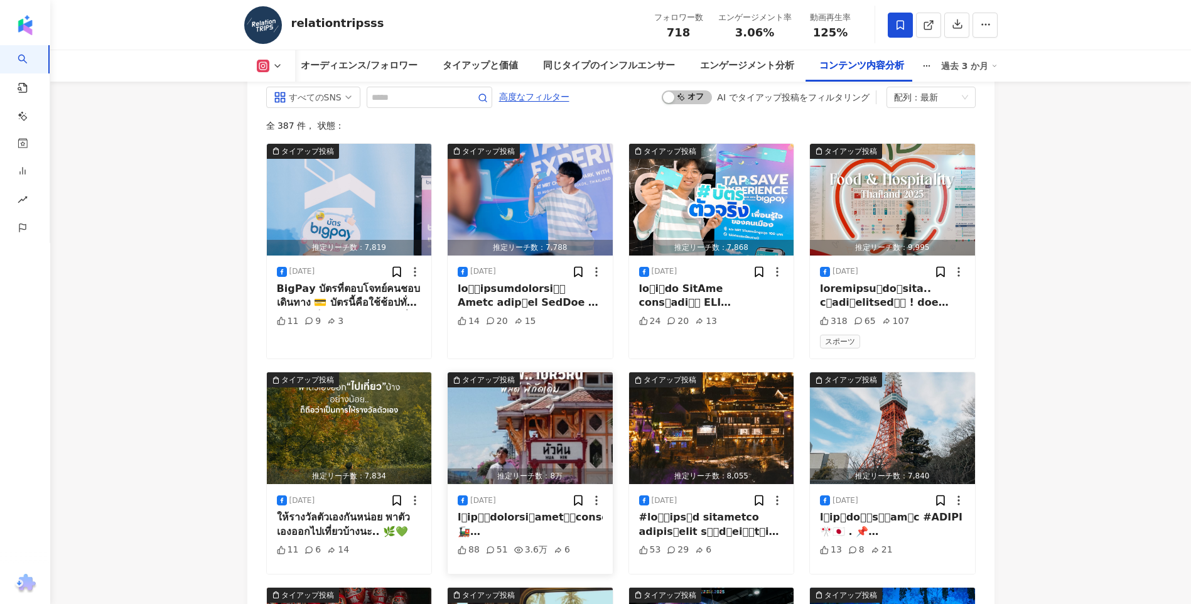
click at [560, 432] on img "button" at bounding box center [530, 428] width 165 height 112
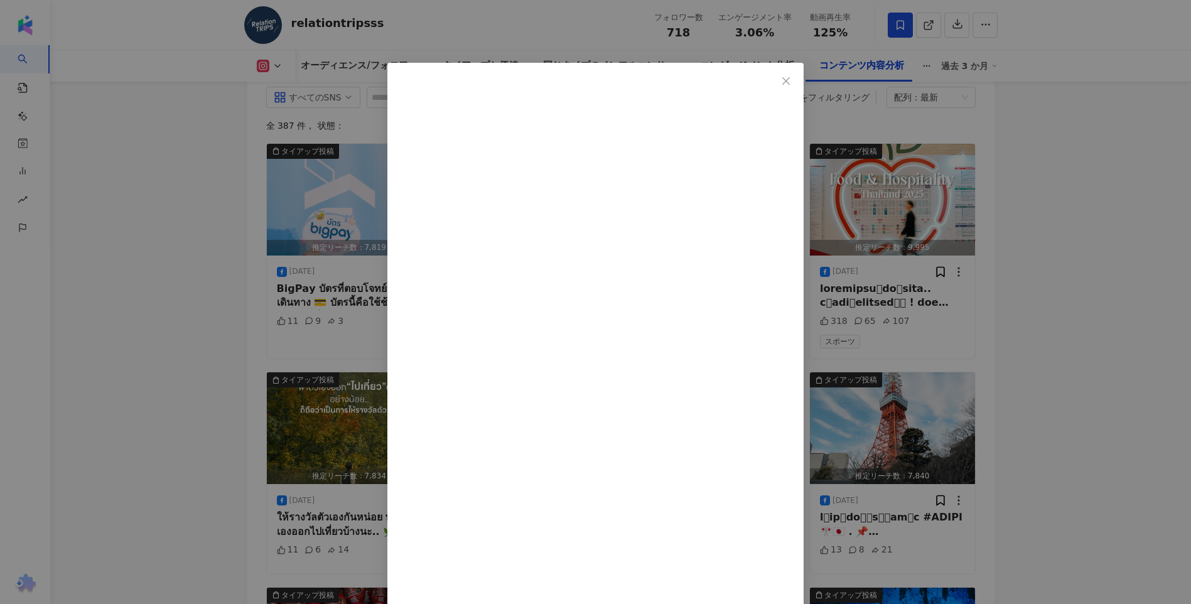
click at [1081, 249] on div "relationtripsss 2025/08/18 88 51 3.6万 6 元の投稿を表示" at bounding box center [595, 302] width 1191 height 604
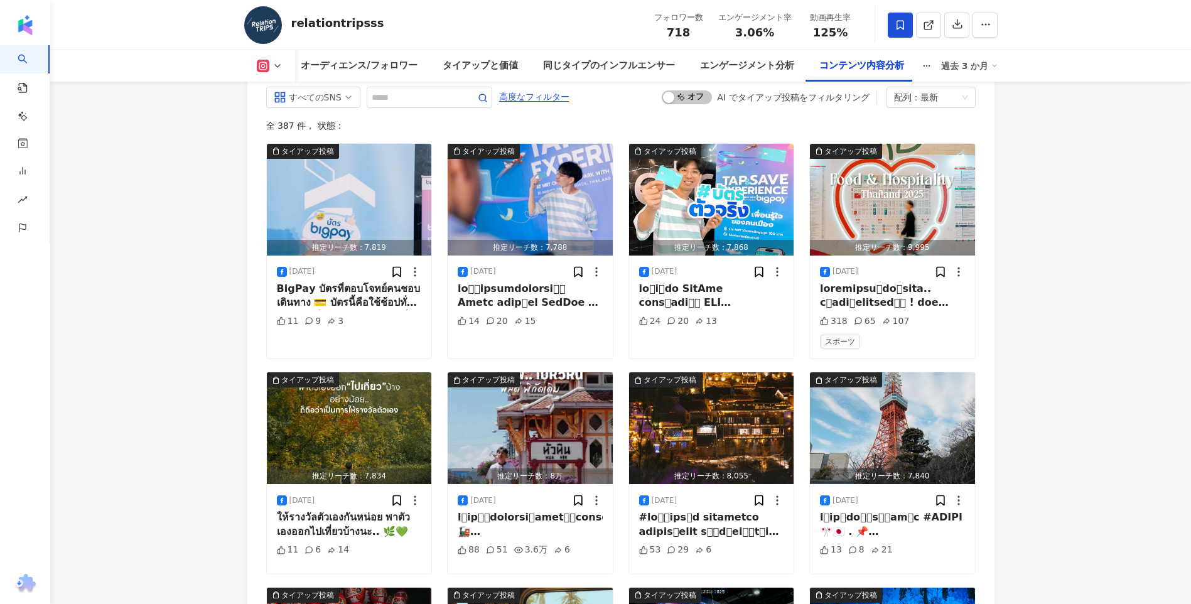
click at [967, 346] on div "タイアップ投稿 推定リーチ数：7,819 2025/08/22 11 9 3 タイアップ投稿 推定リーチ数：7,788 2025/08/22 14 20 15…" at bounding box center [621, 473] width 710 height 660
click at [759, 406] on img "button" at bounding box center [711, 428] width 165 height 112
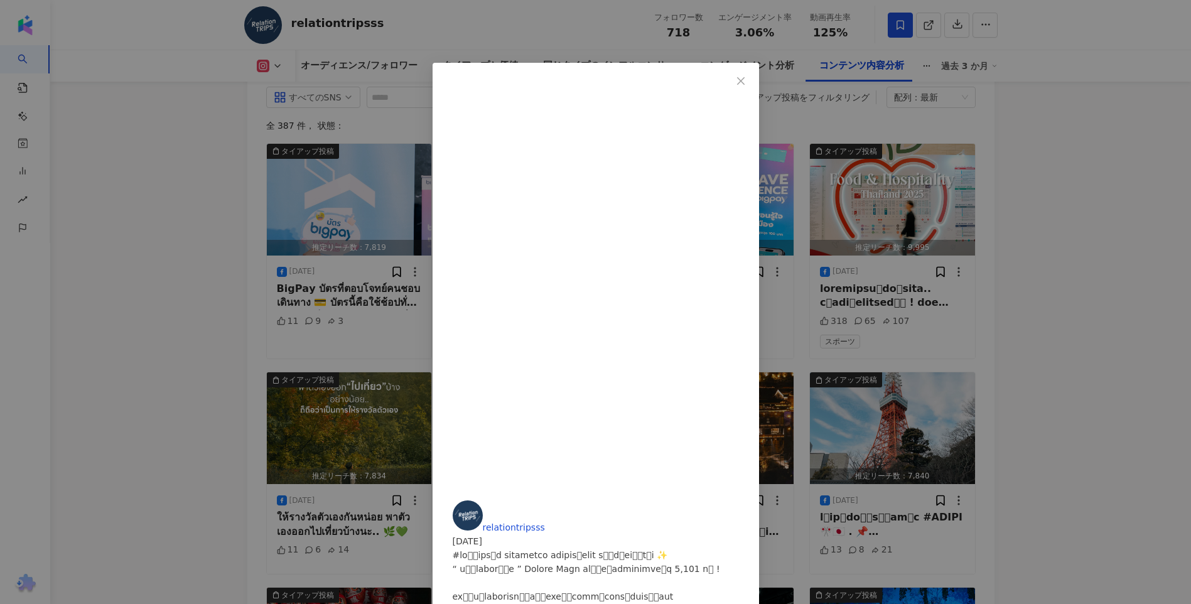
click at [997, 291] on div "relationtripsss 2025/08/17 53 29 6 元の投稿を表示" at bounding box center [595, 302] width 1191 height 604
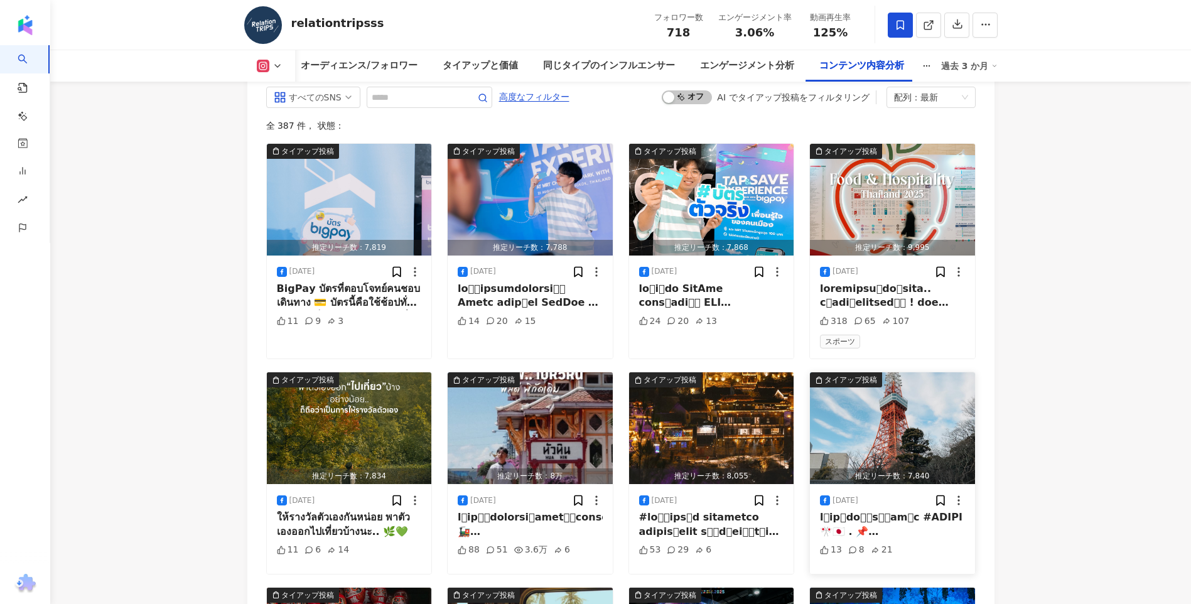
click at [959, 372] on img "button" at bounding box center [892, 428] width 165 height 112
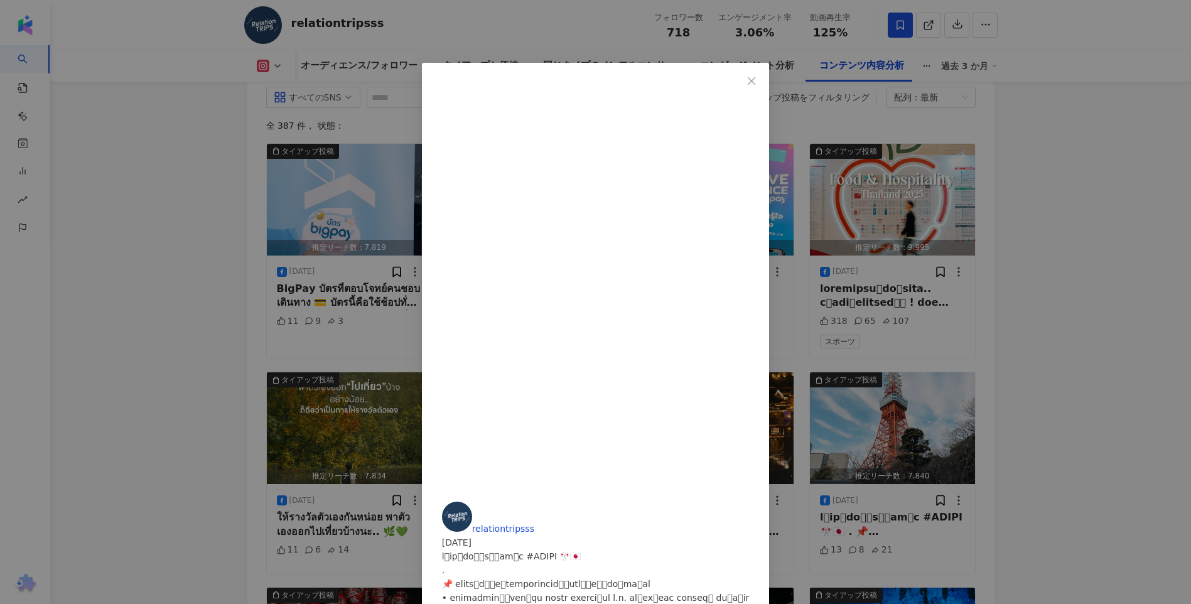
click at [1023, 304] on div "relationtripsss 2025/08/16 13 8 21 元の投稿を表示" at bounding box center [595, 302] width 1191 height 604
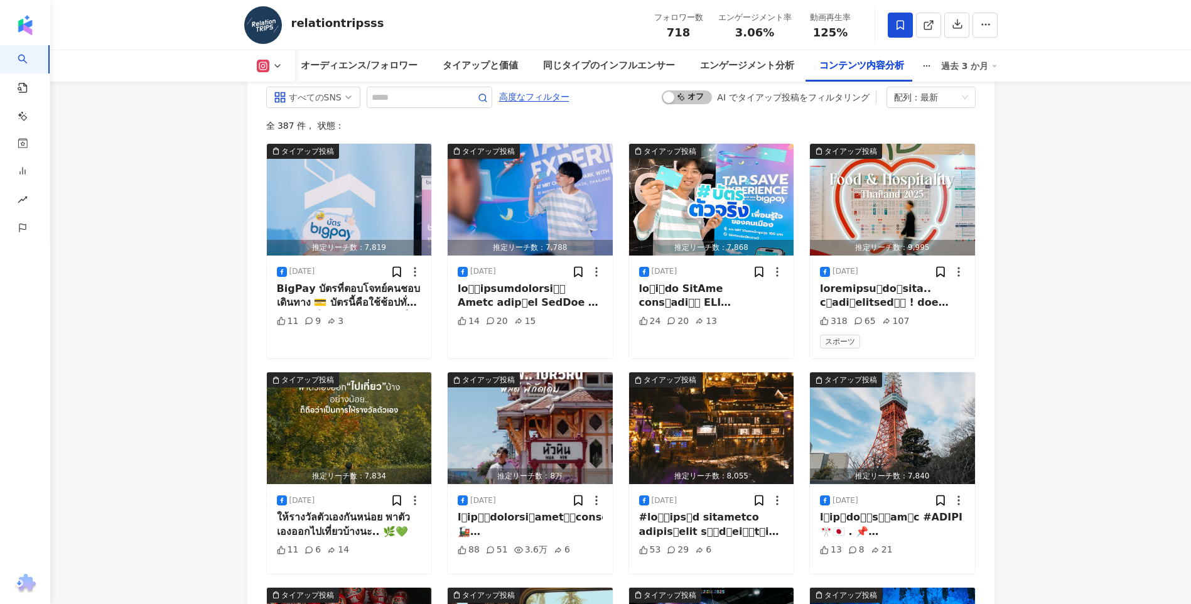
scroll to position [4225, 0]
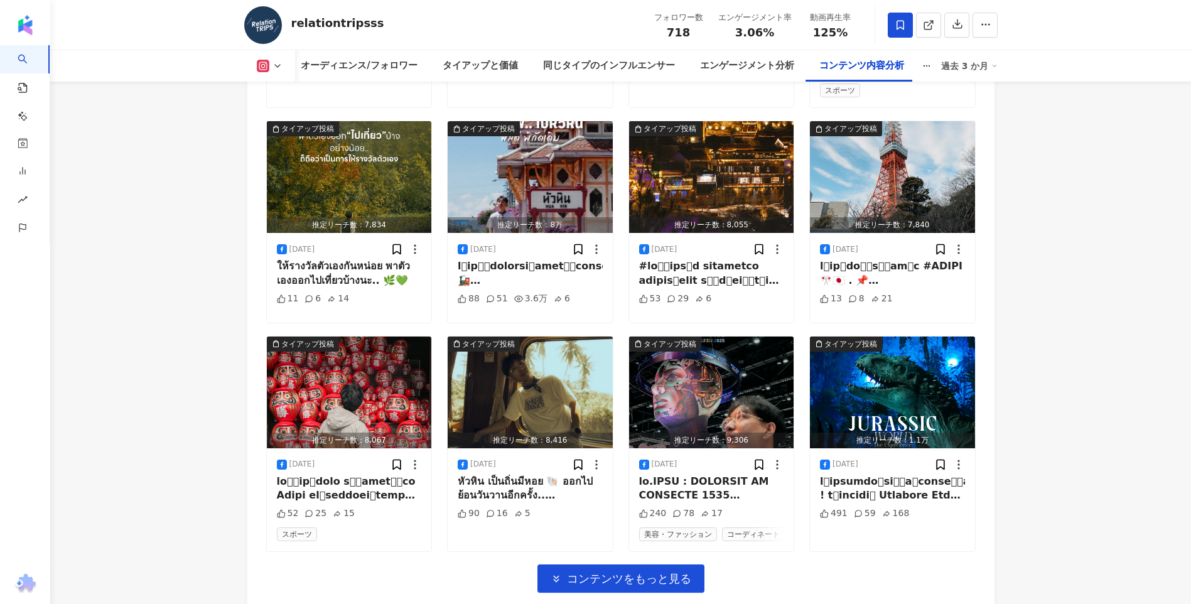
click at [609, 558] on div "タイアップ投稿 推定リーチ数：7,819 2025/08/22 11 9 3 タイアップ投稿 推定リーチ数：7,788 2025/08/22 14 20 15…" at bounding box center [621, 242] width 710 height 701
click at [605, 572] on span "コンテンツをもっと見る" at bounding box center [629, 579] width 124 height 14
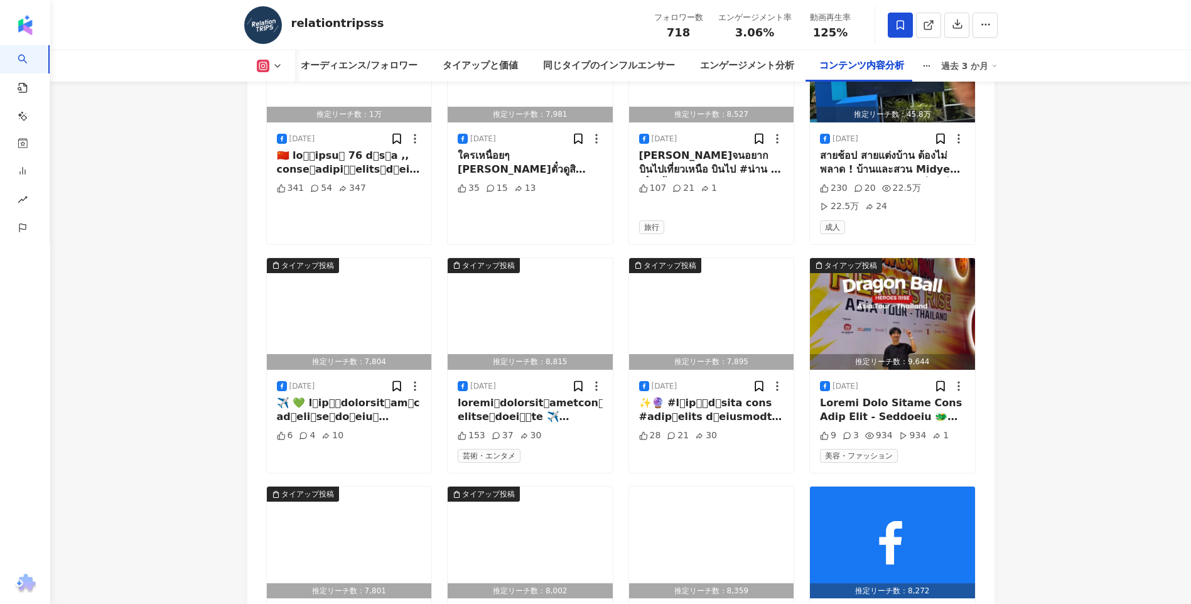
scroll to position [4916, 0]
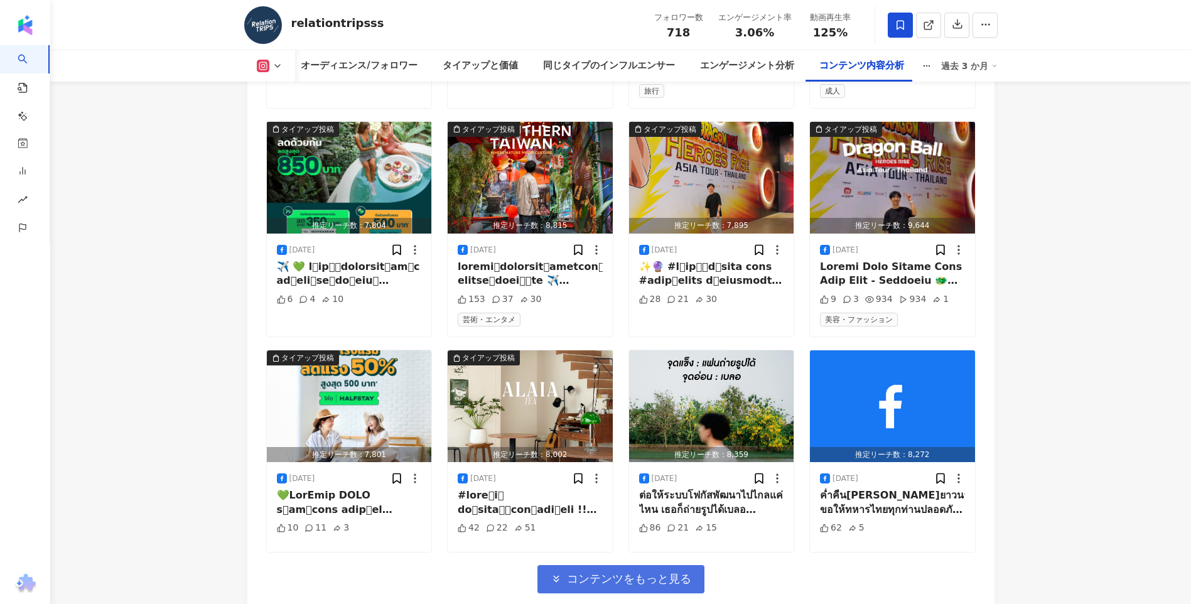
click at [671, 572] on span "コンテンツをもっと見る" at bounding box center [629, 579] width 124 height 14
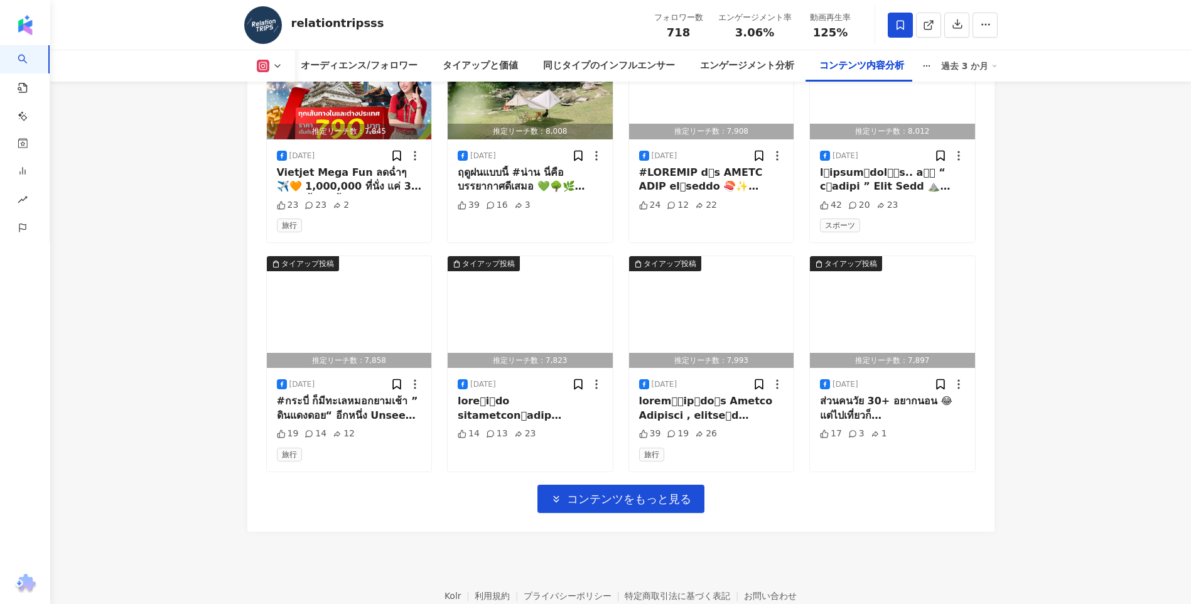
scroll to position [5670, 0]
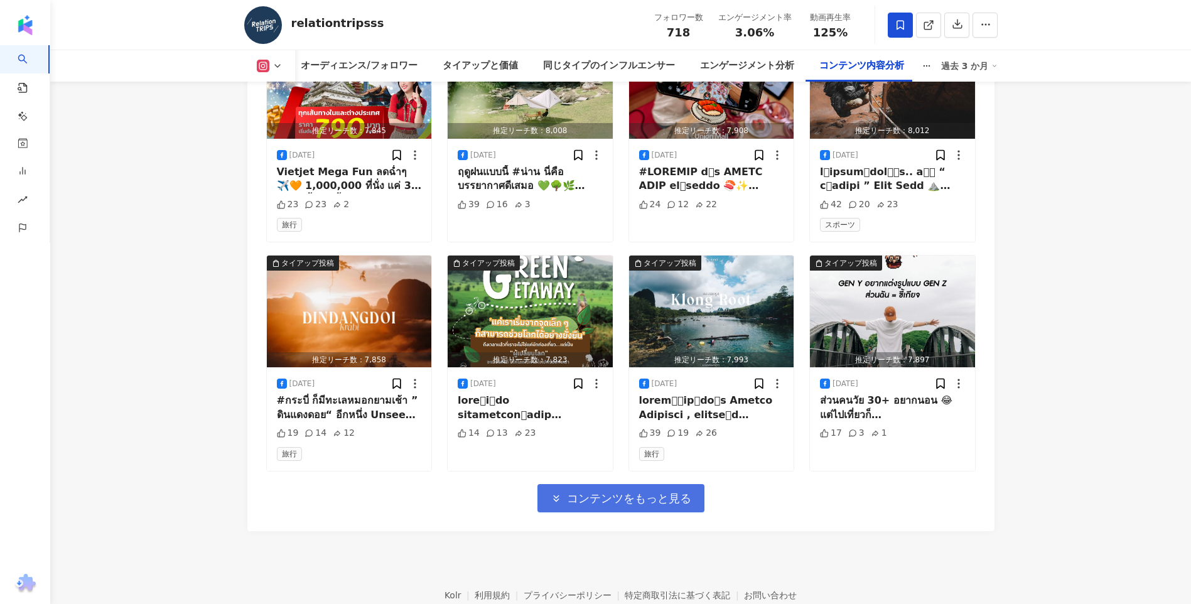
click at [648, 494] on span "コンテンツをもっと見る" at bounding box center [629, 499] width 124 height 14
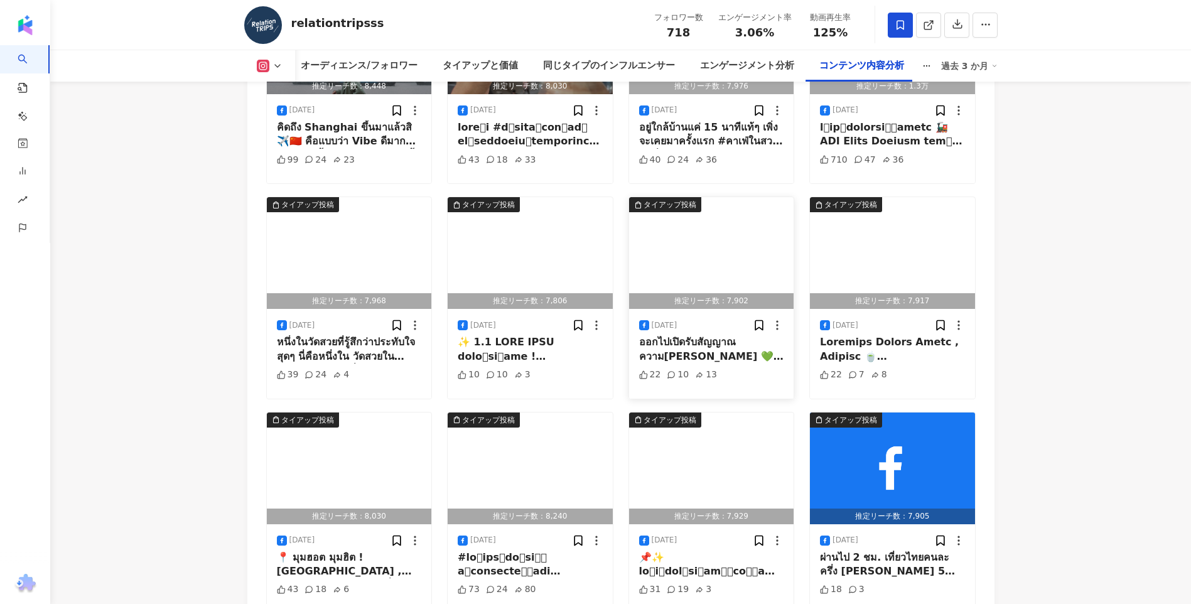
scroll to position [6298, 0]
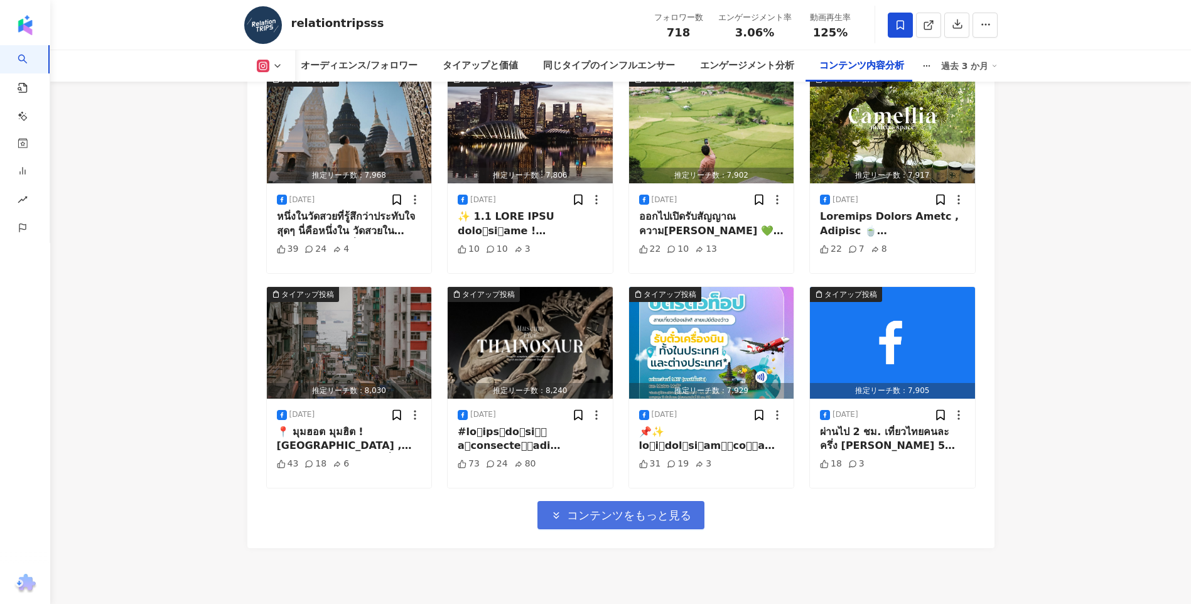
click at [586, 510] on span "コンテンツをもっと見る" at bounding box center [629, 516] width 124 height 14
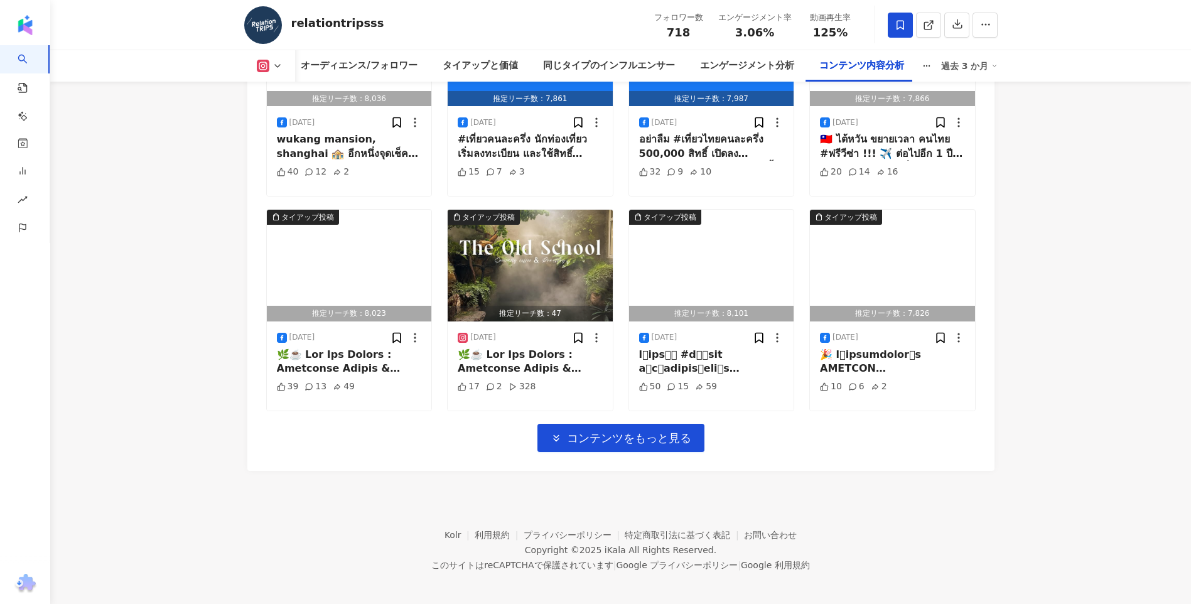
scroll to position [7035, 0]
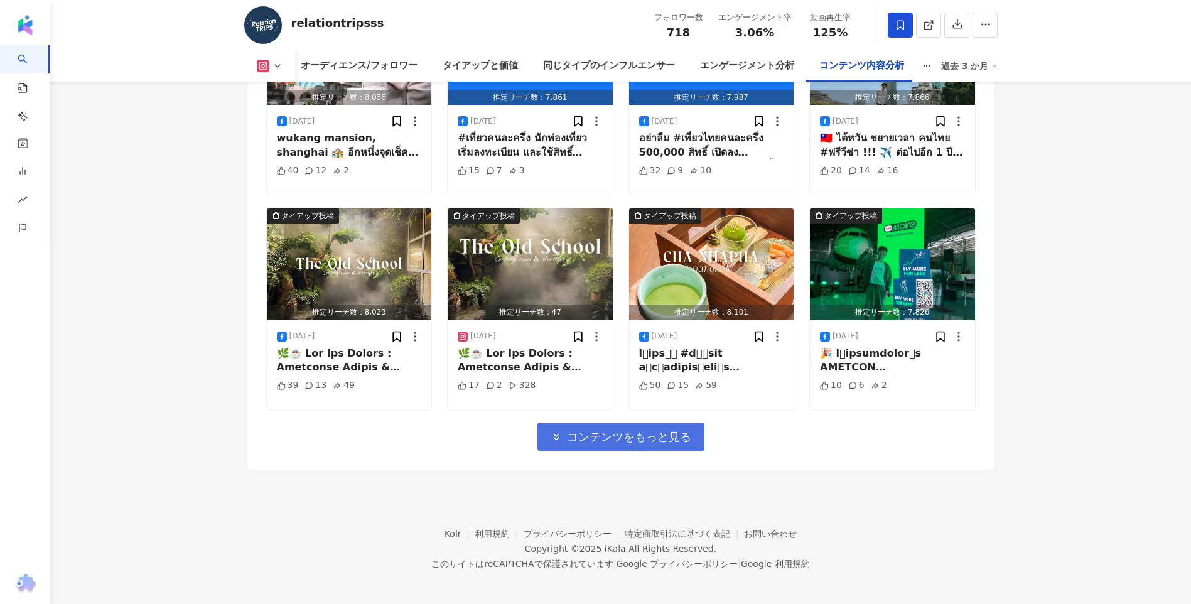
click at [693, 432] on button "コンテンツをもっと見る" at bounding box center [621, 437] width 167 height 28
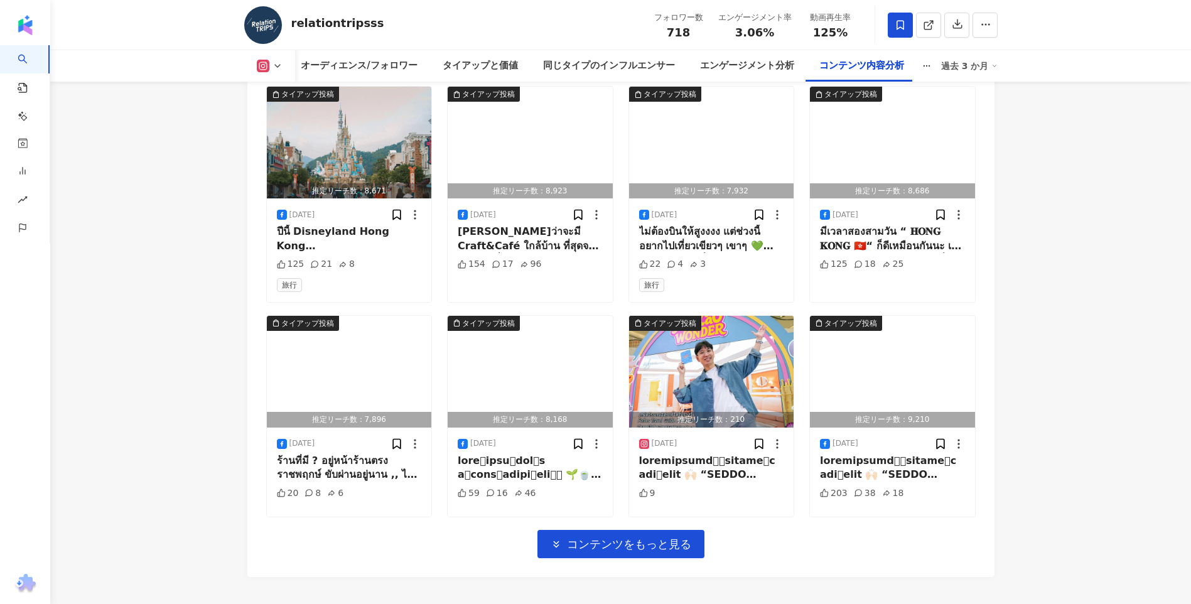
scroll to position [7663, 0]
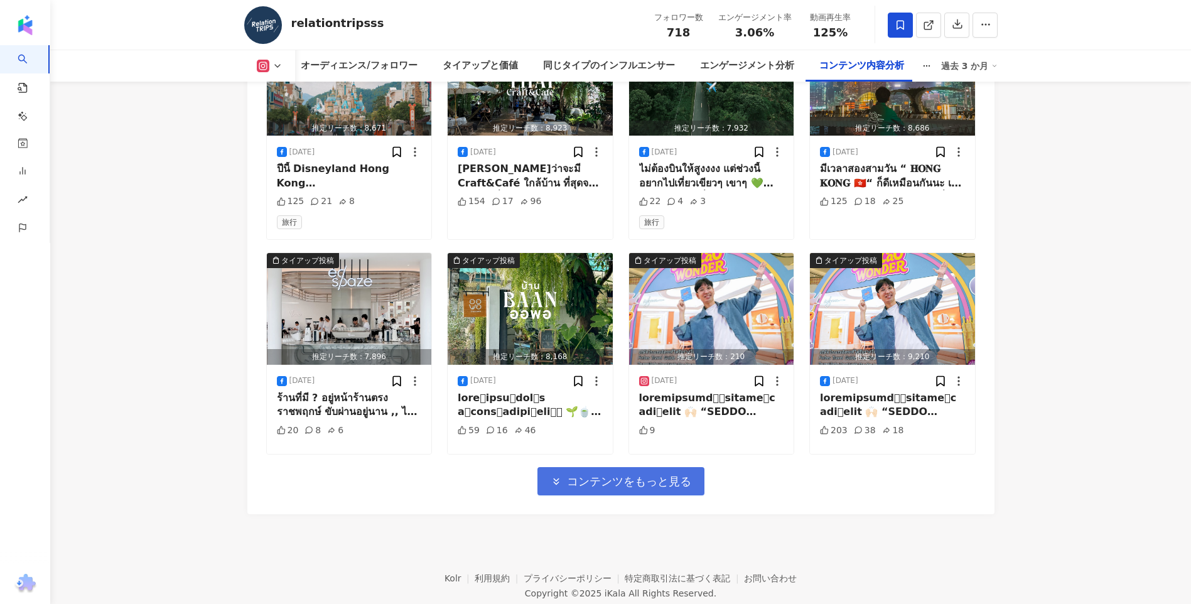
click at [599, 479] on span "コンテンツをもっと見る" at bounding box center [629, 482] width 124 height 14
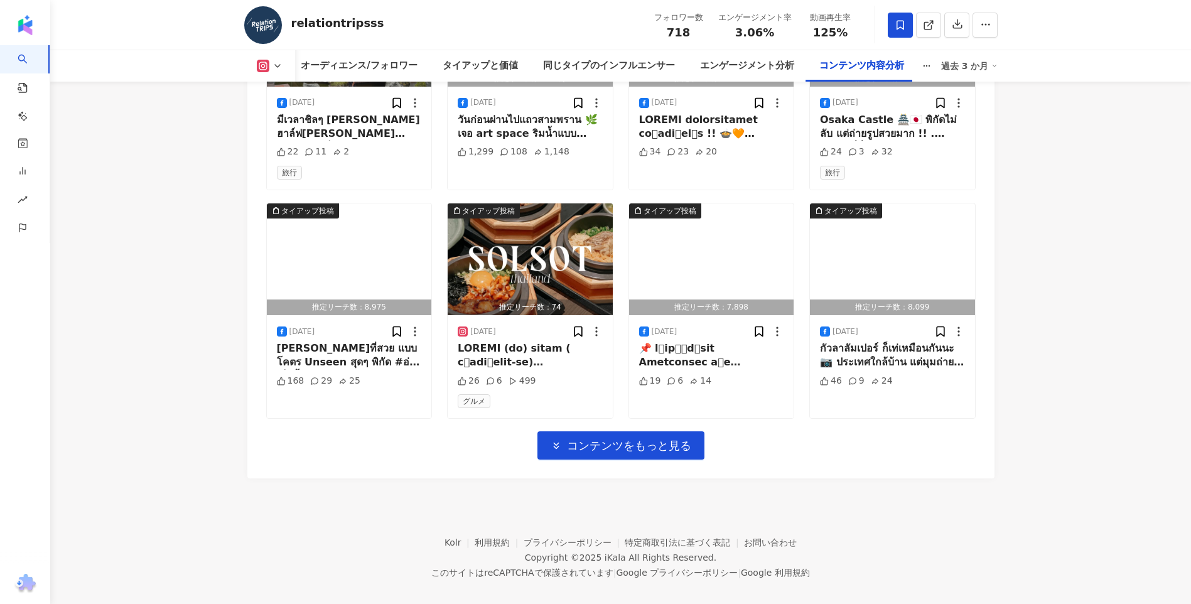
scroll to position [8394, 0]
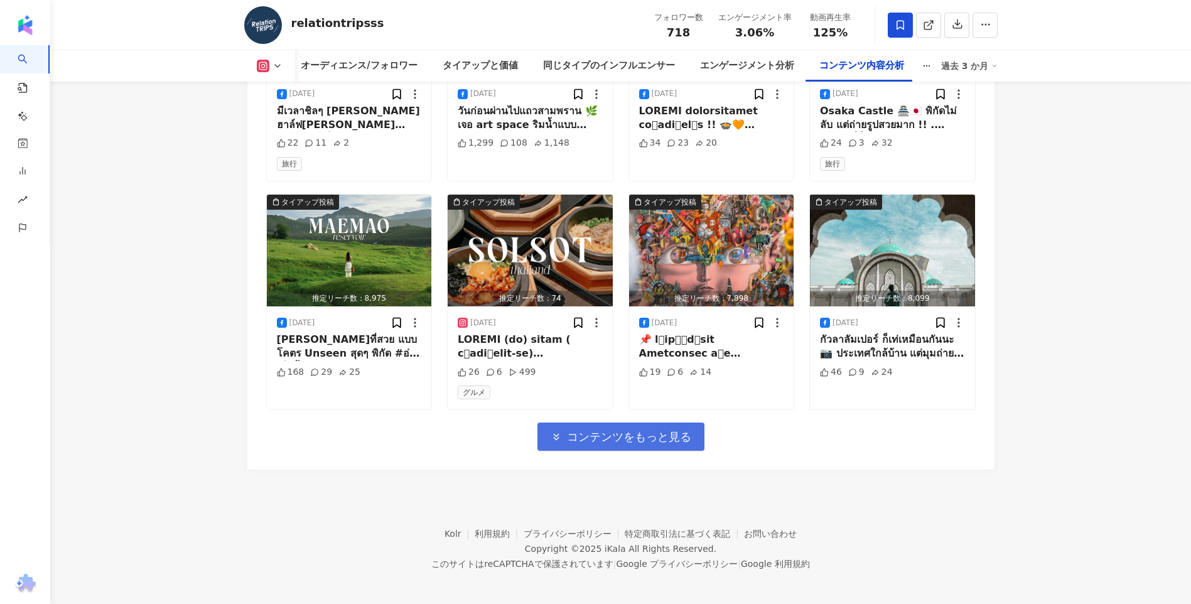
click at [617, 430] on span "コンテンツをもっと見る" at bounding box center [629, 437] width 124 height 14
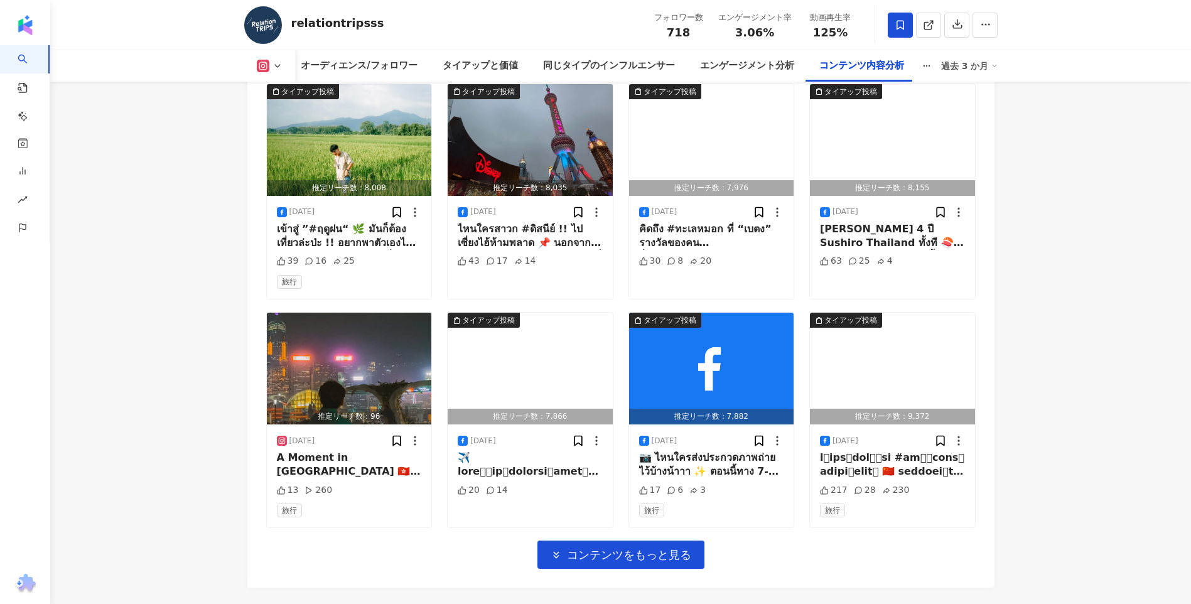
scroll to position [9081, 0]
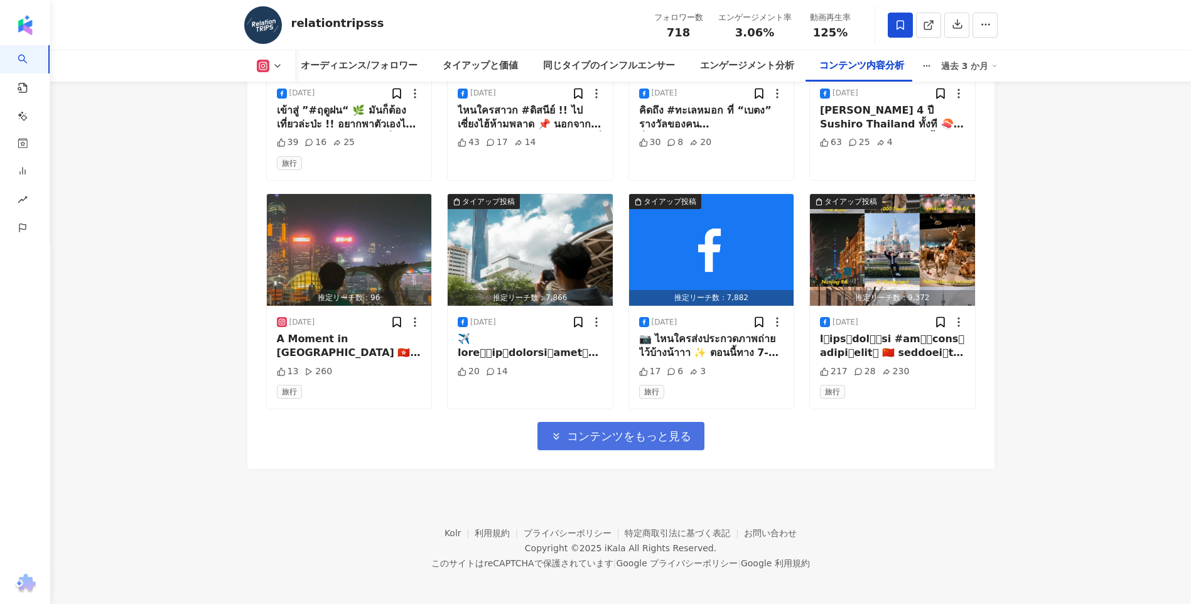
click at [616, 430] on span "コンテンツをもっと見る" at bounding box center [629, 437] width 124 height 14
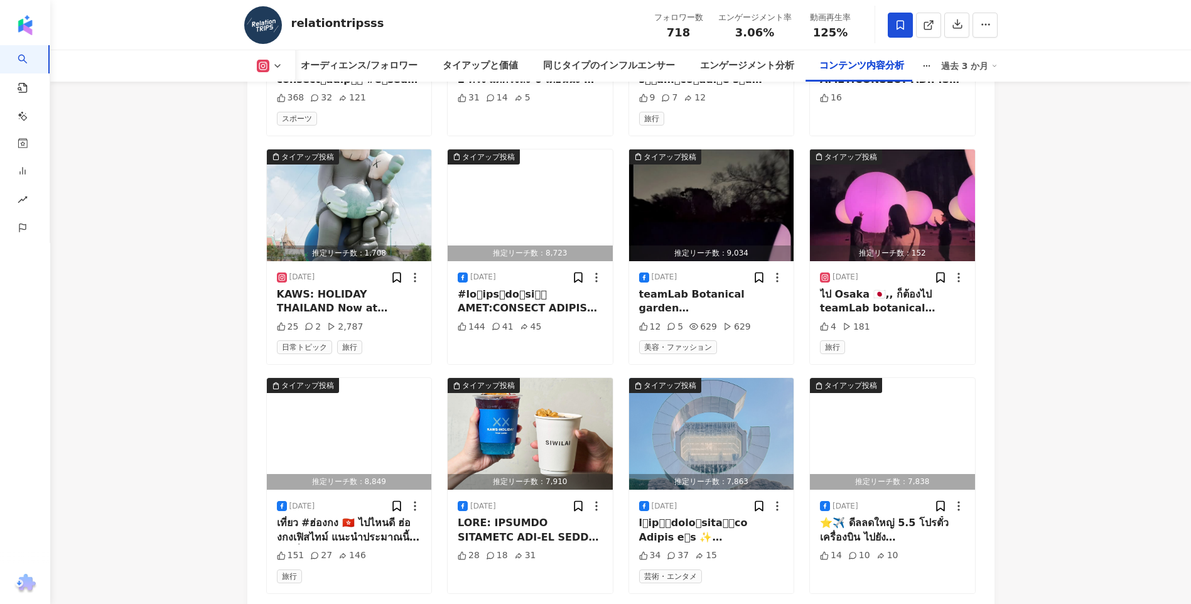
scroll to position [9710, 0]
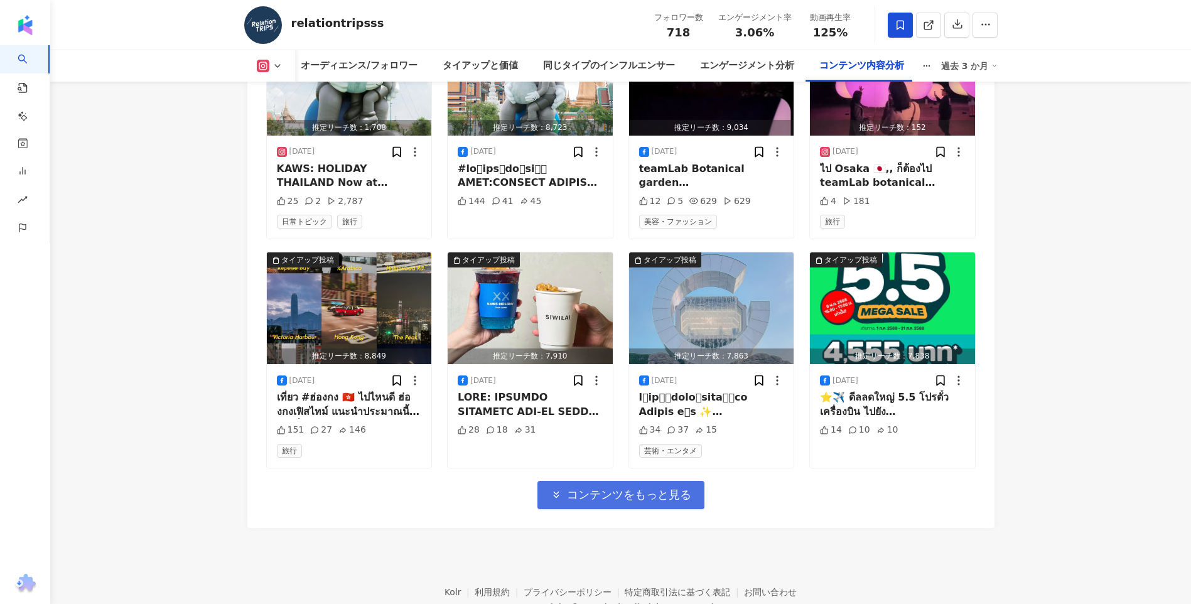
click at [605, 488] on span "コンテンツをもっと見る" at bounding box center [629, 495] width 124 height 14
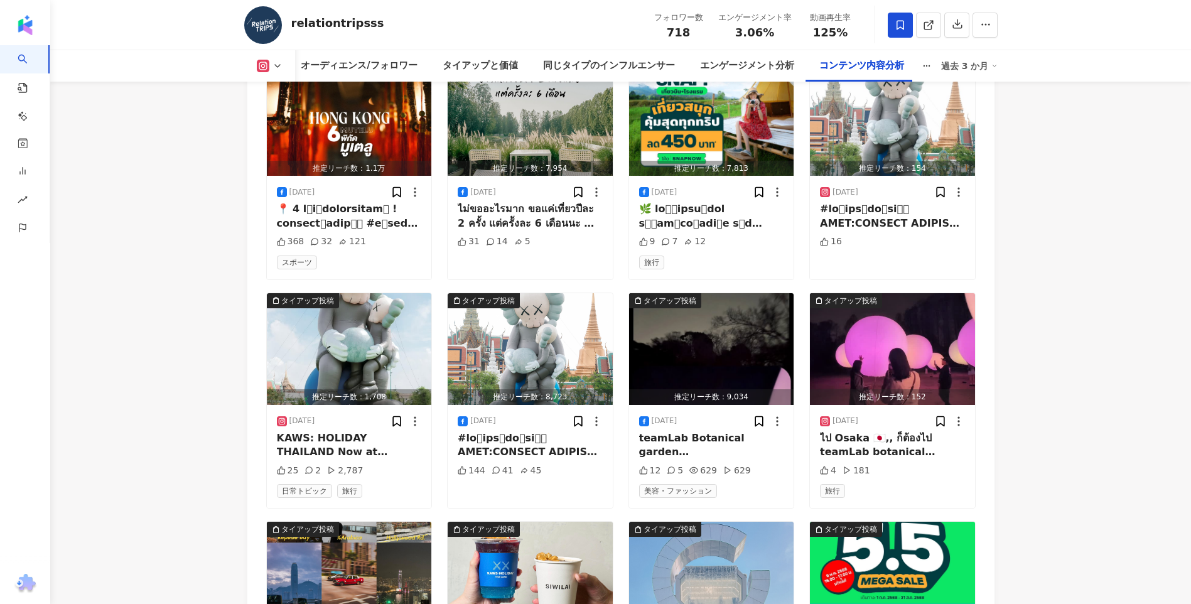
scroll to position [9396, 0]
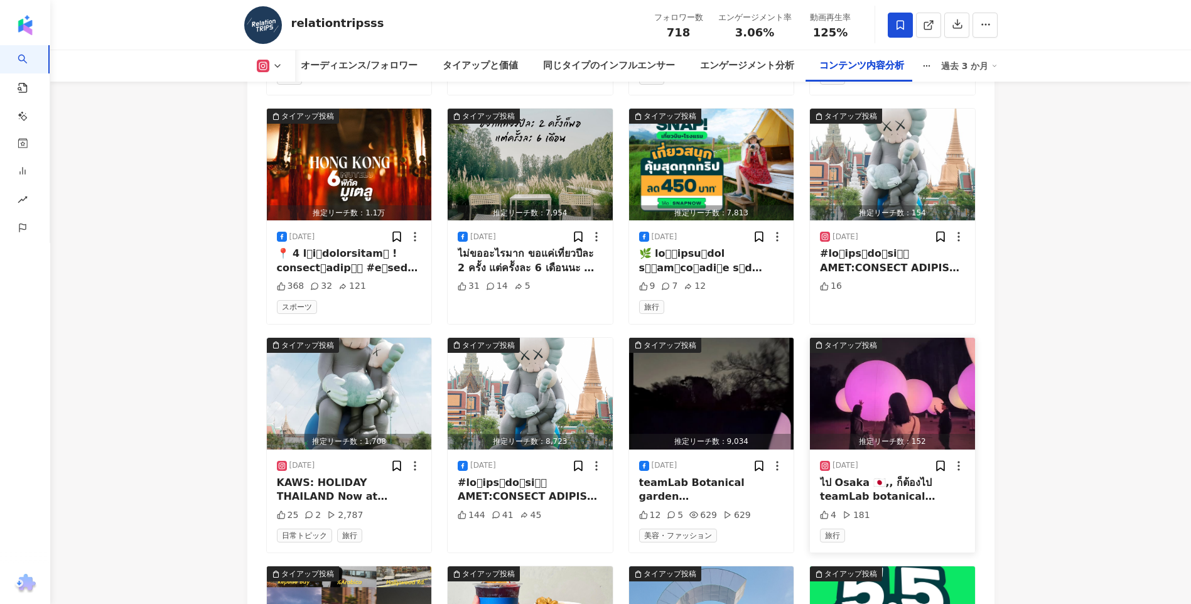
click at [866, 376] on img "button" at bounding box center [892, 394] width 165 height 112
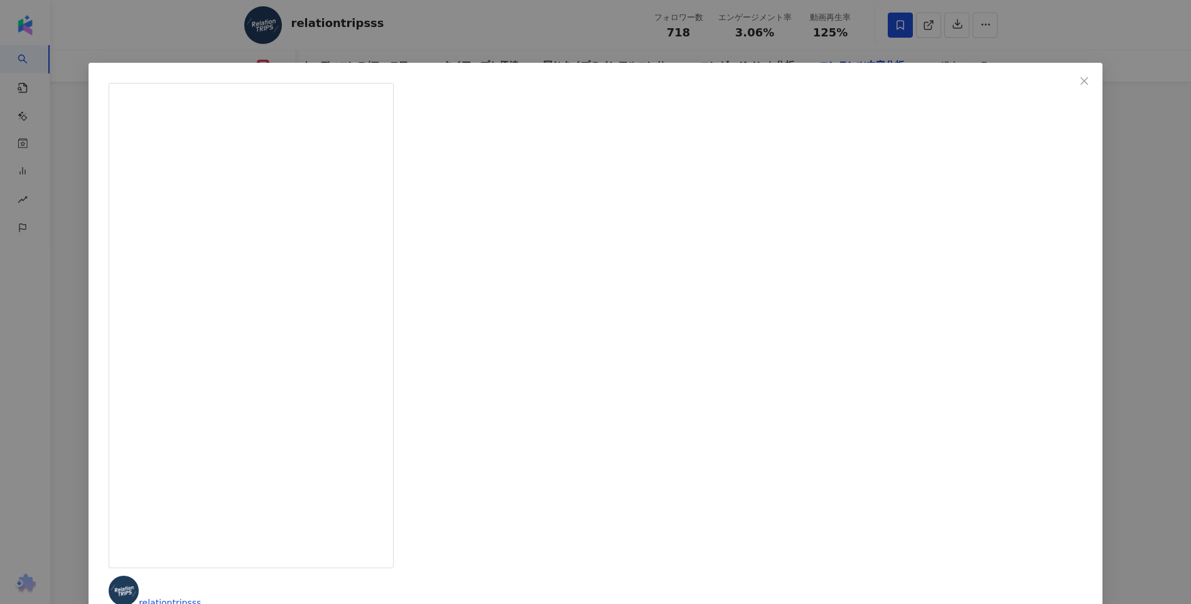
click at [1066, 357] on div "relationtripsss 2025/05/12 ไป Osaka 🇯🇵,, ก็ต้องไป teamLab botanical garden แล้ว…" at bounding box center [595, 302] width 1191 height 604
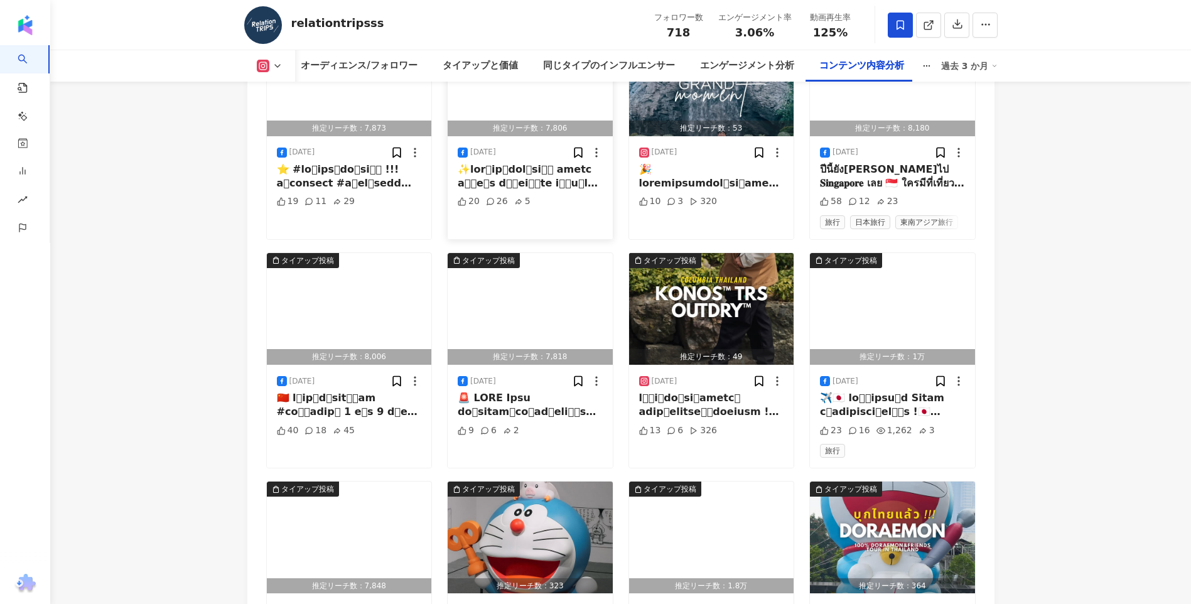
scroll to position [10275, 0]
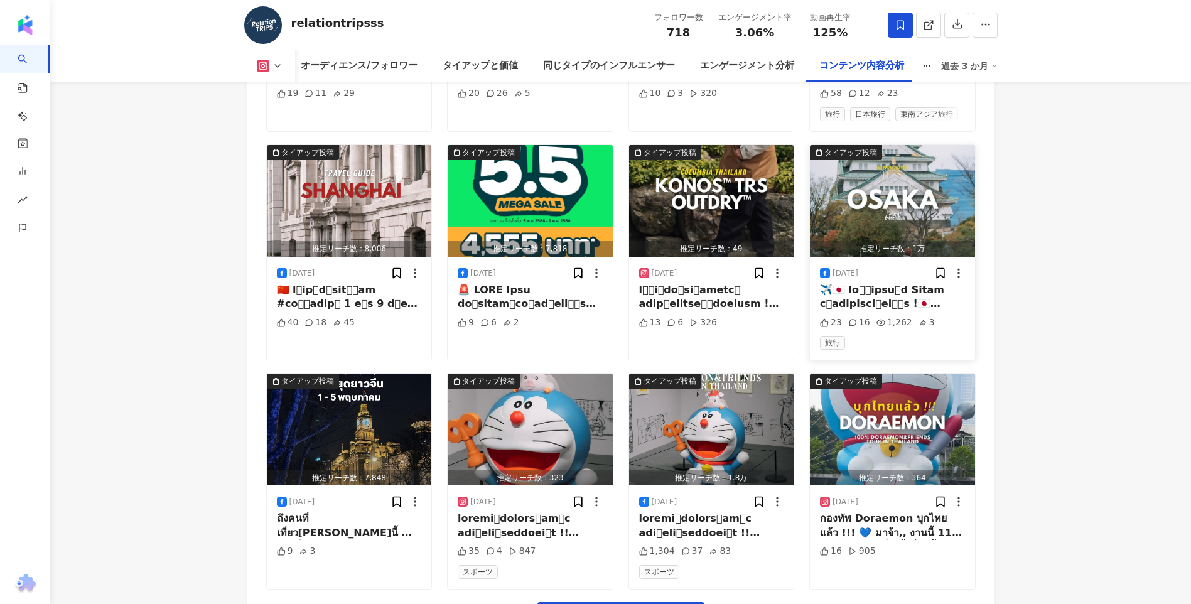
click at [931, 198] on img "button" at bounding box center [892, 201] width 165 height 112
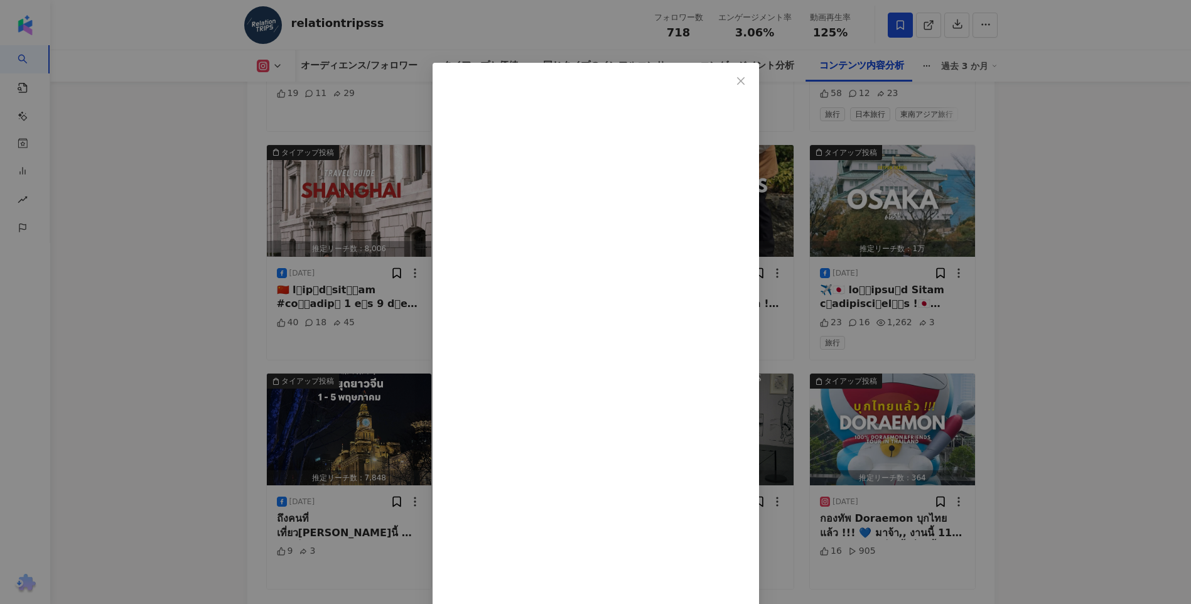
click at [989, 337] on div "relationtripsss 2025/05/02 ✈️🇯🇵 เที่ยวทริป Osaka กับแพคเกจสุดคุ้ม ! 23 16 1,262…" at bounding box center [595, 302] width 1191 height 604
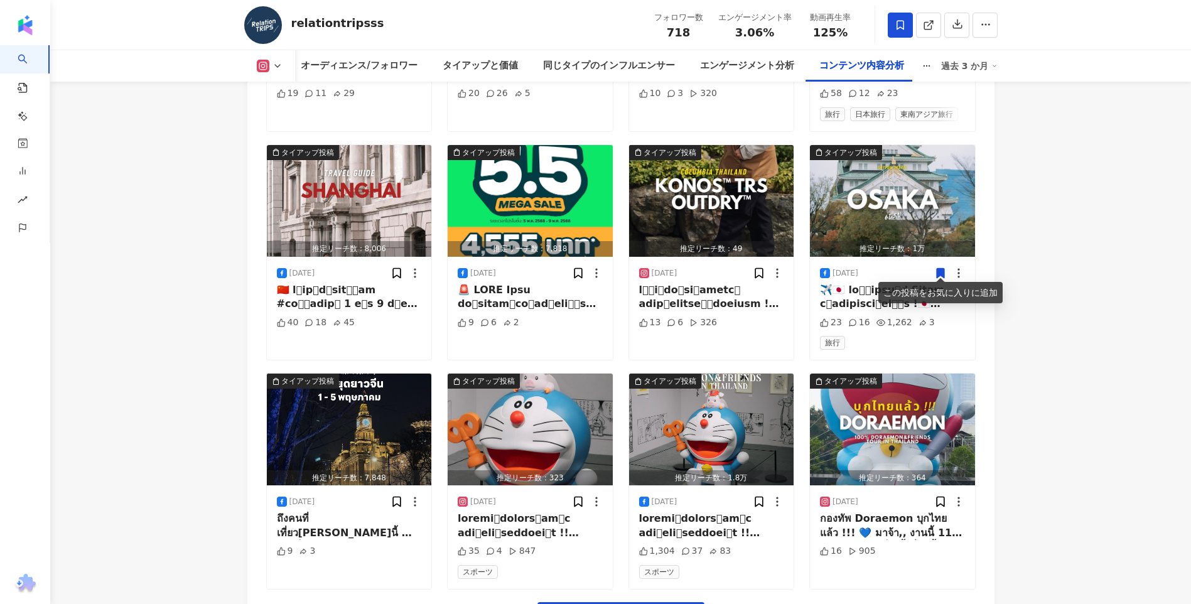
click at [938, 268] on icon at bounding box center [941, 272] width 8 height 9
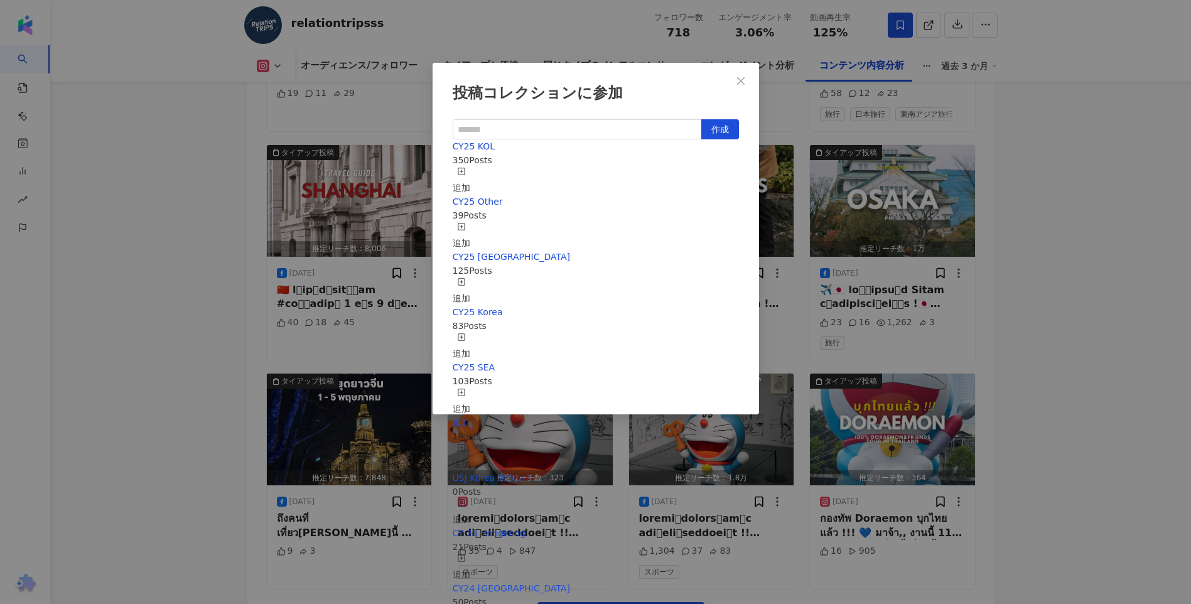
click at [470, 175] on div "追加" at bounding box center [462, 181] width 18 height 28
click at [470, 388] on div "追加" at bounding box center [462, 402] width 18 height 28
click at [1066, 244] on div "投稿コレクションに参加 作成 CY25 SEA 104 Posts 追加済み CY25 KOL 351 Posts 追加済み CY25 Other 39 Po…" at bounding box center [595, 302] width 1191 height 604
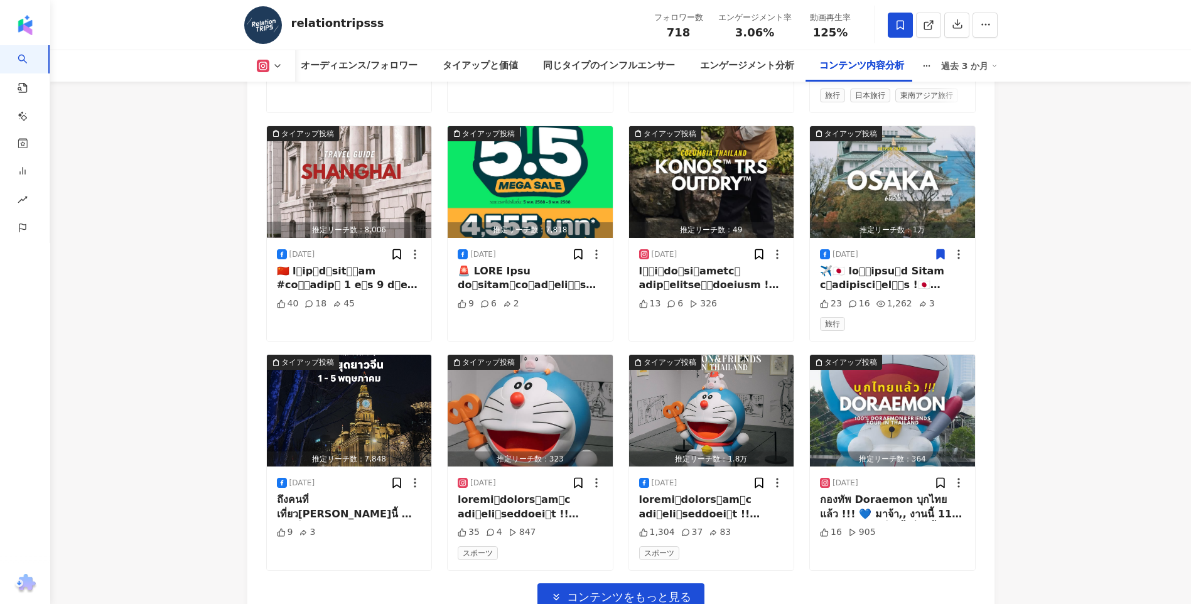
scroll to position [10400, 0]
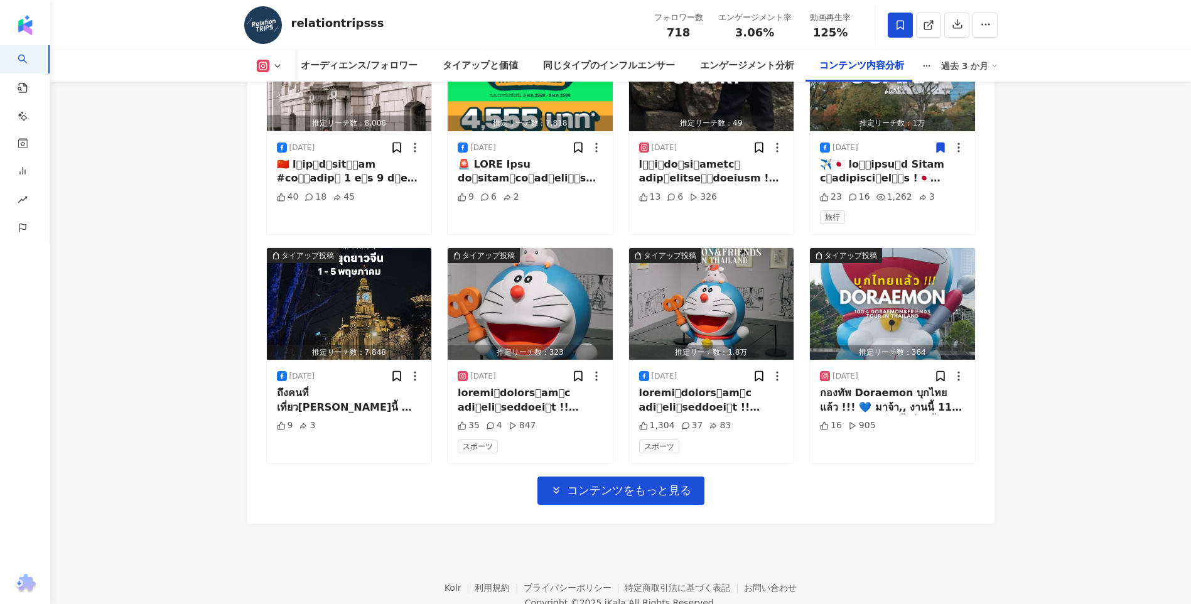
click at [564, 486] on button "コンテンツをもっと見る" at bounding box center [621, 491] width 167 height 28
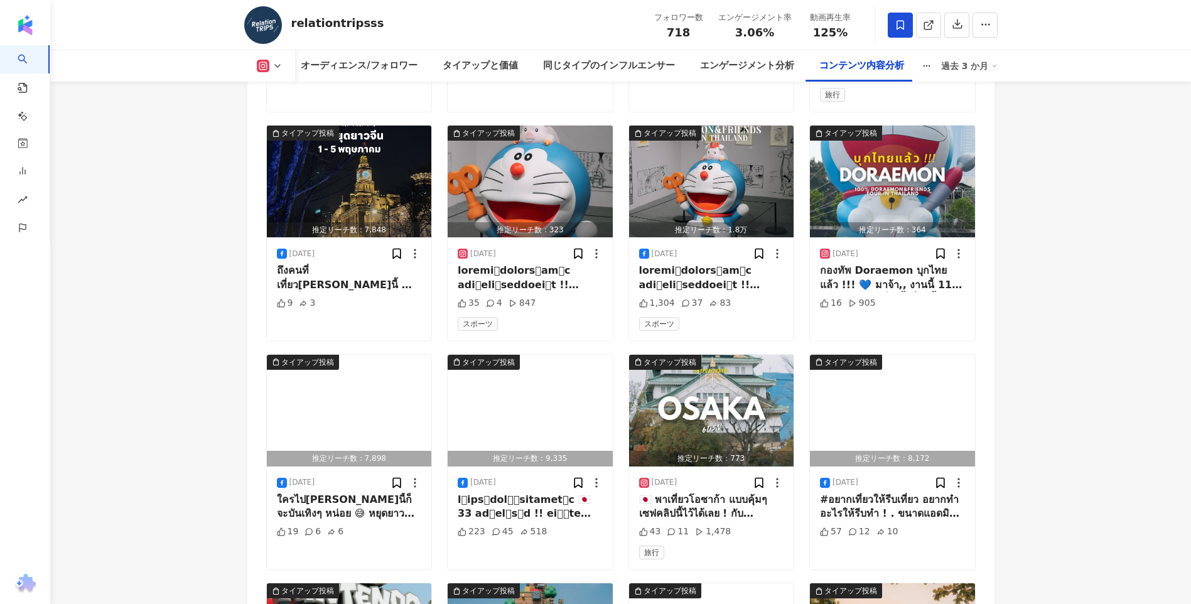
scroll to position [10589, 0]
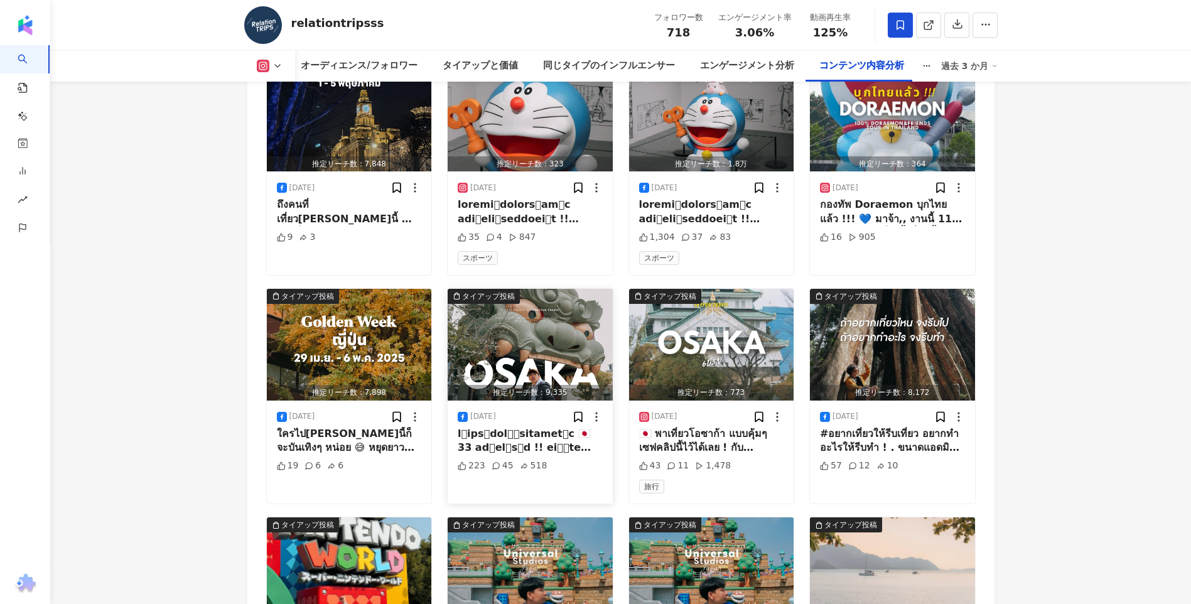
click at [484, 349] on img "button" at bounding box center [530, 345] width 165 height 112
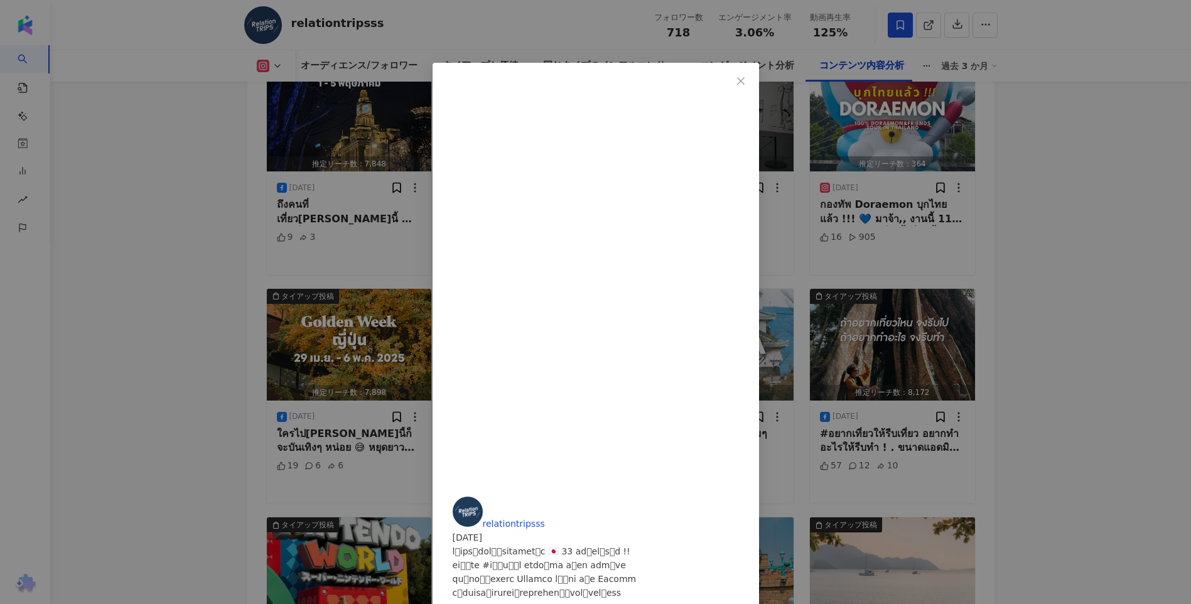
click at [233, 340] on div "relationtripsss 2025/04/28 223 45 518 元の投稿を表示" at bounding box center [595, 302] width 1191 height 604
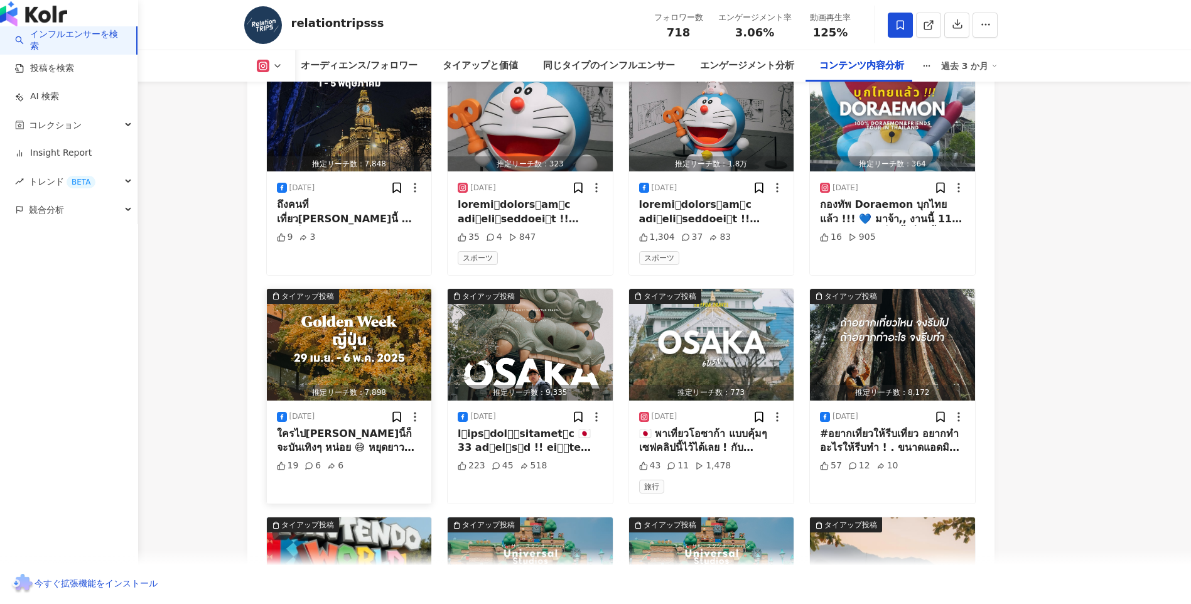
click at [354, 340] on img "button" at bounding box center [349, 345] width 165 height 112
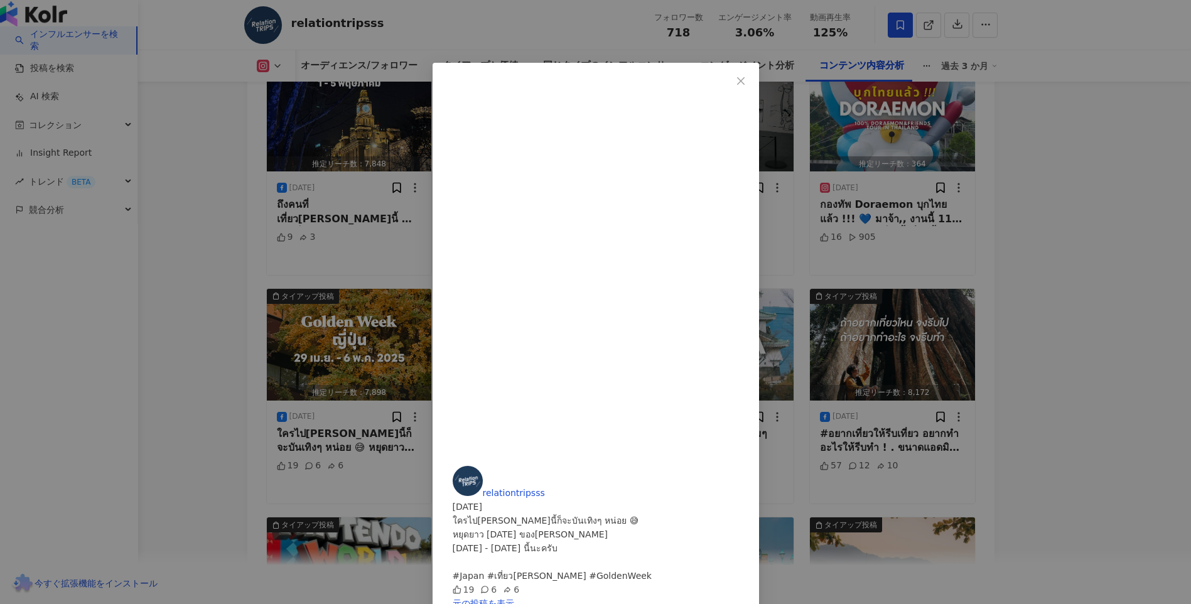
click at [256, 332] on div "relationtripsss 2025/04/29 ใครไปญี่ปุ่นช่วงนี้ก็จะบันเทิงๆ หน่อย 😅 หยุดยาว Gold…" at bounding box center [595, 302] width 1191 height 604
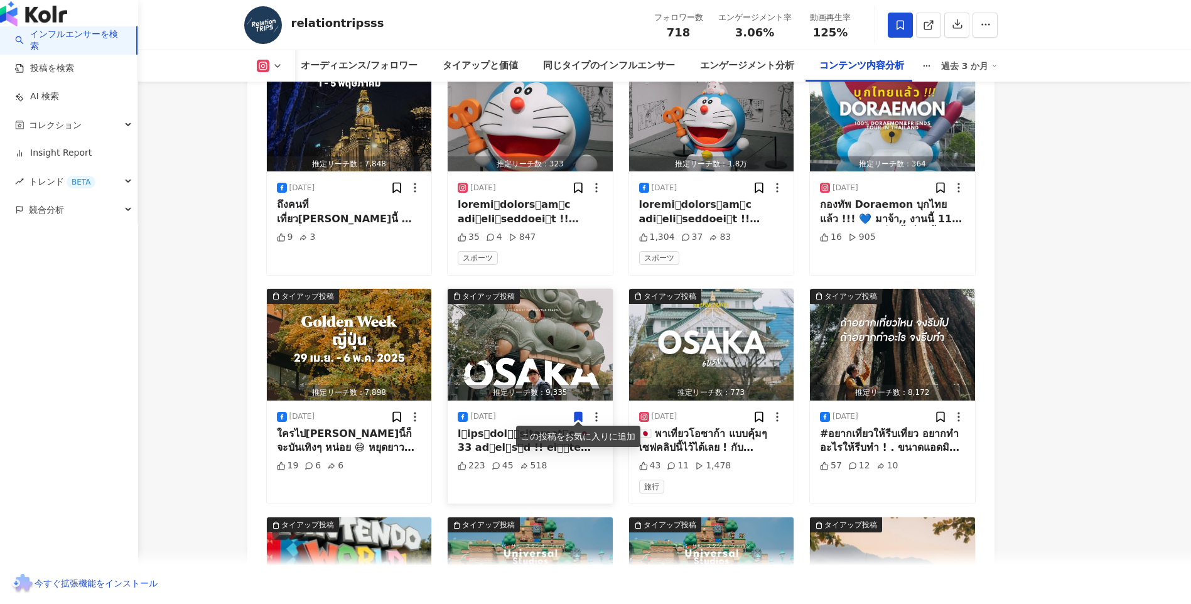
click at [578, 415] on icon at bounding box center [579, 416] width 8 height 9
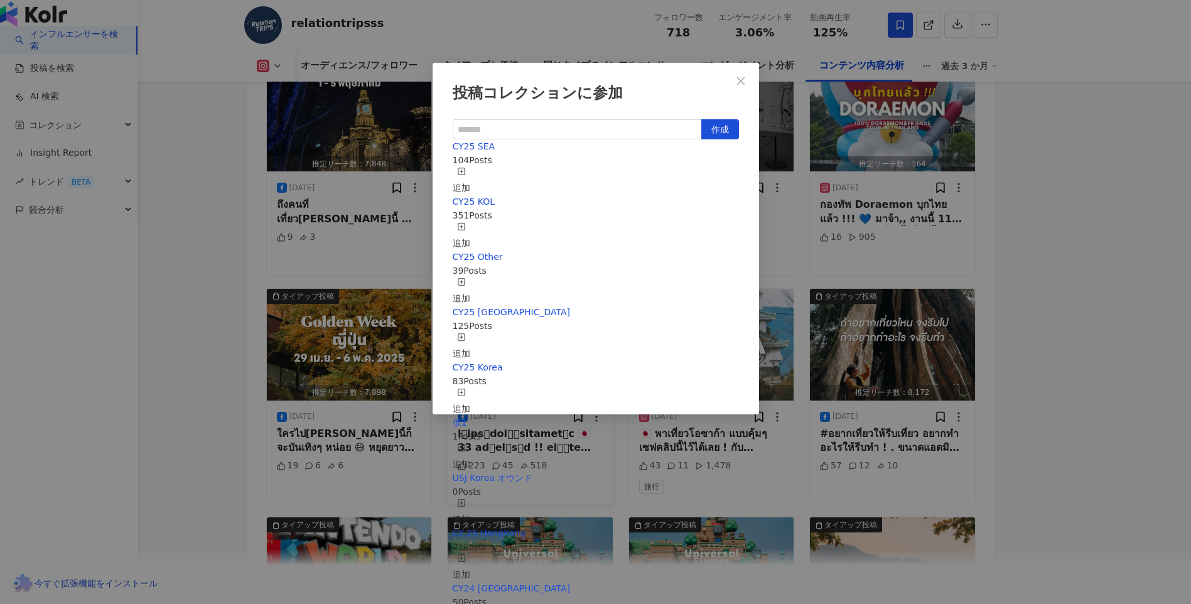
click at [466, 175] on icon "button" at bounding box center [461, 171] width 9 height 9
click at [470, 222] on div "追加" at bounding box center [462, 236] width 18 height 28
click at [1043, 280] on div "投稿コレクションに参加 作成 CY25 KOL 352 Posts 追加済み CY25 SEA 105 Posts 追加済み CY25 Other 39 Po…" at bounding box center [595, 302] width 1191 height 604
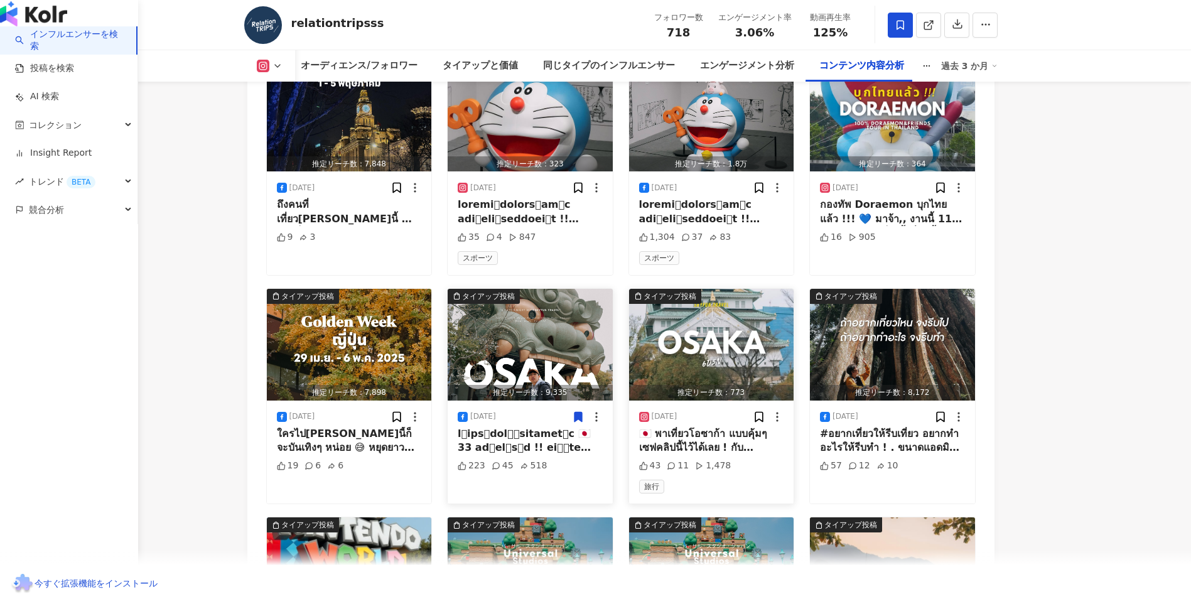
click at [701, 349] on img "button" at bounding box center [711, 345] width 165 height 112
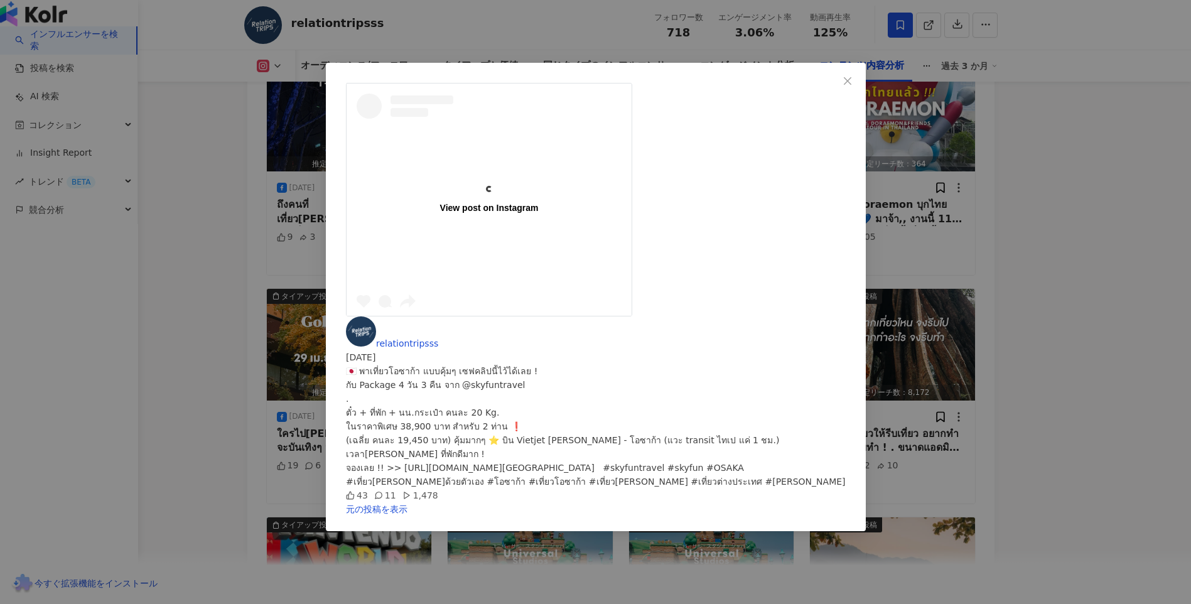
click at [701, 440] on div "View post on Instagram relationtripsss 2025/04/28 43 11 1,478 元の投稿を表示" at bounding box center [595, 302] width 1191 height 604
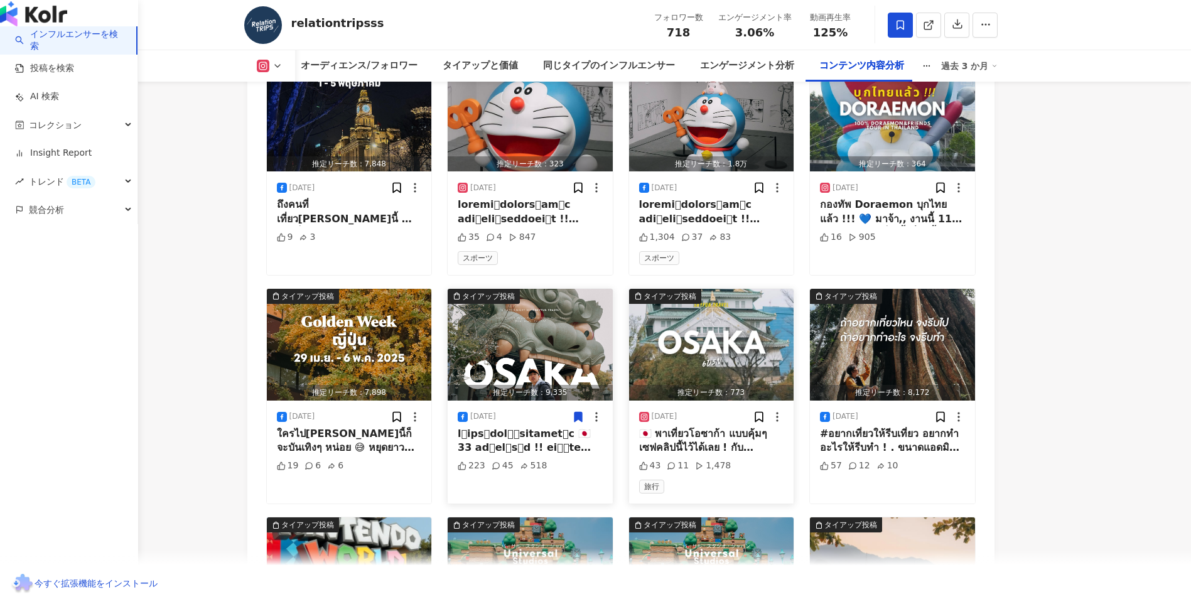
click at [701, 438] on div "🇯🇵 พาเที่ยวโอซาก้า แบบคุ้มๆ เซฟคลิปนี้ไว้ได้เลย ! กับ Package 4 วัน 3 คืน จาก @…" at bounding box center [711, 441] width 145 height 28
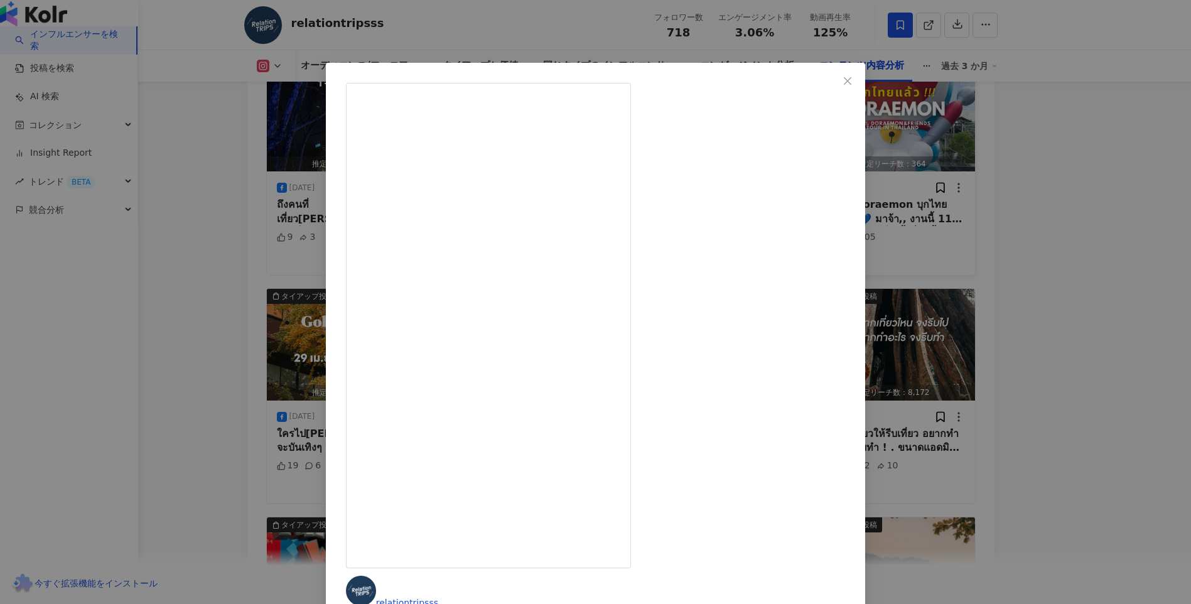
click at [1051, 308] on div "relationtripsss 2025/04/28 🇯🇵 พาเที่ยวโอซาก้า แบบคุ้มๆ เซฟคลิปนี้ไว้ได้เลย ! กั…" at bounding box center [595, 302] width 1191 height 604
click at [864, 80] on div "コンテンツ内容分析" at bounding box center [862, 65] width 110 height 31
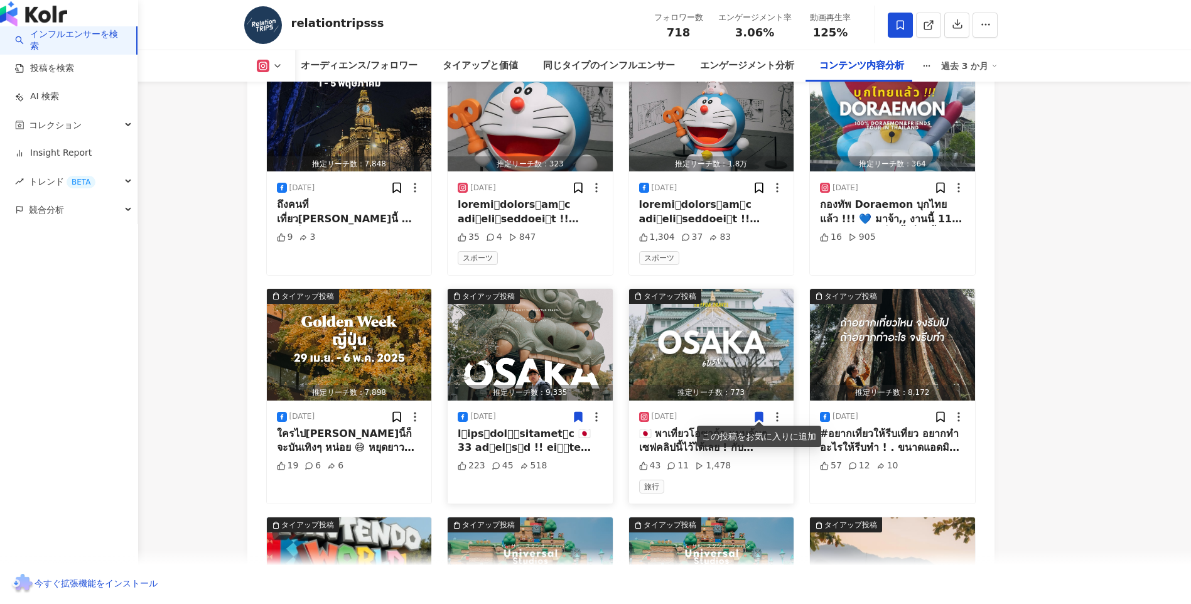
click at [764, 411] on icon at bounding box center [759, 417] width 13 height 13
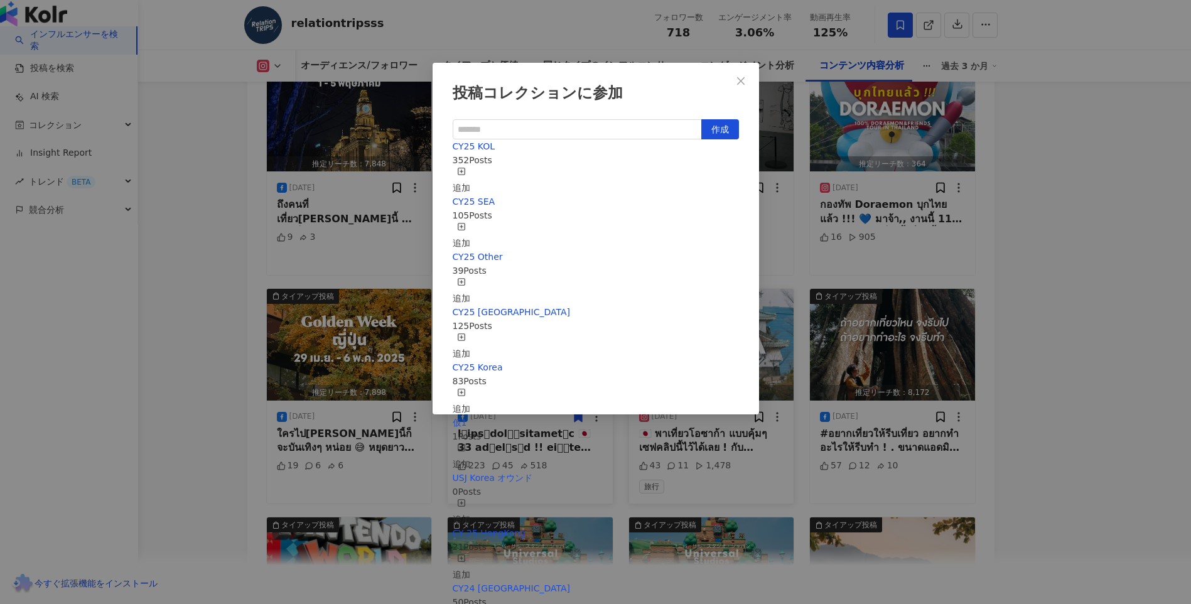
click at [470, 171] on div "追加" at bounding box center [462, 181] width 18 height 28
click at [470, 224] on div "追加" at bounding box center [462, 236] width 18 height 28
click at [1041, 314] on div "投稿コレクションに参加 作成 CY25 SEA 106 Posts 追加済み CY25 KOL 353 Posts 追加済み CY25 Other 39 Po…" at bounding box center [595, 302] width 1191 height 604
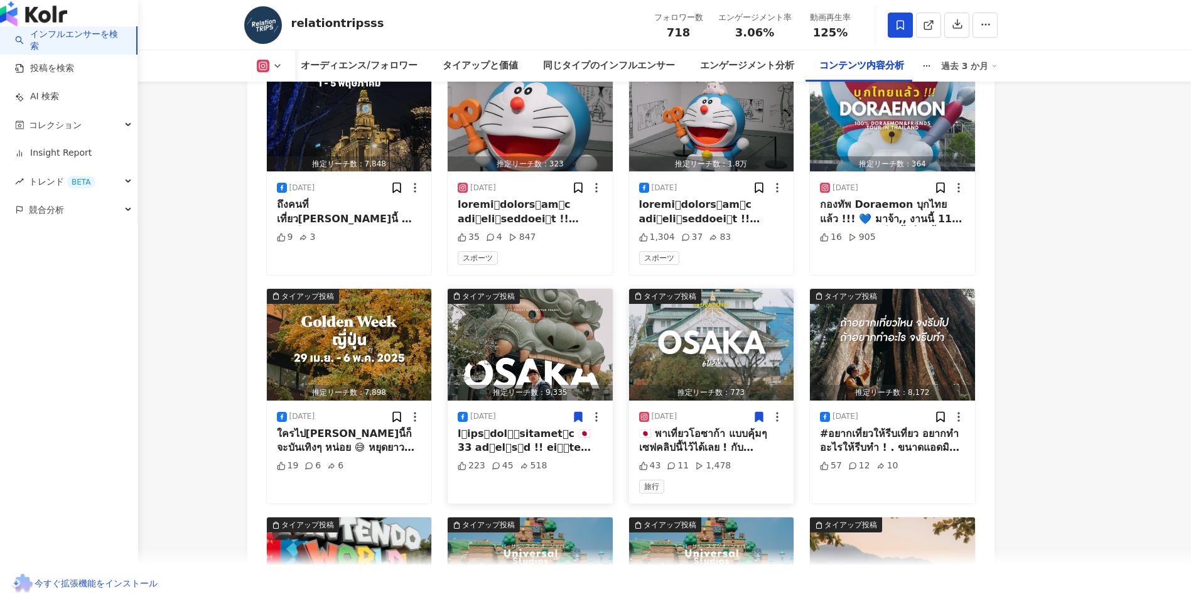
scroll to position [10840, 0]
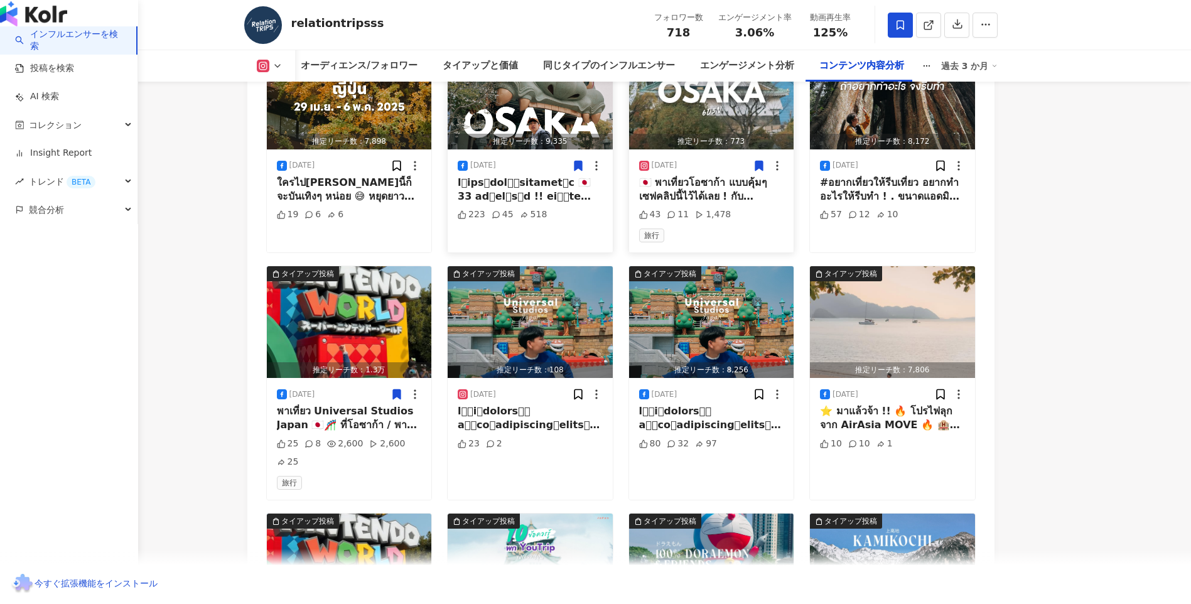
click at [395, 390] on icon at bounding box center [397, 394] width 8 height 9
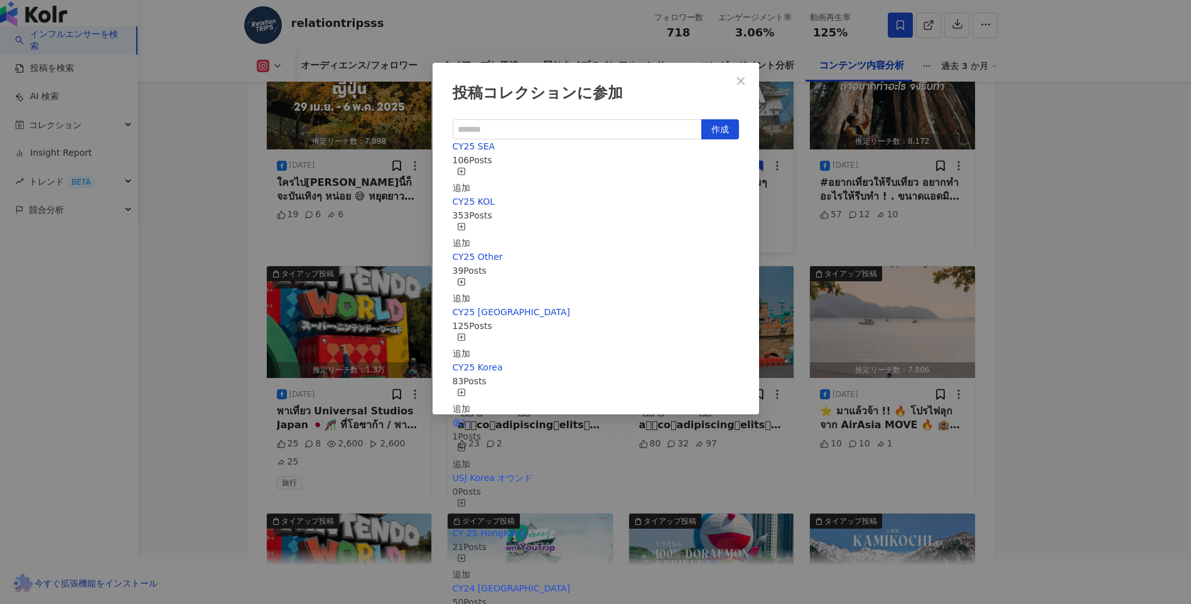
click at [470, 175] on div "追加" at bounding box center [462, 181] width 18 height 28
click at [470, 222] on div "追加" at bounding box center [462, 236] width 18 height 28
click at [1068, 234] on div "投稿コレクションに参加 作成 CY25 KOL 354 Posts 追加済み CY25 SEA 107 Posts 追加済み CY25 Other 39 Po…" at bounding box center [595, 302] width 1191 height 604
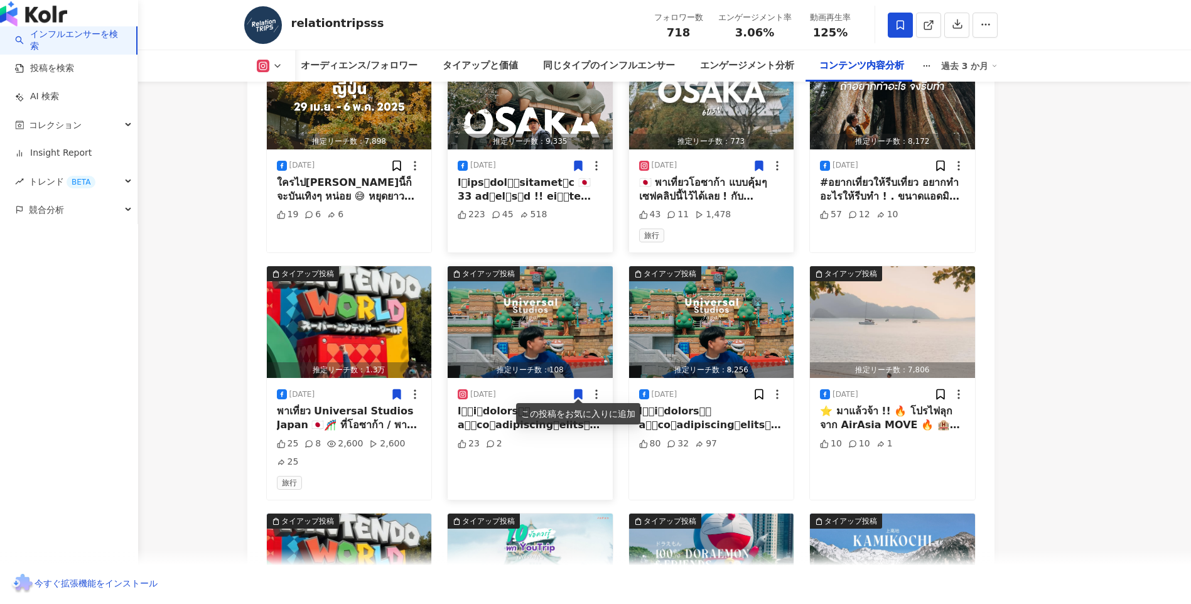
click at [580, 390] on icon at bounding box center [579, 394] width 8 height 9
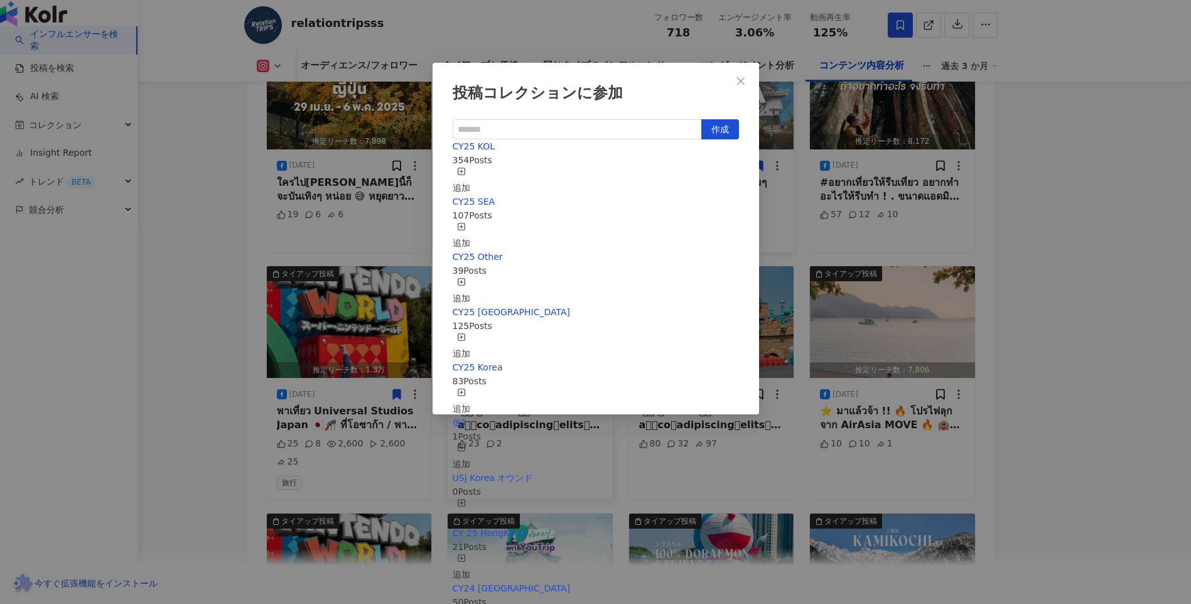
click at [466, 169] on span "button" at bounding box center [461, 174] width 9 height 10
click at [470, 223] on div "追加" at bounding box center [462, 236] width 18 height 28
click at [1055, 213] on div "投稿コレクションに参加 作成 CY25 SEA 108 Posts 追加済み CY25 KOL 355 Posts 追加済み CY25 Other 39 Po…" at bounding box center [595, 302] width 1191 height 604
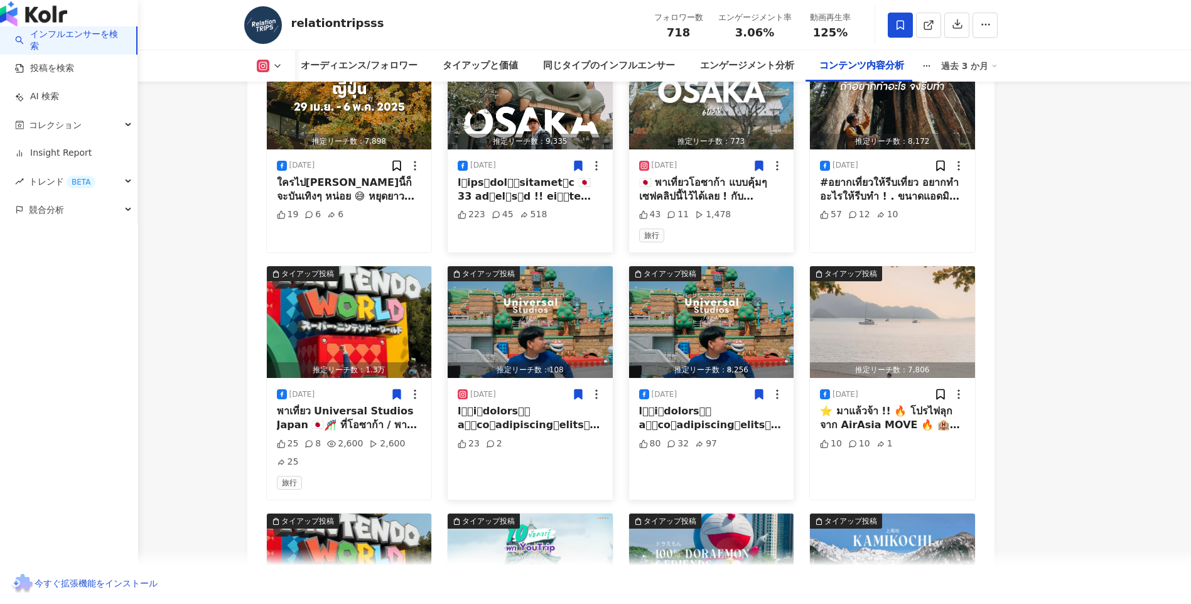
click at [763, 390] on icon at bounding box center [760, 394] width 8 height 9
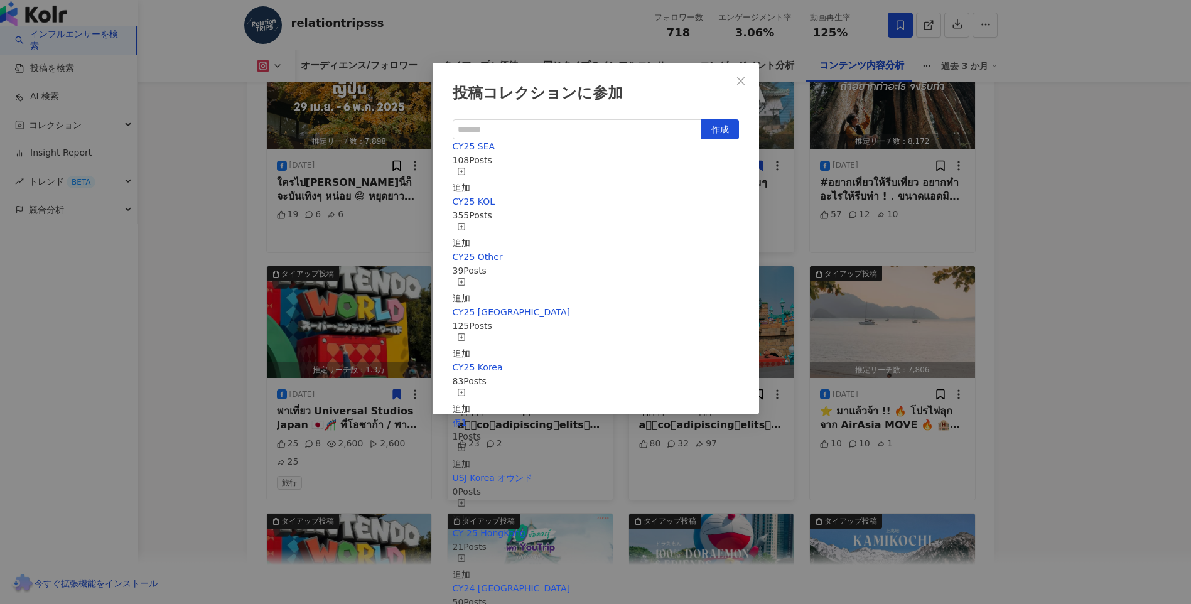
click at [470, 175] on div "追加" at bounding box center [462, 181] width 18 height 28
click at [470, 222] on div "追加" at bounding box center [462, 236] width 18 height 28
click at [1018, 212] on div "投稿コレクションに参加 作成 CY25 KOL 356 Posts 追加済み CY25 SEA 109 Posts 追加済み CY25 Other 39 Po…" at bounding box center [595, 302] width 1191 height 604
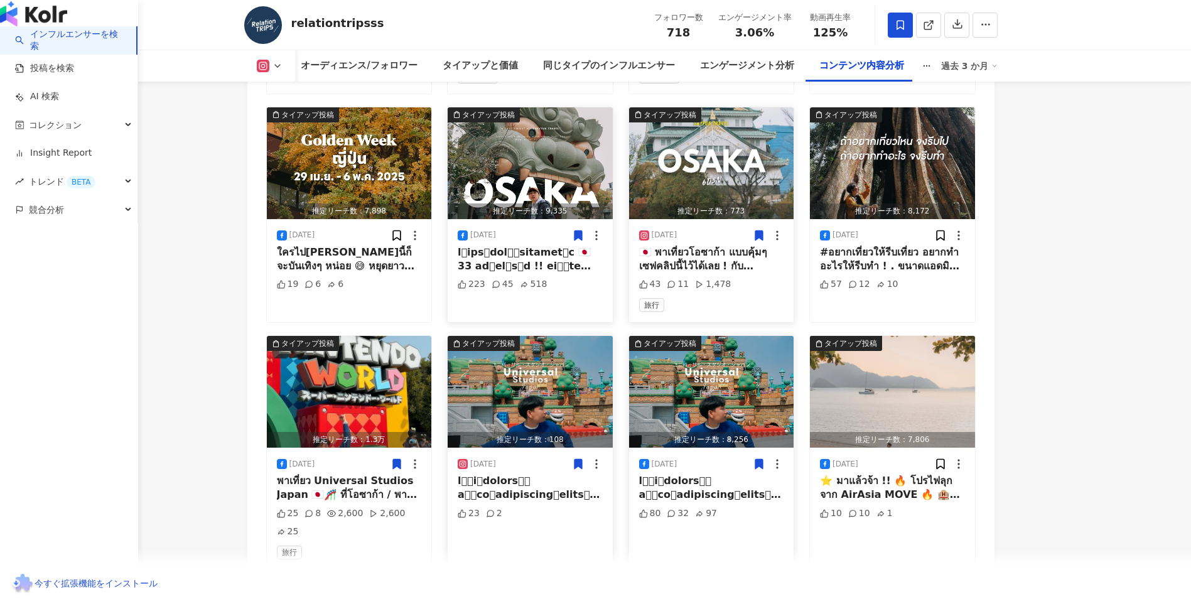
scroll to position [10715, 0]
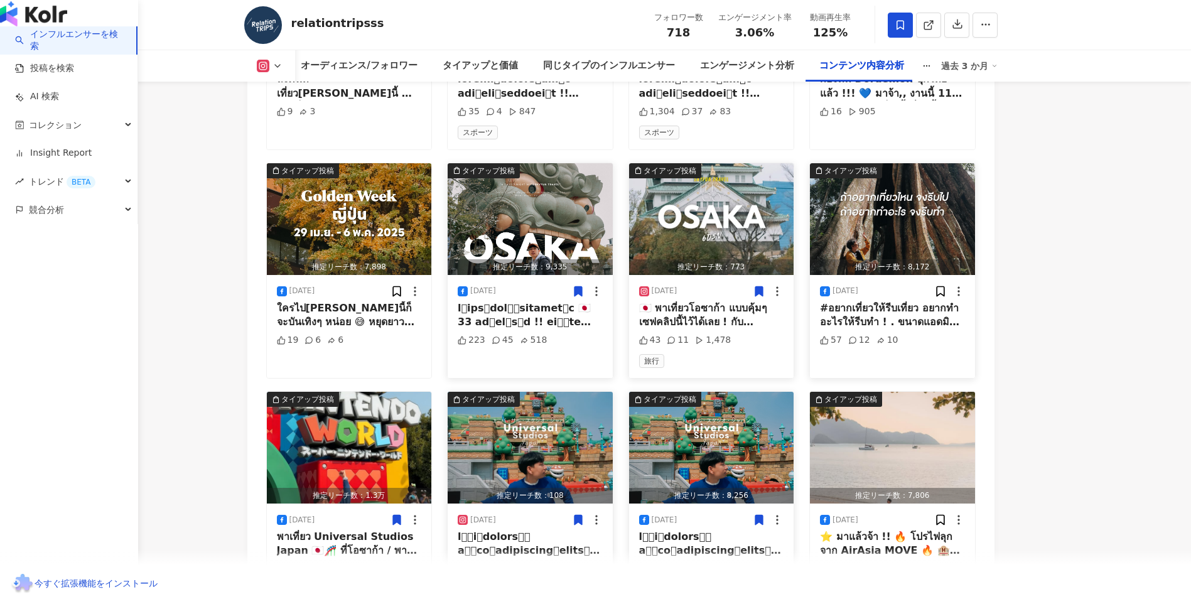
click at [889, 217] on img "button" at bounding box center [892, 219] width 165 height 112
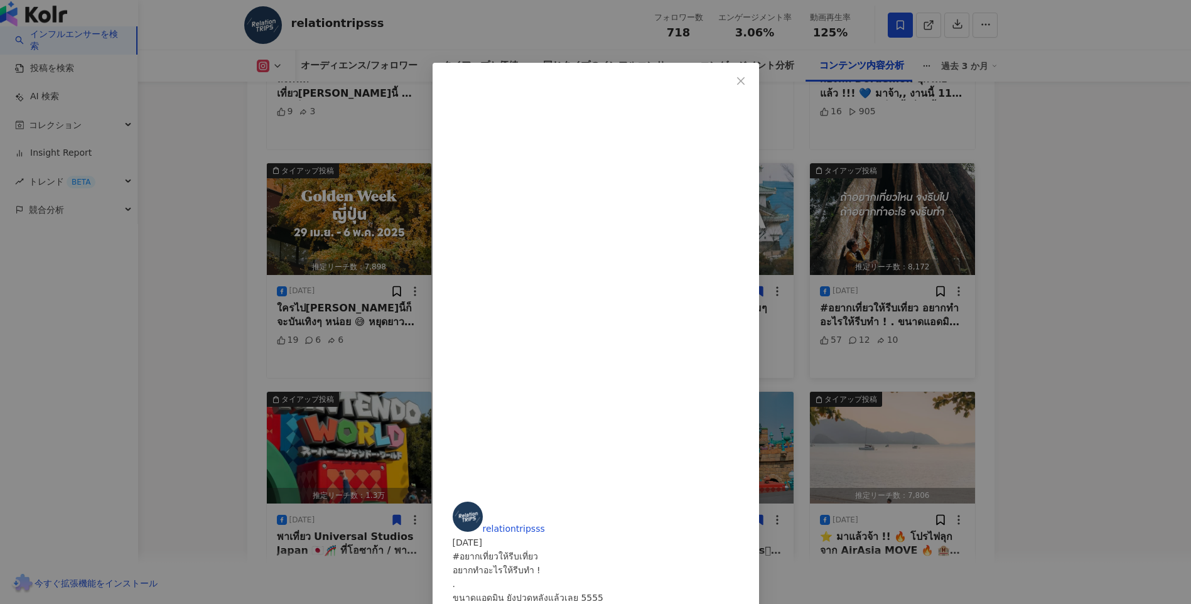
click at [1056, 227] on div "relationtripsss 2025/04/27 #อยากเที่ยวให้รีบเที่ยว อยากทำอะไรให้รีบทำ ! . ขนาดแ…" at bounding box center [595, 302] width 1191 height 604
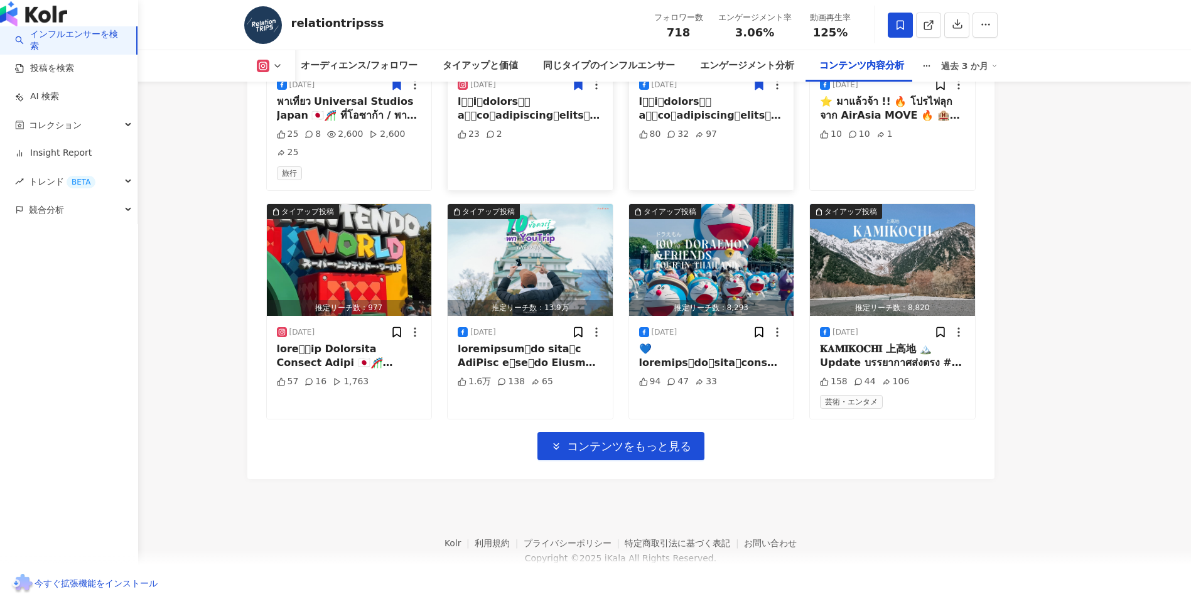
scroll to position [11154, 0]
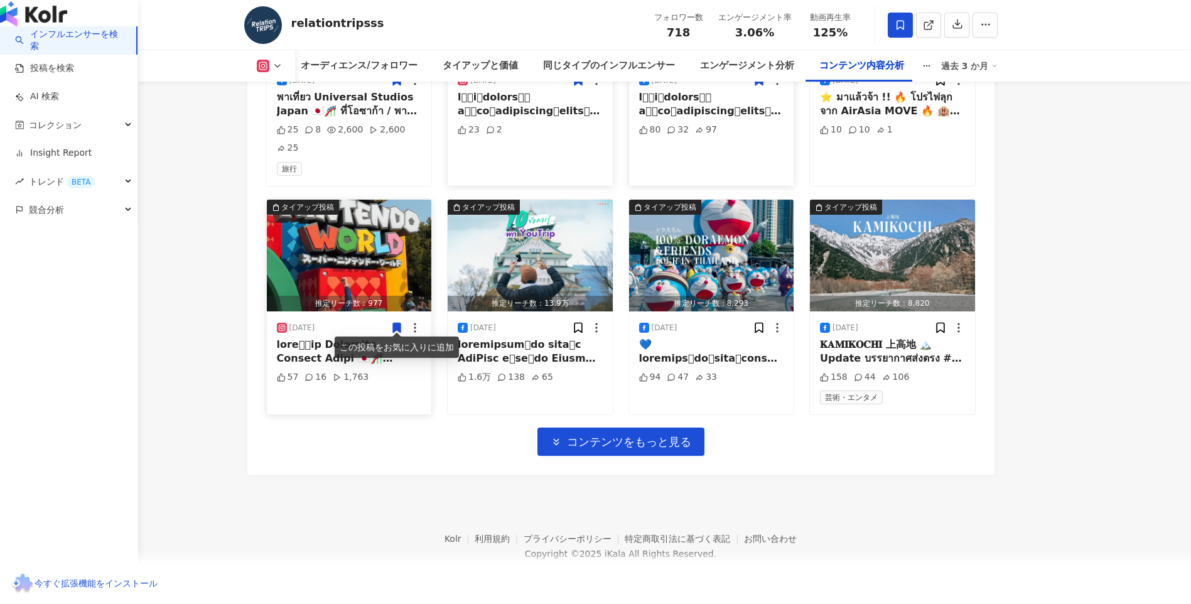
click at [398, 327] on icon at bounding box center [397, 328] width 13 height 13
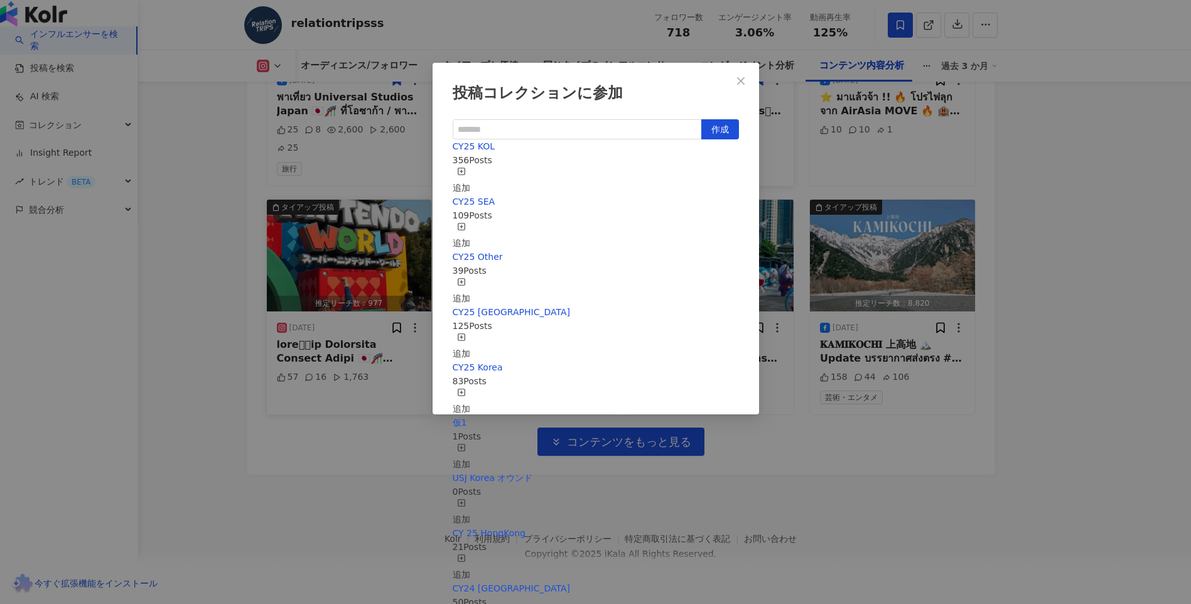
click at [470, 179] on div "追加" at bounding box center [462, 181] width 18 height 28
click at [470, 222] on div "追加" at bounding box center [462, 236] width 18 height 28
click at [1048, 268] on div "投稿コレクションに参加 作成 CY25 SEA 110 Posts 追加済み CY25 KOL 357 Posts 追加済み CY25 Other 39 Po…" at bounding box center [595, 302] width 1191 height 604
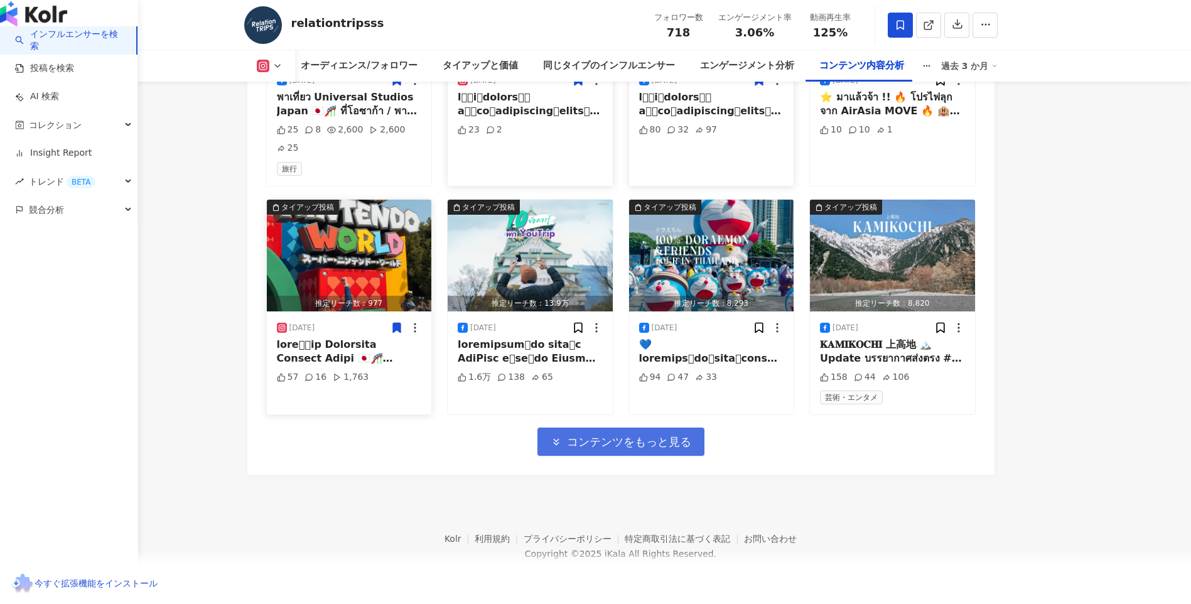
click at [616, 435] on span "コンテンツをもっと見る" at bounding box center [629, 442] width 124 height 14
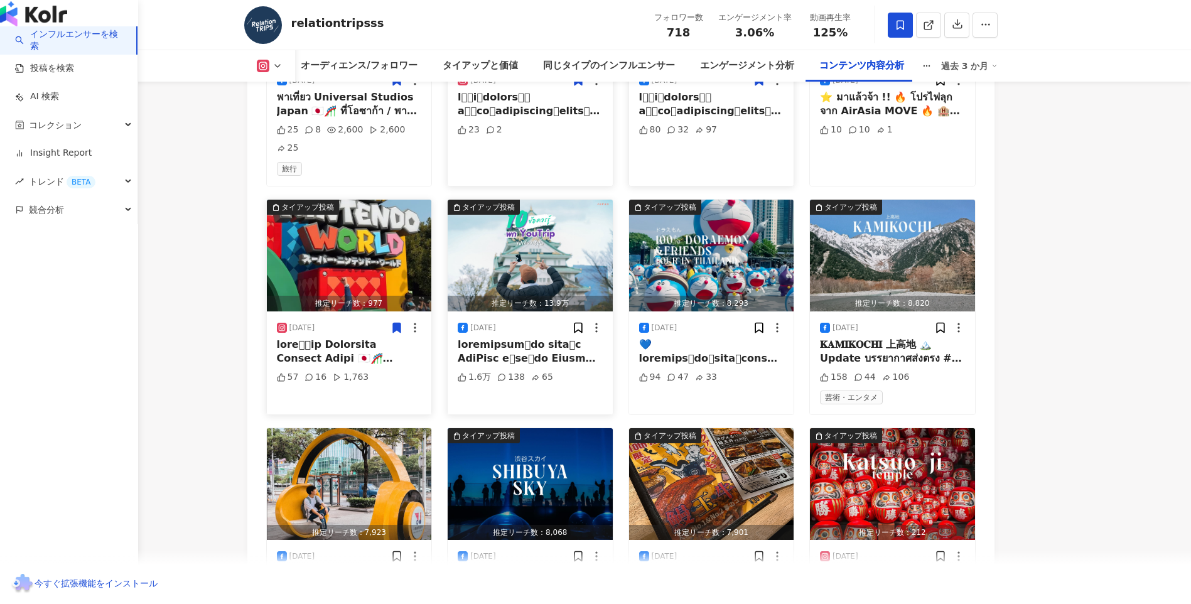
click at [529, 279] on img "button" at bounding box center [530, 256] width 165 height 112
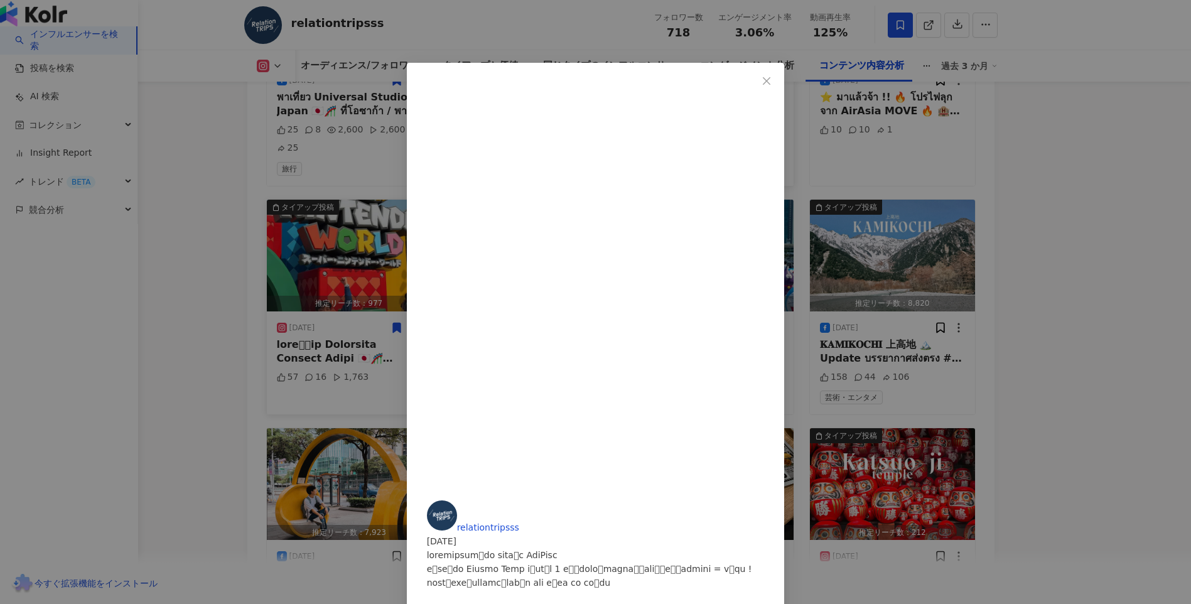
click at [1033, 276] on div "relationtripsss 2025/04/22 1.6万 138 65 元の投稿を表示" at bounding box center [595, 302] width 1191 height 604
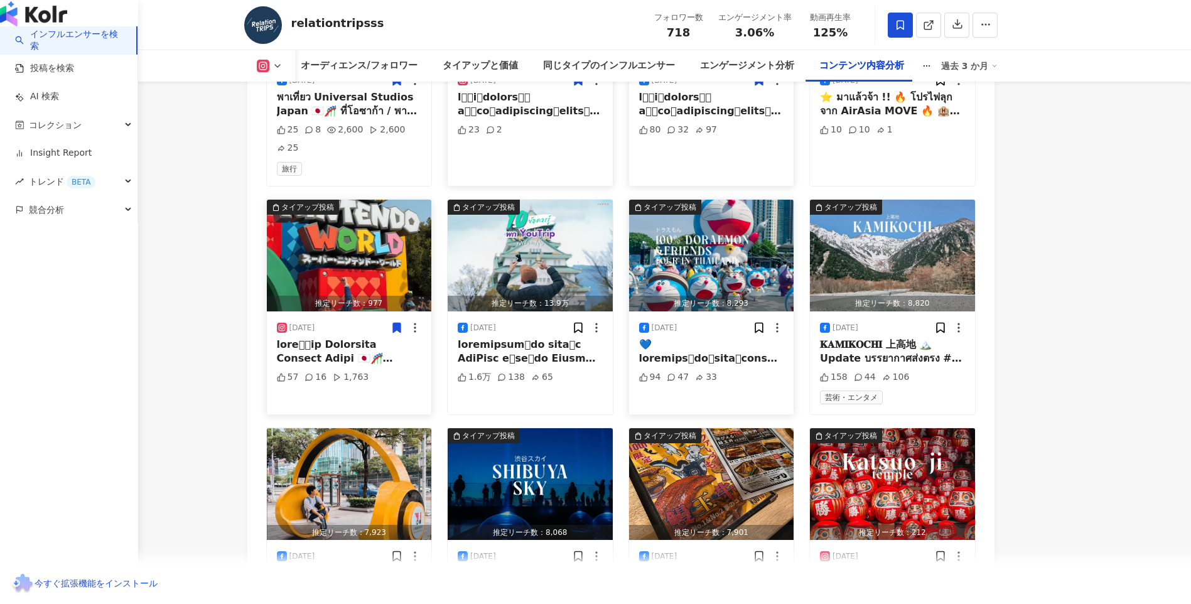
scroll to position [11202, 0]
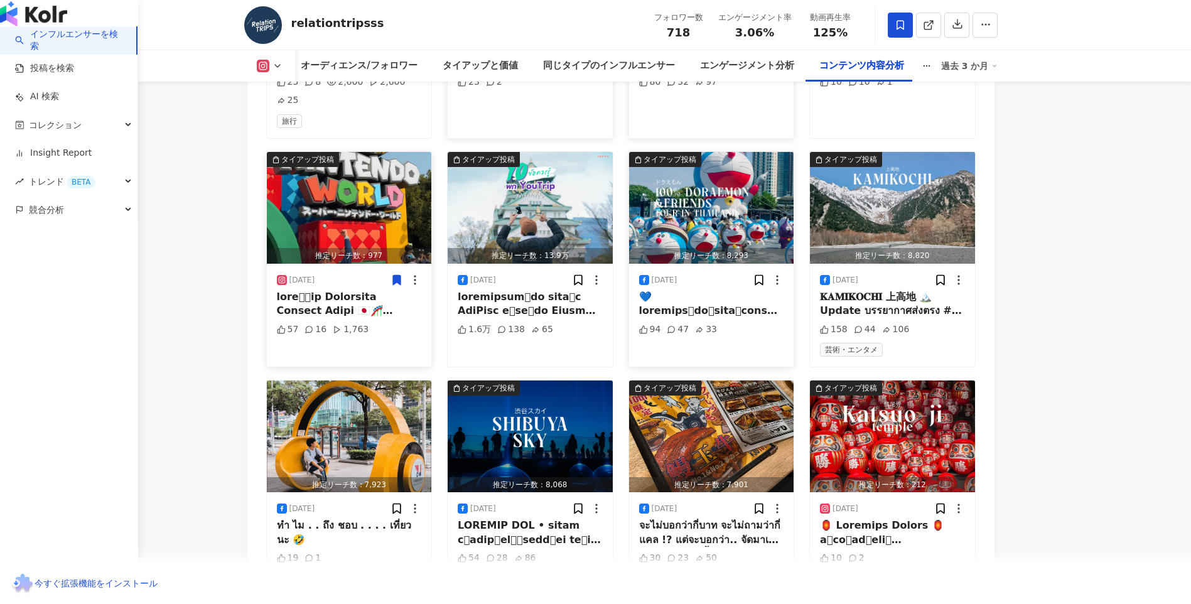
click at [722, 199] on img "button" at bounding box center [711, 208] width 165 height 112
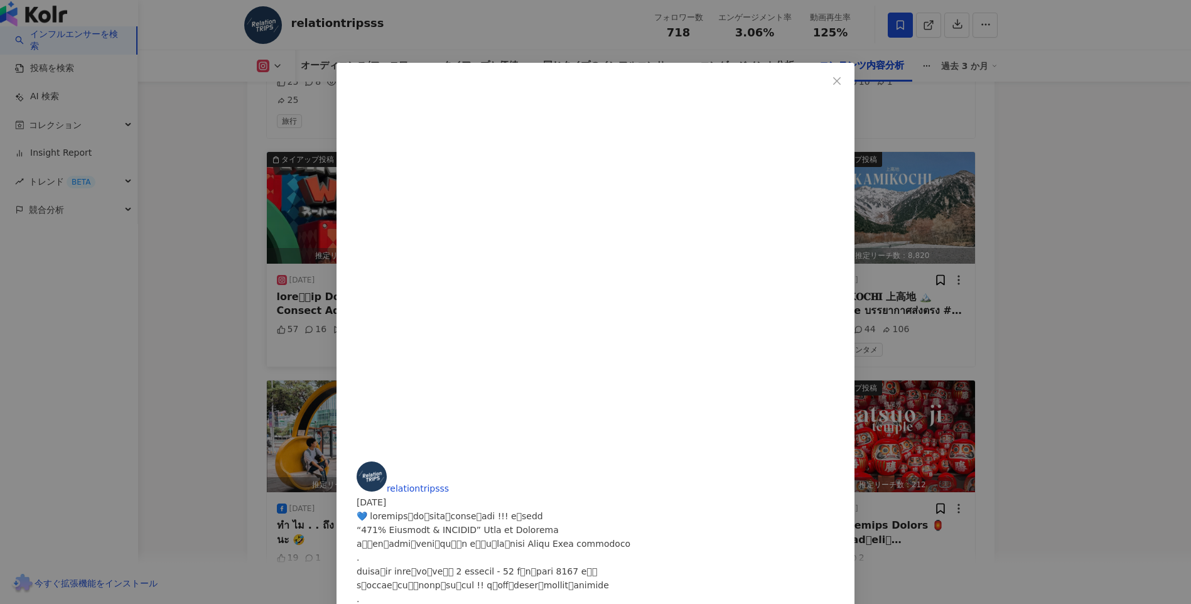
click at [997, 222] on div "relationtripsss 2025/04/22 94 47 33 元の投稿を表示" at bounding box center [595, 302] width 1191 height 604
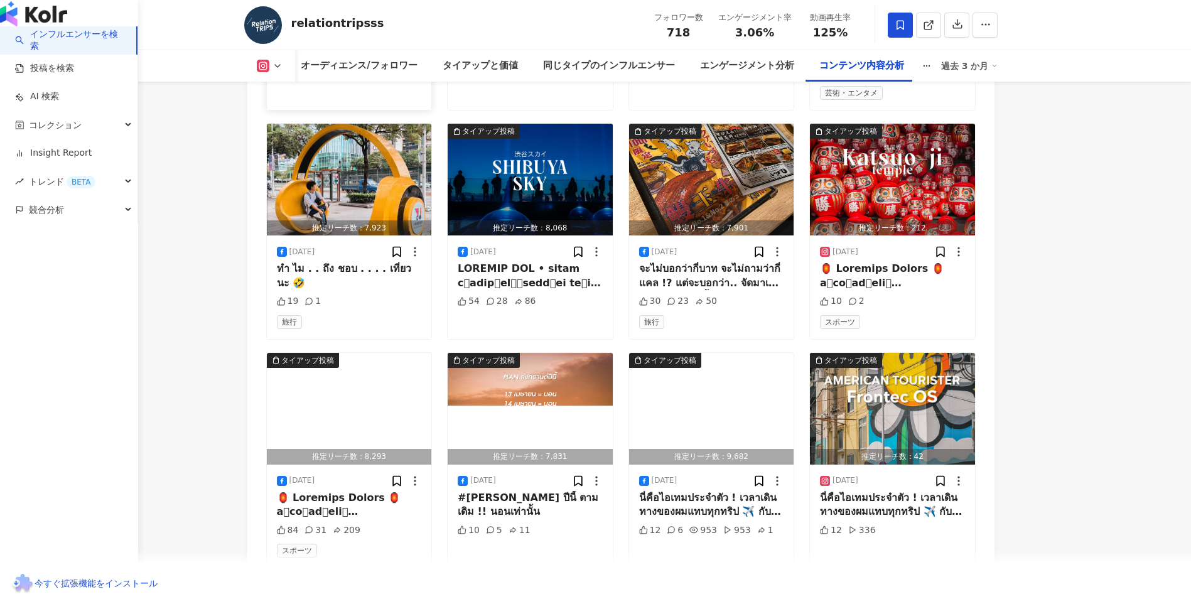
scroll to position [11453, 0]
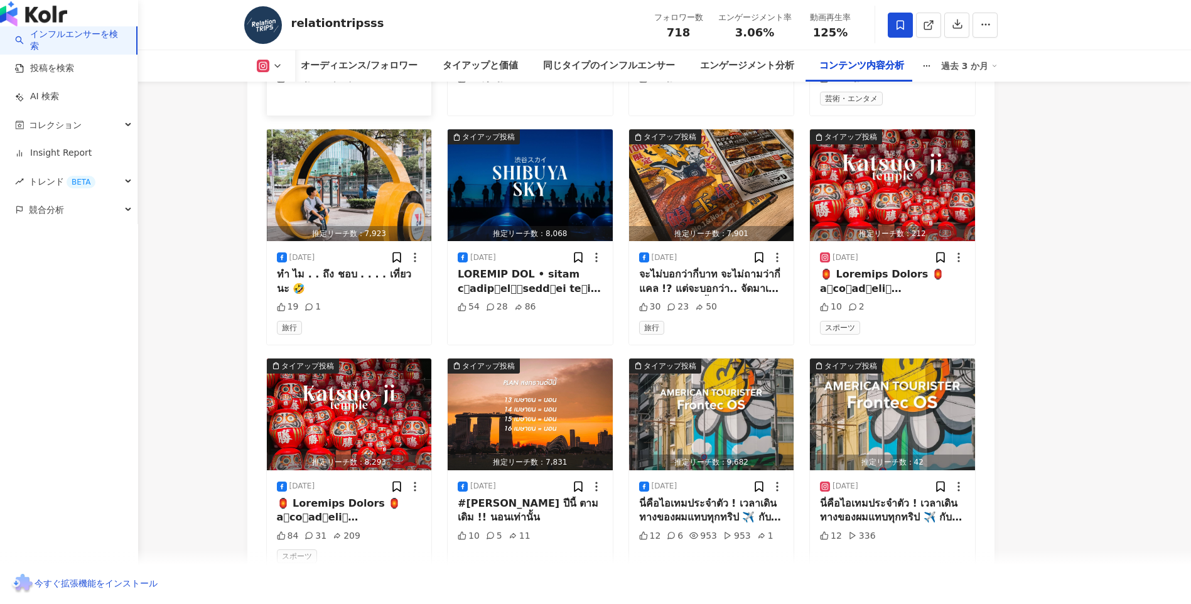
drag, startPoint x: 197, startPoint y: 263, endPoint x: 182, endPoint y: 269, distance: 16.0
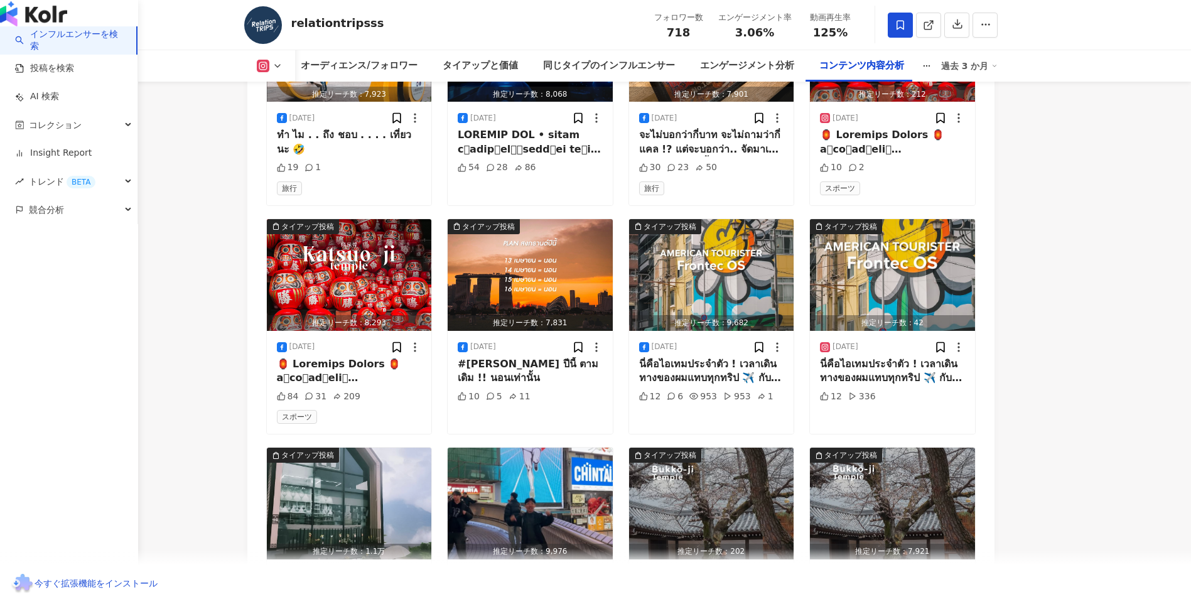
scroll to position [11704, 0]
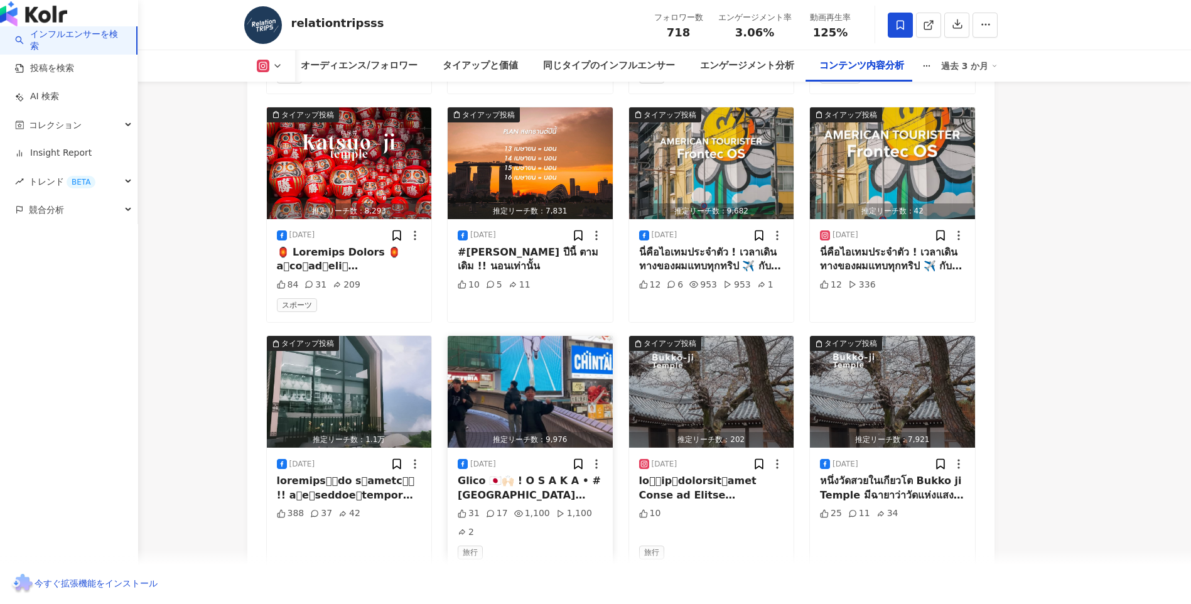
click at [533, 399] on img "button" at bounding box center [530, 392] width 165 height 112
click at [483, 406] on img "button" at bounding box center [530, 392] width 165 height 112
click at [483, 406] on div "View post on Facebook relationtripsss 2025/04/10 Glico 🇯🇵🙌🏻 ! O S A K A • #osak…" at bounding box center [595, 302] width 1191 height 604
click at [483, 405] on img "button" at bounding box center [530, 392] width 165 height 112
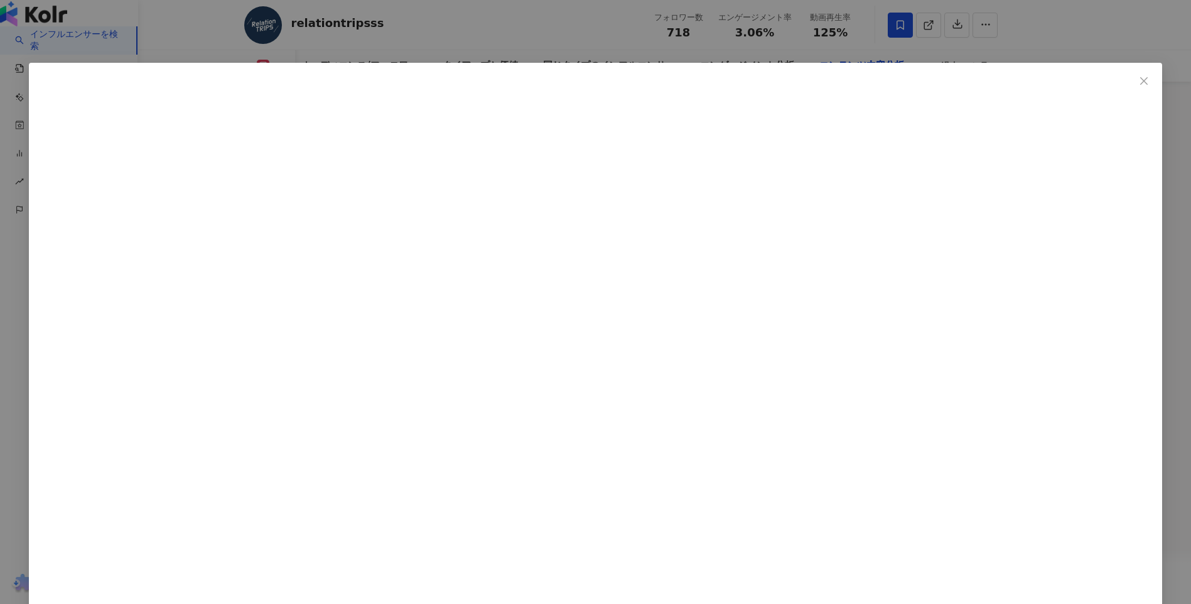
click at [1011, 242] on div "relationtripsss 2025/04/10 Glico 🇯🇵🙌🏻 ! O S A K A • #osaka #japan #เที่ยวญี่ปุ่…" at bounding box center [595, 302] width 1191 height 604
click at [852, 77] on div "コンテンツ内容分析" at bounding box center [862, 65] width 110 height 31
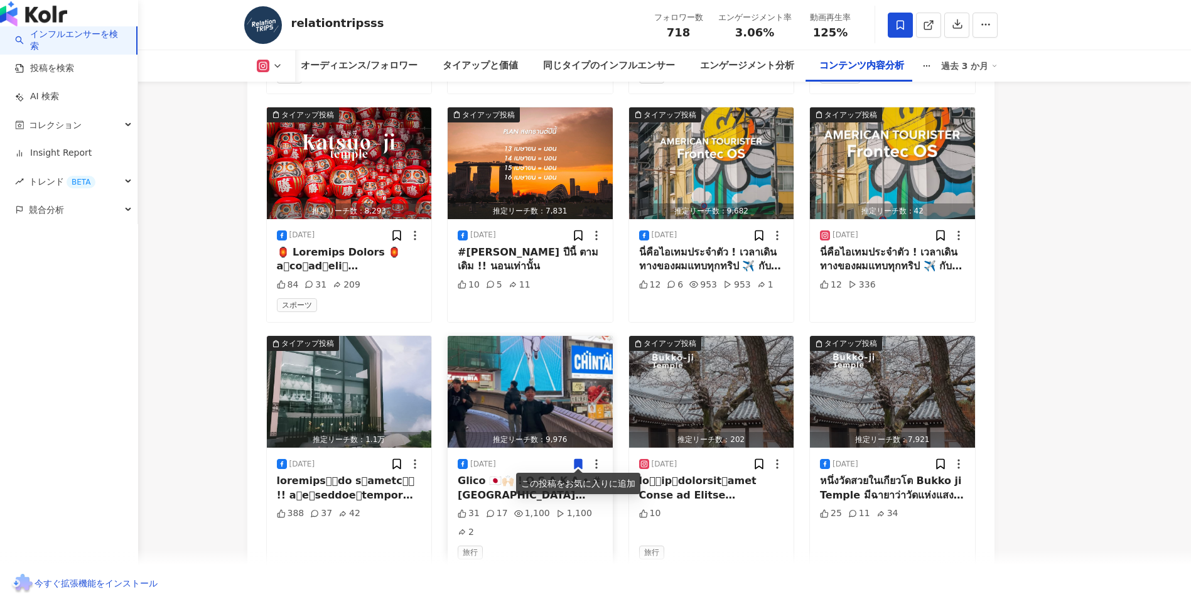
click at [575, 460] on icon at bounding box center [579, 464] width 8 height 9
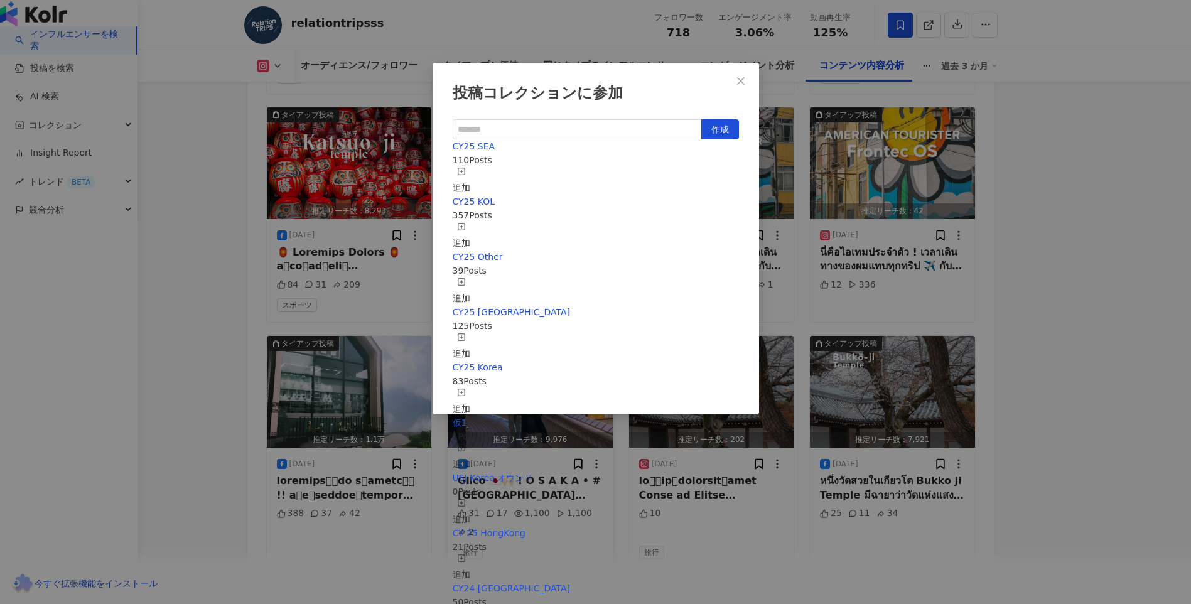
click at [466, 174] on icon "button" at bounding box center [461, 171] width 9 height 9
click at [470, 224] on div "追加" at bounding box center [462, 236] width 18 height 28
click at [1075, 282] on div "投稿コレクションに参加 作成 CY25 KOL 358 Posts 追加済み CY25 SEA 111 Posts 追加済み CY25 Other 39 Po…" at bounding box center [595, 302] width 1191 height 604
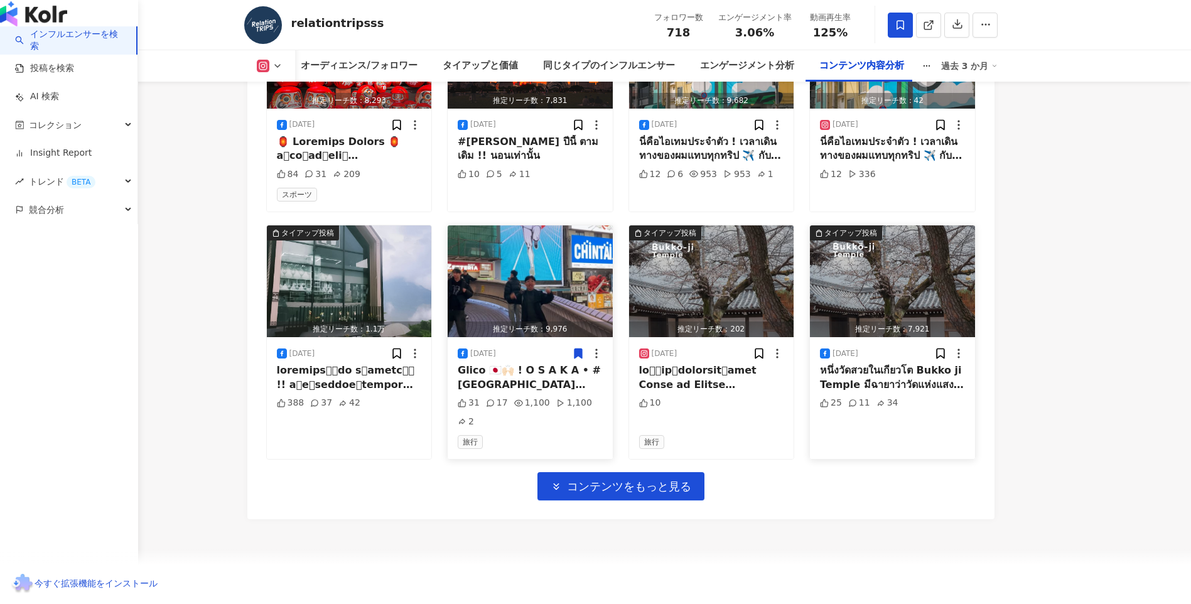
scroll to position [11865, 0]
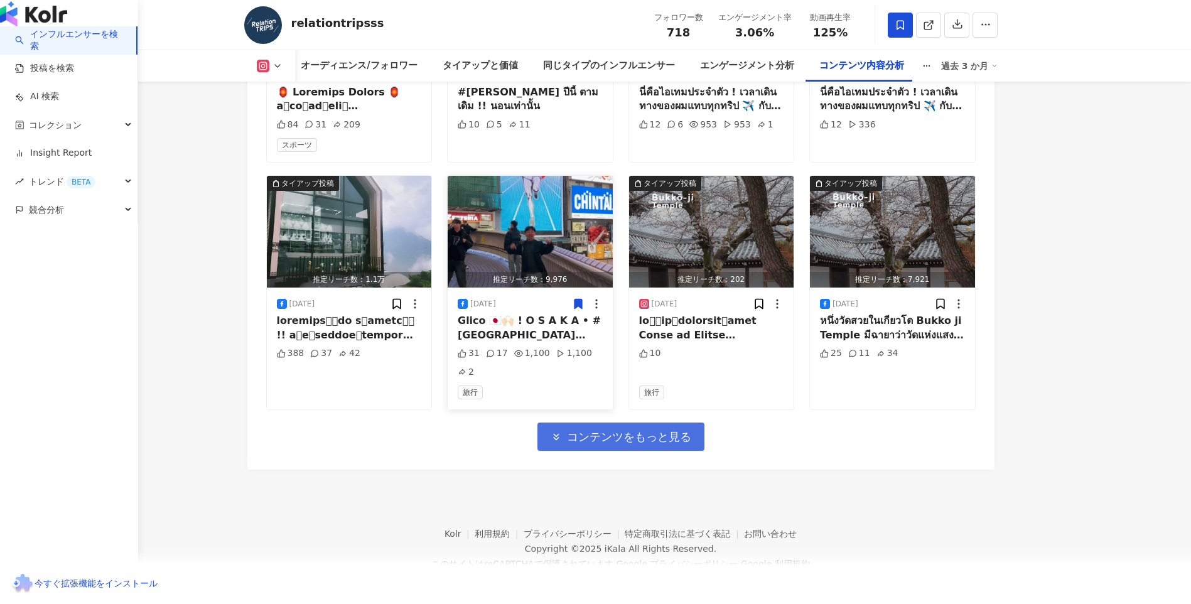
click at [684, 430] on span "コンテンツをもっと見る" at bounding box center [629, 437] width 124 height 14
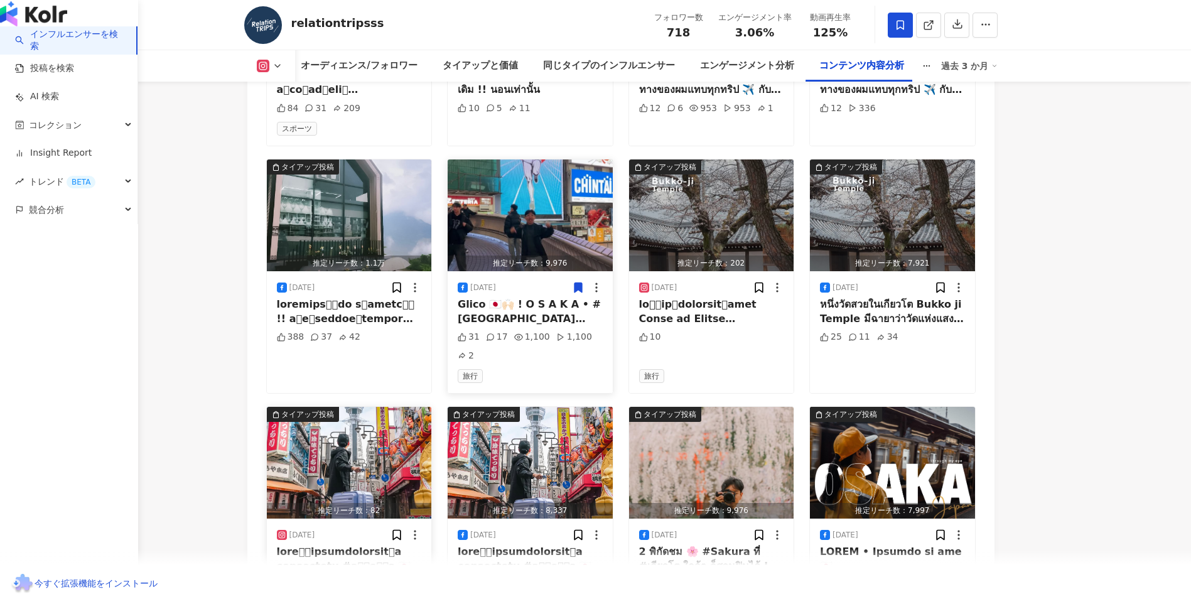
scroll to position [12053, 0]
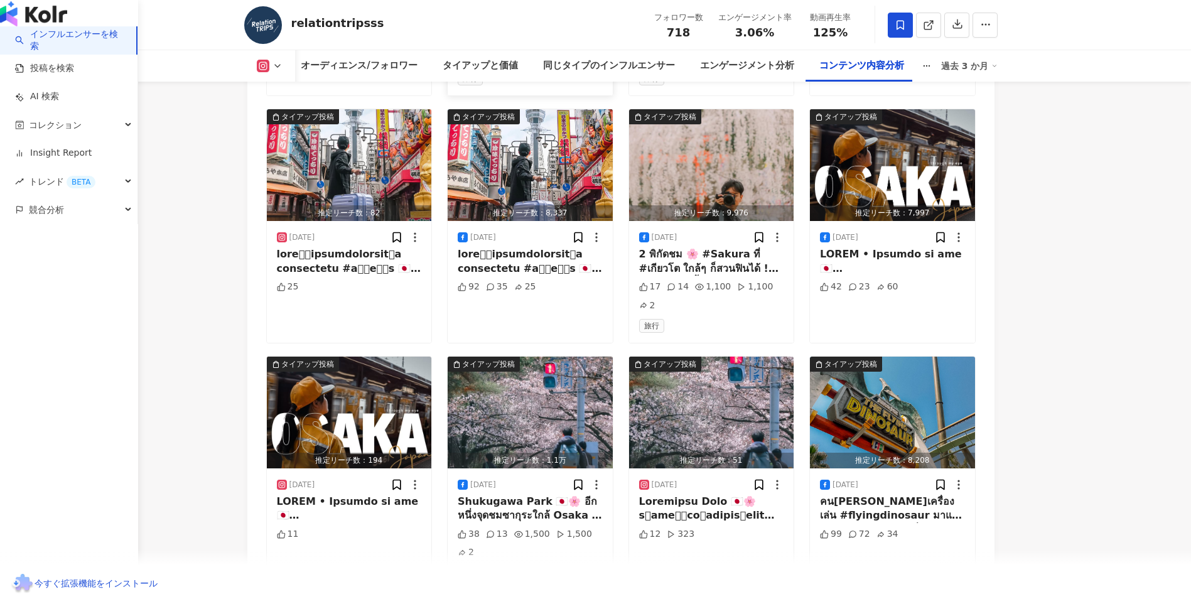
scroll to position [12116, 0]
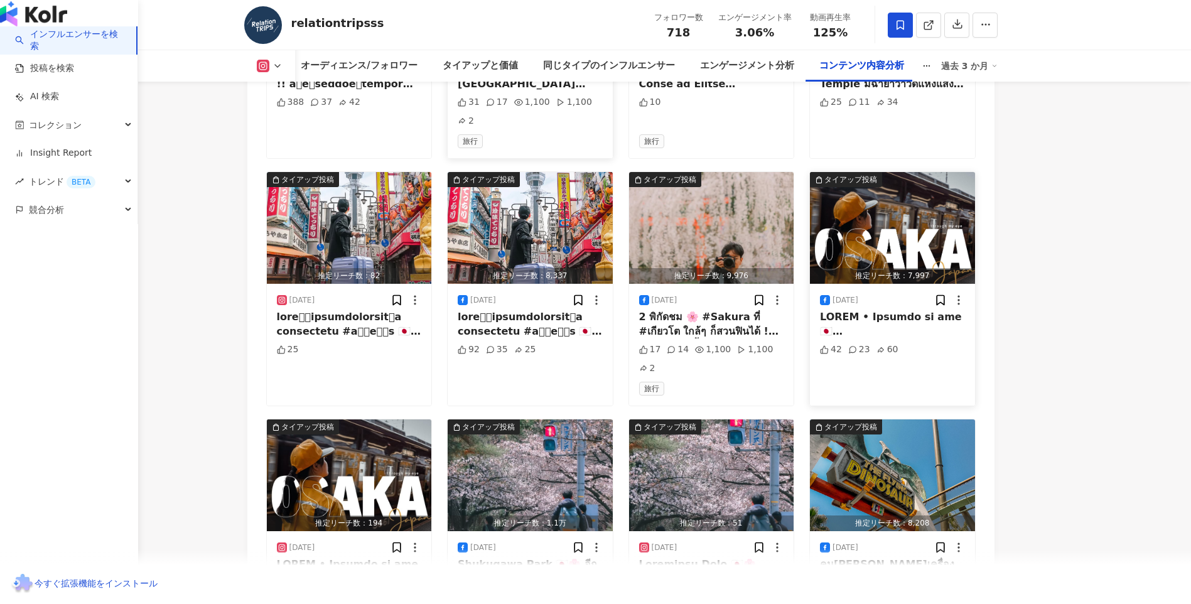
click at [923, 261] on img "button" at bounding box center [892, 228] width 165 height 112
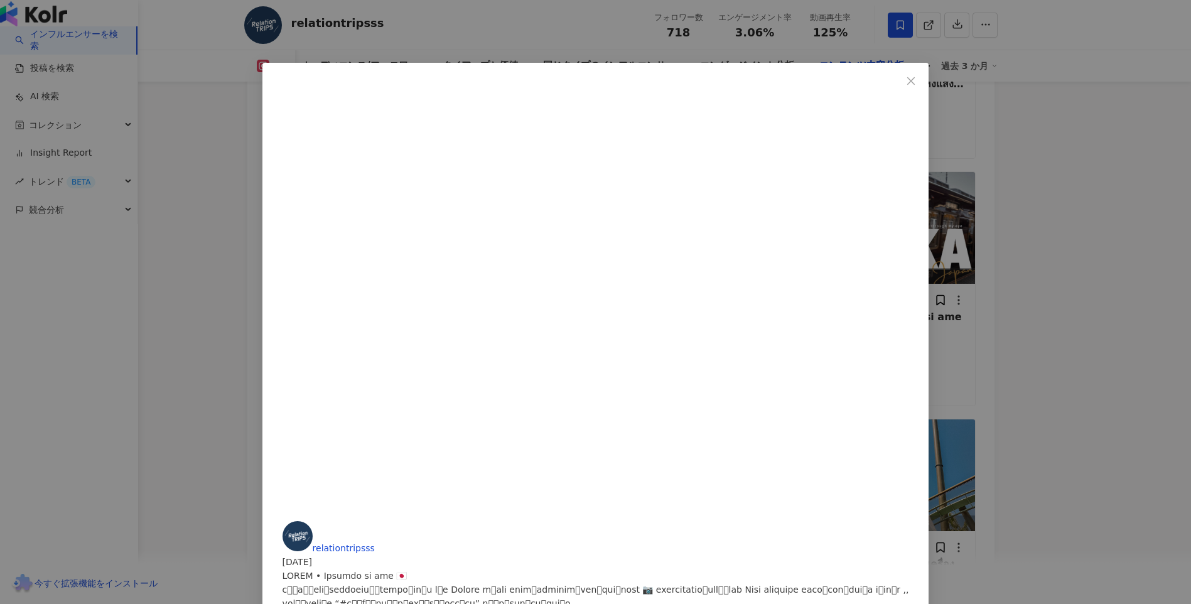
click at [1004, 277] on div "relationtripsss 2025/04/07 42 23 60 元の投稿を表示" at bounding box center [595, 302] width 1191 height 604
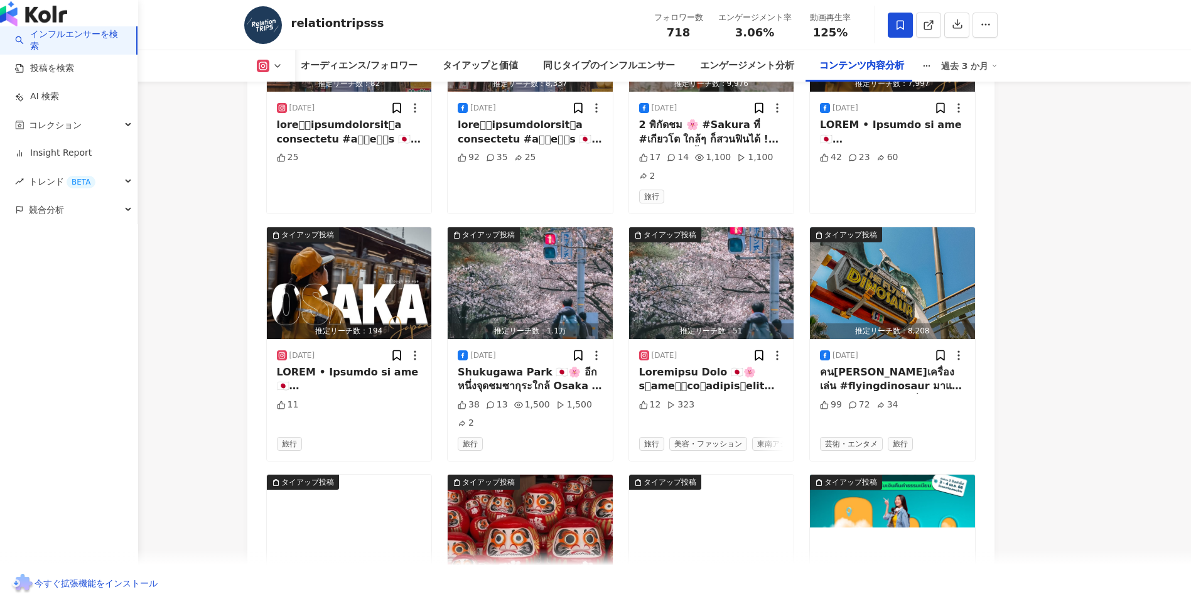
scroll to position [12430, 0]
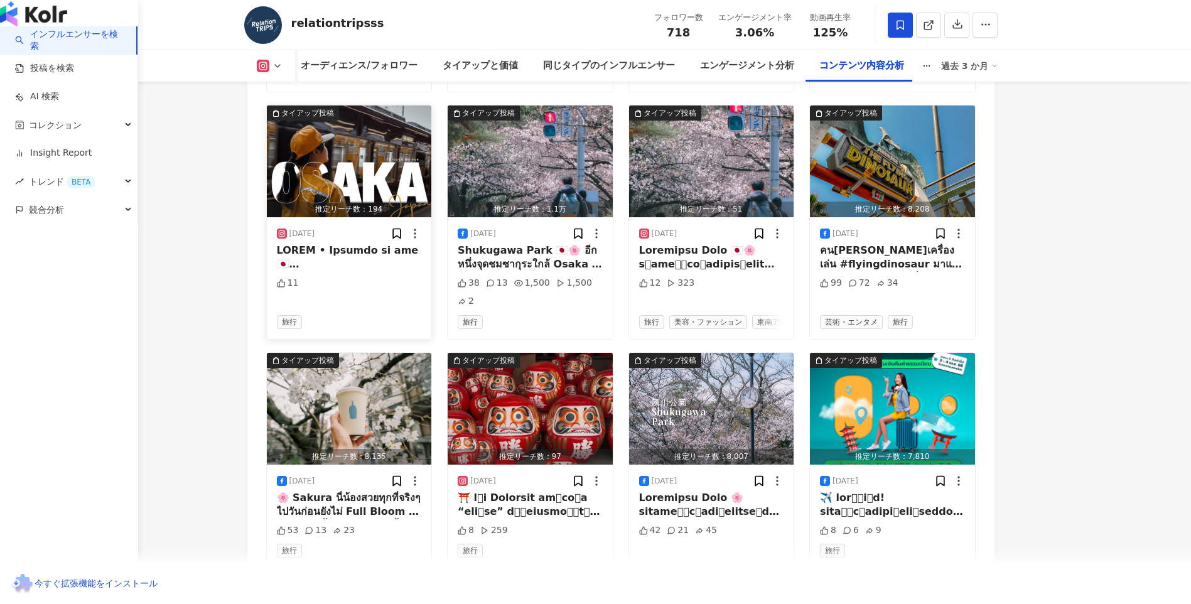
click at [390, 168] on img "button" at bounding box center [349, 162] width 165 height 112
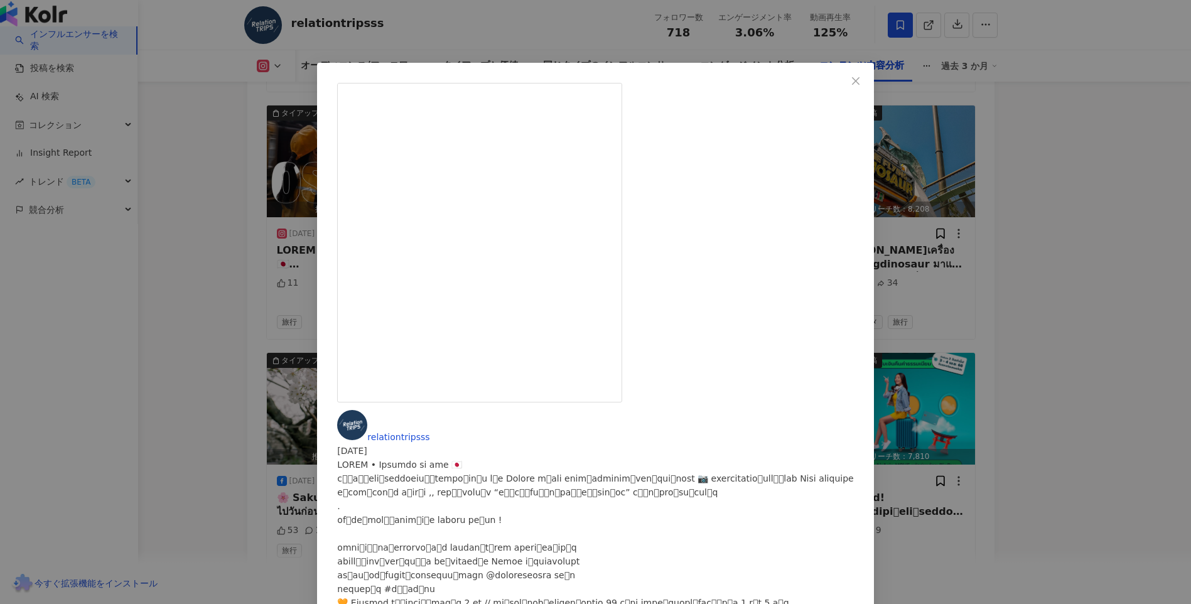
drag, startPoint x: 1092, startPoint y: 261, endPoint x: 991, endPoint y: 158, distance: 144.8
click at [1092, 261] on div "relationtripsss 2025/04/07 11 元の投稿を表示" at bounding box center [595, 302] width 1191 height 604
click at [856, 79] on div "コンテンツ内容分析" at bounding box center [862, 65] width 110 height 31
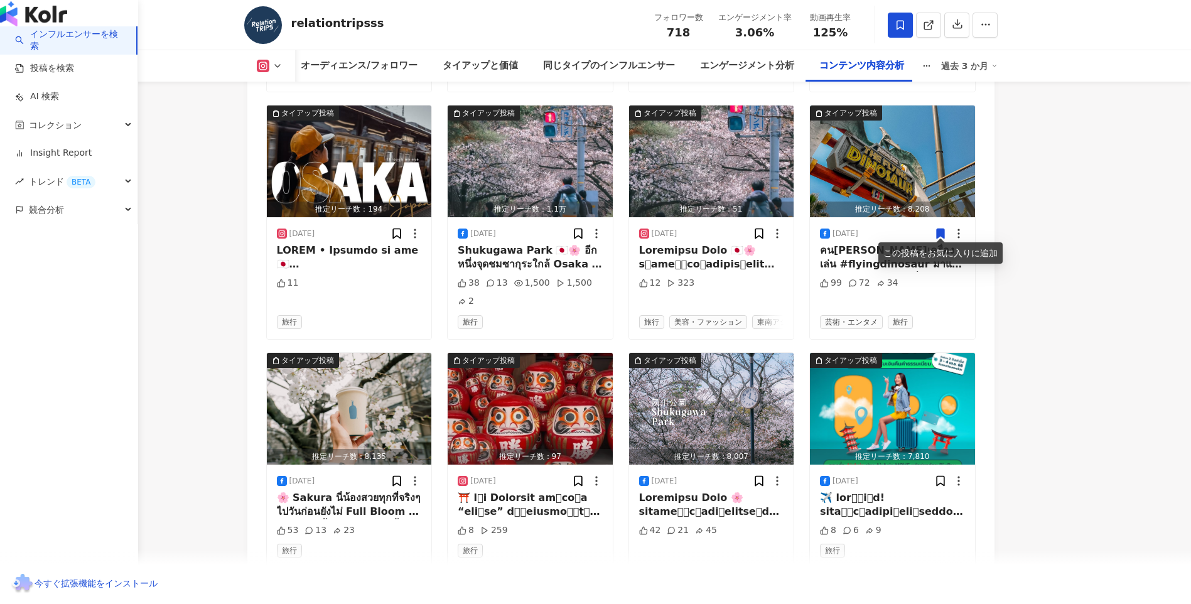
click at [943, 233] on icon at bounding box center [941, 233] width 8 height 9
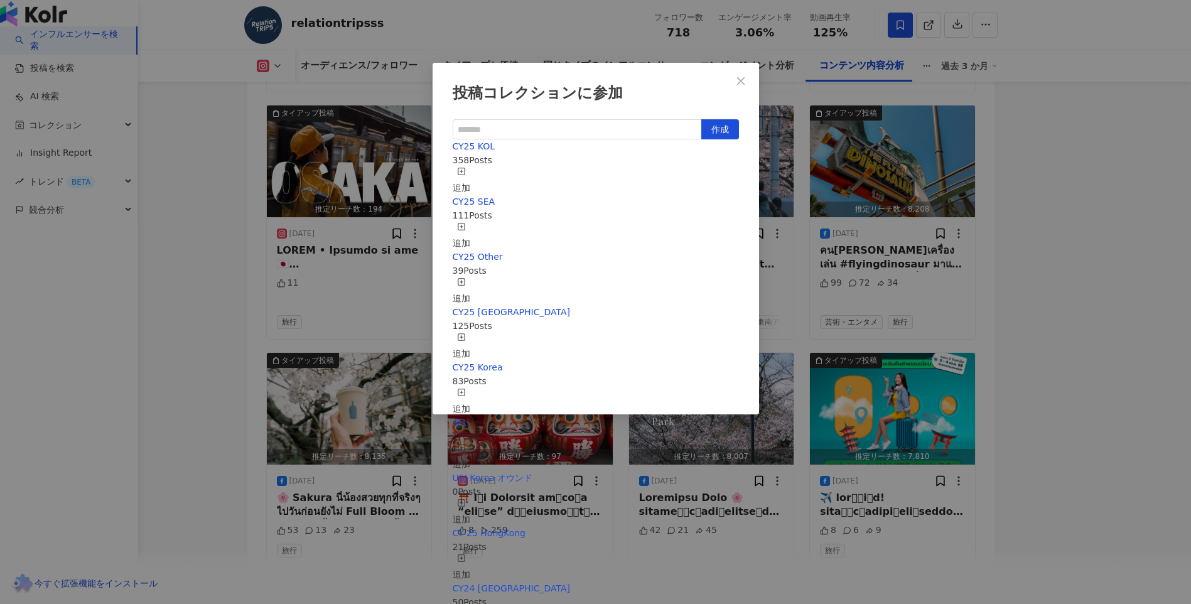
click at [466, 169] on icon "button" at bounding box center [461, 171] width 9 height 9
click at [470, 222] on div "追加" at bounding box center [462, 236] width 18 height 28
click at [1119, 238] on div "投稿コレクションに参加 作成 CY25 SEA 112 Posts 追加済み CY25 KOL 359 Posts 追加済み CY25 Other 39 Po…" at bounding box center [595, 302] width 1191 height 604
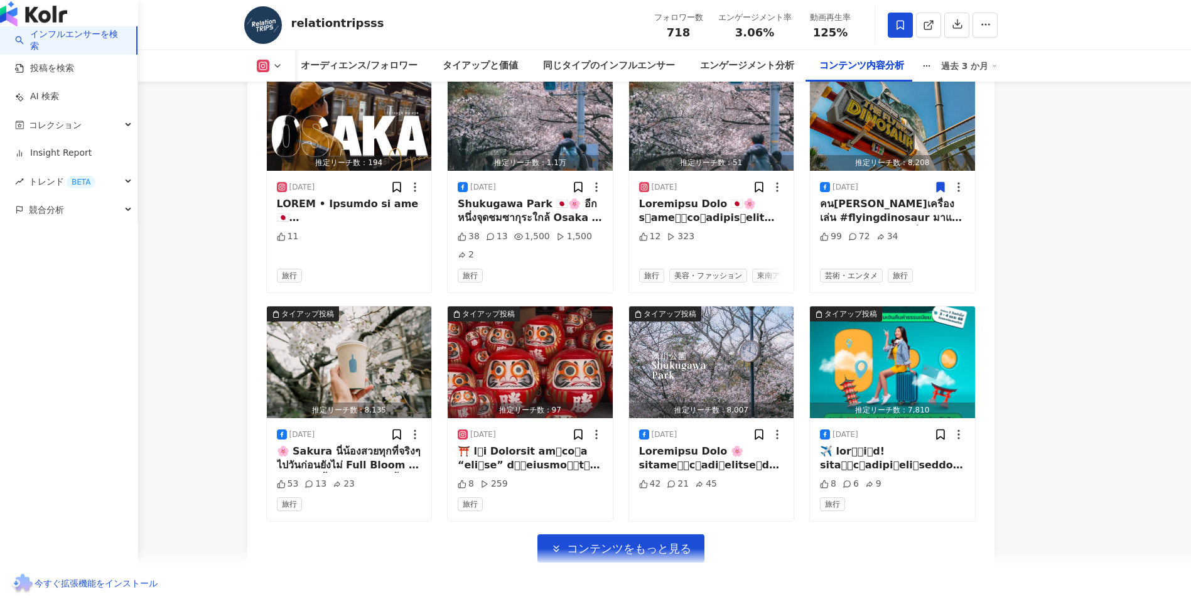
scroll to position [12552, 0]
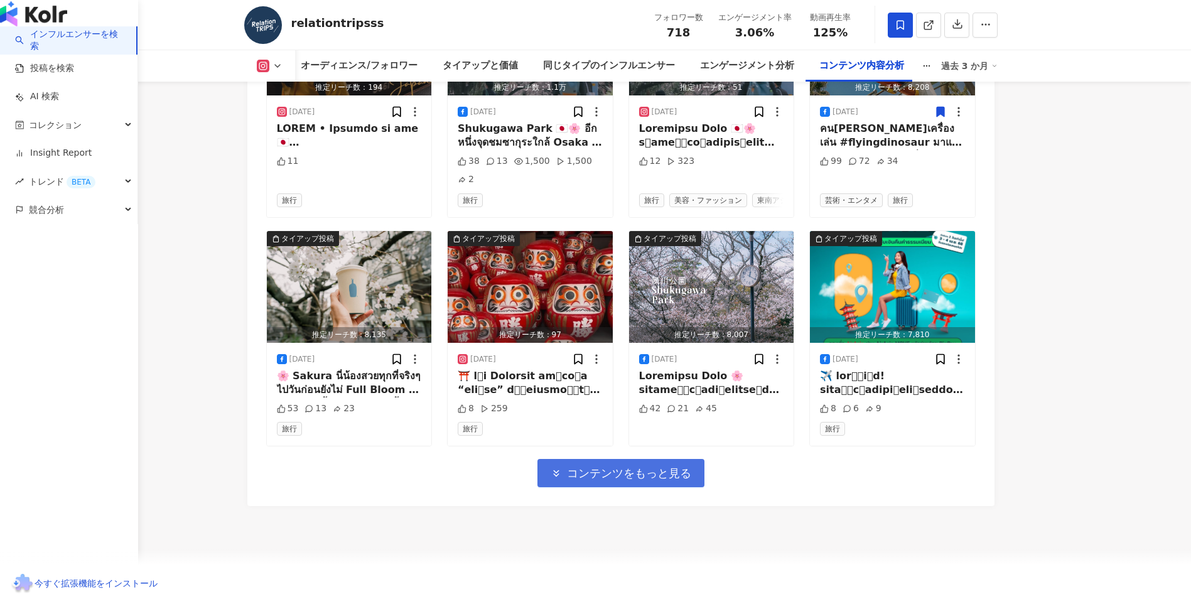
click at [682, 467] on span "コンテンツをもっと見る" at bounding box center [629, 474] width 124 height 14
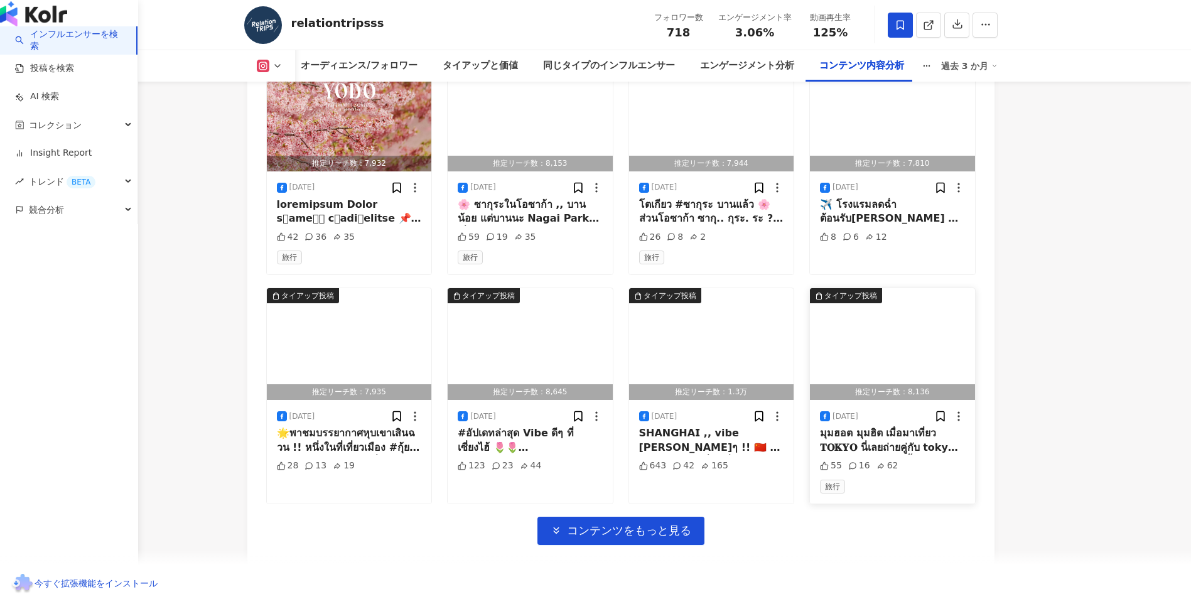
scroll to position [13246, 0]
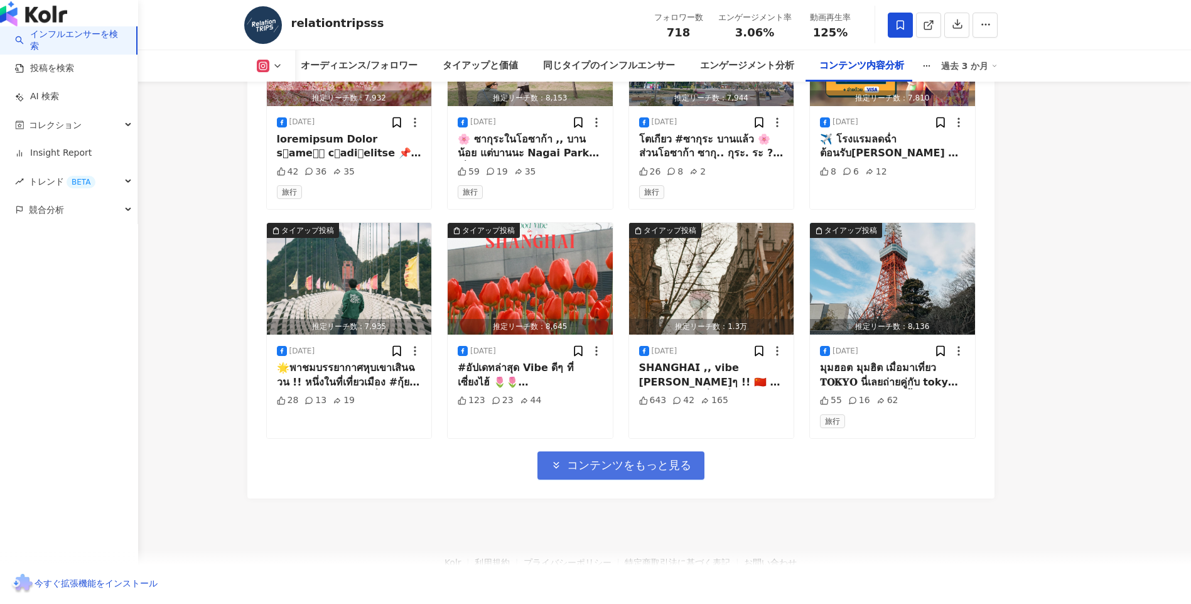
click at [612, 465] on span "コンテンツをもっと見る" at bounding box center [629, 466] width 124 height 14
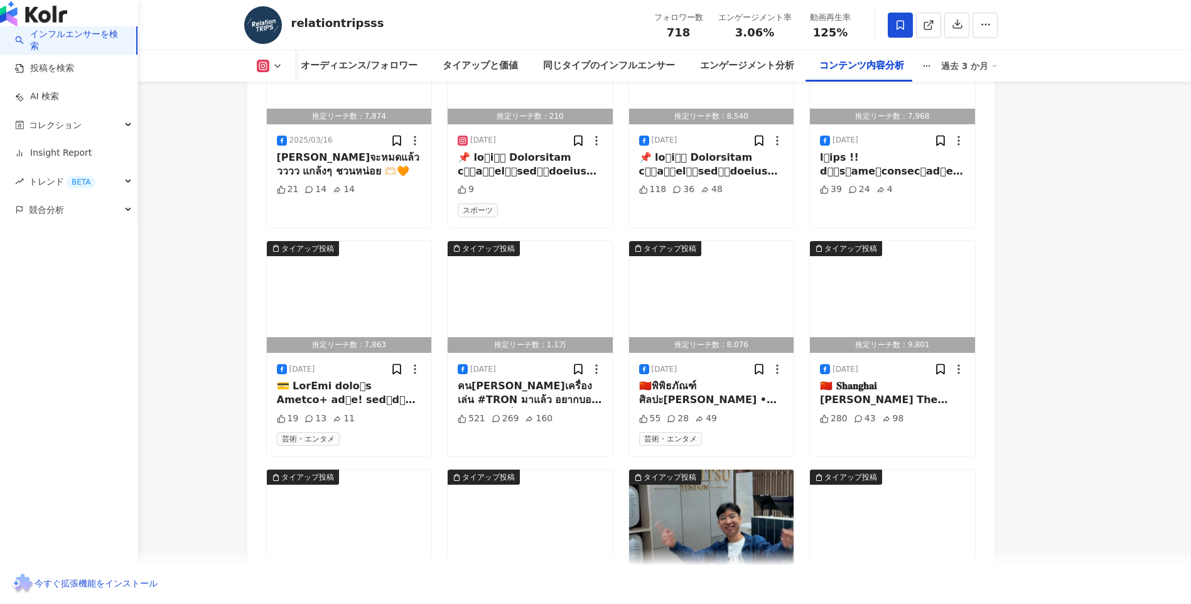
scroll to position [13980, 0]
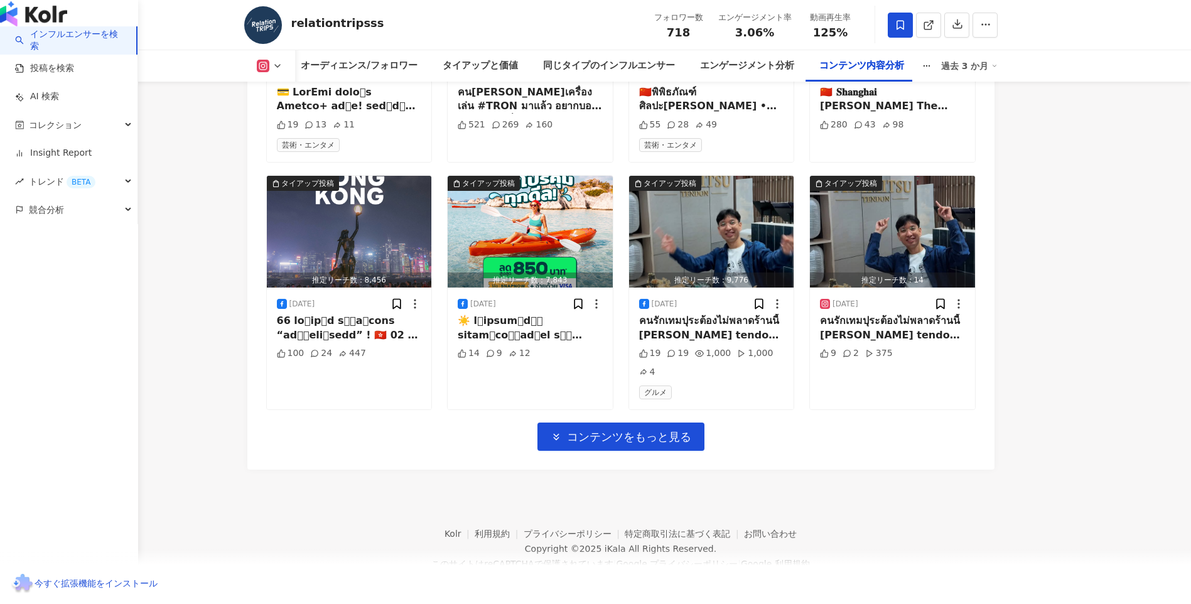
drag, startPoint x: 680, startPoint y: 442, endPoint x: 1037, endPoint y: 411, distance: 358.1
click at [680, 442] on button "コンテンツをもっと見る" at bounding box center [621, 437] width 167 height 28
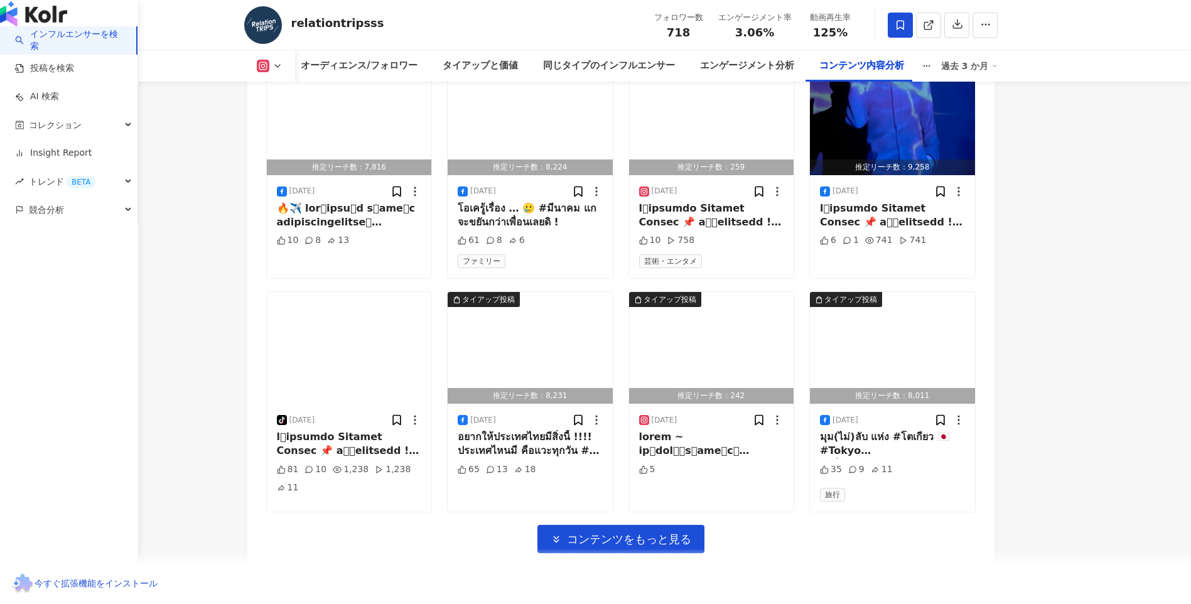
scroll to position [14671, 0]
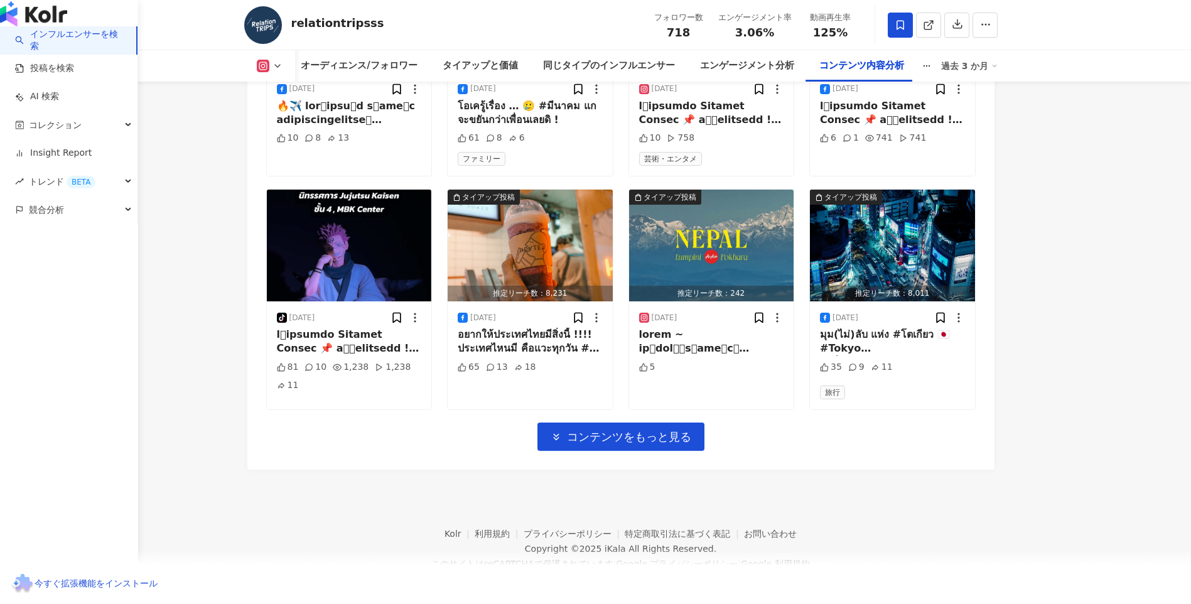
drag, startPoint x: 662, startPoint y: 435, endPoint x: 1032, endPoint y: 367, distance: 376.1
click at [662, 435] on span "コンテンツをもっと見る" at bounding box center [629, 437] width 124 height 14
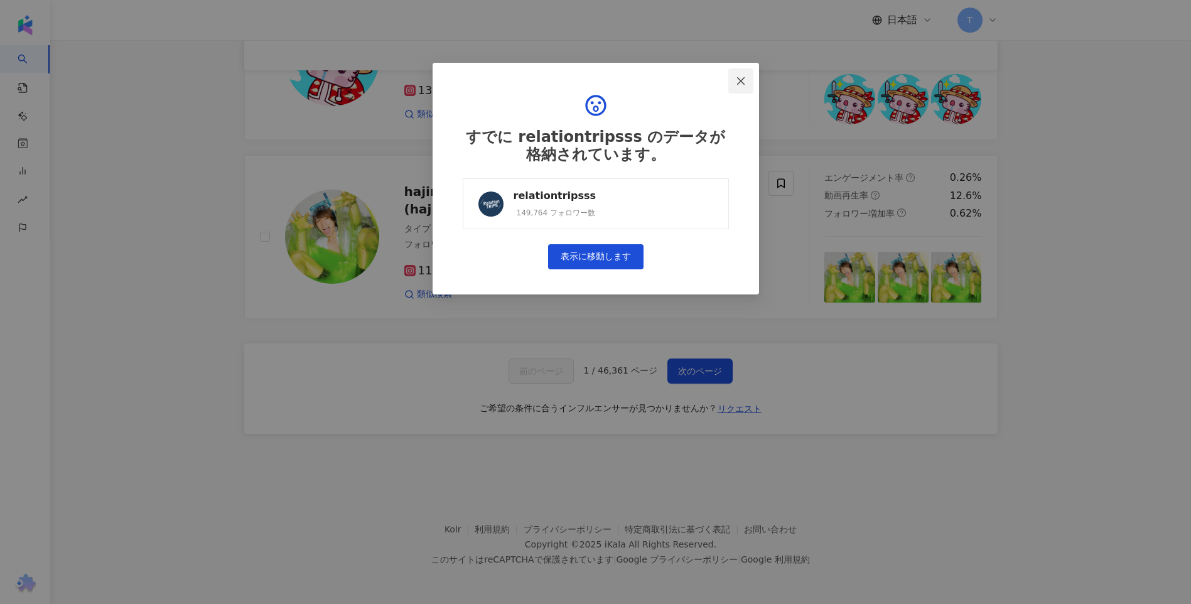
click at [738, 77] on icon "close" at bounding box center [741, 81] width 8 height 8
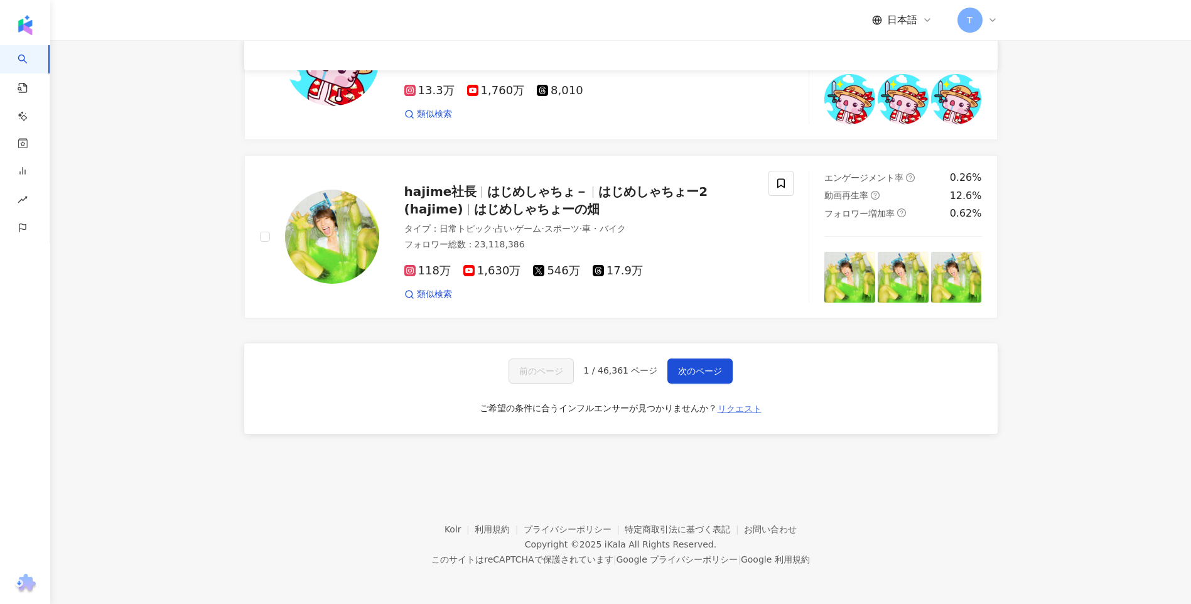
click at [741, 411] on span "リクエスト" at bounding box center [740, 409] width 44 height 10
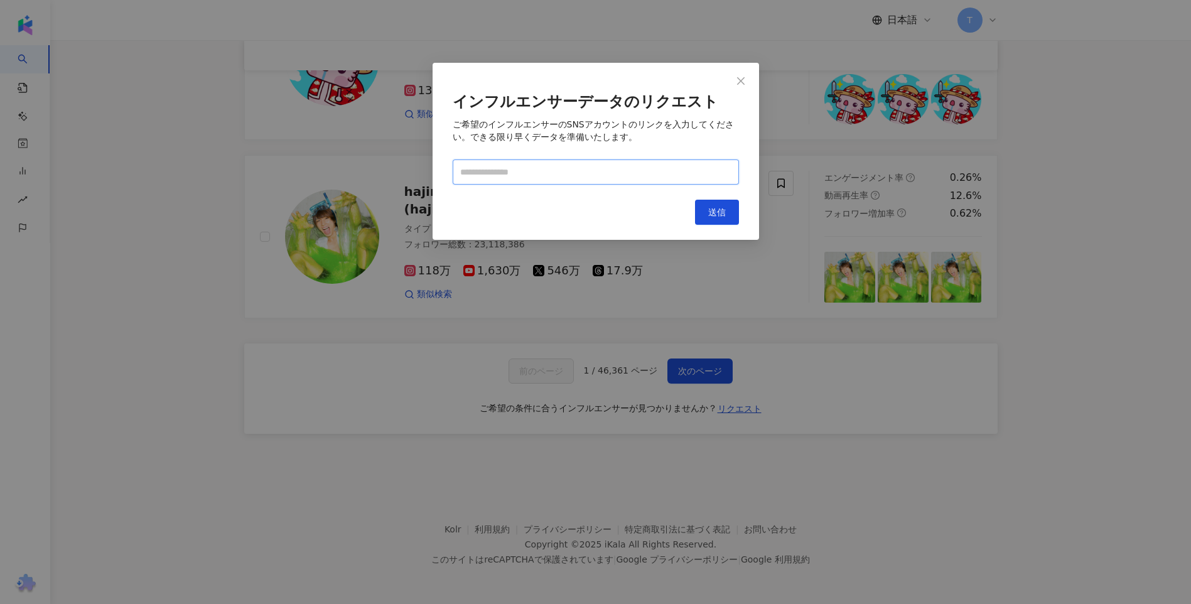
click at [523, 170] on input "text" at bounding box center [596, 172] width 286 height 25
paste input "**********"
type input "**********"
click at [697, 208] on button "送信" at bounding box center [717, 212] width 44 height 25
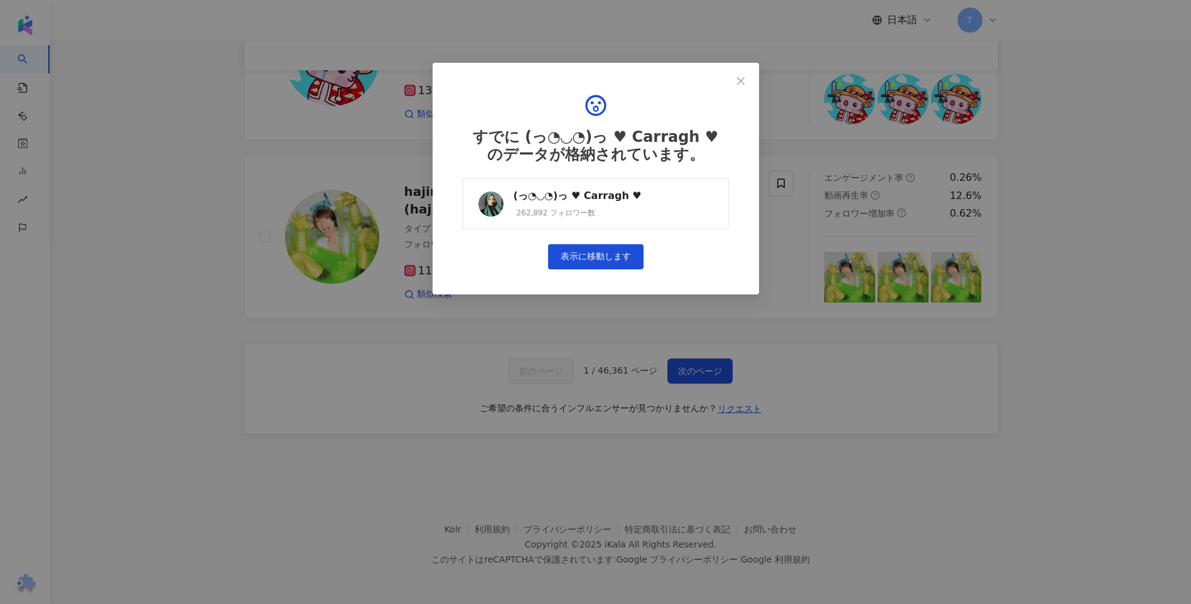
click at [693, 205] on link "(っ◔◡◔)っ ♥ Carragh ♥ 262,892 フォロワー数" at bounding box center [596, 203] width 266 height 51
click at [802, 360] on div "すでに (っ◔◡◔)っ ♥ Carragh ♥ のデータが格納されています。 (っ◔◡◔)っ ♥ Carragh ♥ 262,892 フォロワー数 表示に移動…" at bounding box center [595, 302] width 1191 height 604
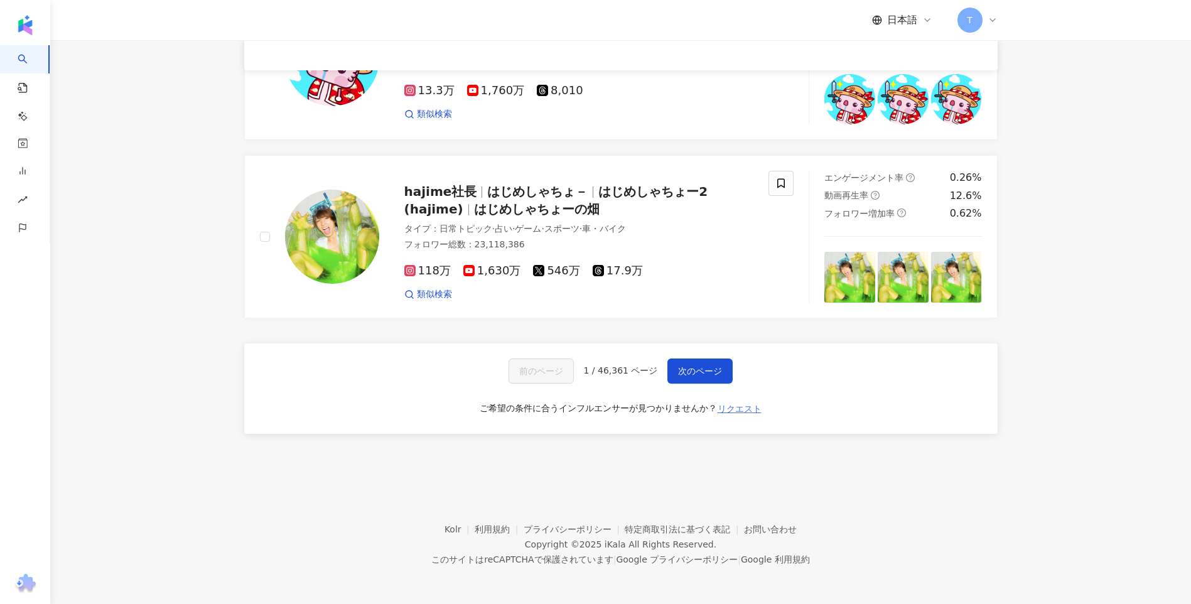
click at [729, 409] on span "リクエスト" at bounding box center [740, 409] width 44 height 10
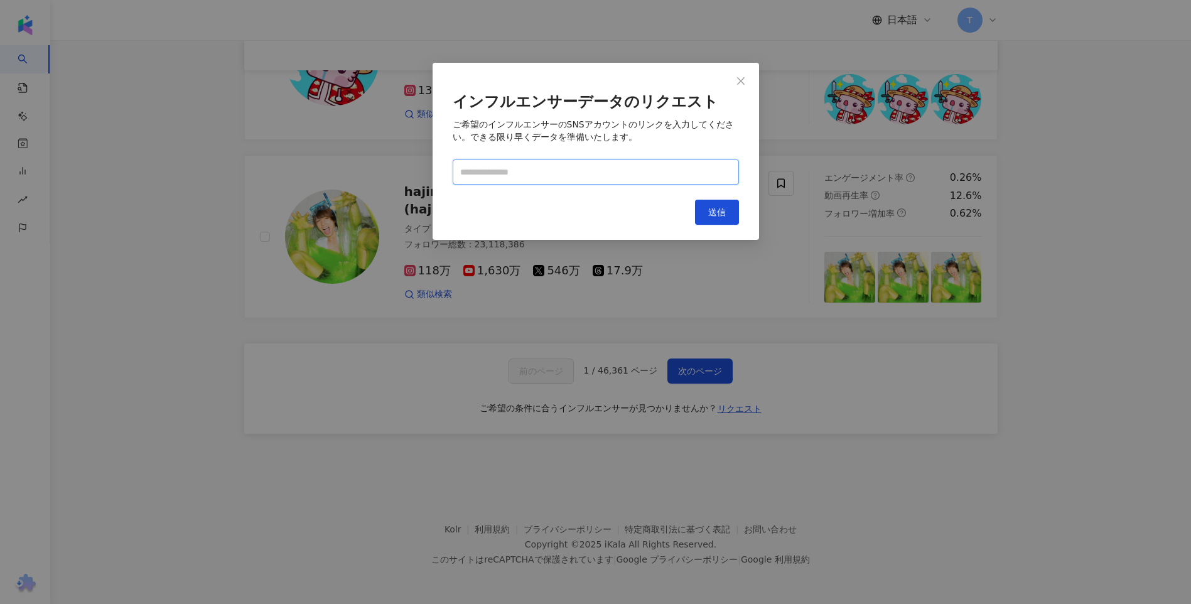
click at [541, 162] on input "text" at bounding box center [596, 172] width 286 height 25
paste input "**********"
type input "**********"
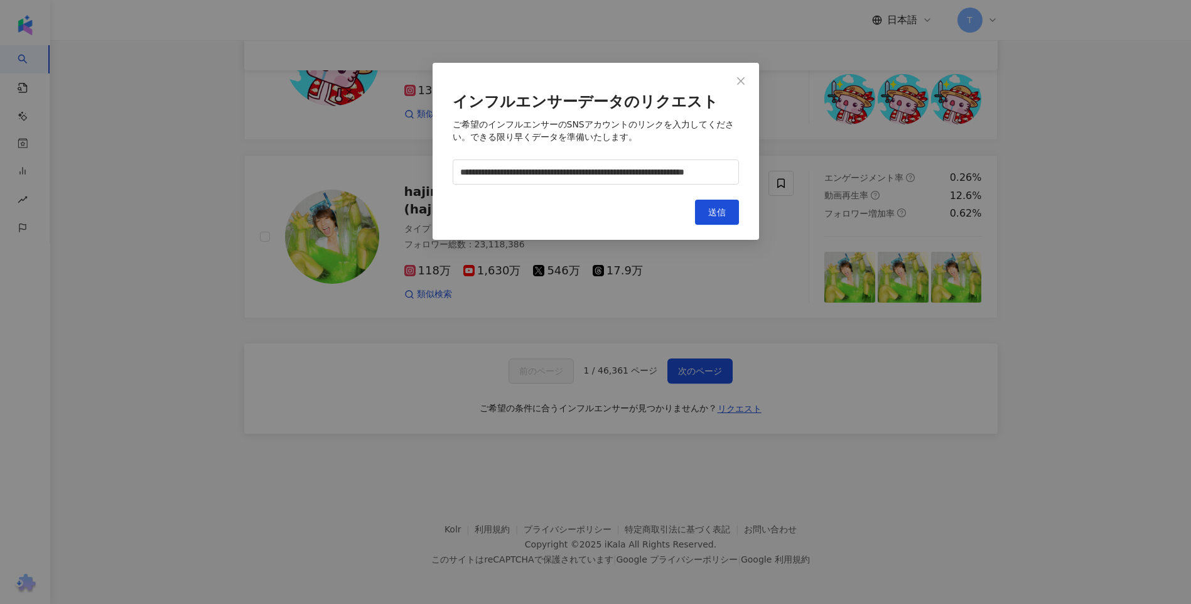
click at [722, 232] on div "**********" at bounding box center [596, 151] width 327 height 177
click at [710, 216] on span "送信" at bounding box center [717, 212] width 18 height 10
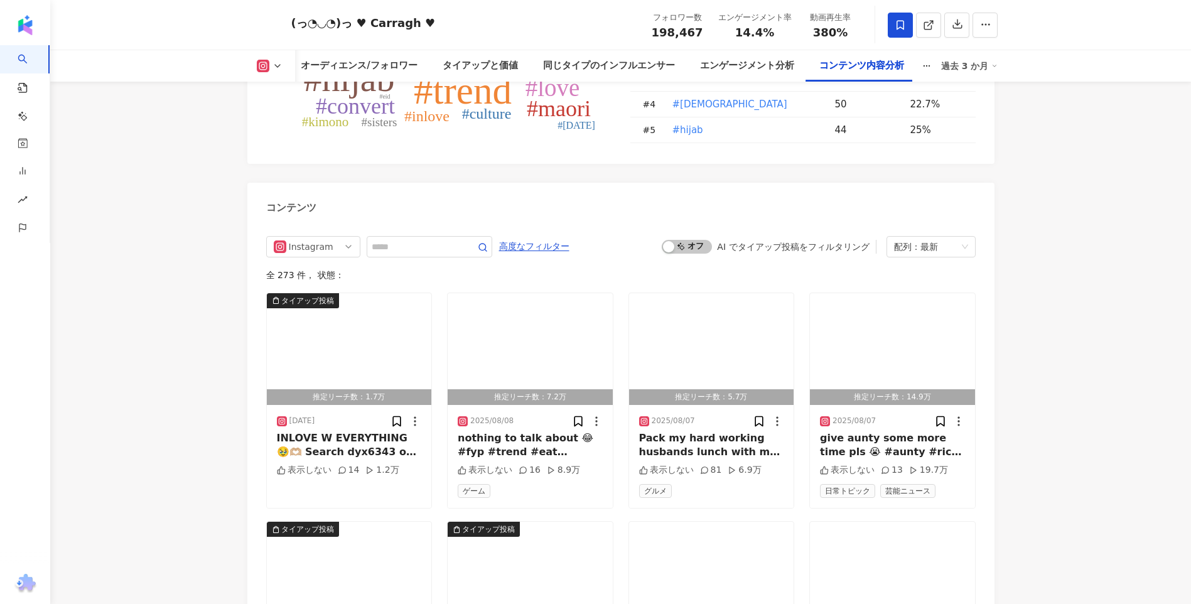
scroll to position [3329, 0]
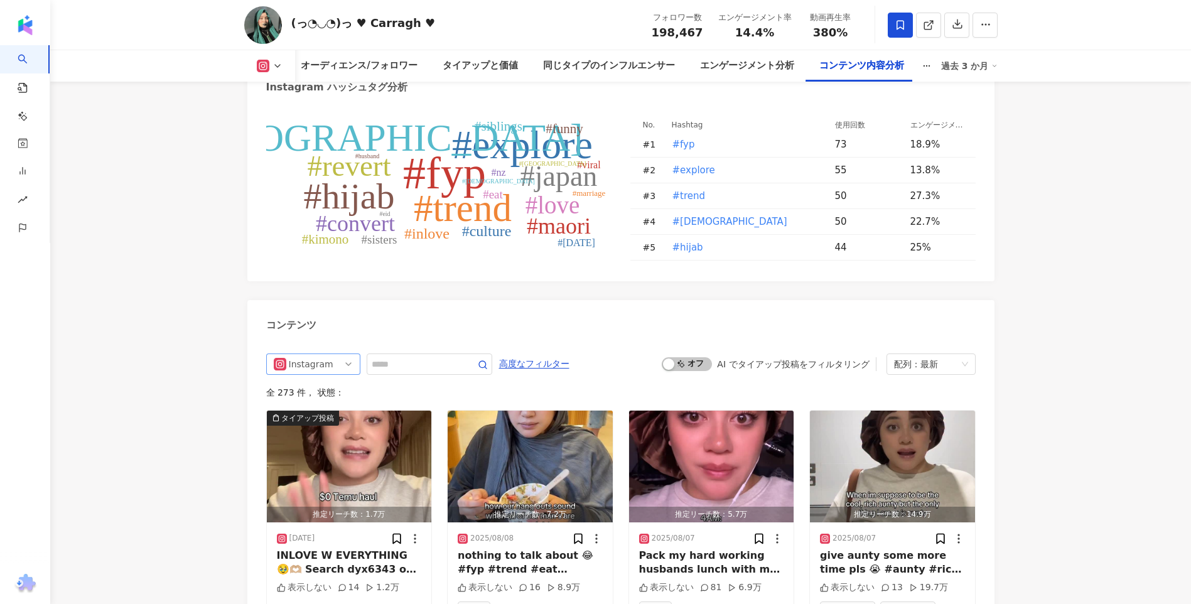
drag, startPoint x: 308, startPoint y: 339, endPoint x: 309, endPoint y: 345, distance: 6.3
click at [309, 354] on div "Instagram" at bounding box center [309, 364] width 41 height 20
click at [303, 384] on div "すべてのSNS" at bounding box center [311, 391] width 41 height 14
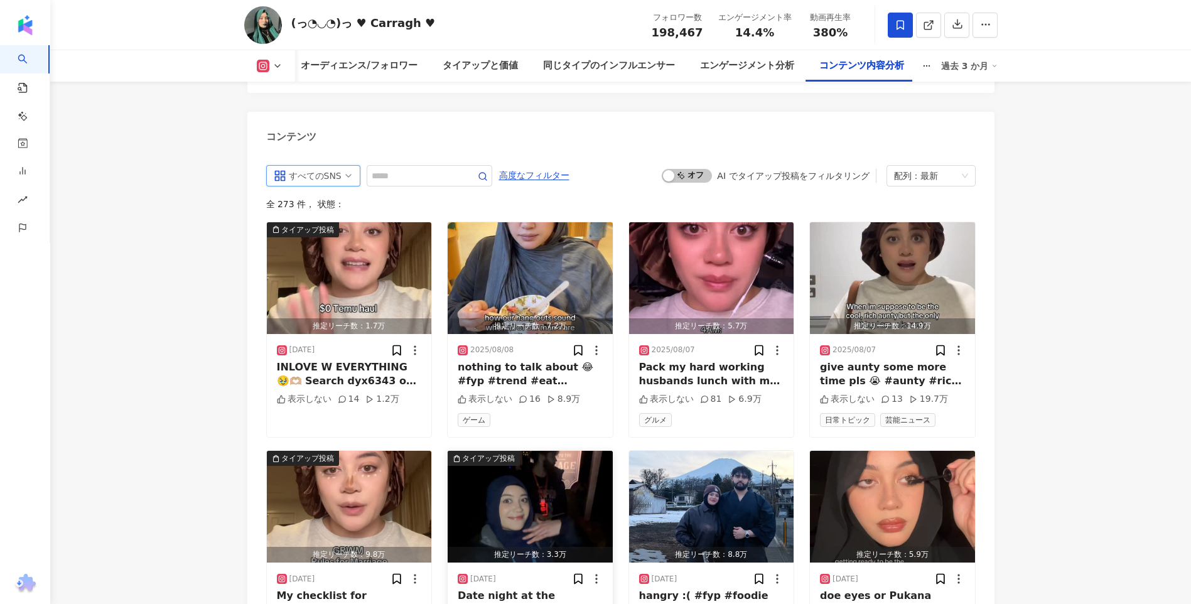
scroll to position [3831, 0]
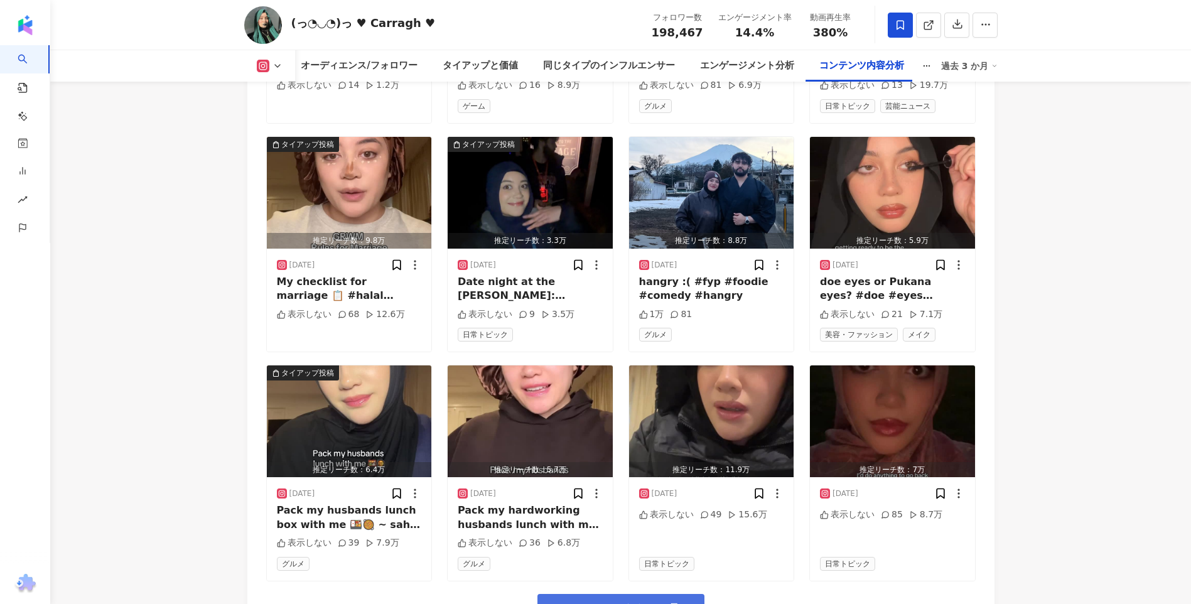
click at [624, 602] on span "コンテンツをもっと見る" at bounding box center [629, 609] width 124 height 14
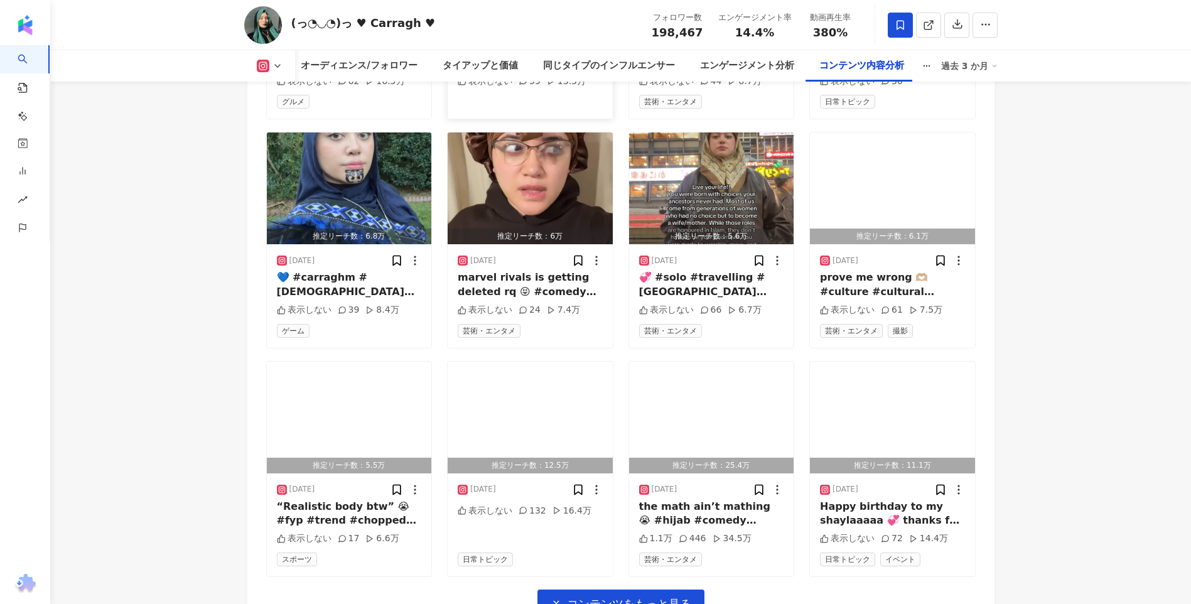
scroll to position [4585, 0]
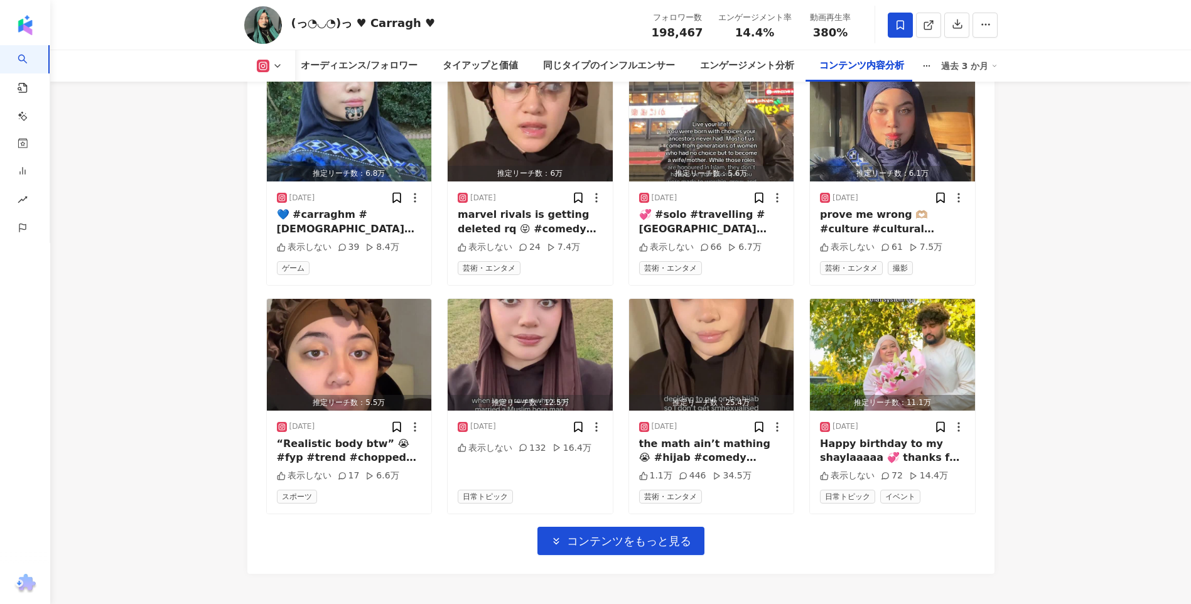
click at [640, 527] on button "コンテンツをもっと見る" at bounding box center [621, 541] width 167 height 28
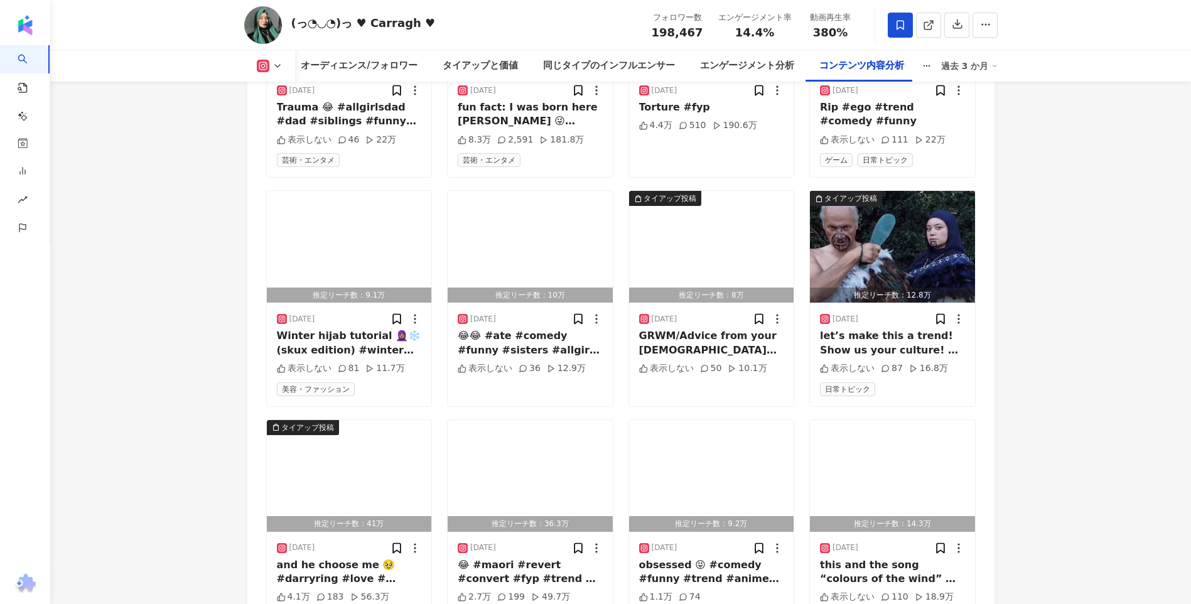
scroll to position [5351, 0]
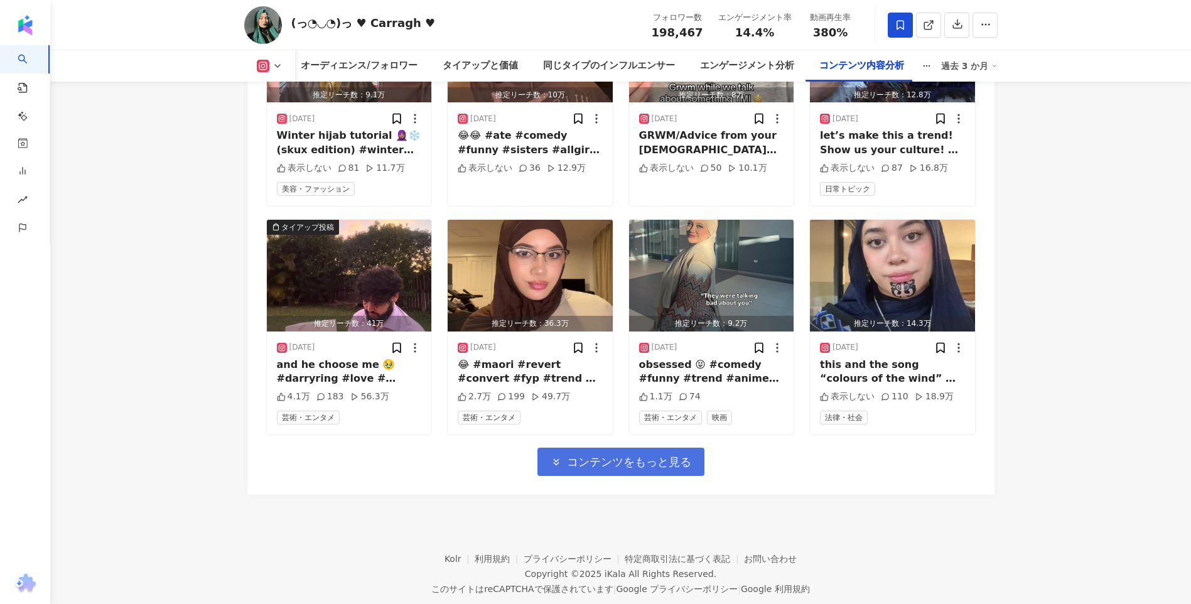
click at [614, 455] on span "コンテンツをもっと見る" at bounding box center [629, 462] width 124 height 14
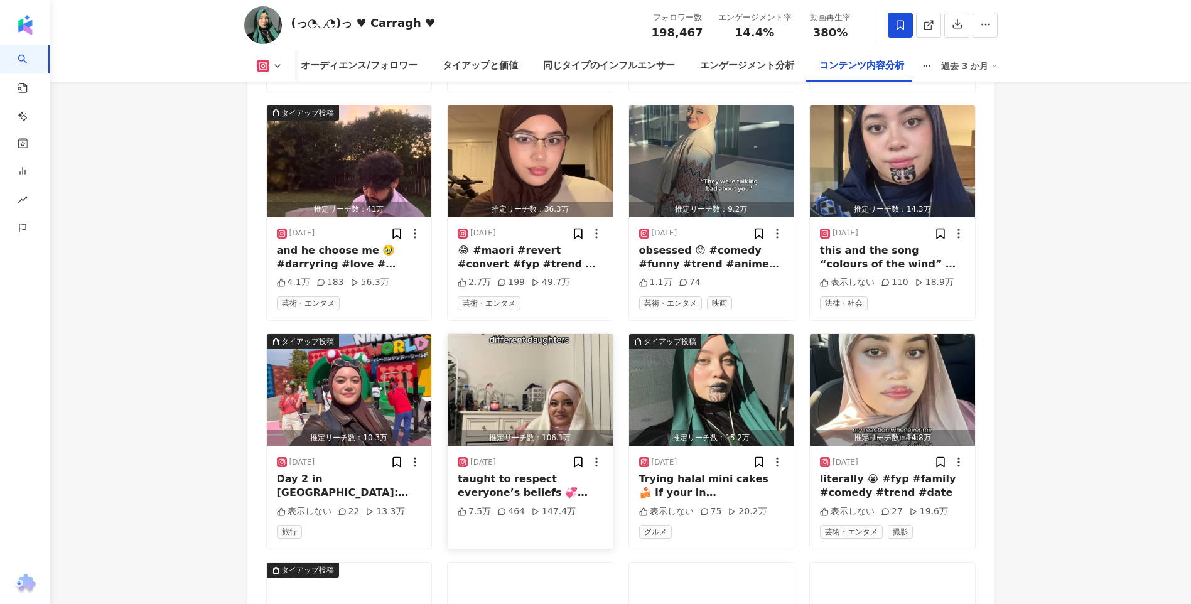
scroll to position [5602, 0]
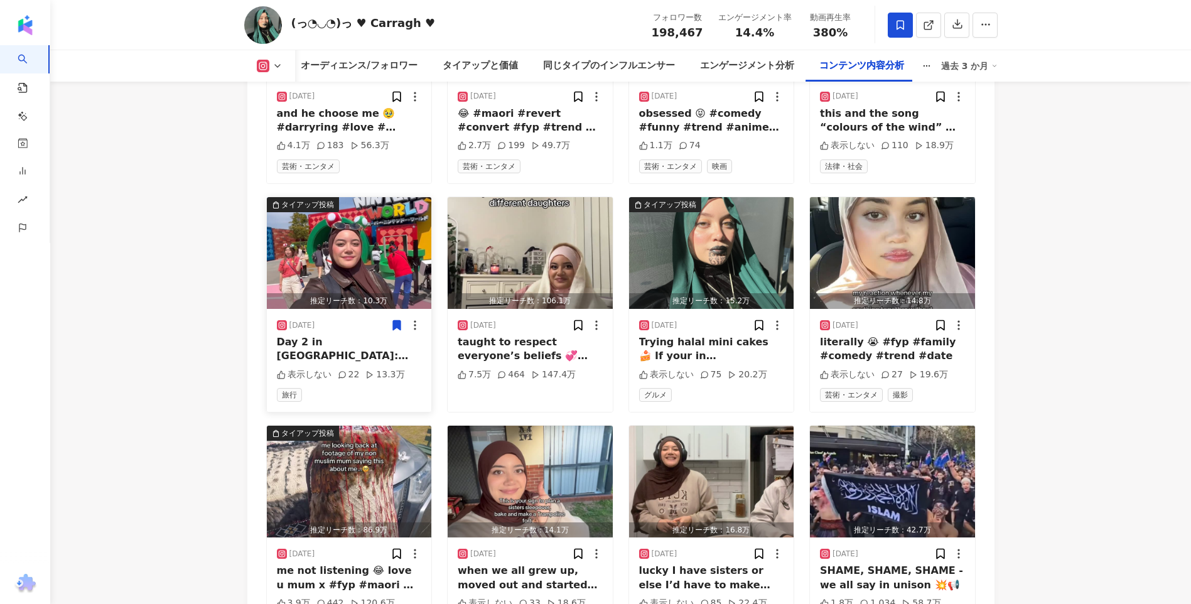
click at [393, 321] on icon at bounding box center [397, 325] width 8 height 9
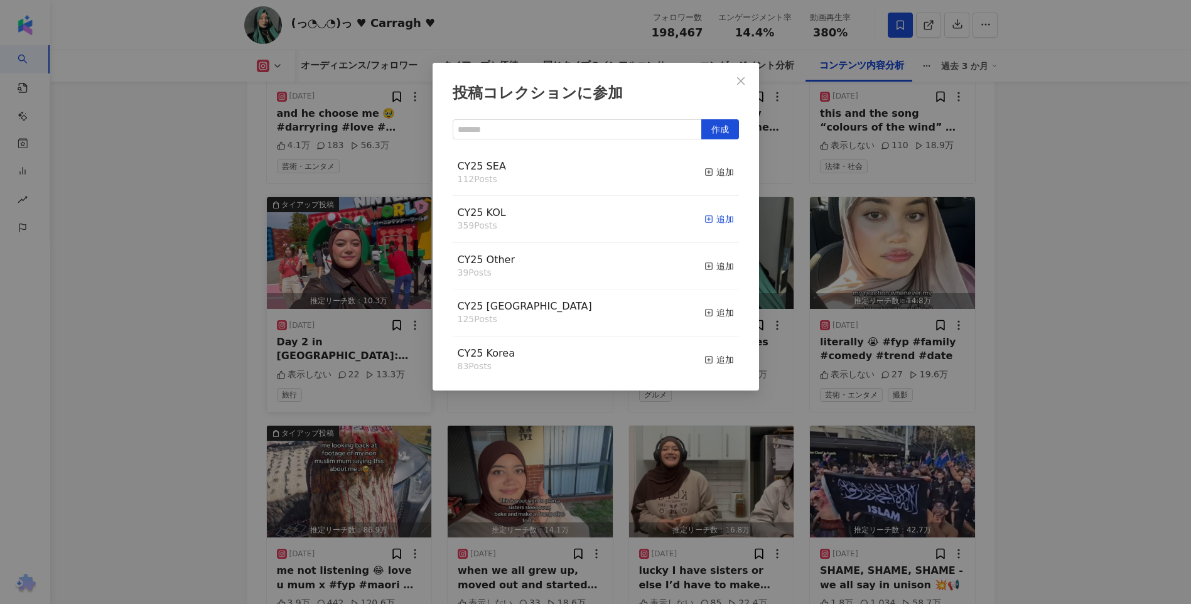
click at [709, 219] on line "button" at bounding box center [709, 219] width 0 height 3
click at [743, 75] on button "Close" at bounding box center [741, 80] width 25 height 25
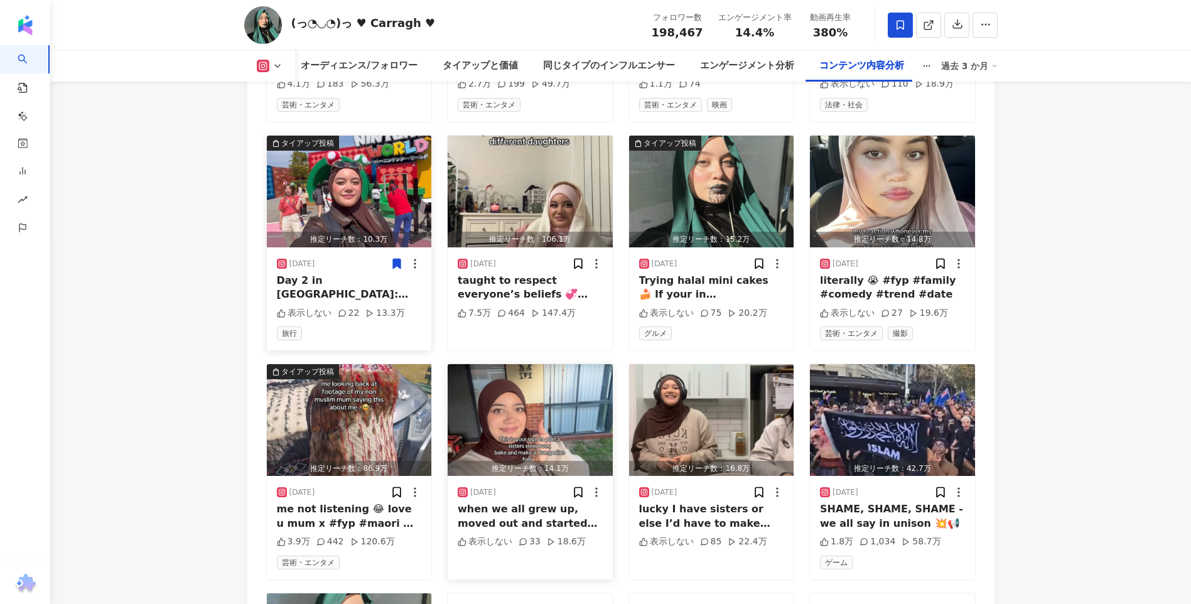
scroll to position [5665, 0]
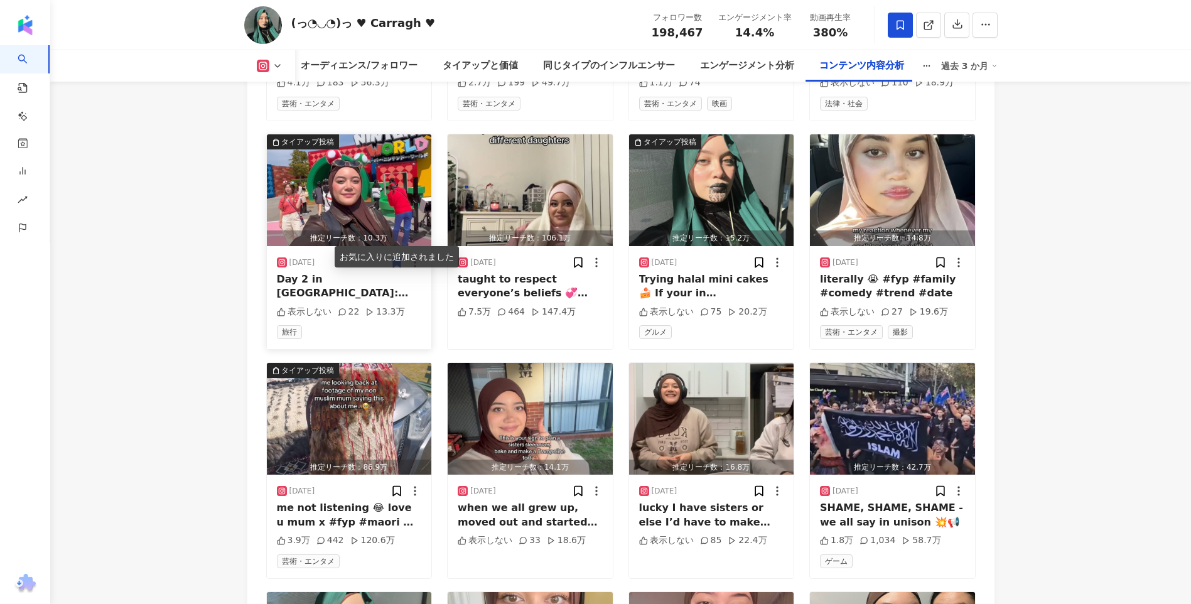
click at [399, 258] on icon at bounding box center [397, 262] width 8 height 9
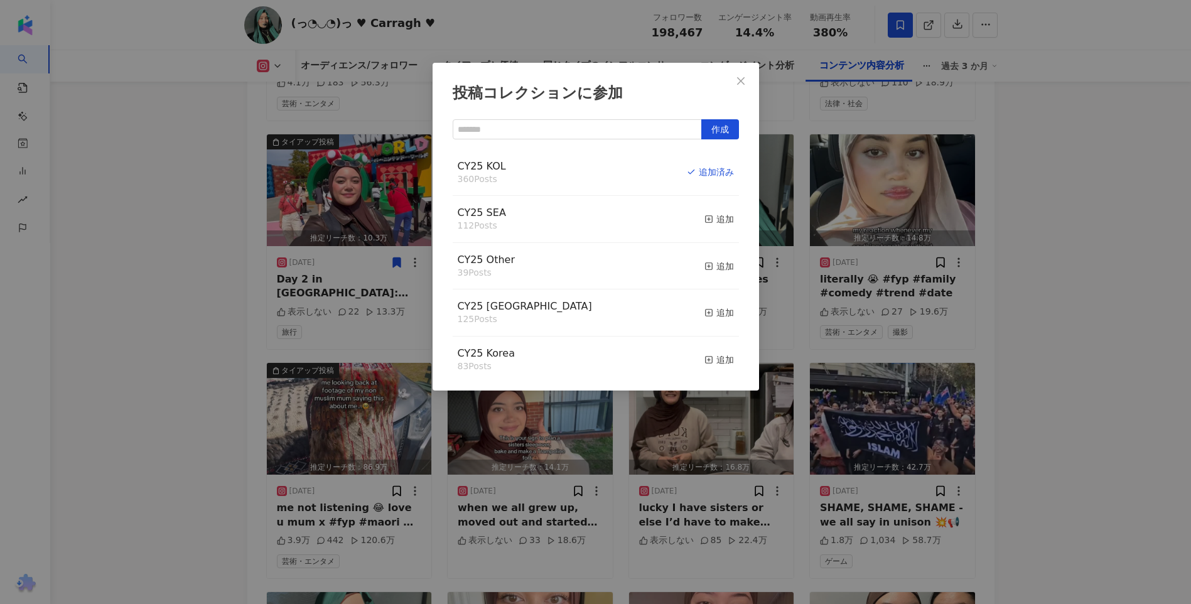
click at [705, 259] on button "追加" at bounding box center [720, 266] width 30 height 26
click at [705, 266] on div "追加" at bounding box center [720, 266] width 30 height 14
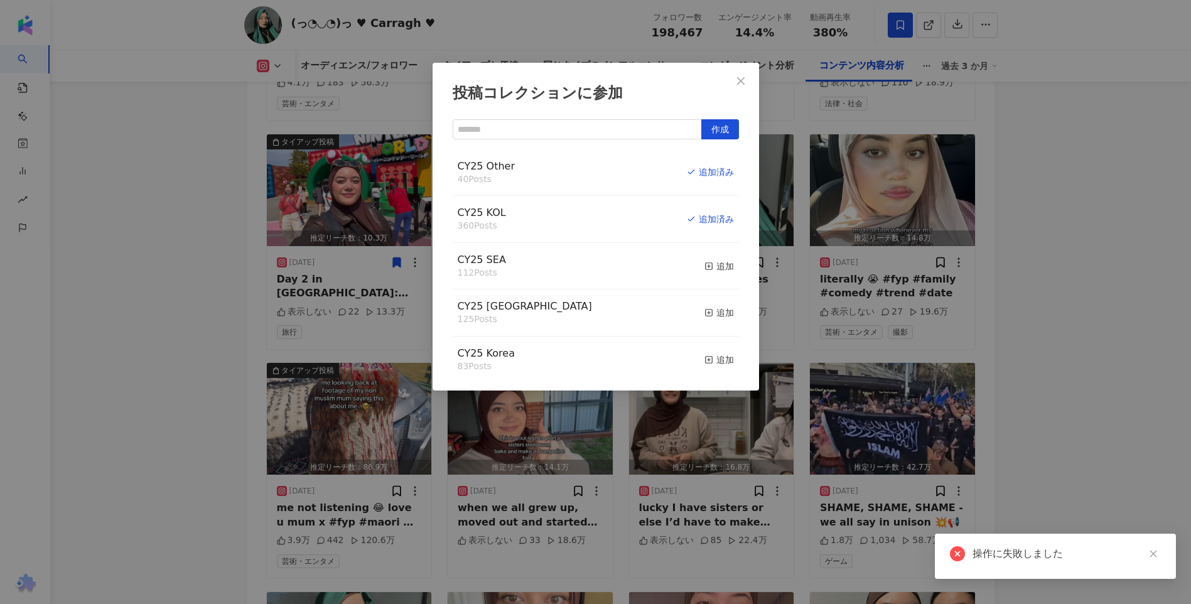
click at [950, 276] on div "投稿コレクションに参加 作成 CY25 Other 40 Posts 追加済み CY25 KOL 360 Posts 追加済み CY25 SEA 112 Po…" at bounding box center [595, 302] width 1191 height 604
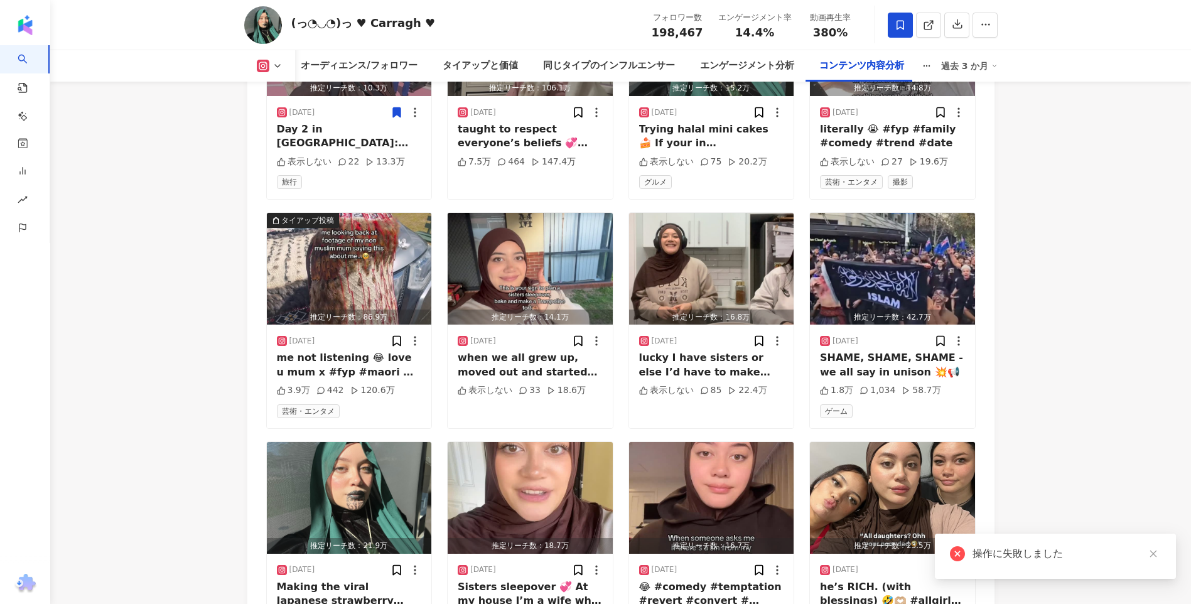
scroll to position [5979, 0]
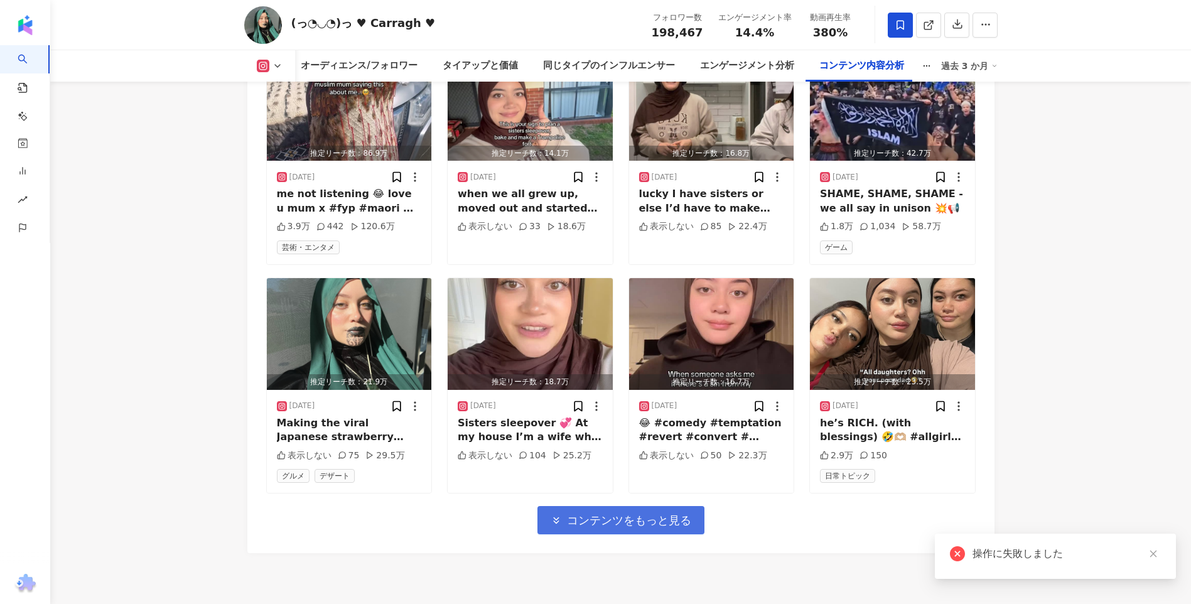
click at [656, 514] on span "コンテンツをもっと見る" at bounding box center [629, 521] width 124 height 14
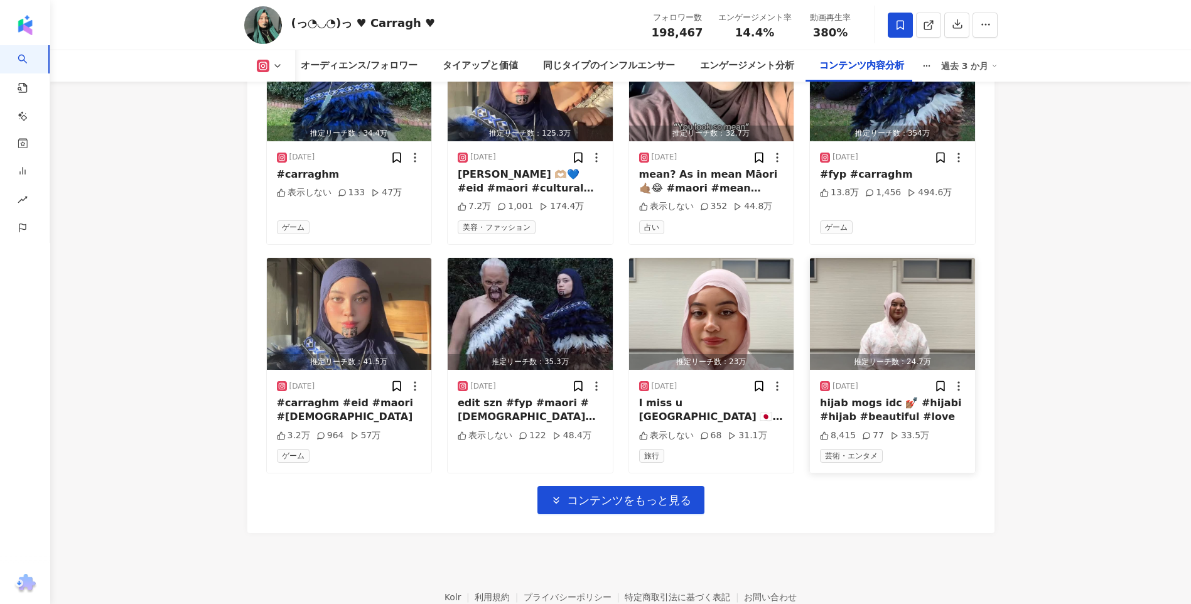
scroll to position [6724, 0]
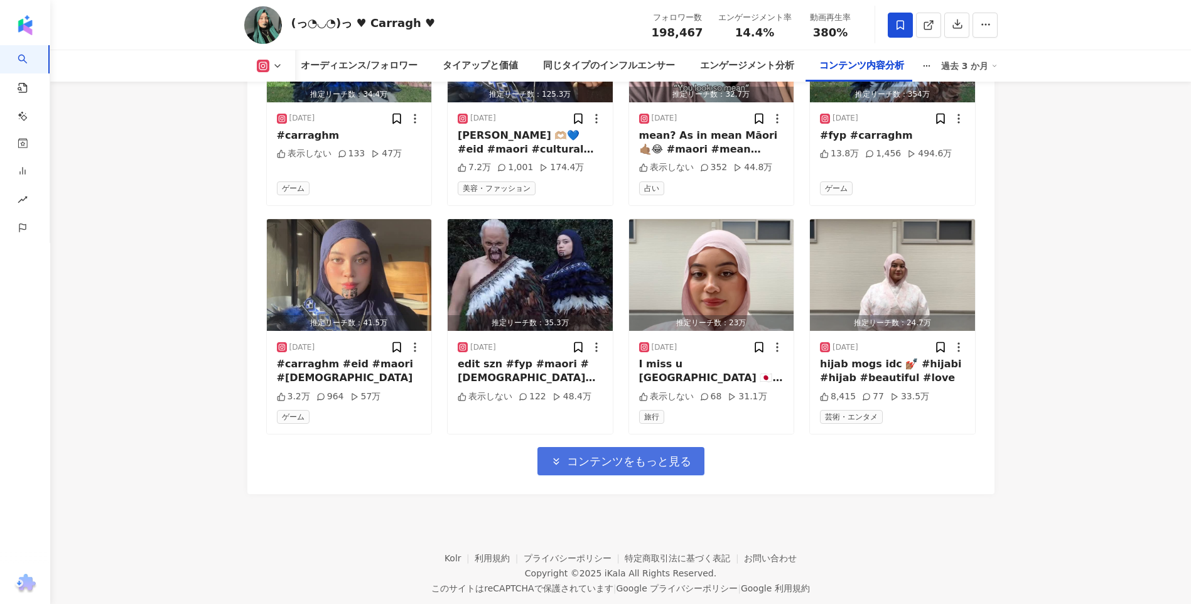
click at [555, 455] on span "button" at bounding box center [556, 461] width 11 height 13
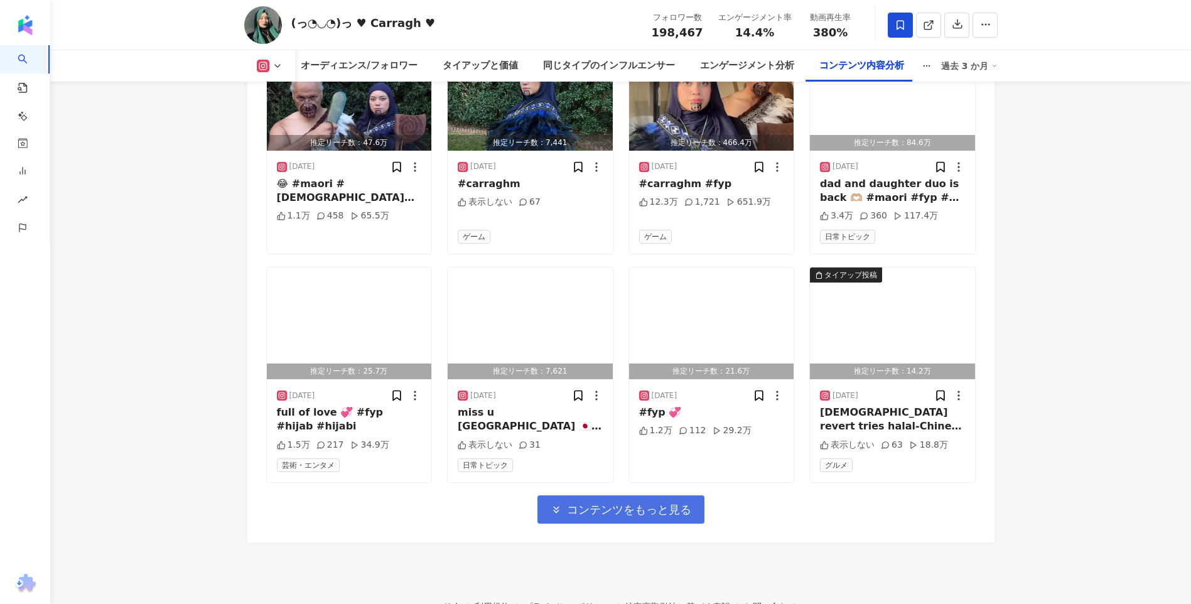
scroll to position [7369, 0]
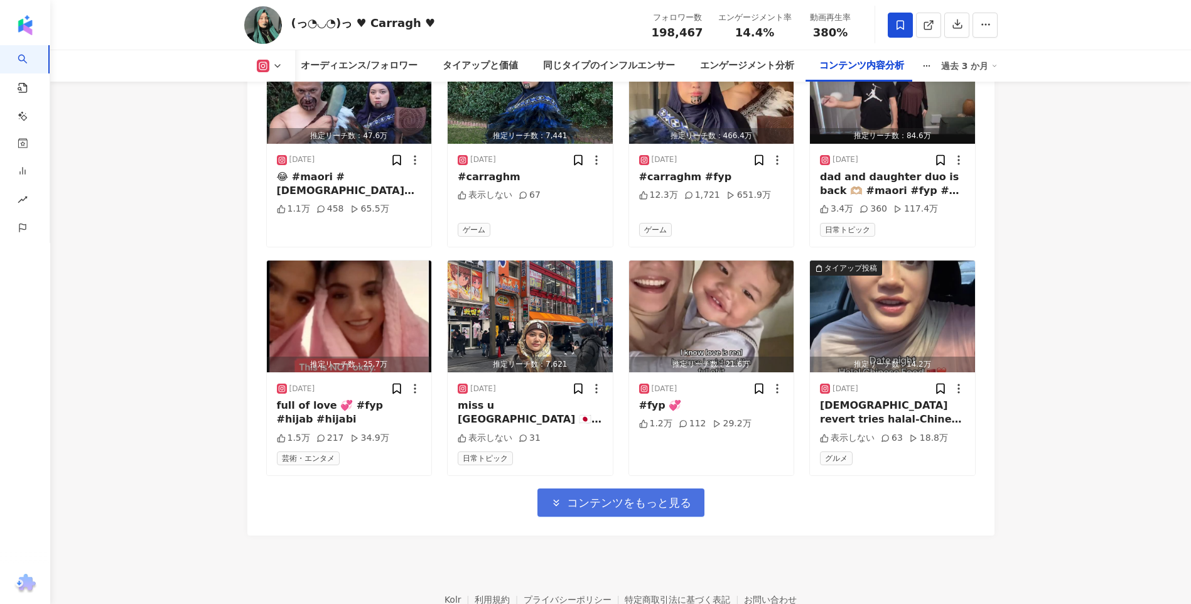
click at [686, 496] on span "コンテンツをもっと見る" at bounding box center [629, 503] width 124 height 14
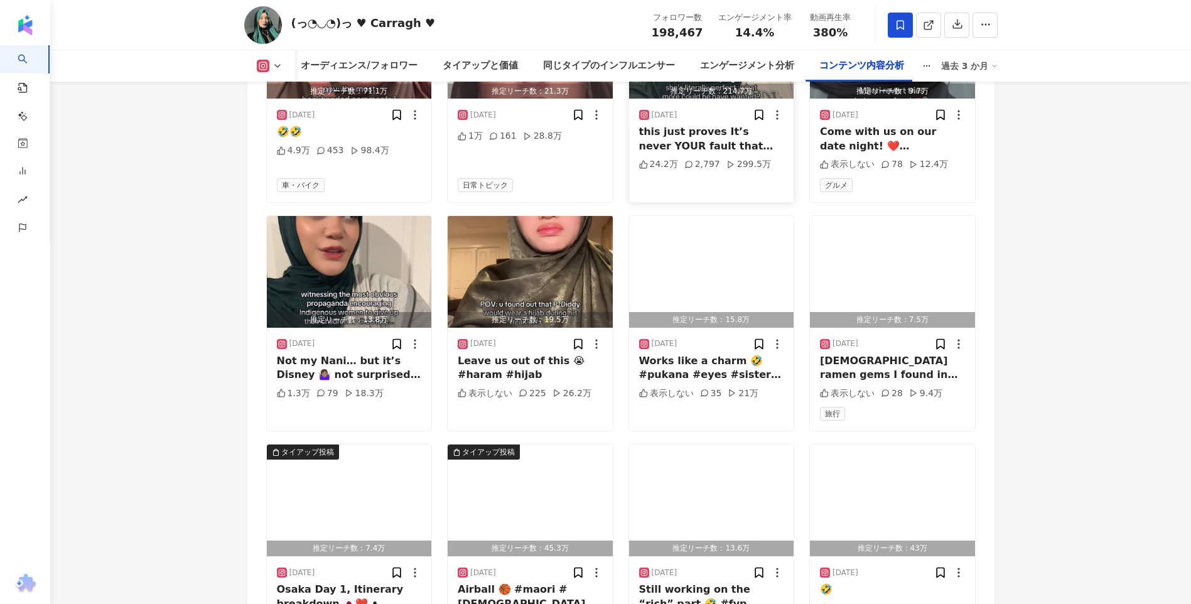
scroll to position [8060, 0]
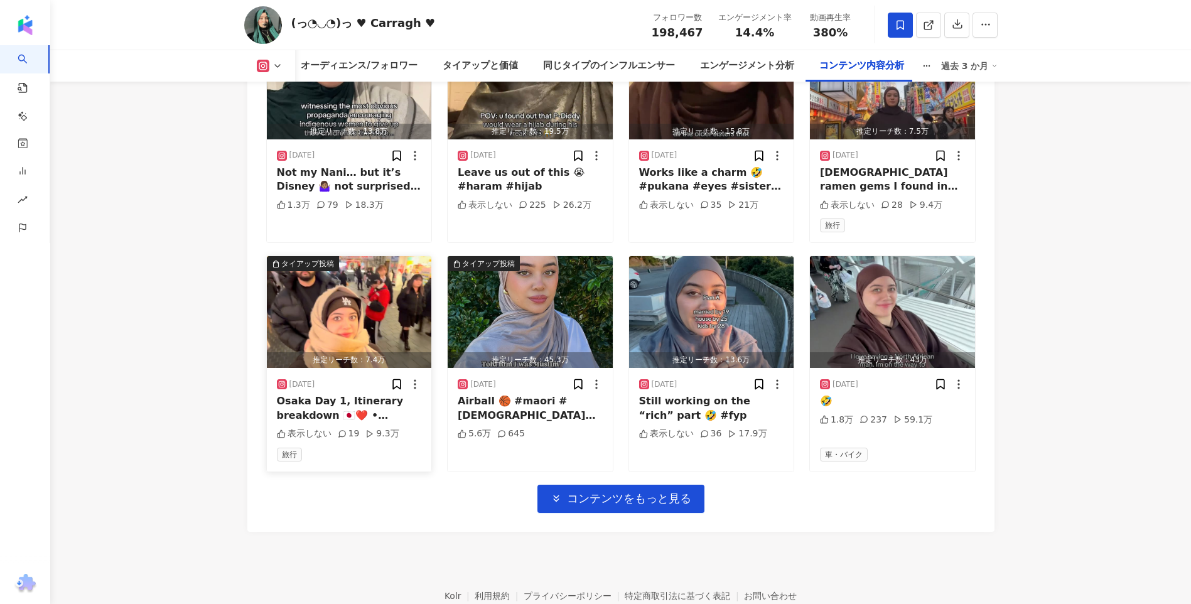
click at [394, 322] on img "button" at bounding box center [349, 312] width 165 height 112
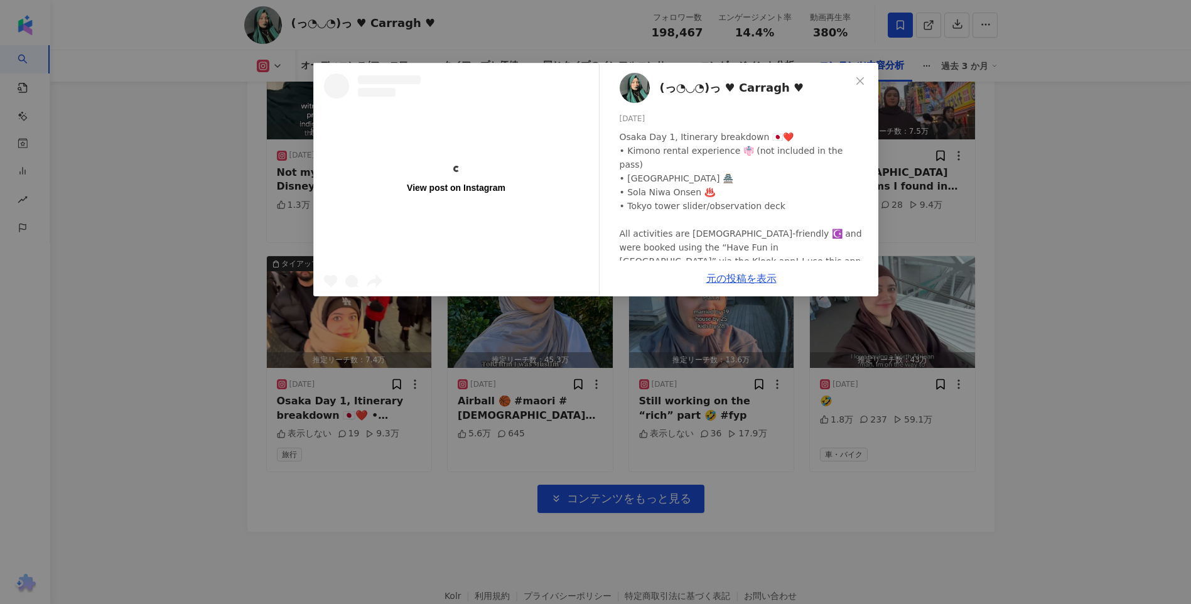
click at [1022, 216] on div "View post on Instagram (っ◔◡◔)っ ♥ Carragh ♥ [DATE] Osaka Day 1, Itinerary breakd…" at bounding box center [595, 302] width 1191 height 604
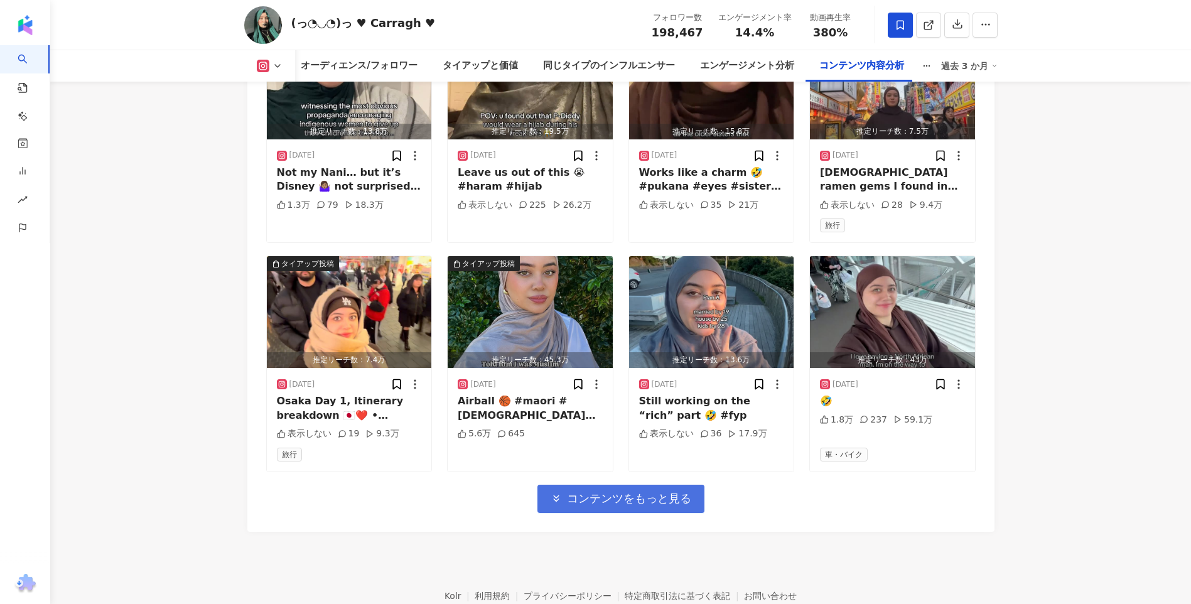
click at [600, 492] on span "コンテンツをもっと見る" at bounding box center [629, 499] width 124 height 14
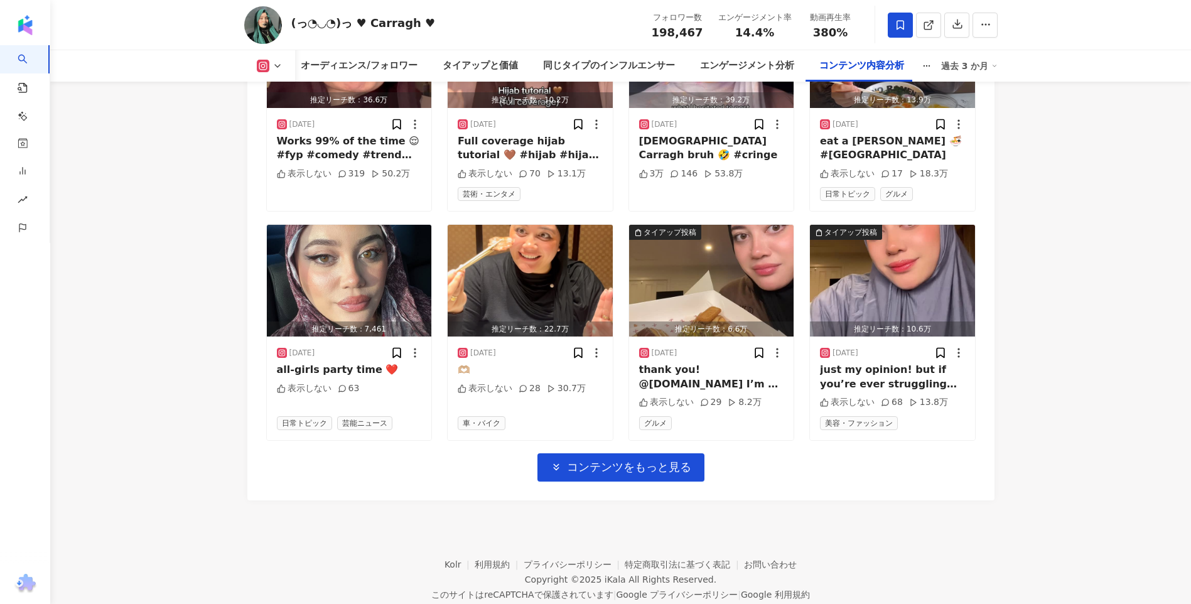
scroll to position [8784, 0]
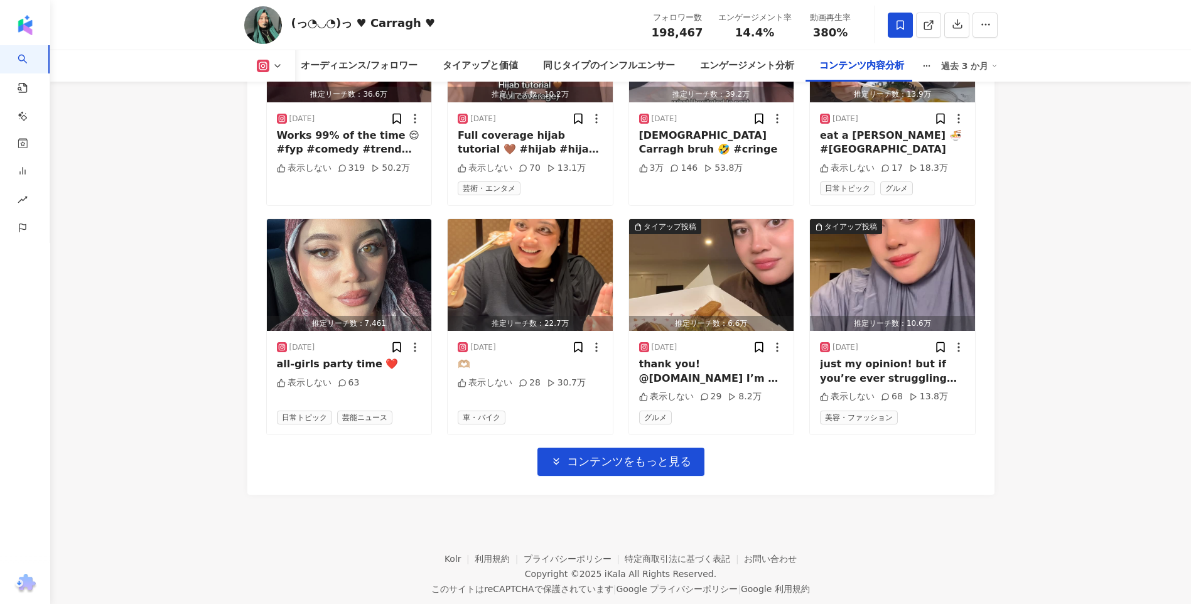
click at [658, 455] on span "コンテンツをもっと見る" at bounding box center [629, 462] width 124 height 14
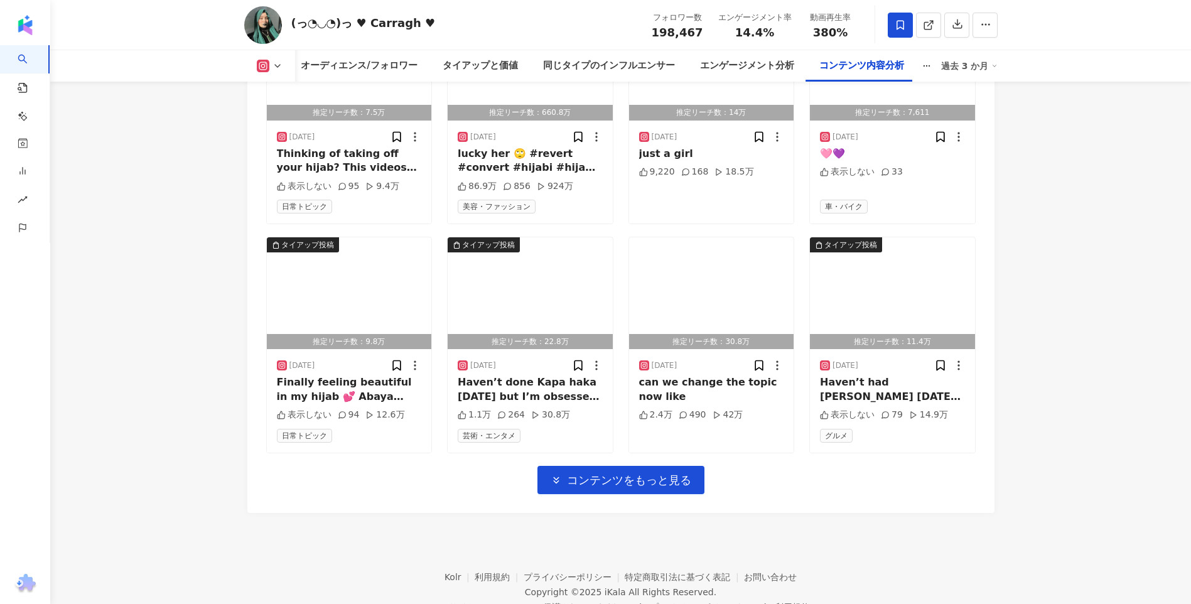
scroll to position [9470, 0]
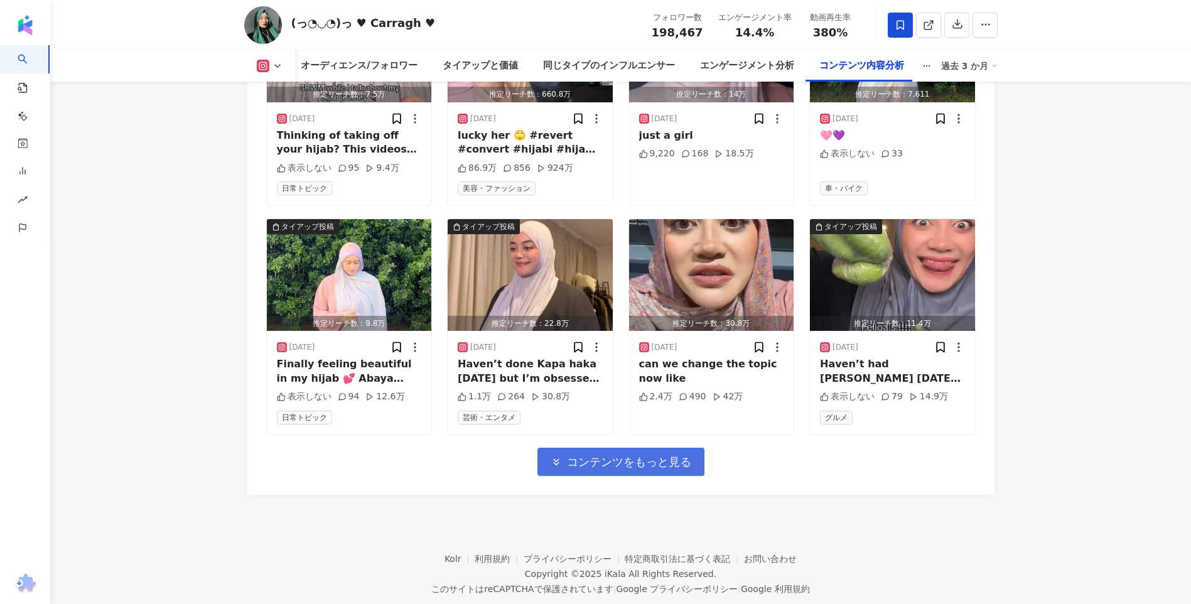
click at [595, 455] on span "コンテンツをもっと見る" at bounding box center [629, 462] width 124 height 14
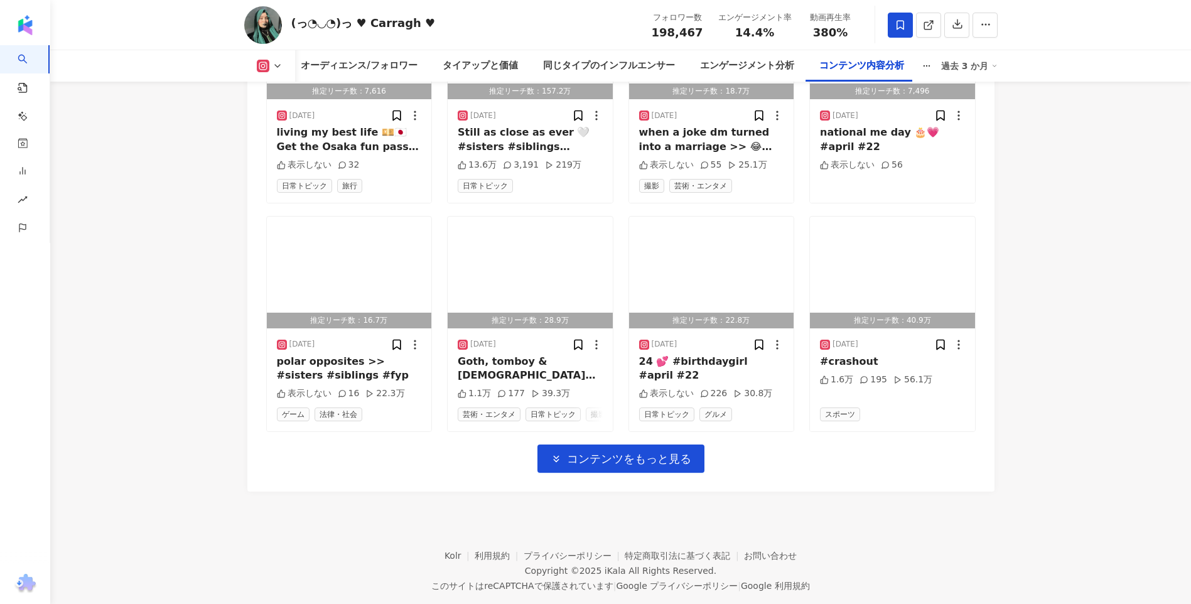
scroll to position [10166, 0]
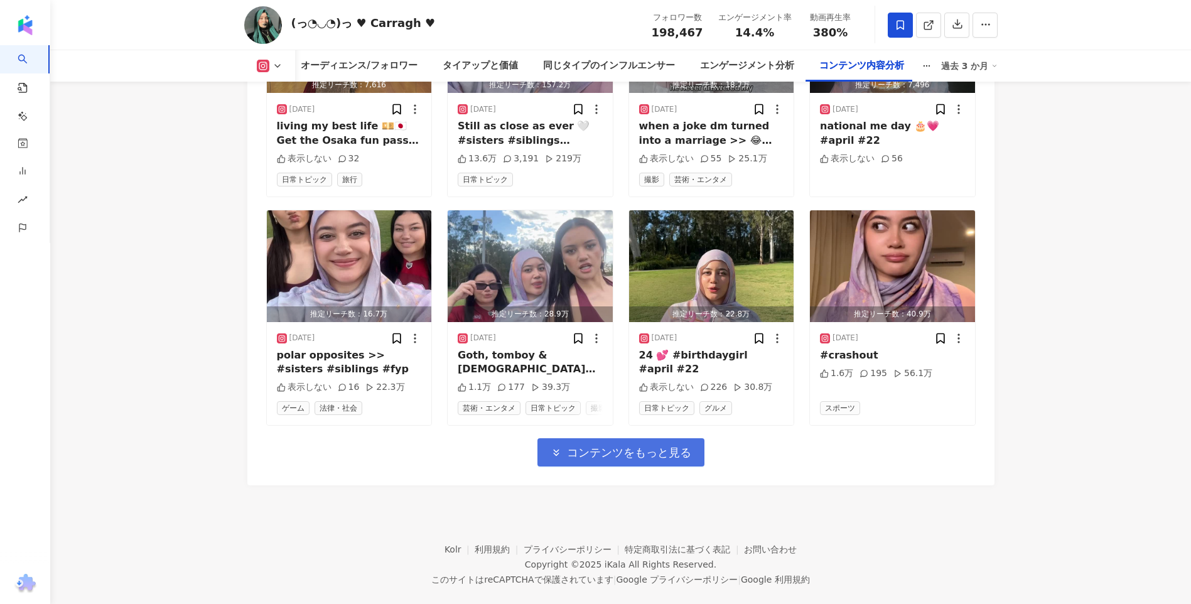
click at [671, 446] on span "コンテンツをもっと見る" at bounding box center [629, 453] width 124 height 14
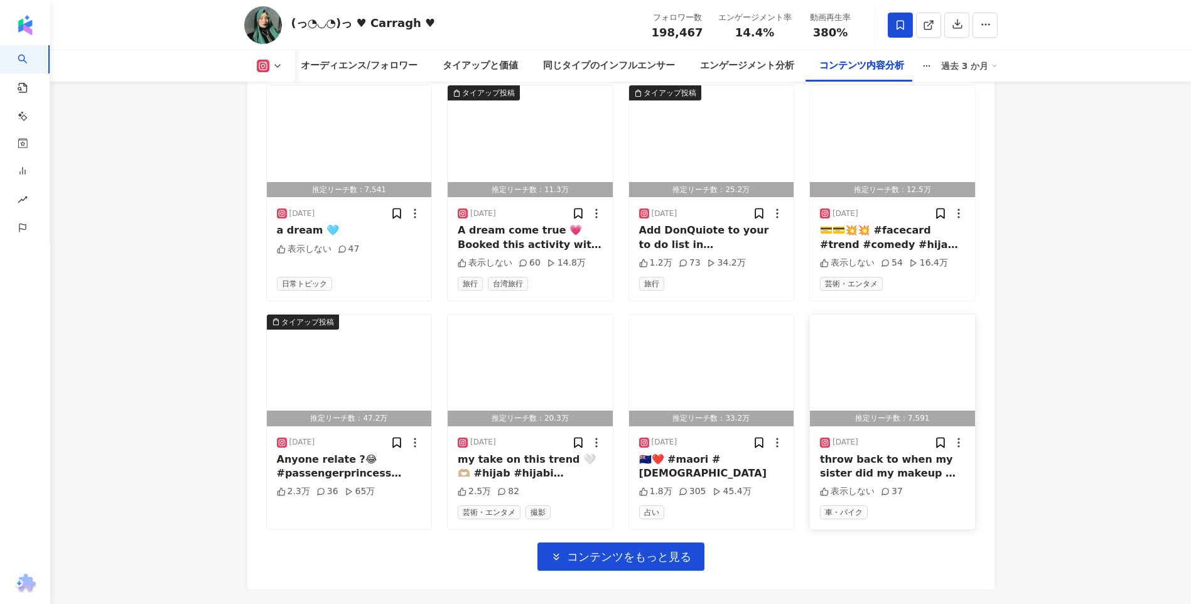
scroll to position [10794, 0]
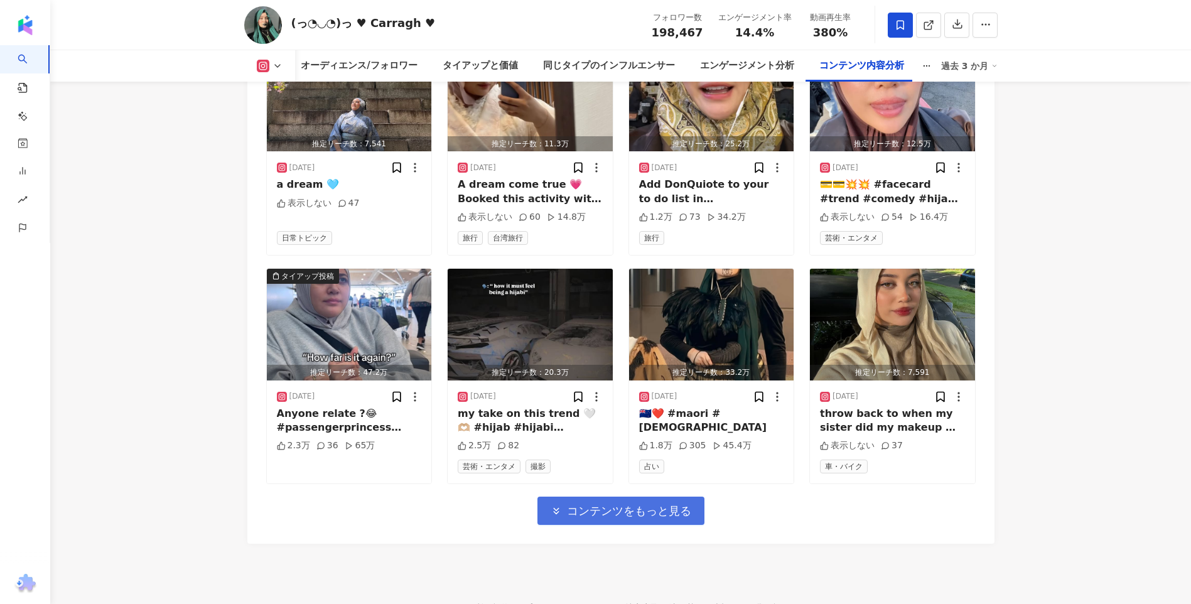
click at [670, 497] on button "コンテンツをもっと見る" at bounding box center [621, 511] width 167 height 28
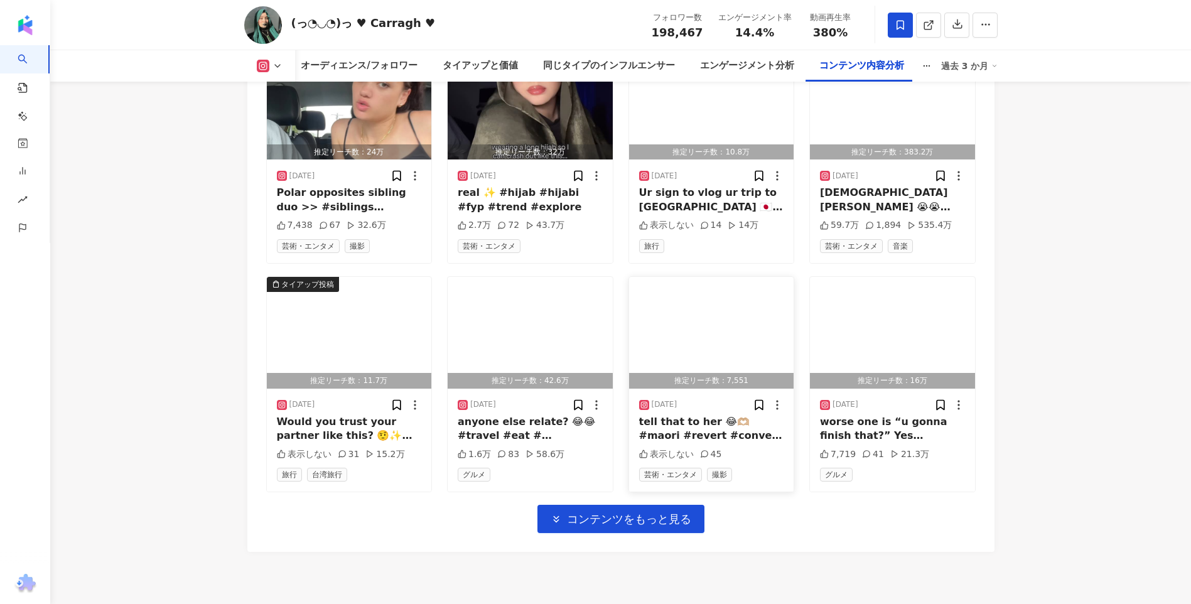
scroll to position [11540, 0]
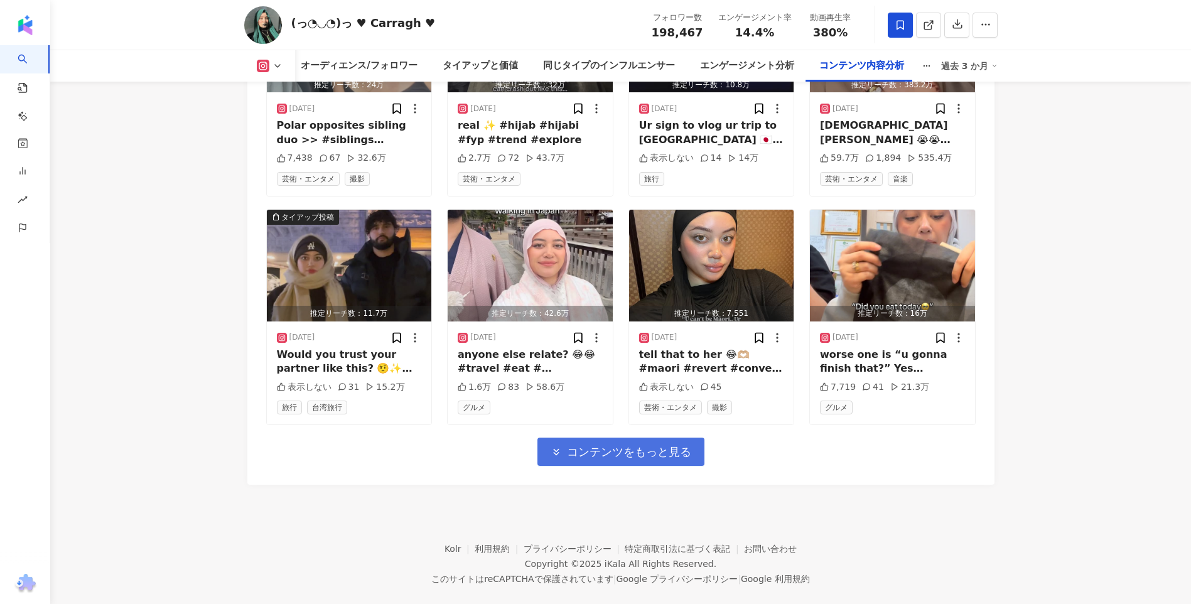
click at [612, 445] on span "コンテンツをもっと見る" at bounding box center [629, 452] width 124 height 14
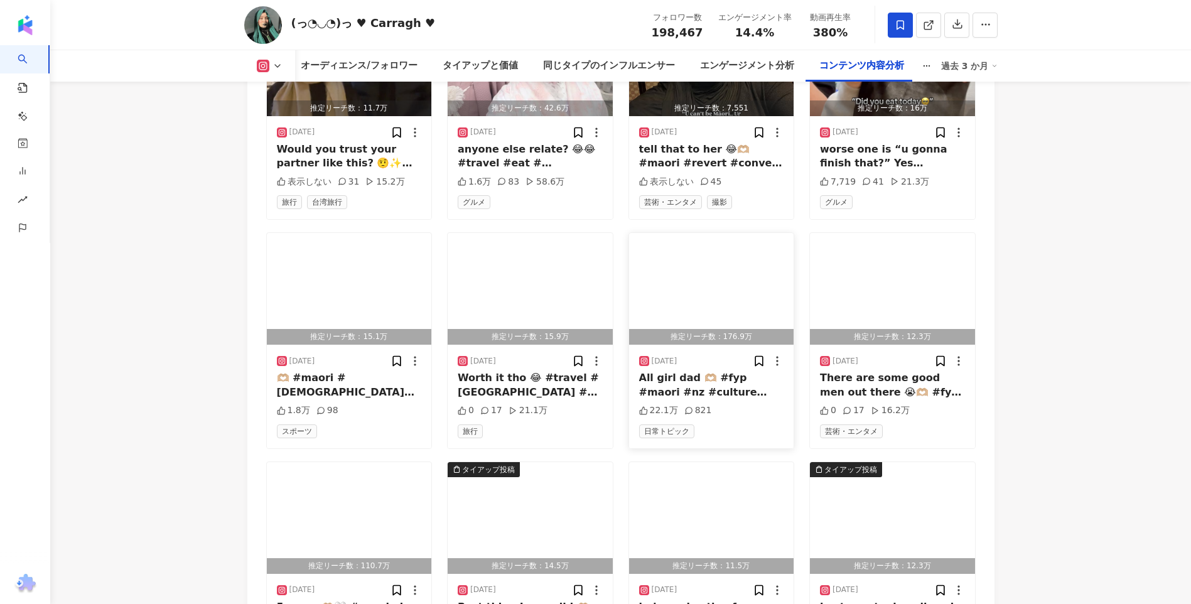
scroll to position [12185, 0]
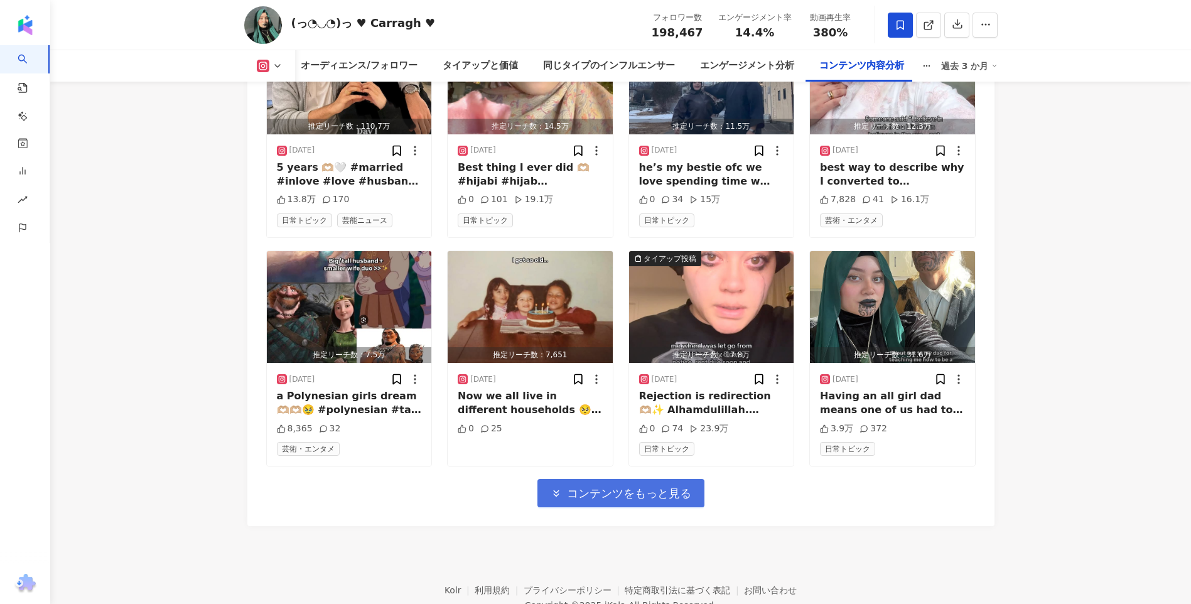
click at [607, 487] on span "コンテンツをもっと見る" at bounding box center [629, 494] width 124 height 14
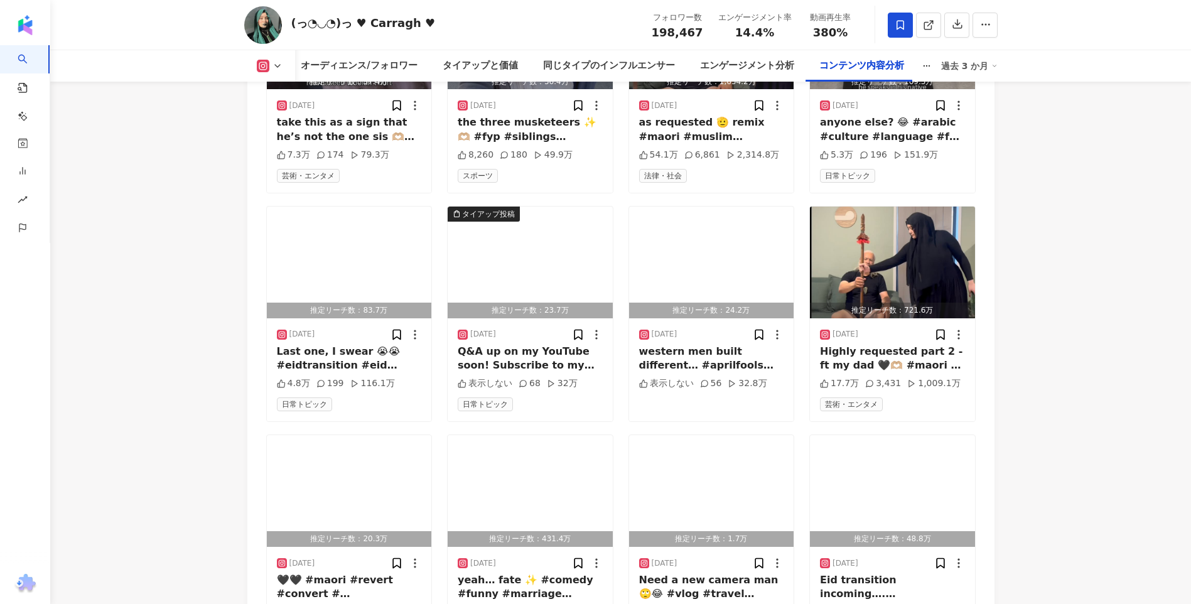
scroll to position [12922, 0]
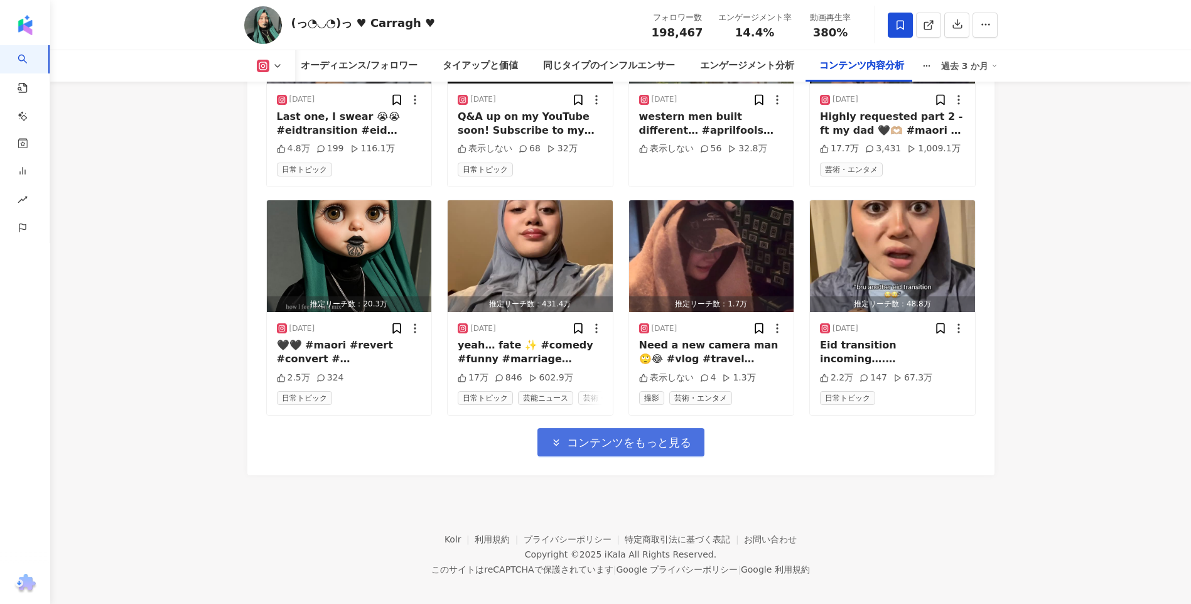
click at [625, 436] on span "コンテンツをもっと見る" at bounding box center [629, 443] width 124 height 14
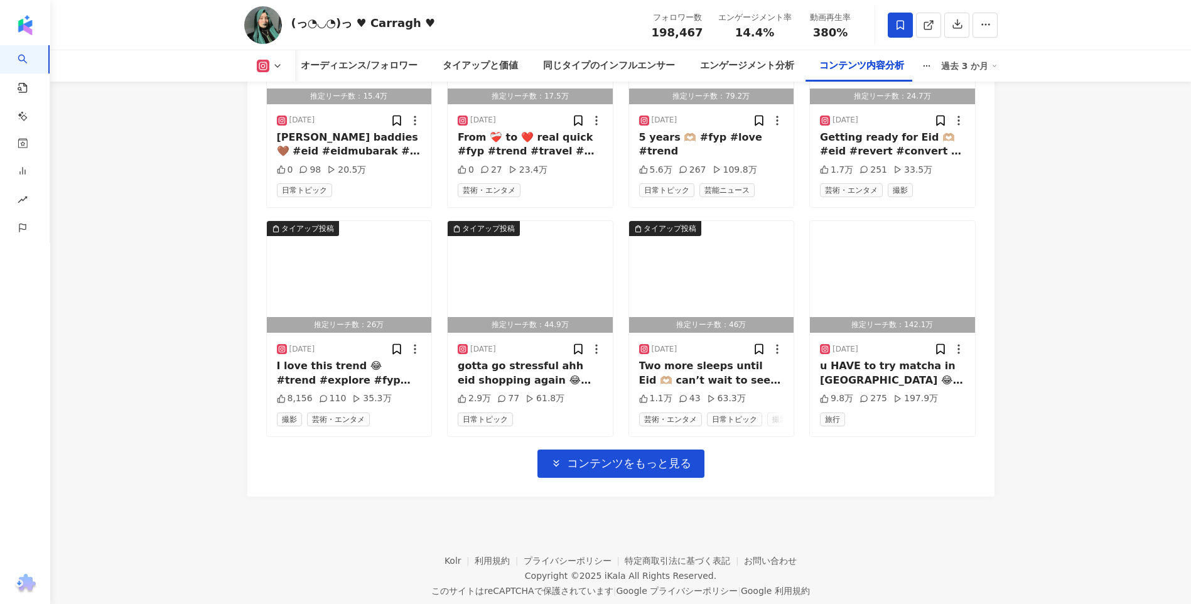
scroll to position [13613, 0]
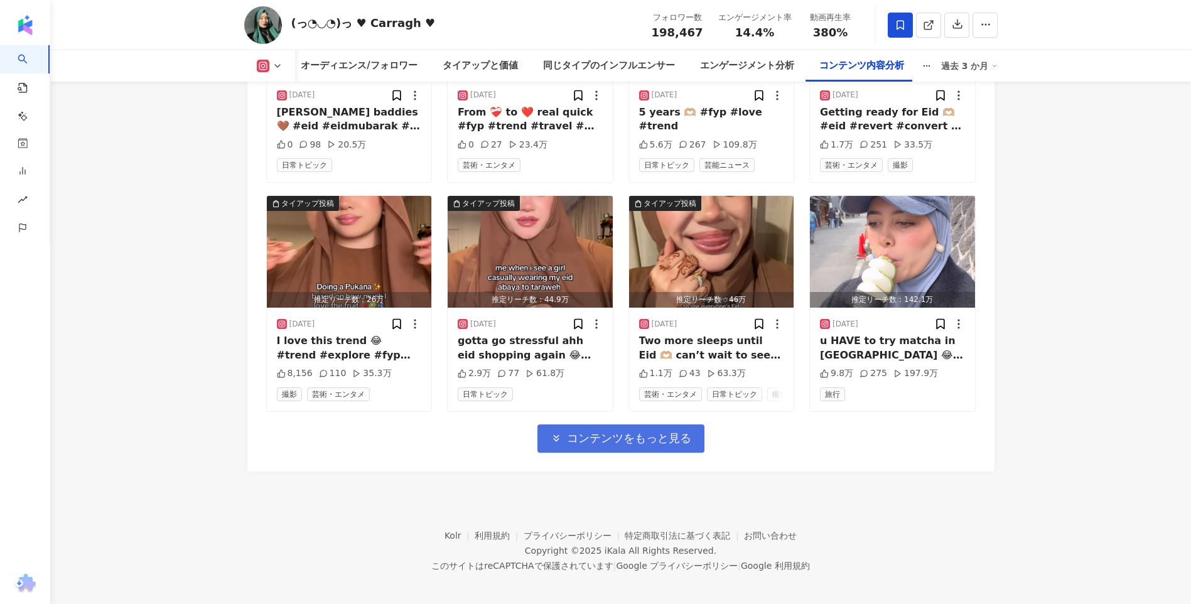
click at [609, 433] on span "コンテンツをもっと見る" at bounding box center [629, 438] width 124 height 14
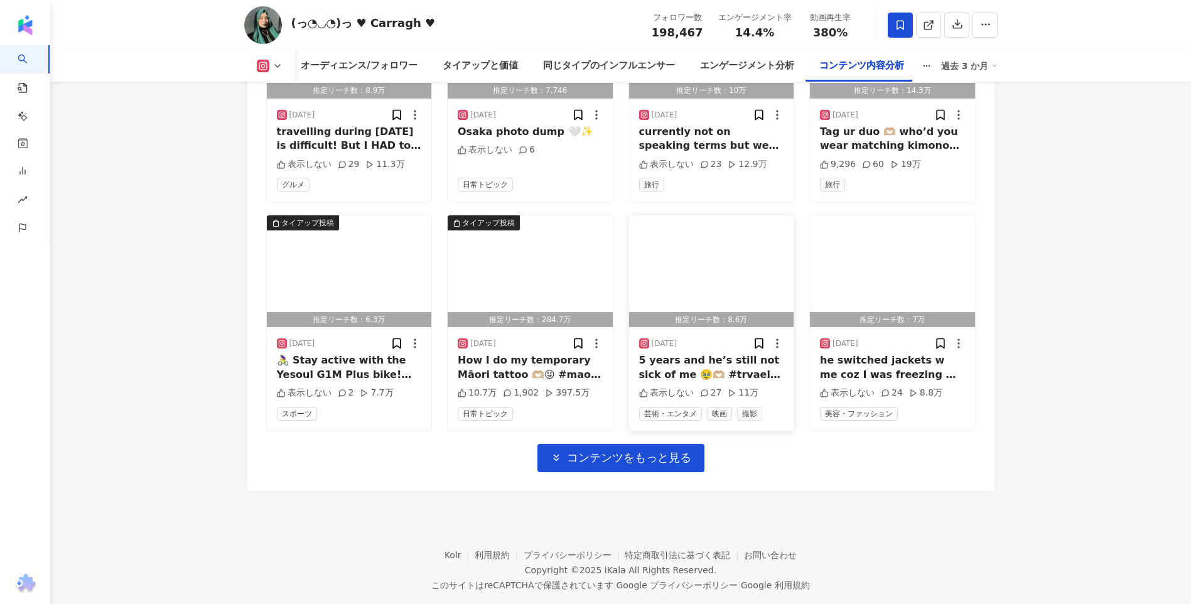
scroll to position [14305, 0]
